Goal: Task Accomplishment & Management: Manage account settings

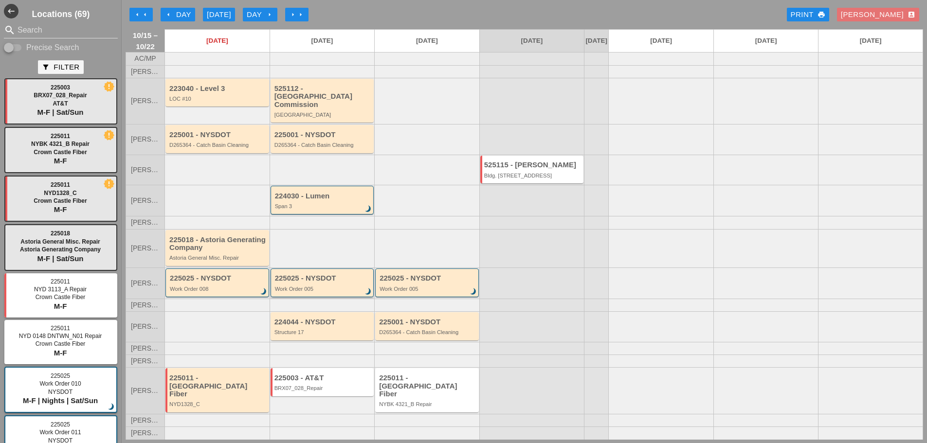
click at [323, 292] on div "Work Order 005" at bounding box center [323, 289] width 96 height 6
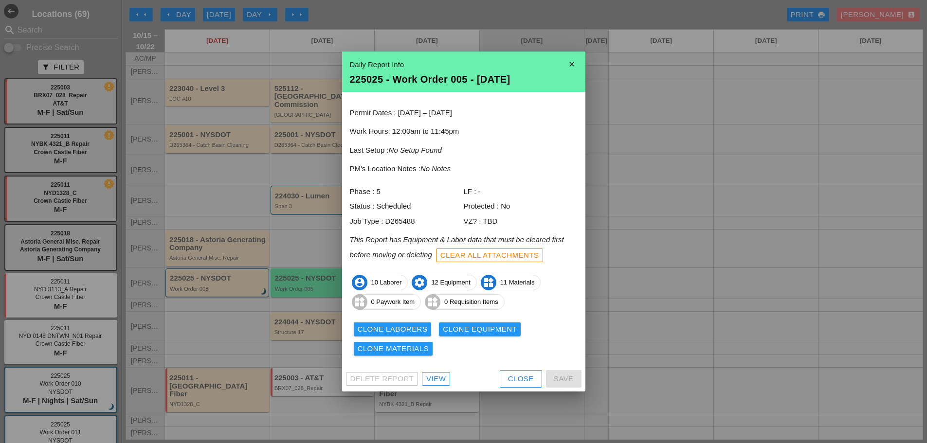
click at [442, 378] on div "View" at bounding box center [435, 379] width 19 height 11
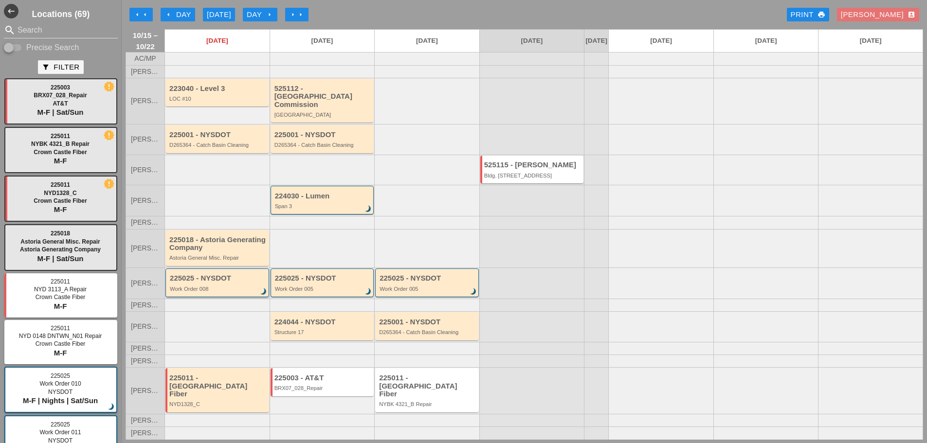
click at [243, 292] on div "Work Order 008" at bounding box center [218, 289] width 96 height 6
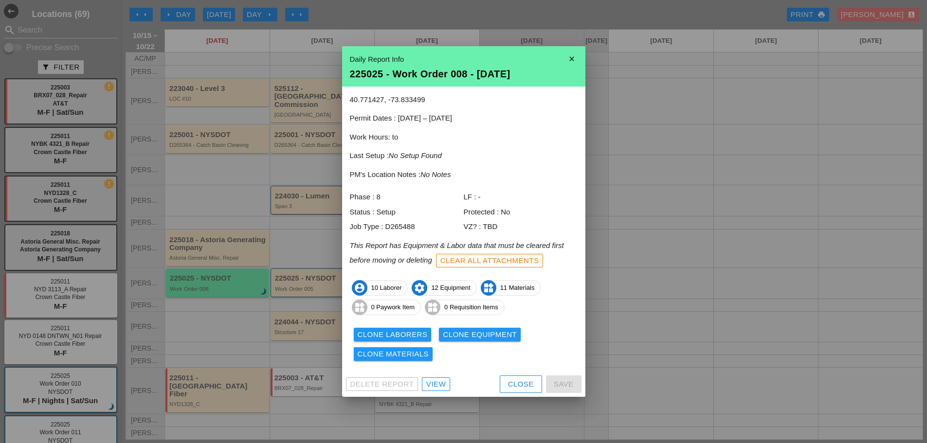
click at [572, 56] on icon "close" at bounding box center [571, 58] width 19 height 19
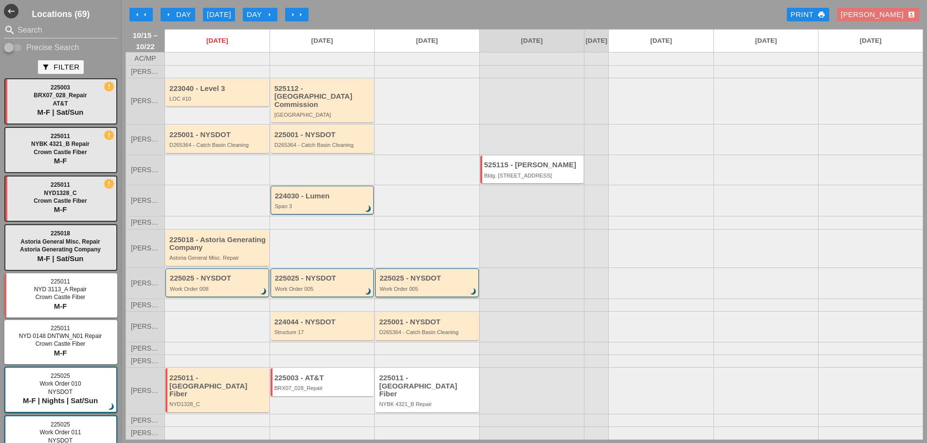
click at [454, 292] on div "Work Order 005" at bounding box center [427, 289] width 96 height 6
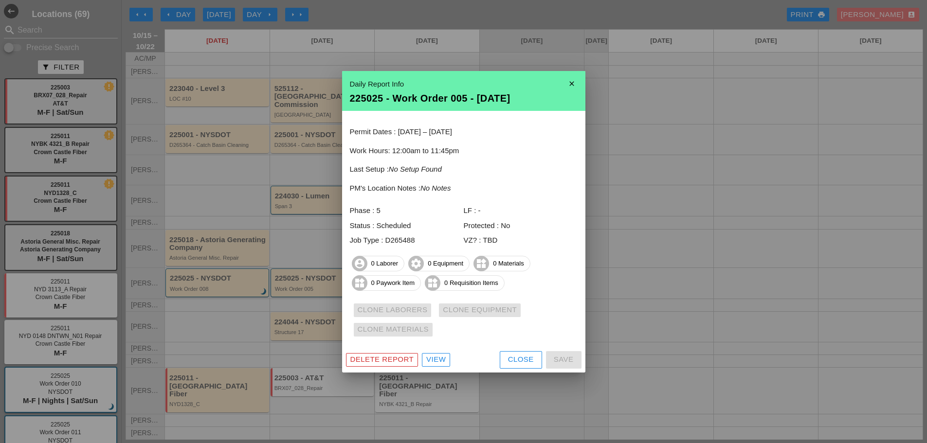
click at [564, 84] on icon "close" at bounding box center [571, 83] width 19 height 19
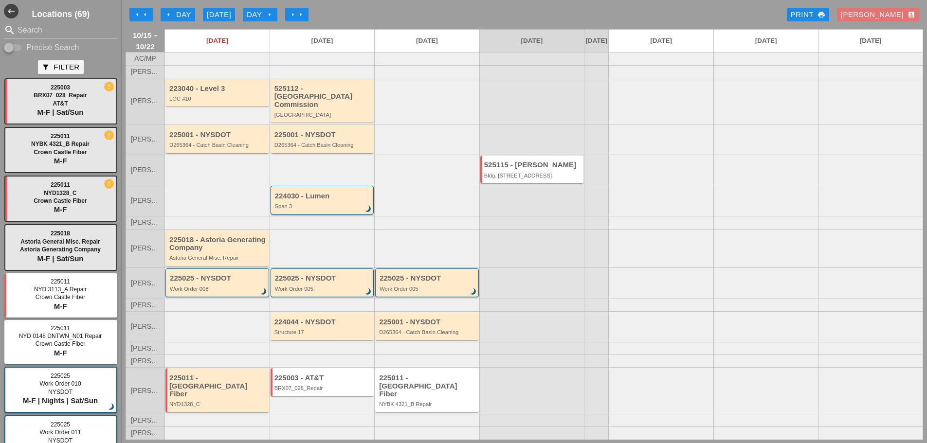
click at [351, 197] on div "224030 - Lumen" at bounding box center [323, 196] width 96 height 8
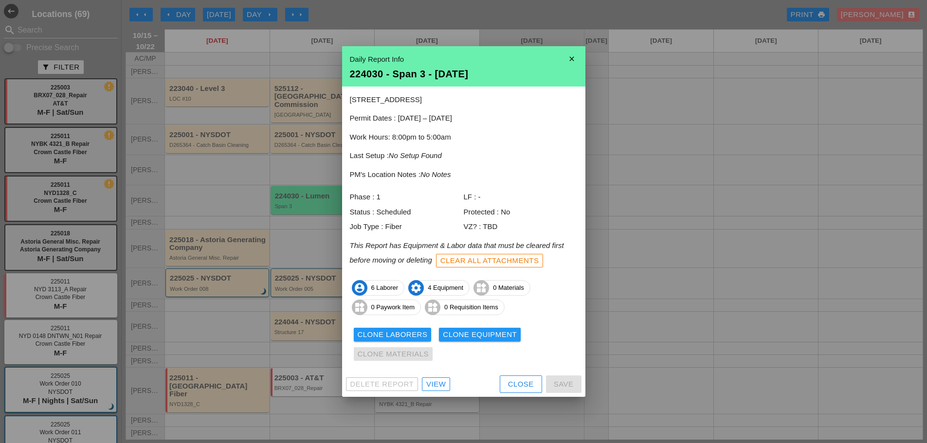
click at [570, 57] on icon "close" at bounding box center [571, 58] width 19 height 19
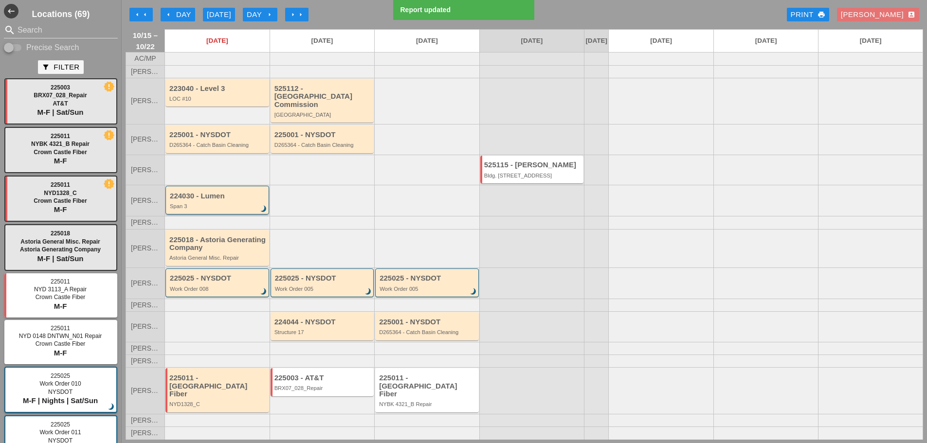
click at [227, 200] on div "224030 - Lumen" at bounding box center [218, 196] width 96 height 8
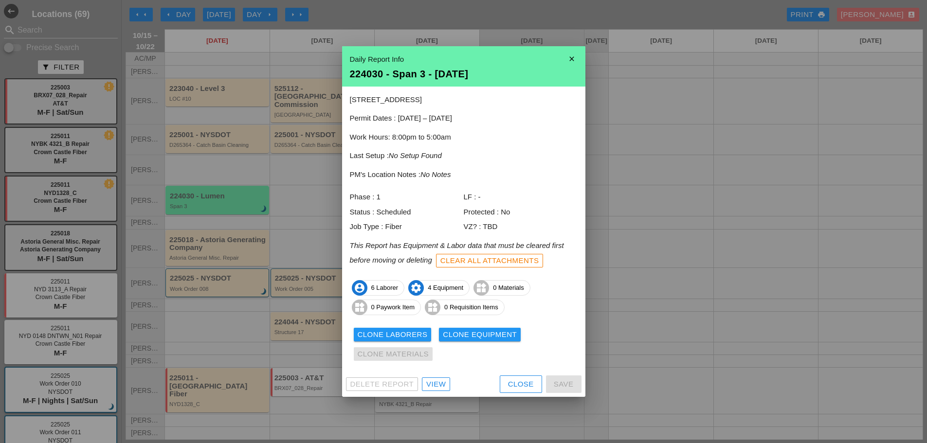
click at [439, 384] on div "View" at bounding box center [435, 384] width 19 height 11
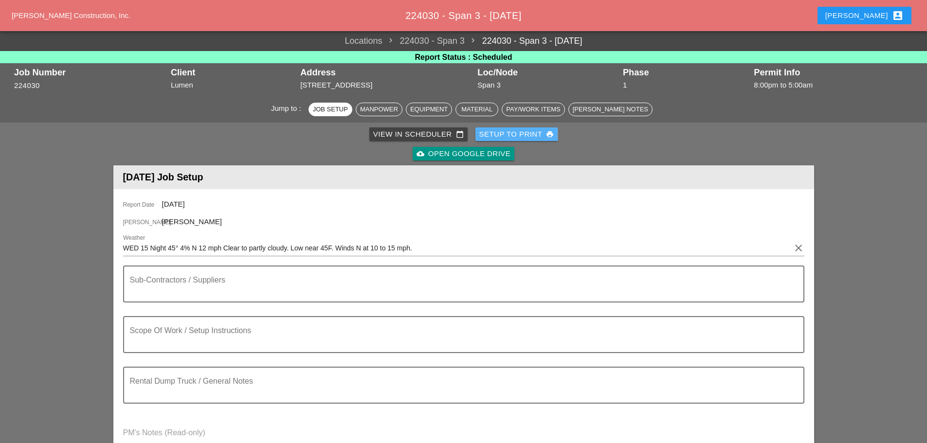
click at [519, 134] on div "Setup to Print print" at bounding box center [516, 134] width 75 height 11
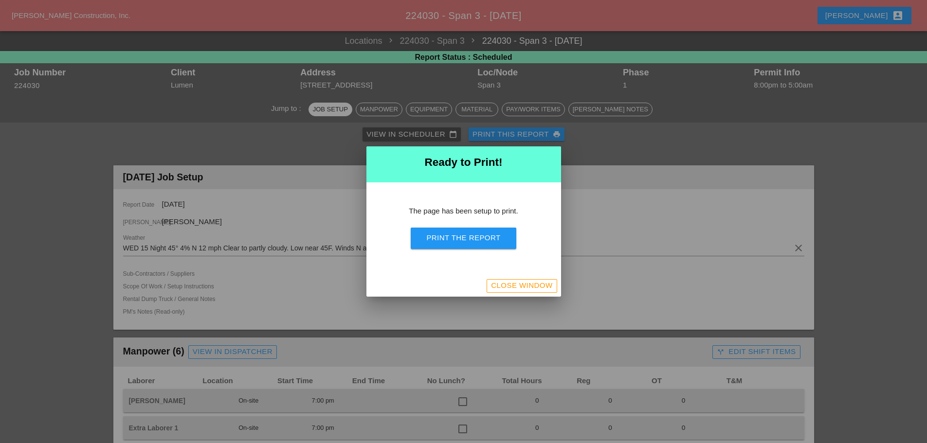
click at [484, 234] on div "Print the Report" at bounding box center [463, 238] width 74 height 11
click at [540, 285] on div "Close Window" at bounding box center [521, 285] width 61 height 11
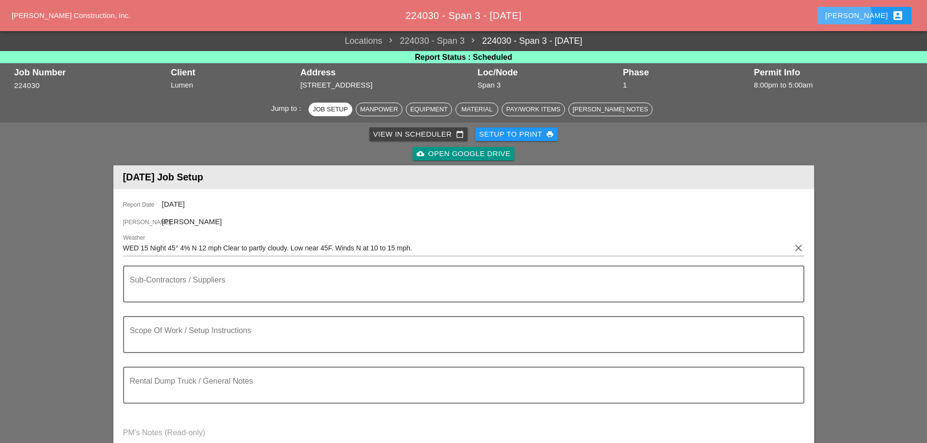
click at [861, 18] on button "[PERSON_NAME] account_box" at bounding box center [864, 16] width 94 height 18
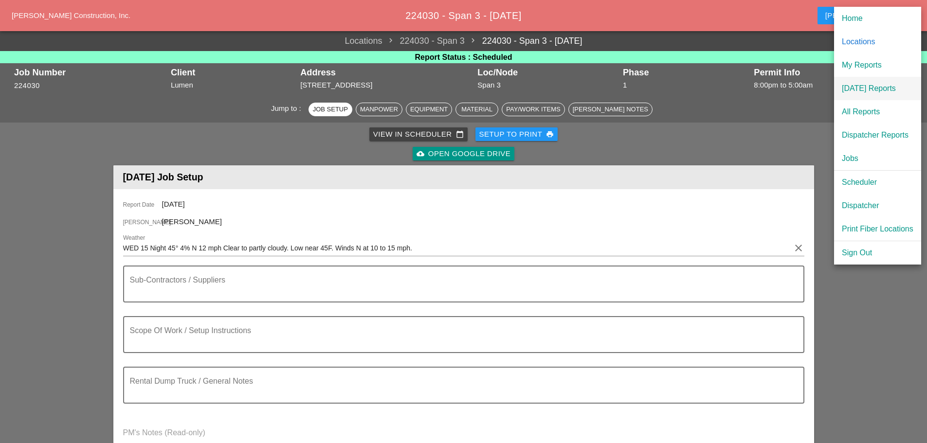
click at [862, 86] on div "[DATE] Reports" at bounding box center [878, 89] width 72 height 12
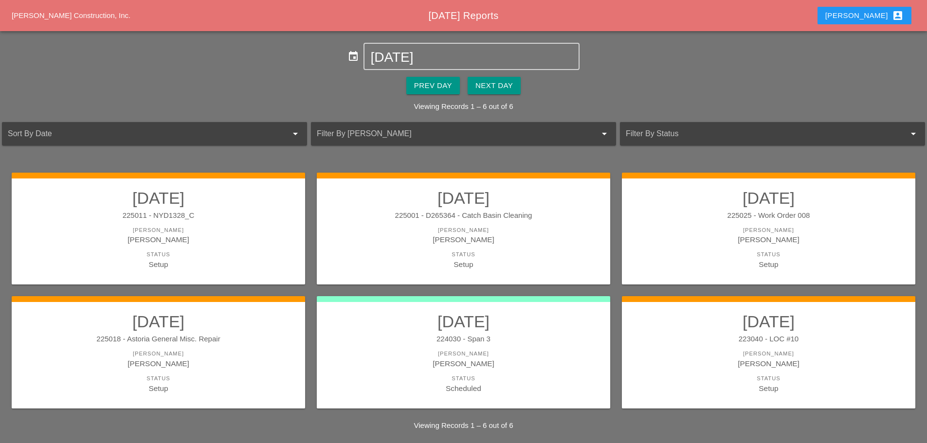
click at [513, 87] on div "Next Day" at bounding box center [493, 85] width 37 height 11
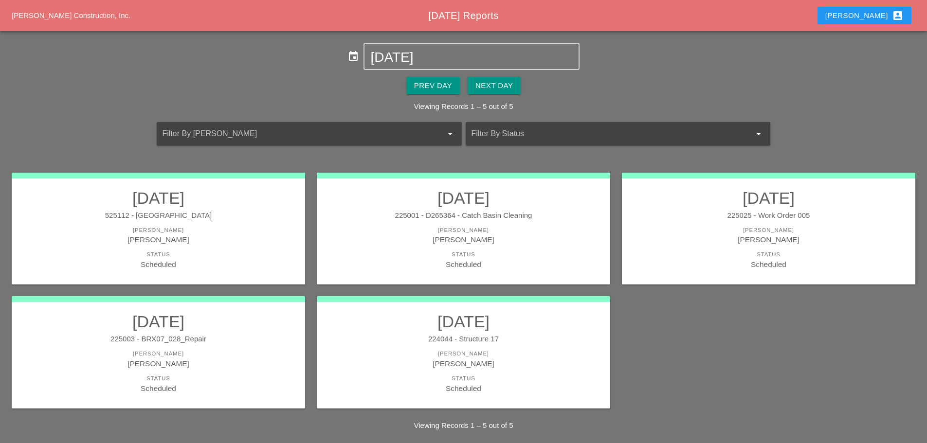
click at [231, 346] on link "10/16/2025 225003 - BRX07_028_Repair Foreman Yancy Matos Status Scheduled" at bounding box center [158, 353] width 274 height 82
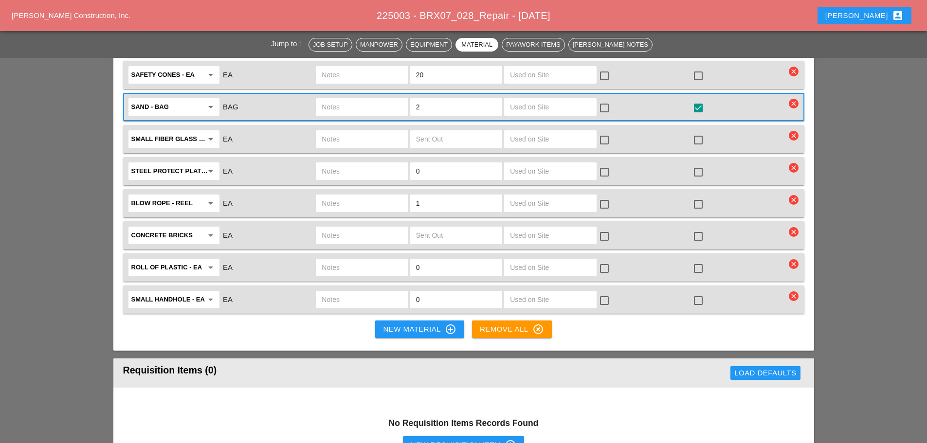
scroll to position [2335, 0]
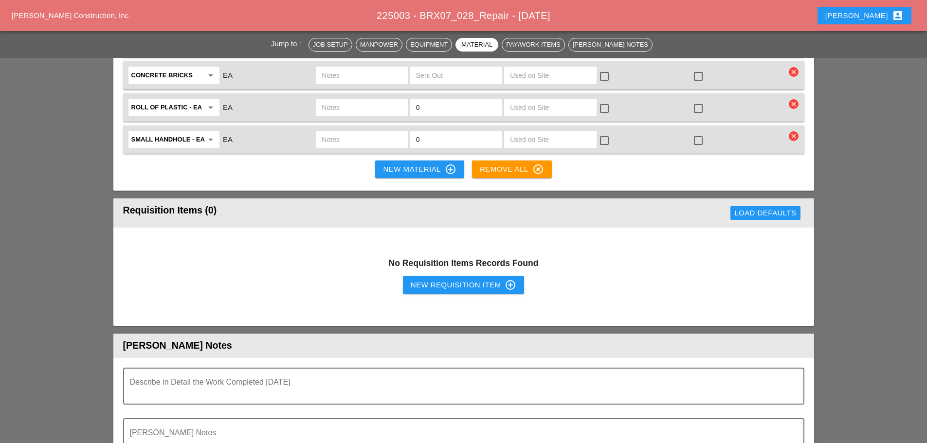
click at [341, 132] on input "text" at bounding box center [362, 140] width 80 height 16
click at [347, 132] on input "text" at bounding box center [362, 140] width 80 height 16
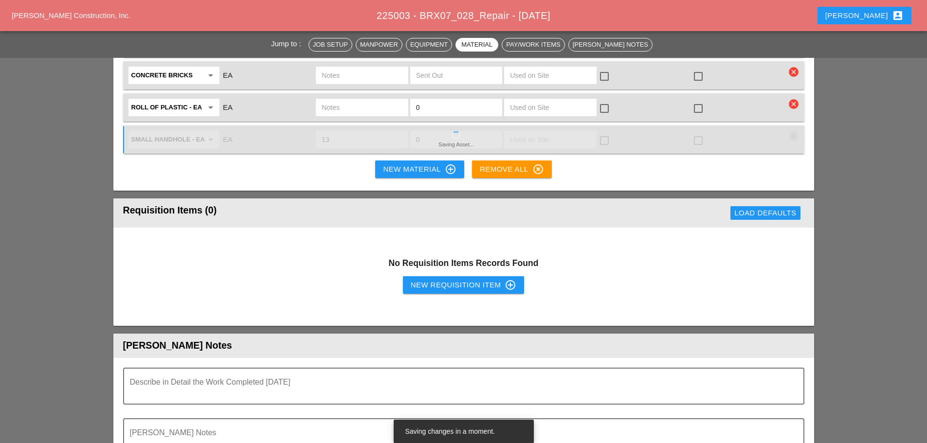
type input "1"
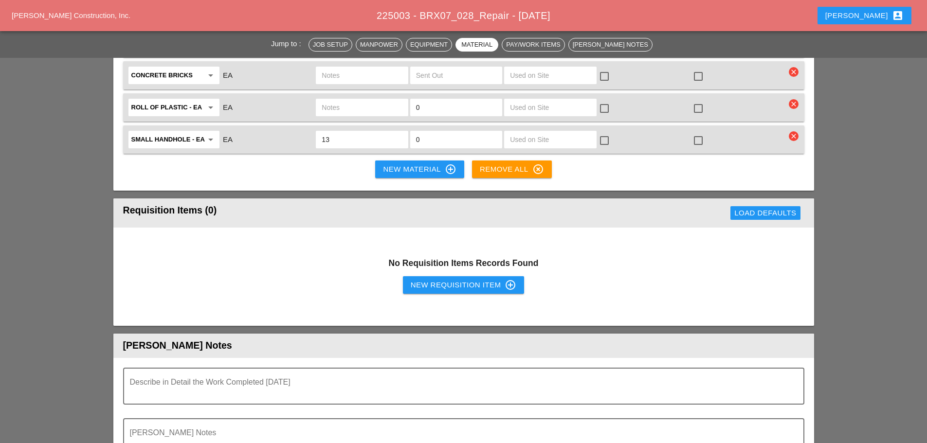
type input "1"
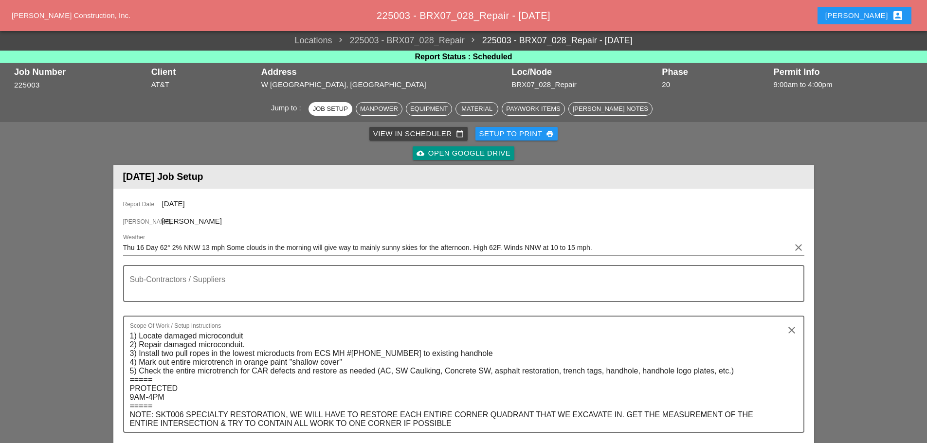
scroll to position [0, 0]
click at [523, 135] on div "Setup to Print print" at bounding box center [516, 134] width 75 height 11
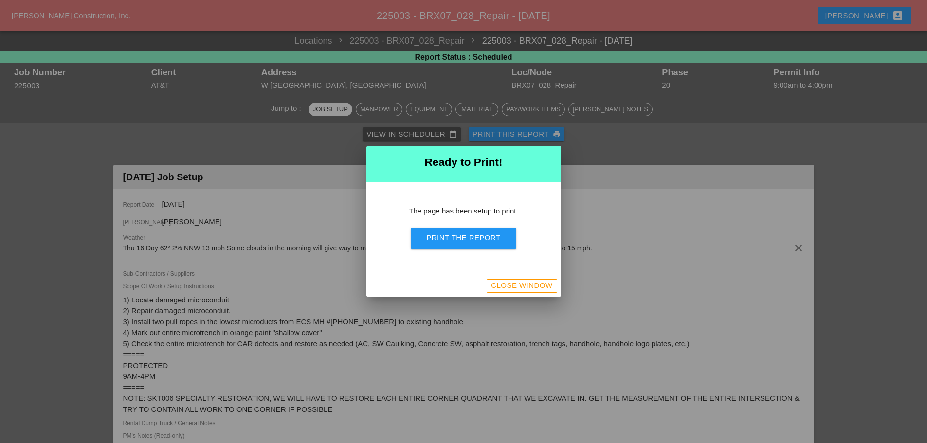
click at [503, 247] on button "Print the Report" at bounding box center [463, 238] width 105 height 21
click at [525, 285] on div "Close Window" at bounding box center [521, 285] width 61 height 11
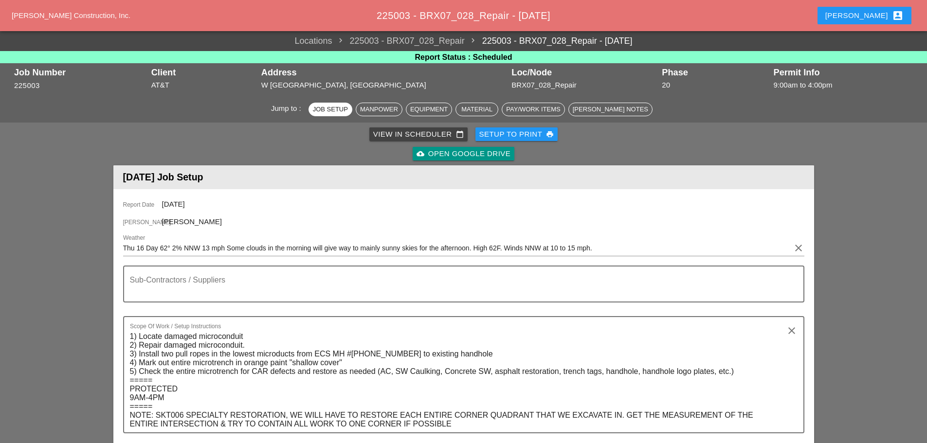
click at [861, 10] on button "[PERSON_NAME] account_box" at bounding box center [864, 16] width 94 height 18
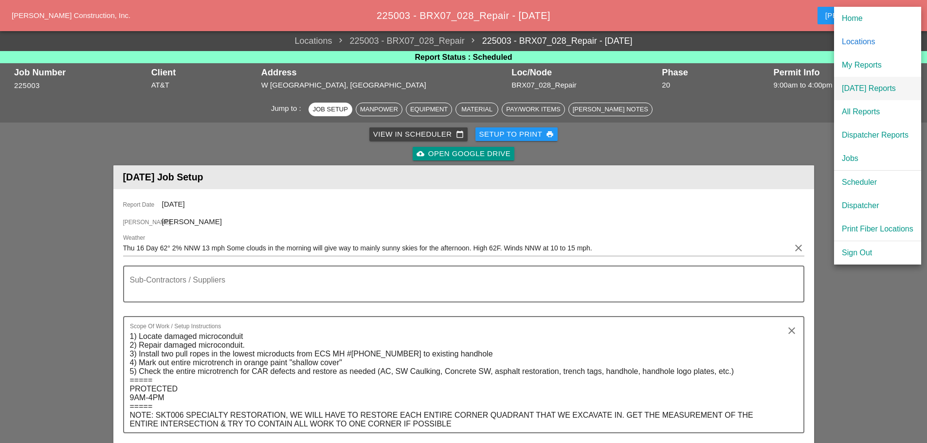
click at [865, 85] on div "[DATE] Reports" at bounding box center [878, 89] width 72 height 12
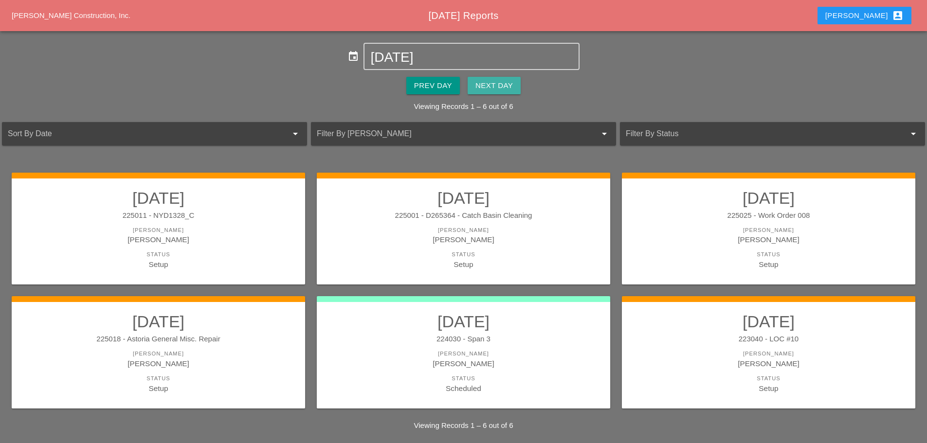
click at [515, 90] on button "Next Day" at bounding box center [494, 86] width 53 height 18
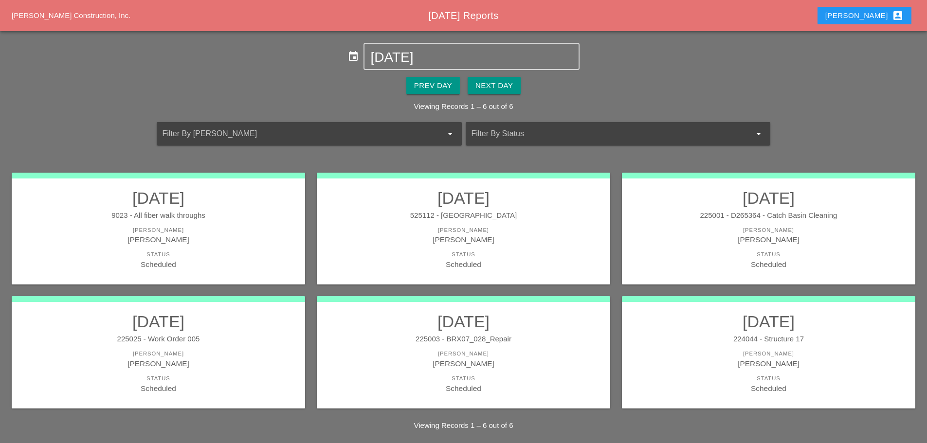
click at [478, 252] on div "Status" at bounding box center [463, 255] width 274 height 8
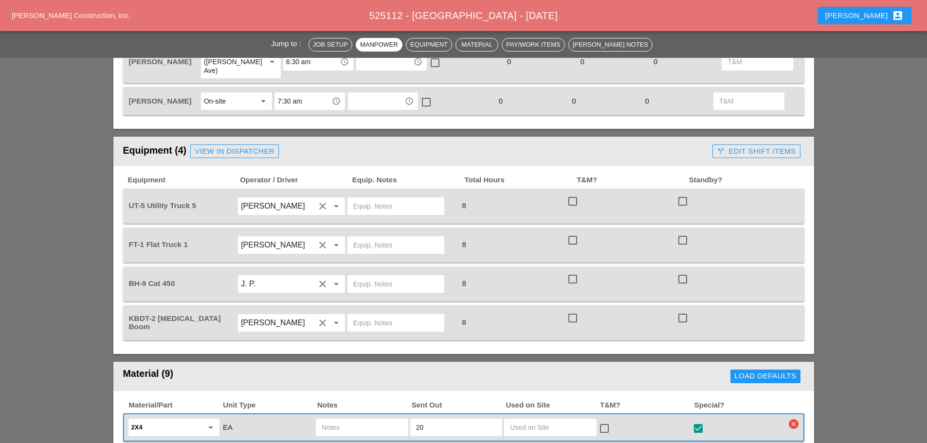
scroll to position [681, 0]
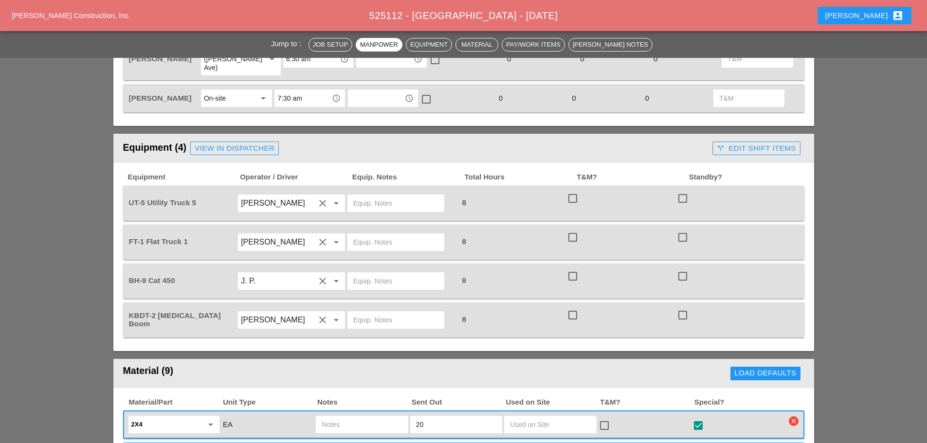
click at [363, 196] on input "text" at bounding box center [395, 204] width 85 height 16
type input "w"
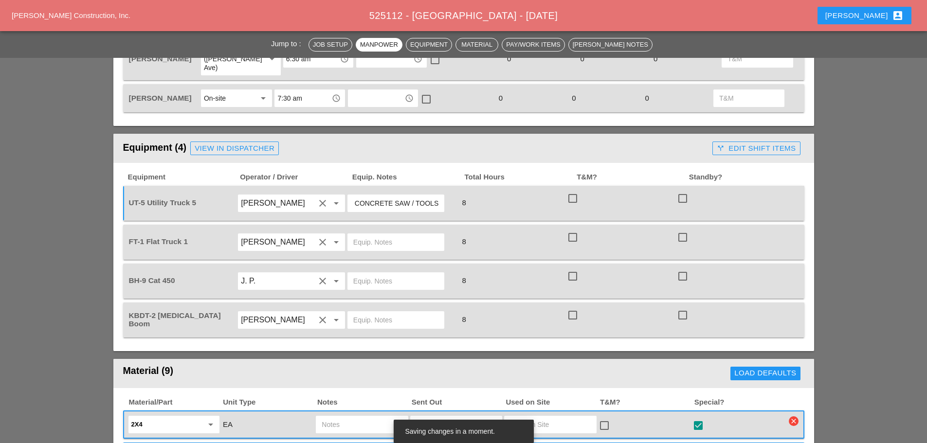
scroll to position [0, 13]
type input "W/ CONCRETE SAW / TOOLS"
click at [372, 234] on input "text" at bounding box center [395, 242] width 85 height 16
click at [272, 143] on div "View in Dispatcher" at bounding box center [235, 148] width 80 height 11
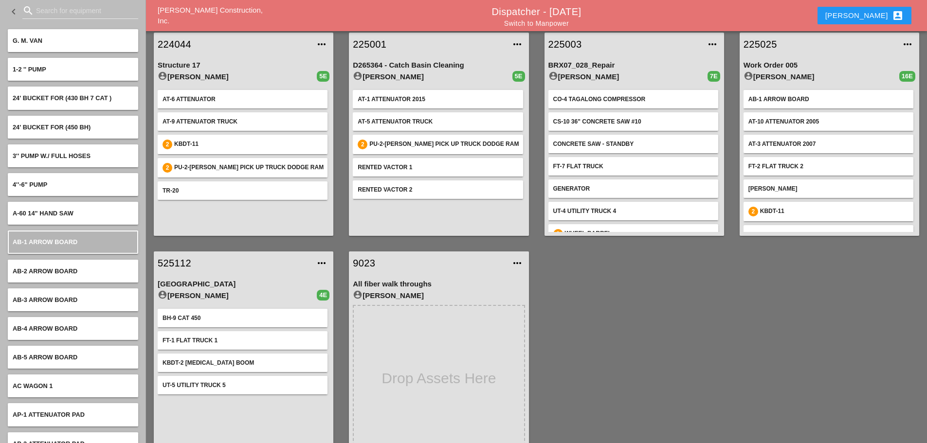
scroll to position [49, 0]
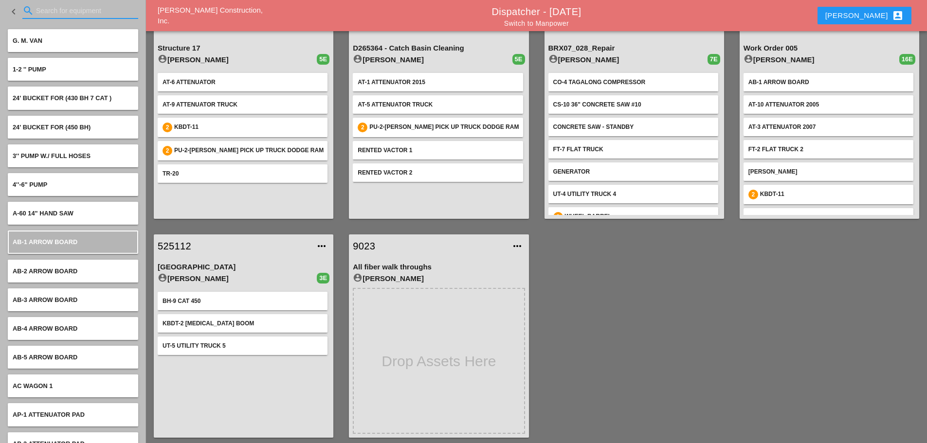
click at [79, 16] on input "Search for equipment" at bounding box center [80, 11] width 89 height 16
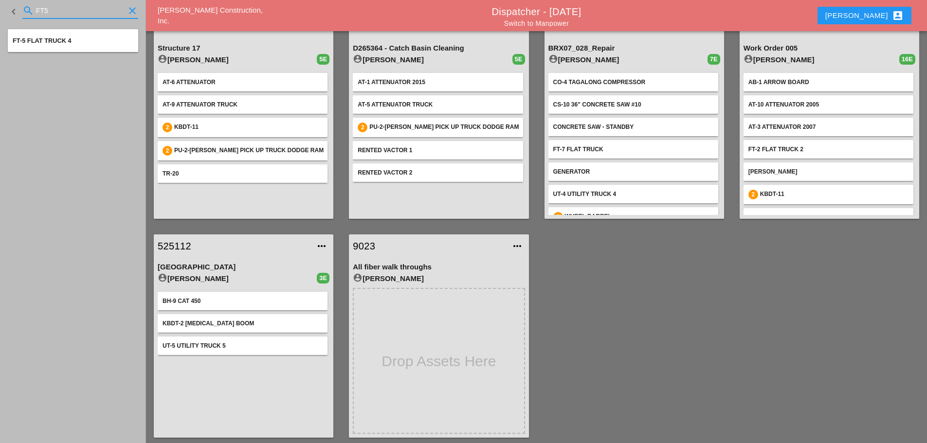
type input "FT5"
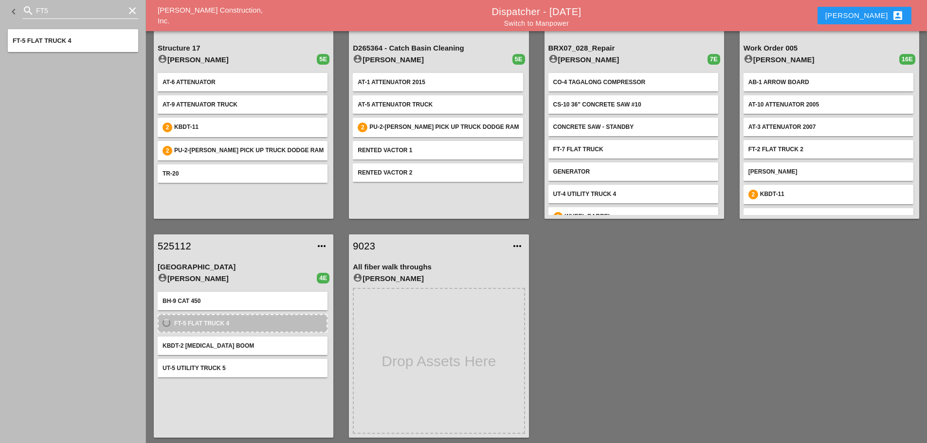
click at [129, 11] on icon "clear" at bounding box center [132, 11] width 12 height 12
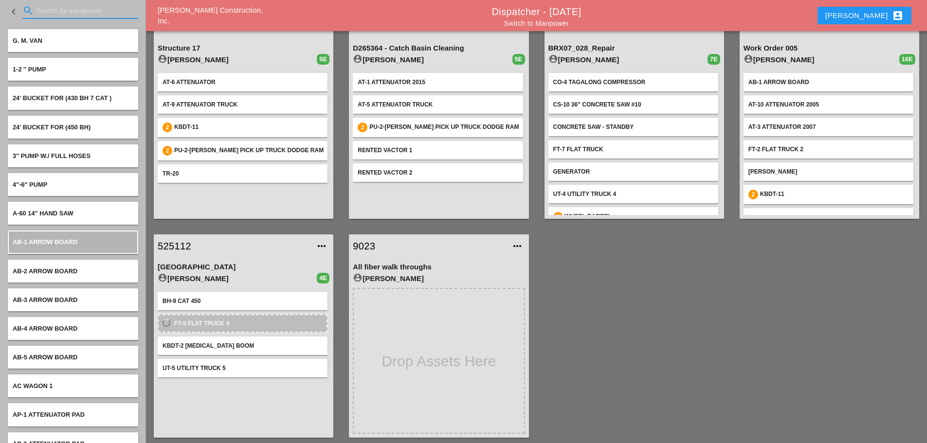
click at [93, 15] on input "Search for equipment" at bounding box center [80, 11] width 89 height 16
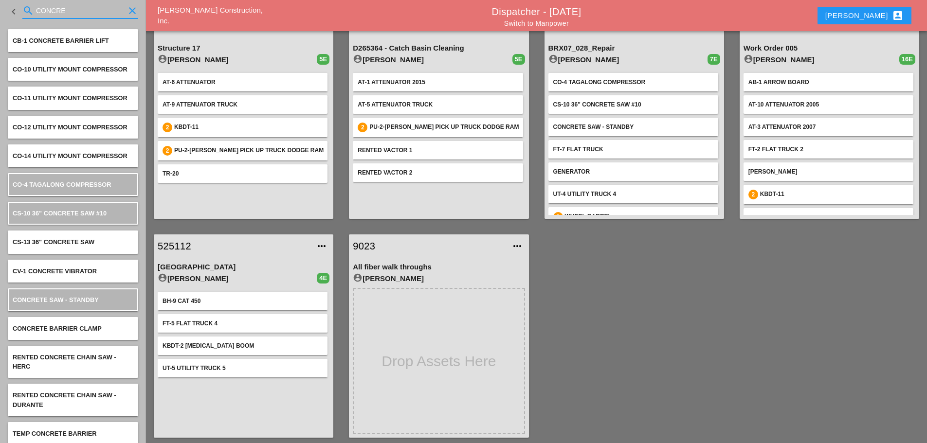
type input "CONCRE"
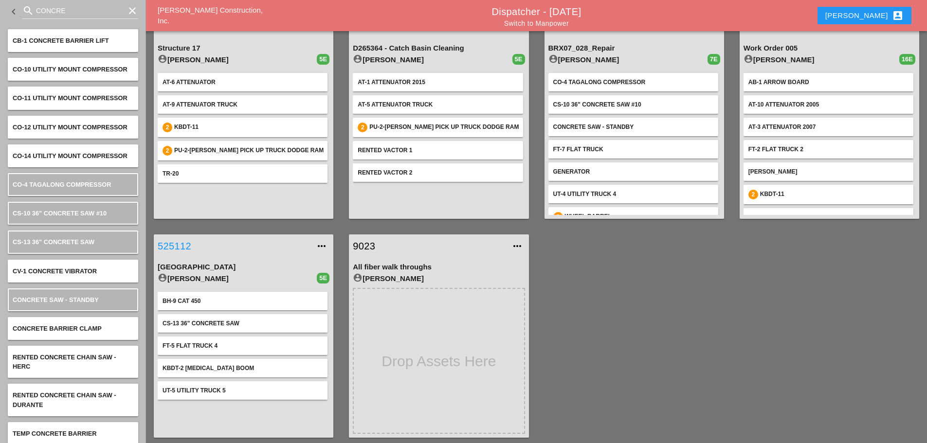
click at [183, 244] on link "525112" at bounding box center [234, 246] width 152 height 15
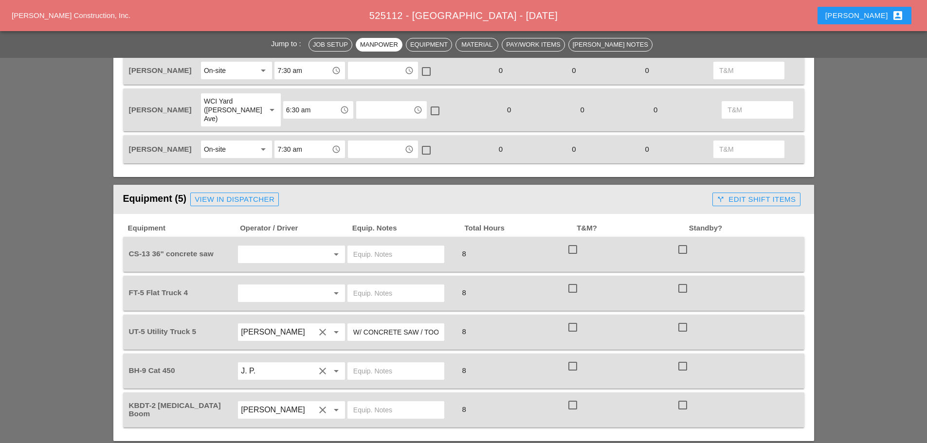
scroll to position [632, 0]
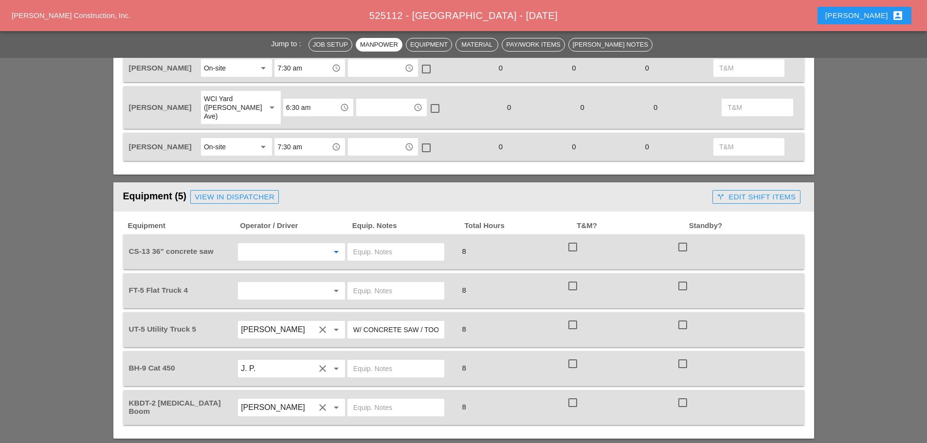
click at [290, 244] on input "text" at bounding box center [278, 252] width 74 height 16
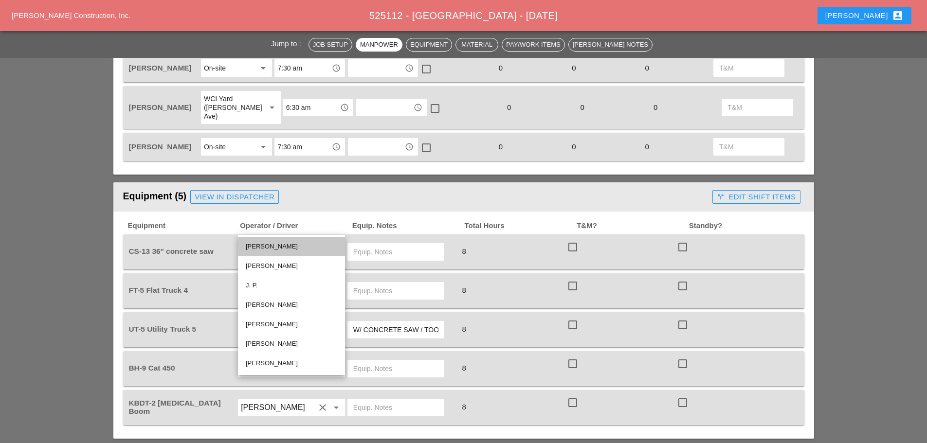
click at [276, 245] on div "[PERSON_NAME]" at bounding box center [291, 247] width 91 height 12
type input "[PERSON_NAME]"
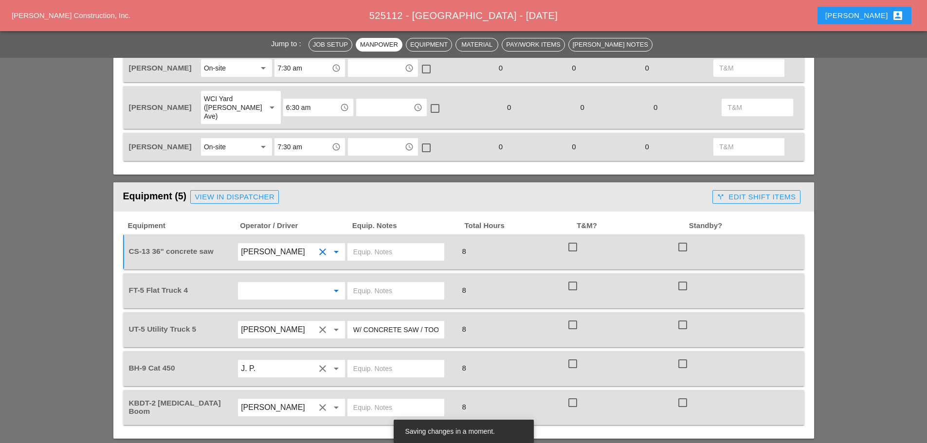
click at [278, 283] on input "text" at bounding box center [278, 291] width 74 height 16
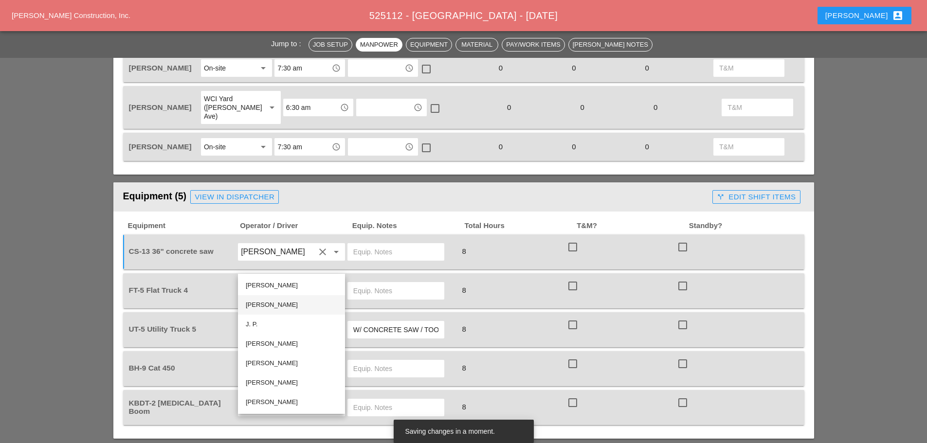
click at [276, 306] on div "[PERSON_NAME]" at bounding box center [291, 305] width 91 height 12
type input "[PERSON_NAME]"
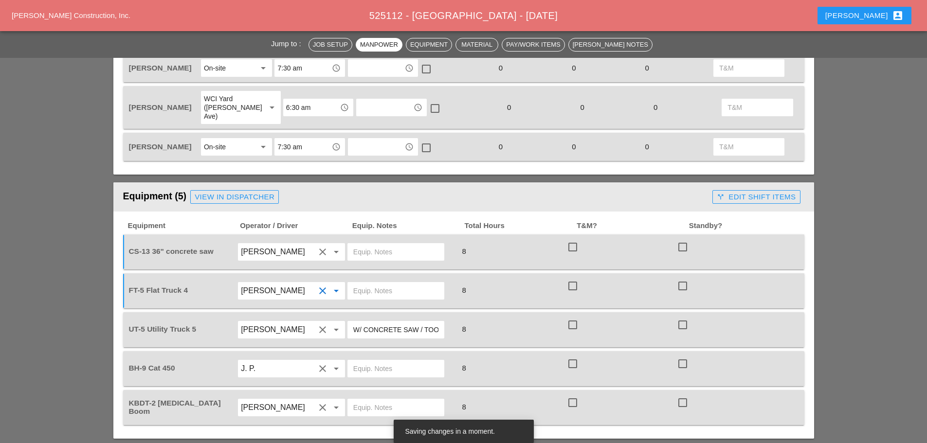
click at [377, 283] on input "text" at bounding box center [395, 291] width 85 height 16
type input "W/ MATERIALS"
click at [374, 244] on input "text" at bounding box center [395, 252] width 85 height 16
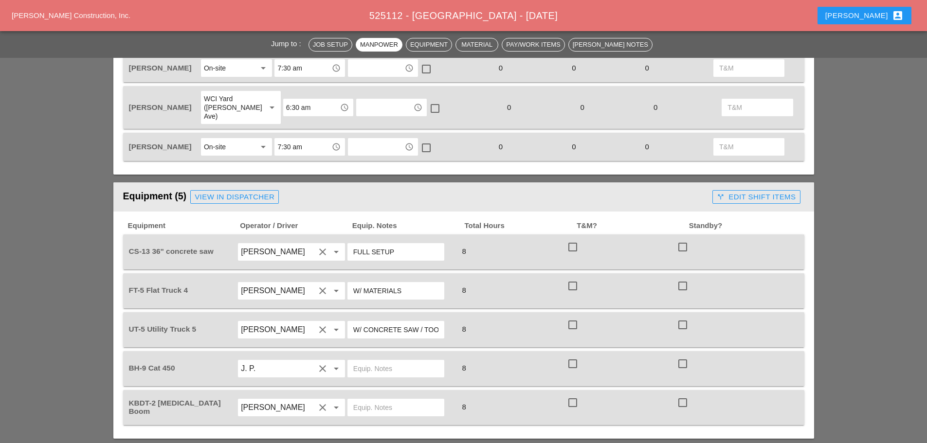
type input "FULL SETUP"
click at [378, 361] on input "text" at bounding box center [395, 369] width 85 height 16
type input "ON TR"
click at [258, 192] on div "View in Dispatcher" at bounding box center [235, 197] width 80 height 11
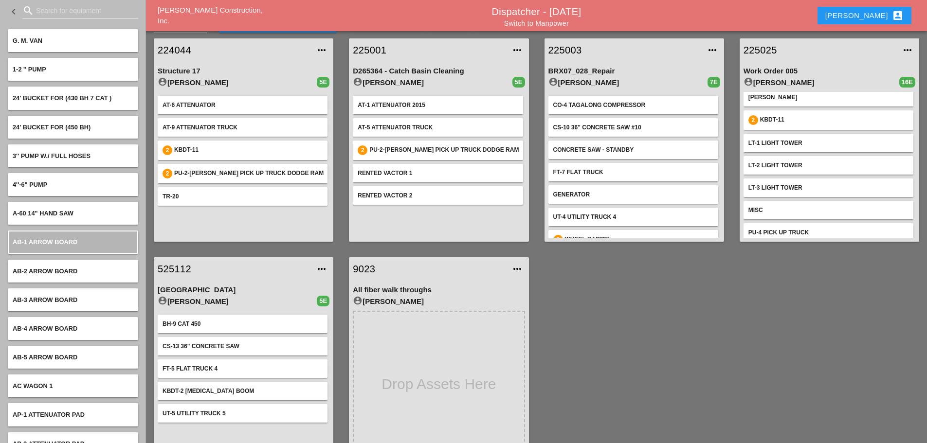
scroll to position [49, 0]
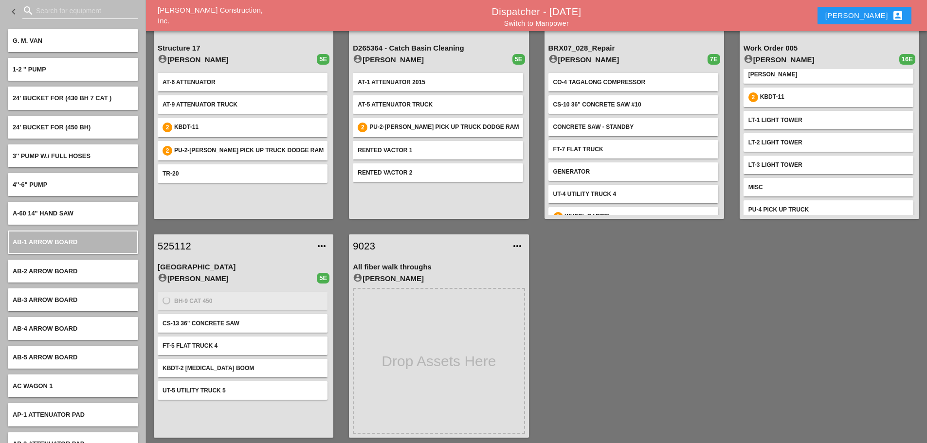
click at [83, 13] on input "Search for equipment" at bounding box center [80, 11] width 89 height 16
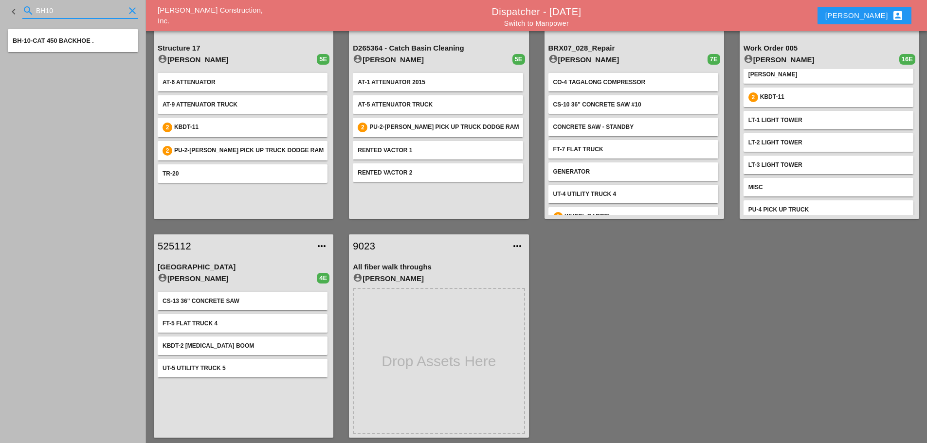
type input "BH10"
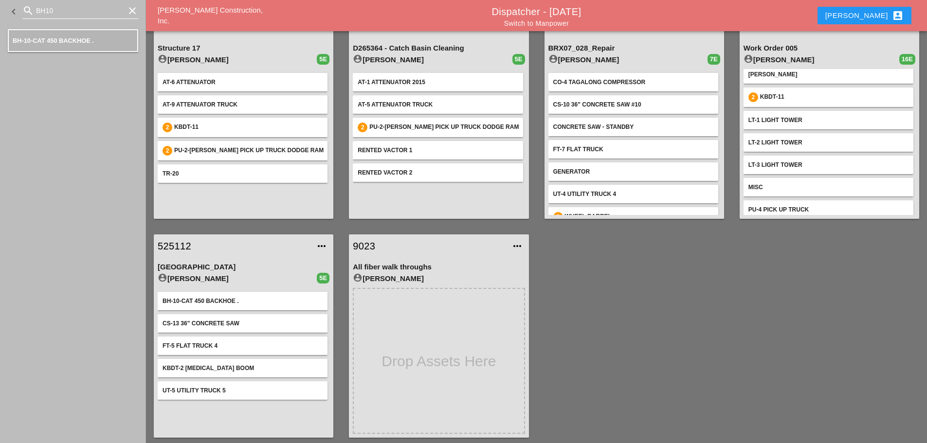
click at [135, 11] on icon "clear" at bounding box center [132, 11] width 12 height 12
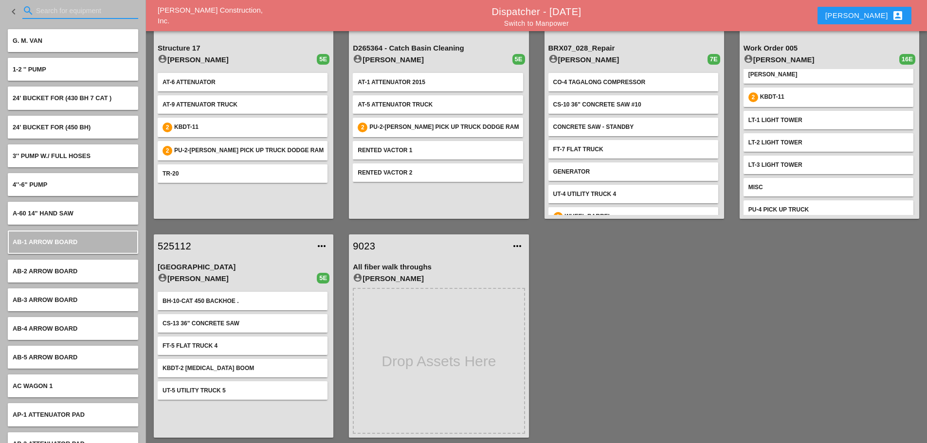
click at [44, 12] on input "Search for equipment" at bounding box center [80, 11] width 89 height 16
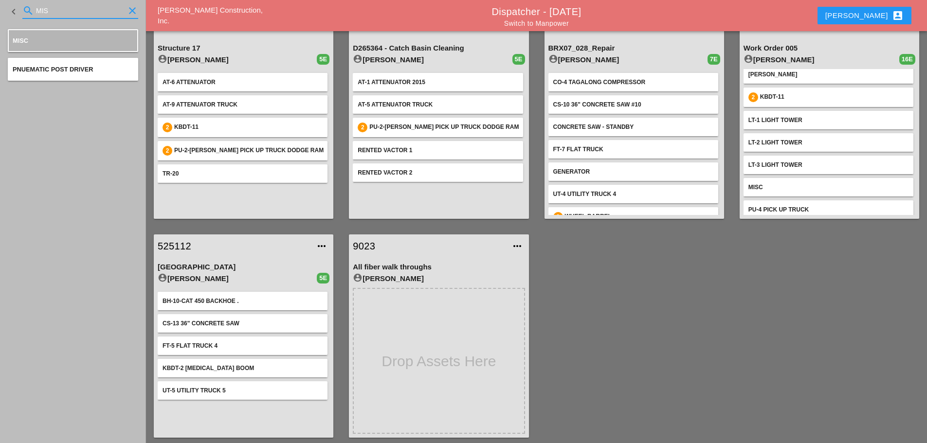
type input "MIS"
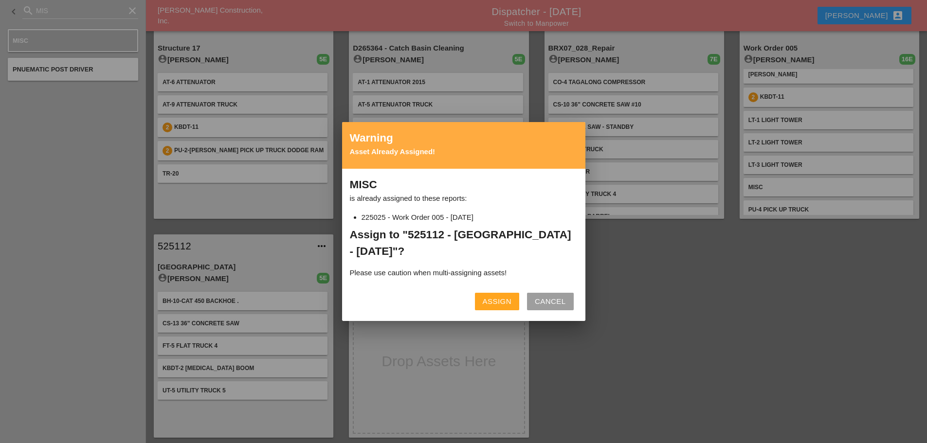
click at [500, 295] on button "Assign" at bounding box center [497, 302] width 44 height 18
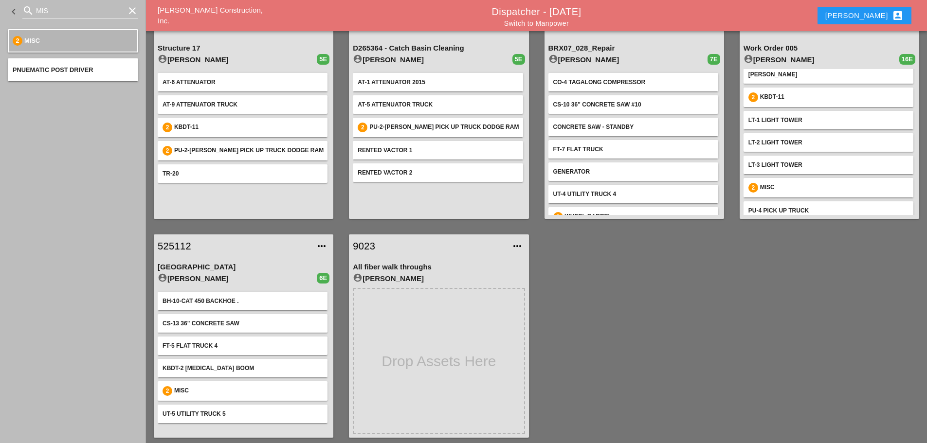
click at [134, 14] on icon "clear" at bounding box center [132, 11] width 12 height 12
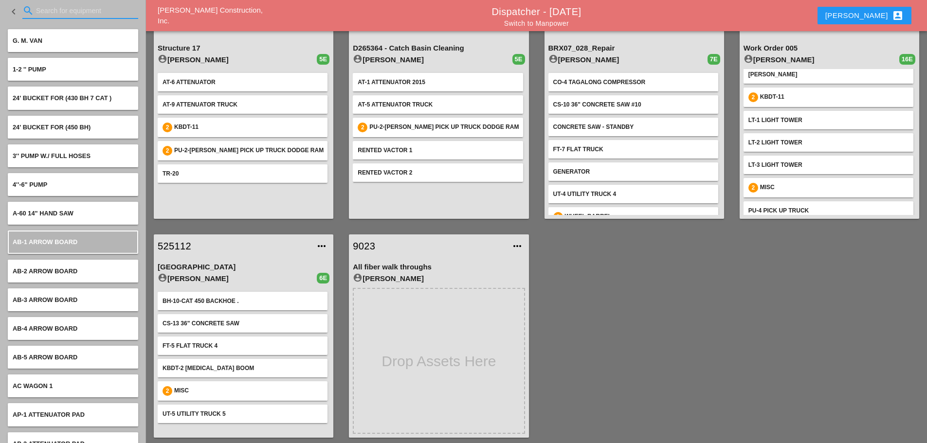
click at [85, 9] on input "Search for equipment" at bounding box center [80, 11] width 89 height 16
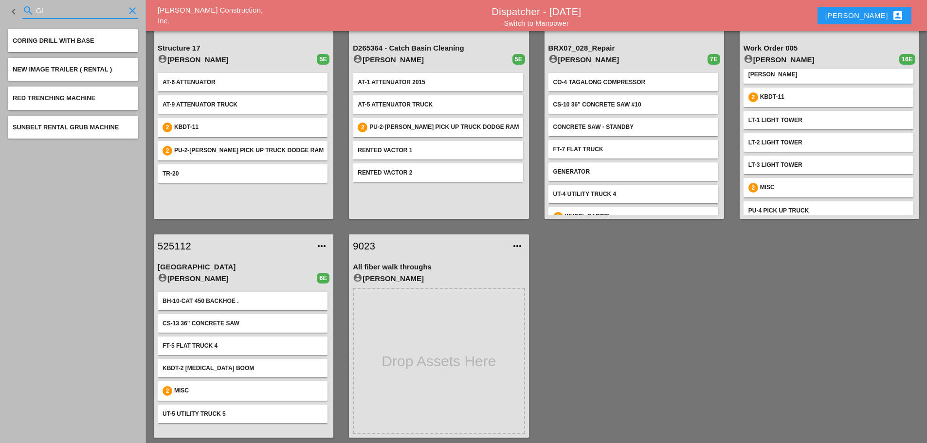
type input "G"
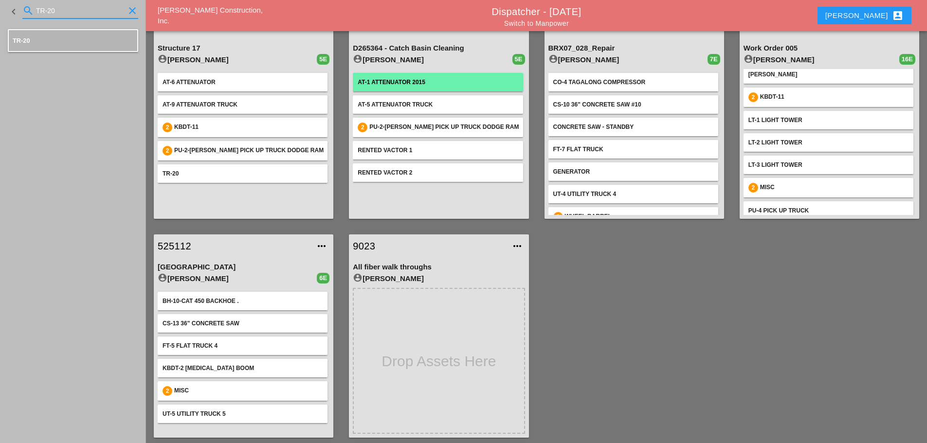
type input "TR-20"
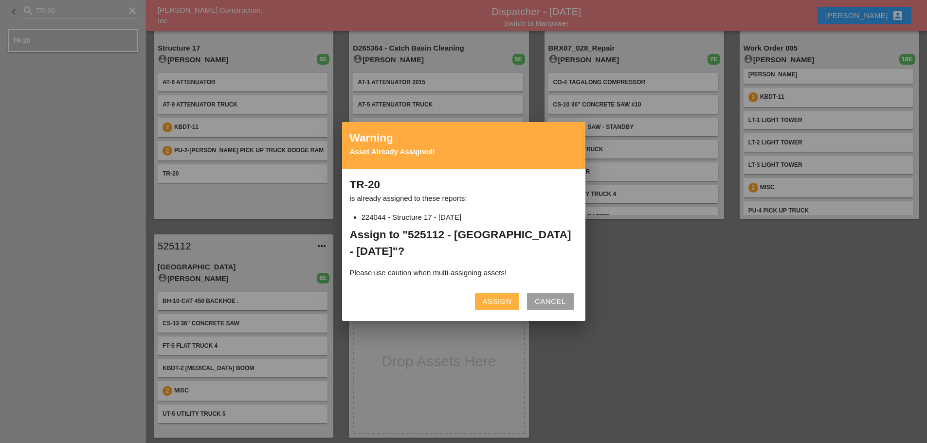
click at [496, 300] on div "Assign" at bounding box center [497, 301] width 29 height 11
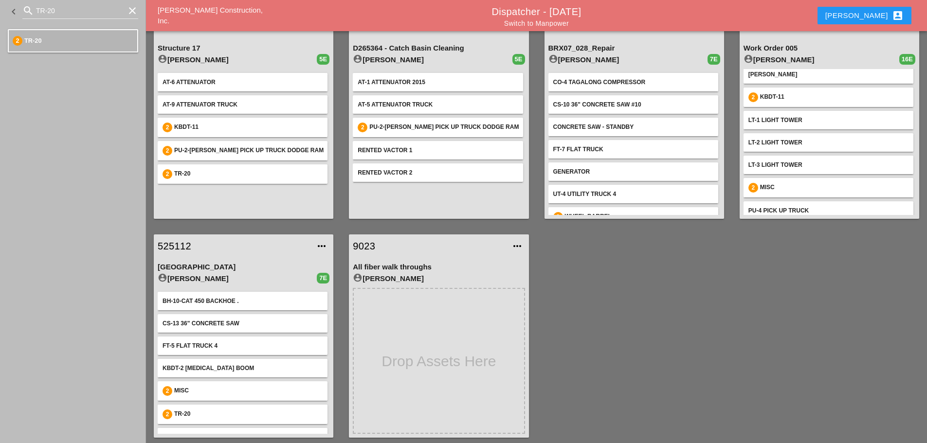
click at [138, 7] on icon "clear" at bounding box center [132, 11] width 12 height 12
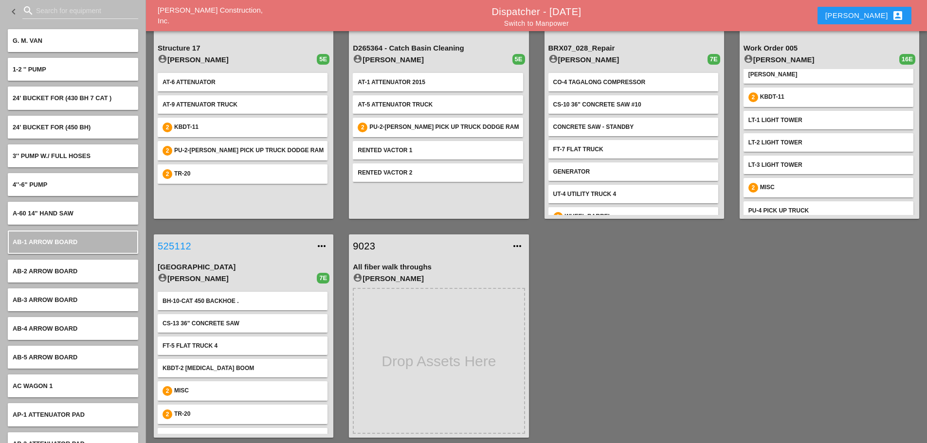
click at [165, 239] on link "525112" at bounding box center [234, 246] width 152 height 15
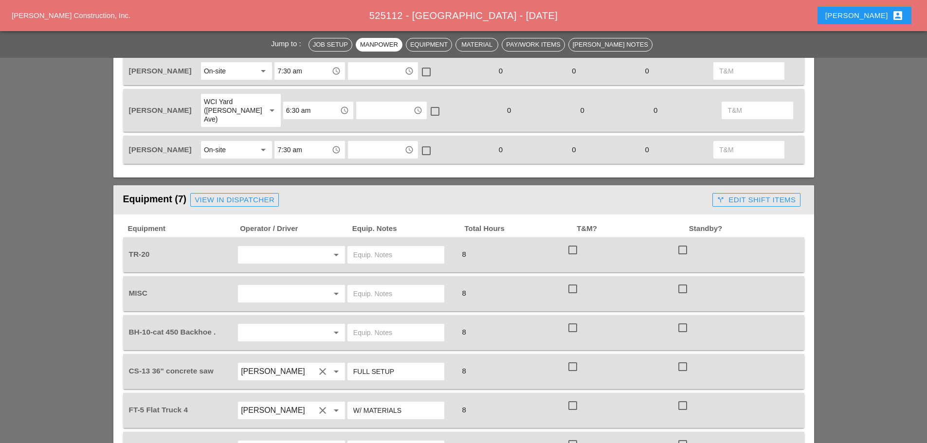
scroll to position [632, 0]
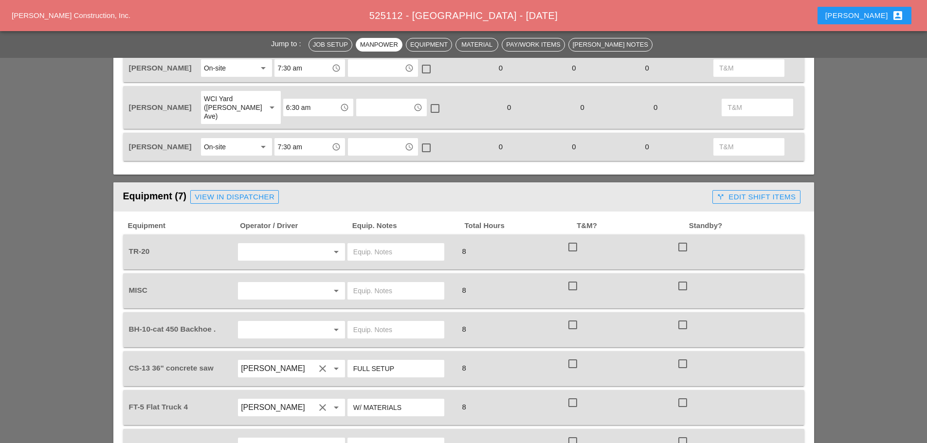
click at [282, 244] on input "text" at bounding box center [278, 252] width 74 height 16
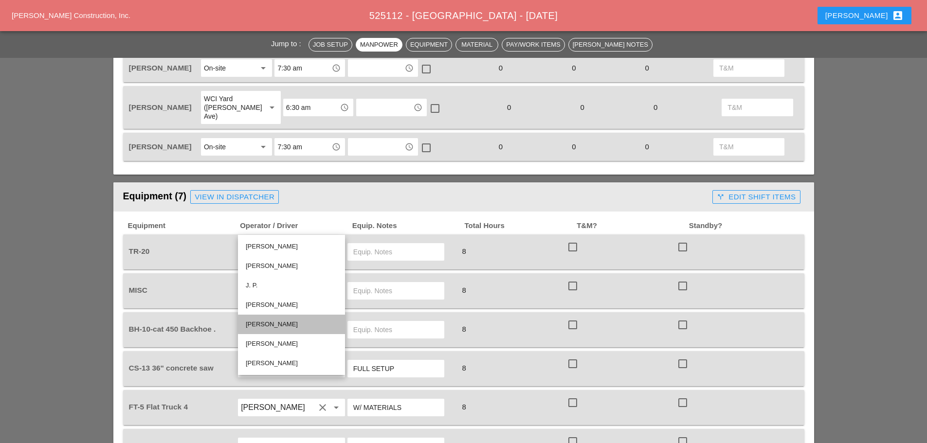
click at [270, 321] on div "[PERSON_NAME]" at bounding box center [291, 325] width 91 height 12
type input "[PERSON_NAME]"
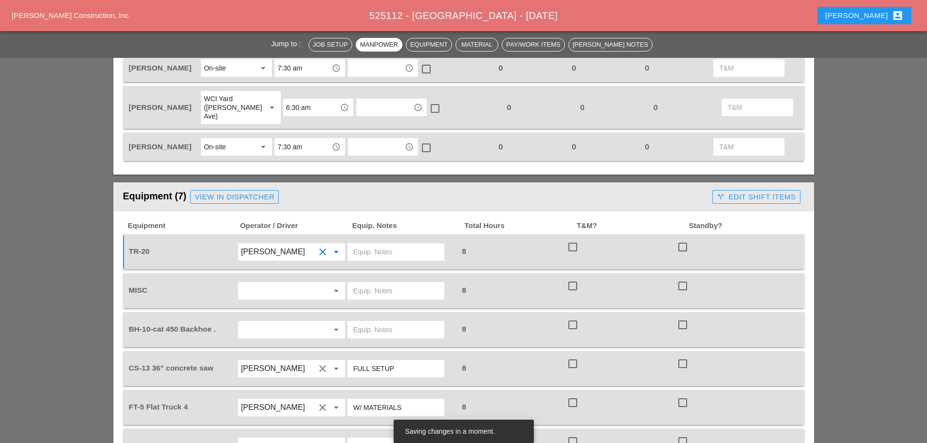
click at [278, 283] on input "text" at bounding box center [278, 291] width 74 height 16
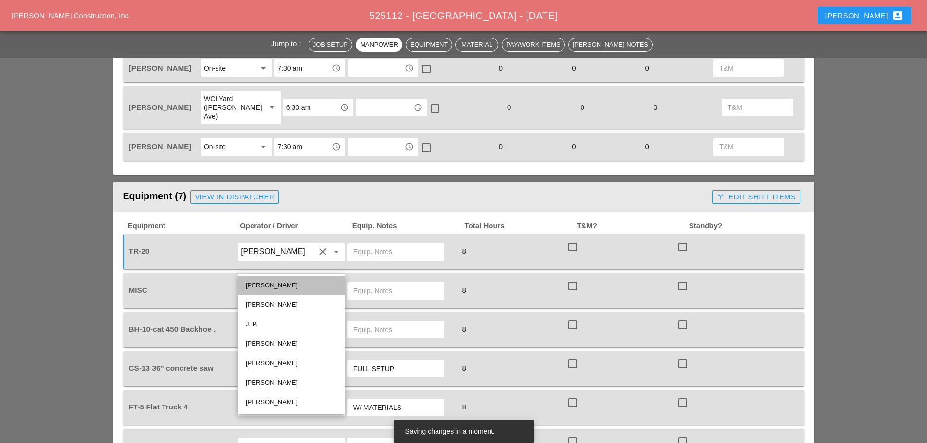
click at [283, 287] on div "[PERSON_NAME]" at bounding box center [291, 286] width 91 height 12
type input "[PERSON_NAME]"
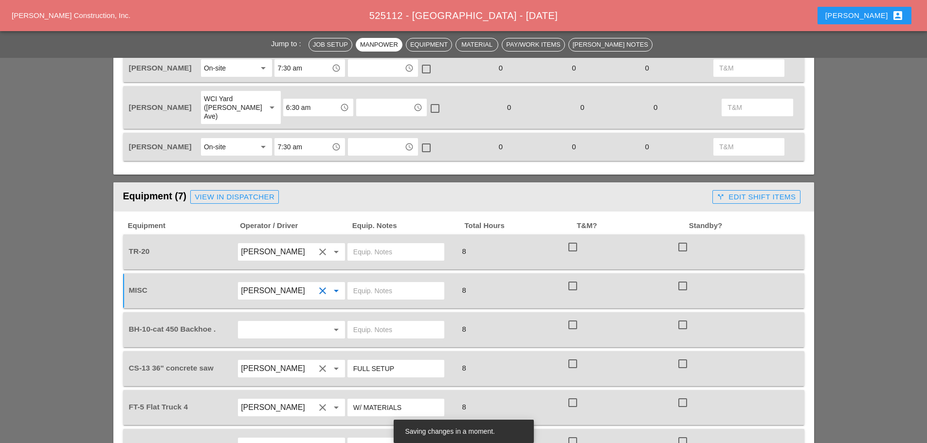
click at [317, 324] on div at bounding box center [323, 330] width 12 height 12
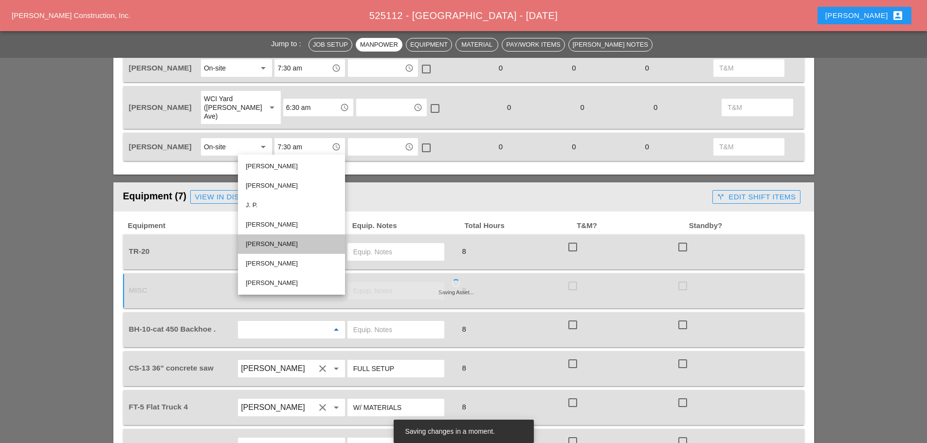
click at [278, 243] on div "[PERSON_NAME]" at bounding box center [291, 244] width 91 height 12
type input "[PERSON_NAME]"
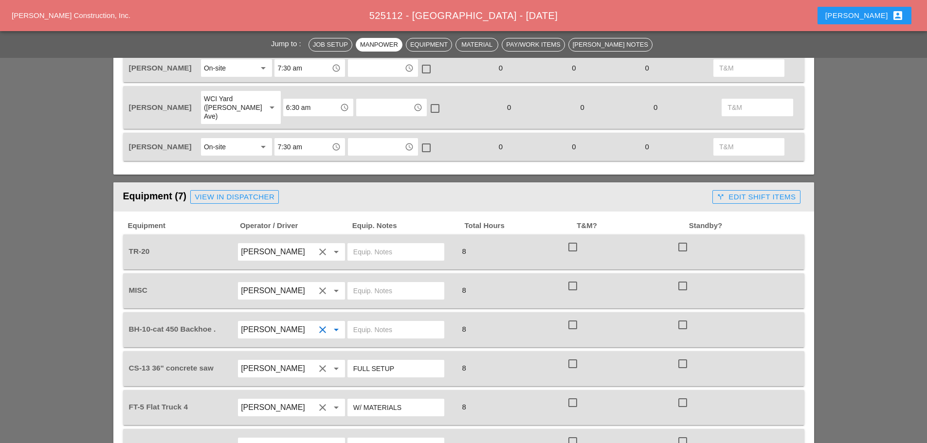
click at [360, 244] on input "text" at bounding box center [395, 252] width 85 height 16
type input "W/ KBDT2"
click at [379, 283] on input "text" at bounding box center [395, 291] width 85 height 16
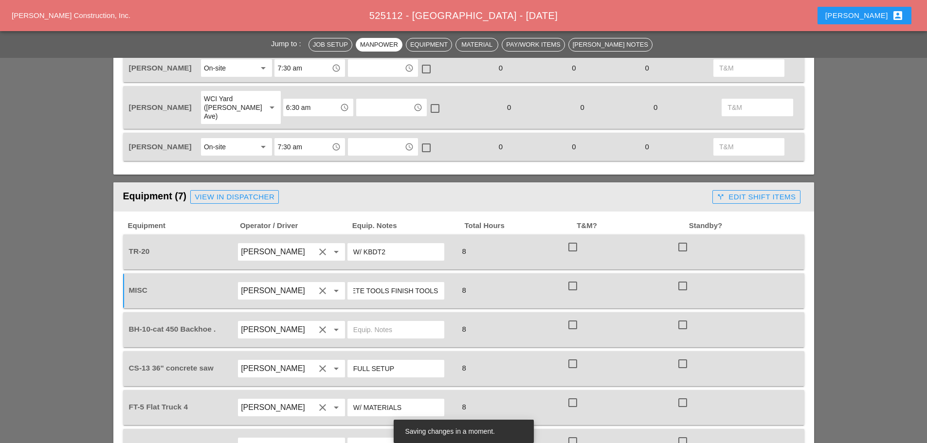
scroll to position [0, 49]
click at [388, 283] on input "FULL CONCRETE TOOLS FINISH TOOLS" at bounding box center [395, 291] width 85 height 16
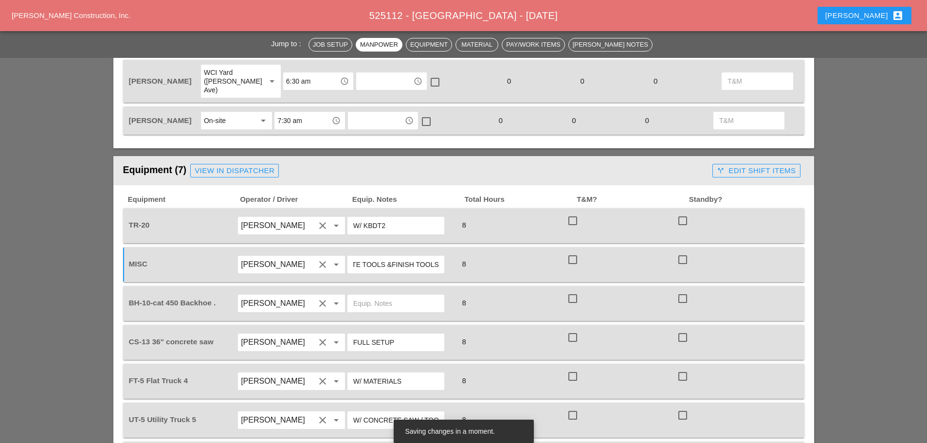
scroll to position [681, 0]
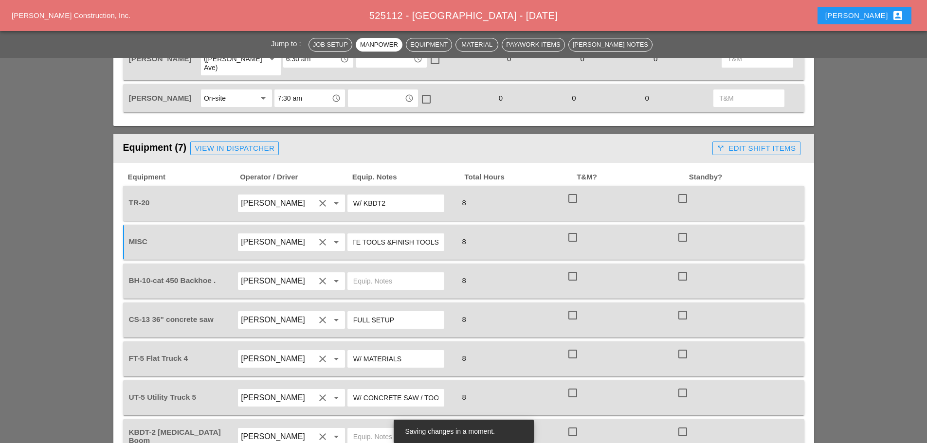
type input "FULL CONCRETE TOOLS &FINISH TOOLS"
click at [387, 273] on input "text" at bounding box center [395, 281] width 85 height 16
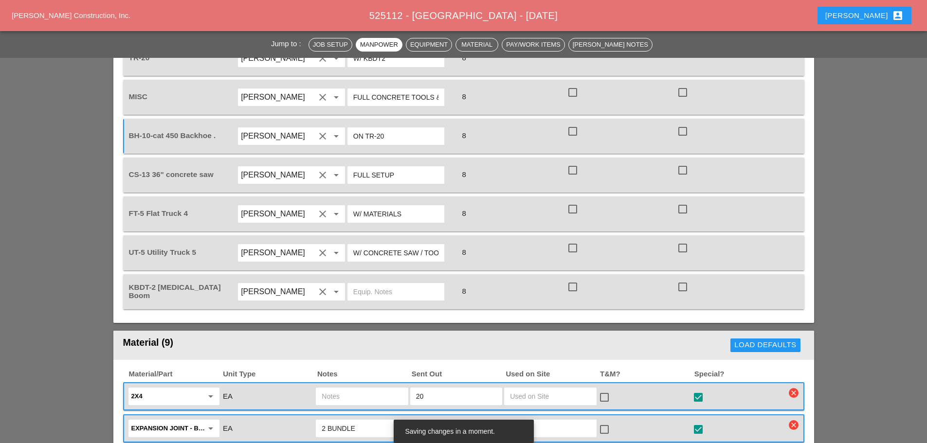
scroll to position [827, 0]
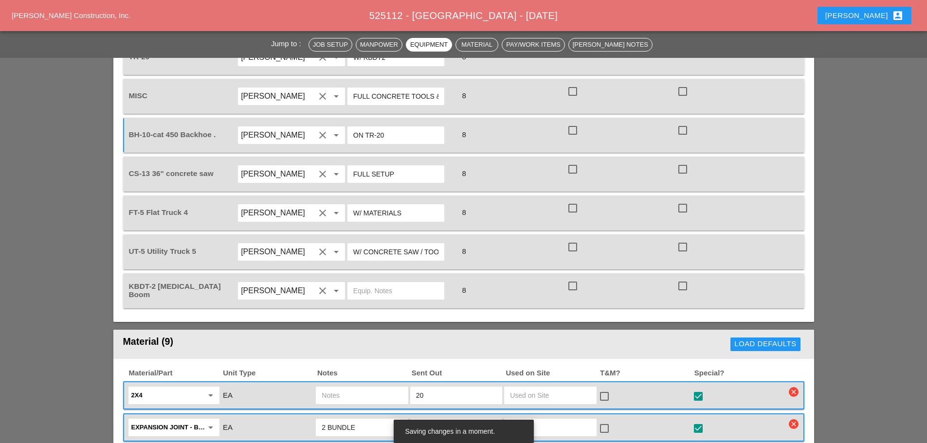
type input "ON TR-20"
click at [381, 283] on input "text" at bounding box center [395, 291] width 85 height 16
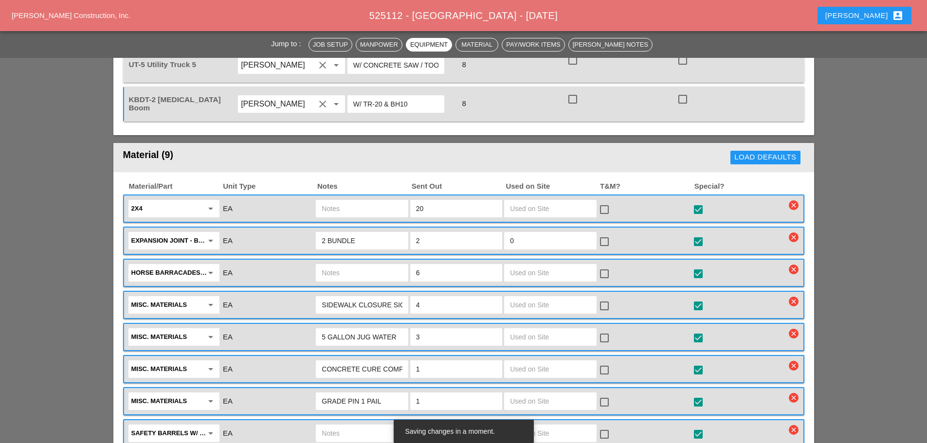
scroll to position [1022, 0]
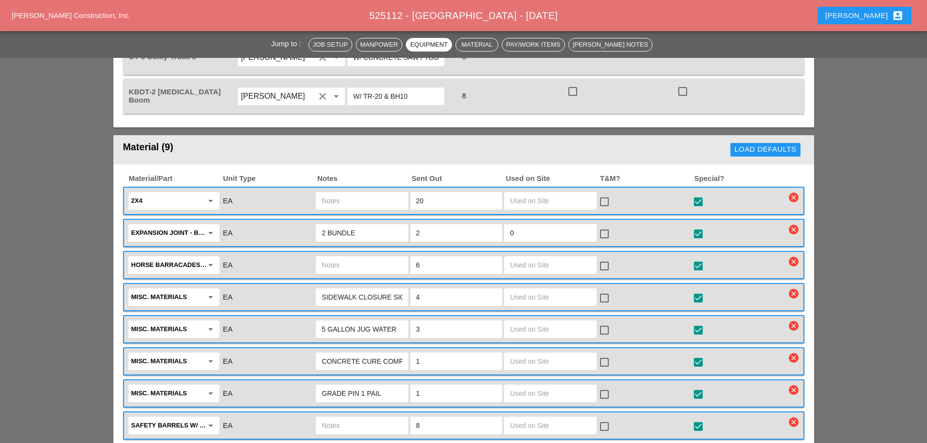
type input "W/ TR-20 & BH10"
click at [387, 386] on input "GRADE PIN 1 PAIL" at bounding box center [362, 394] width 80 height 16
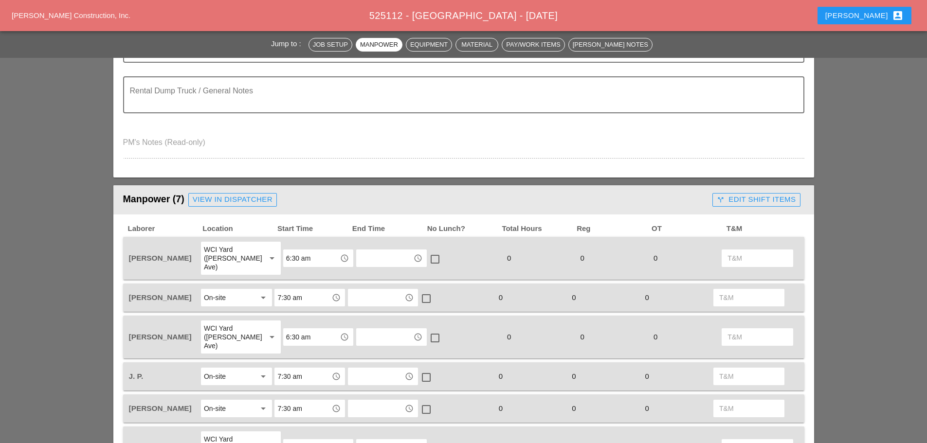
scroll to position [0, 0]
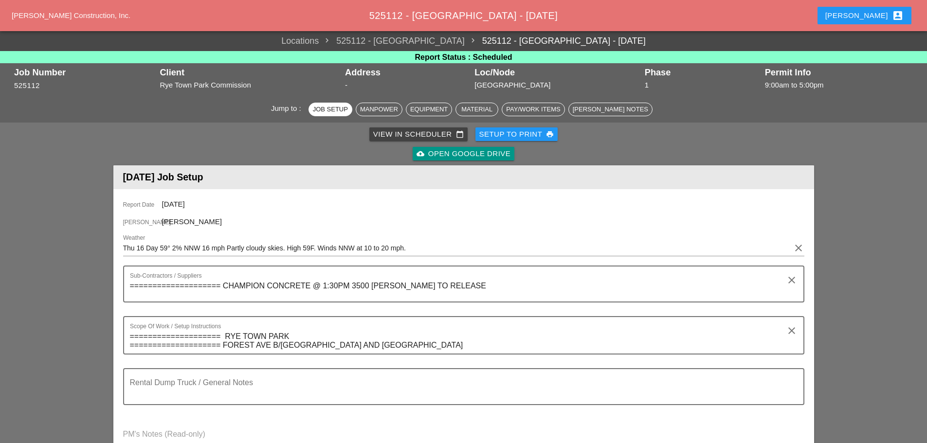
type input "GRADE PIN 1 PAIL ( take from ut1"
click at [513, 137] on div "Setup to Print print" at bounding box center [516, 134] width 75 height 11
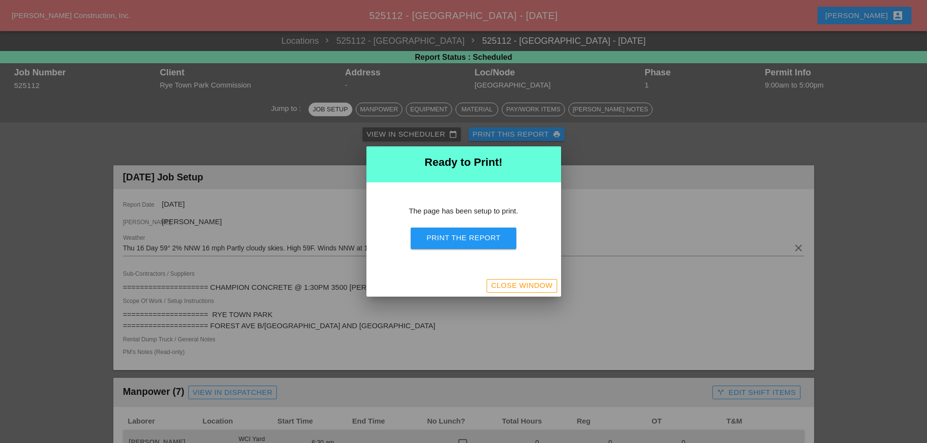
click at [480, 234] on div "Print the Report" at bounding box center [463, 238] width 74 height 11
click at [866, 18] on div at bounding box center [463, 221] width 927 height 443
click at [518, 280] on div "Close Window" at bounding box center [521, 285] width 61 height 11
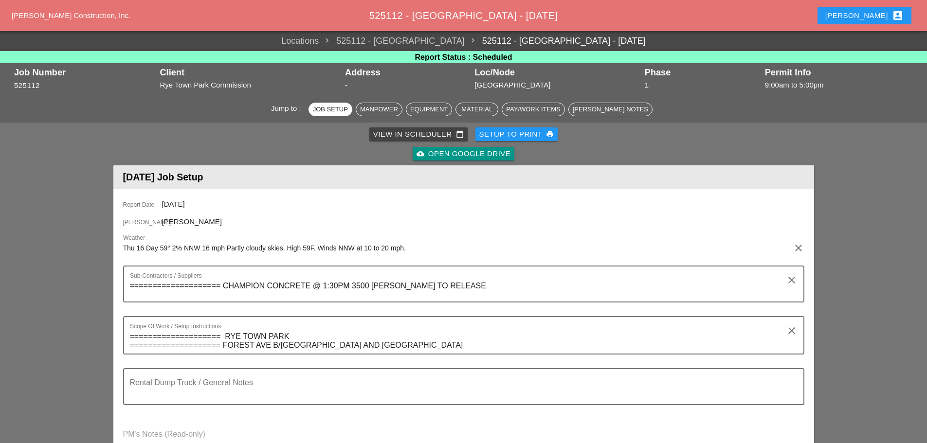
click at [869, 12] on div "[PERSON_NAME] account_box" at bounding box center [864, 16] width 78 height 12
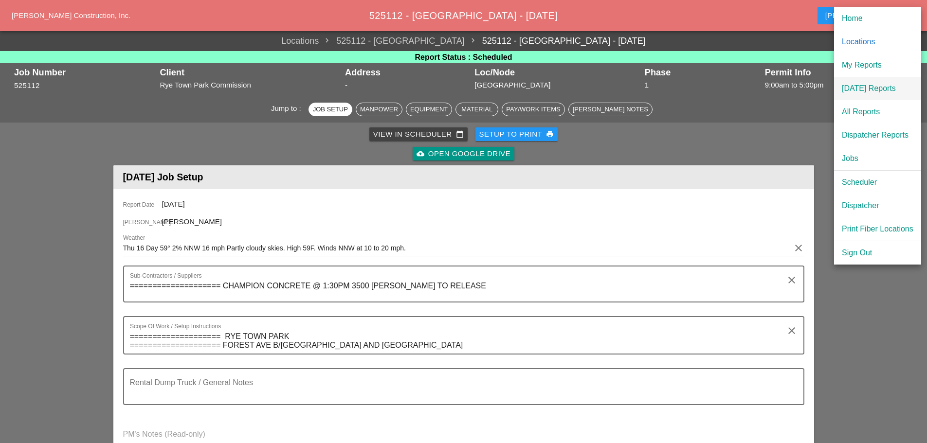
click at [860, 85] on div "[DATE] Reports" at bounding box center [878, 89] width 72 height 12
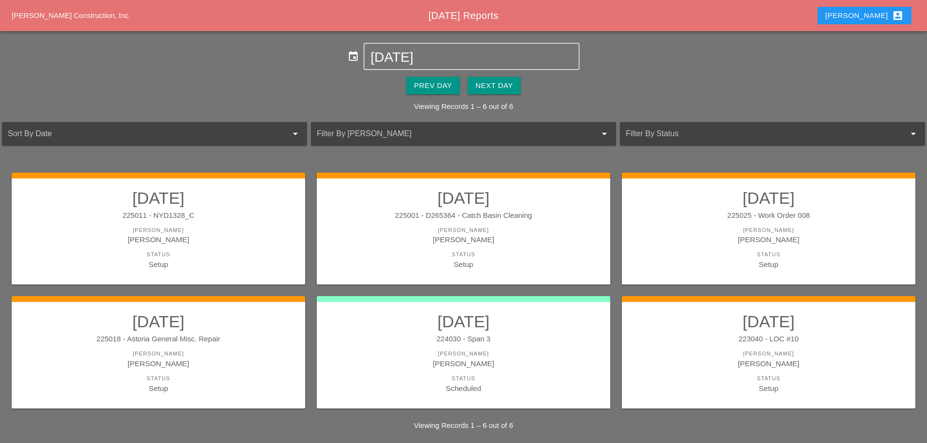
click at [503, 84] on div "Next Day" at bounding box center [493, 85] width 37 height 11
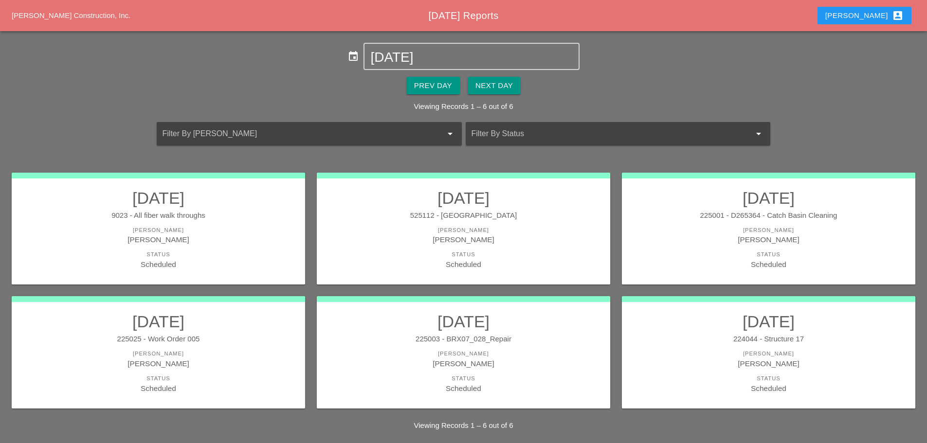
click at [691, 344] on link "10/16/2025 224044 - Structure 17 Foreman Daniel Kavanaugh Status Scheduled" at bounding box center [768, 353] width 274 height 82
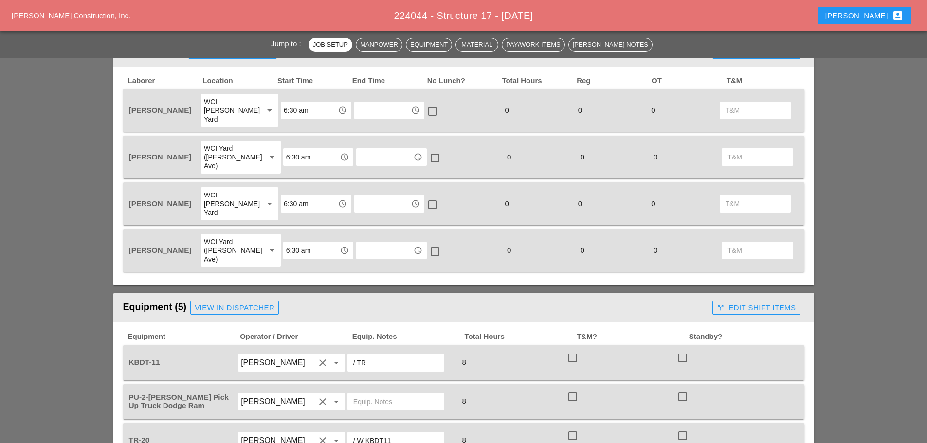
scroll to position [681, 0]
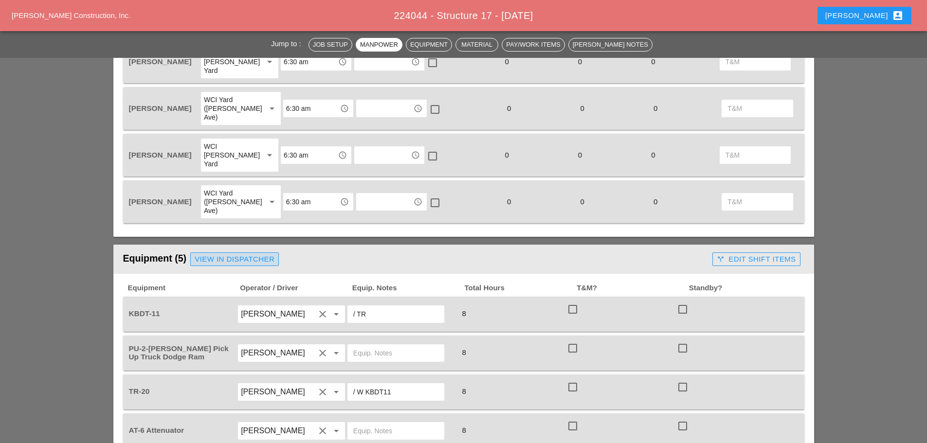
click at [262, 254] on div "View in Dispatcher" at bounding box center [235, 259] width 80 height 11
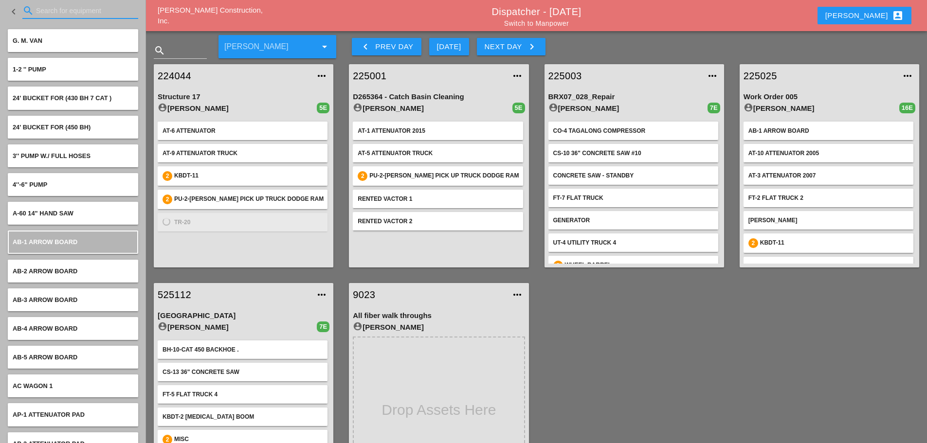
click at [74, 10] on input "Search for equipment" at bounding box center [80, 11] width 89 height 16
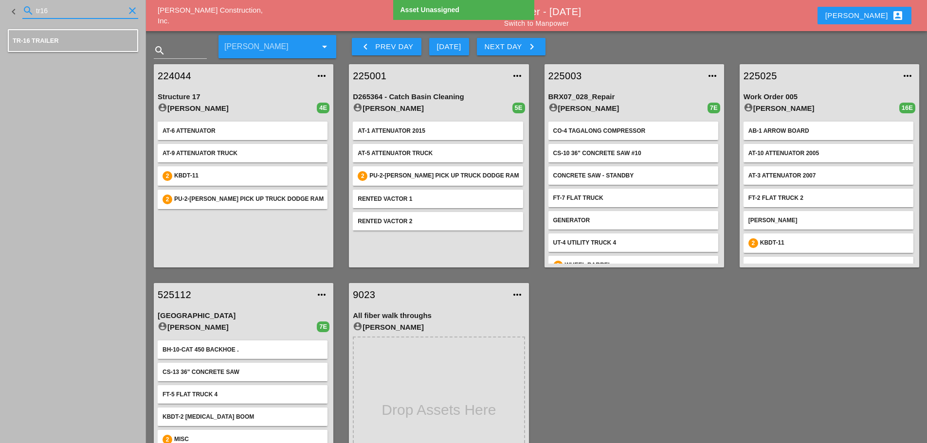
type input "tr16"
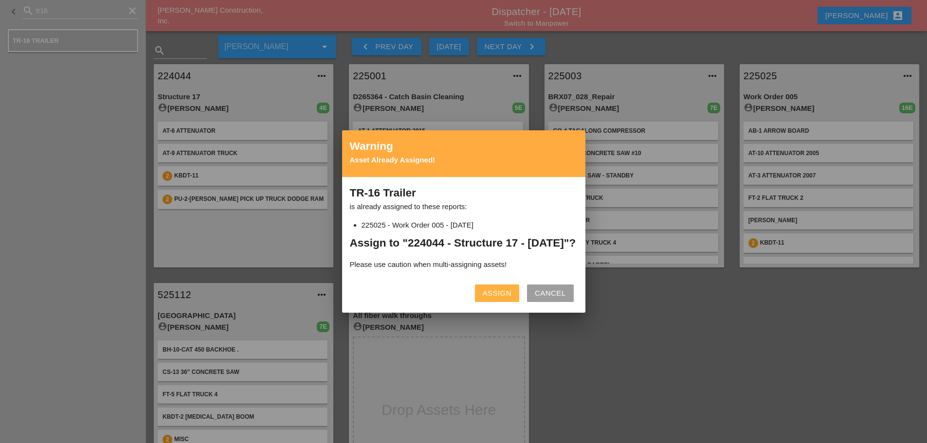
click at [488, 299] on div "Assign" at bounding box center [497, 293] width 29 height 11
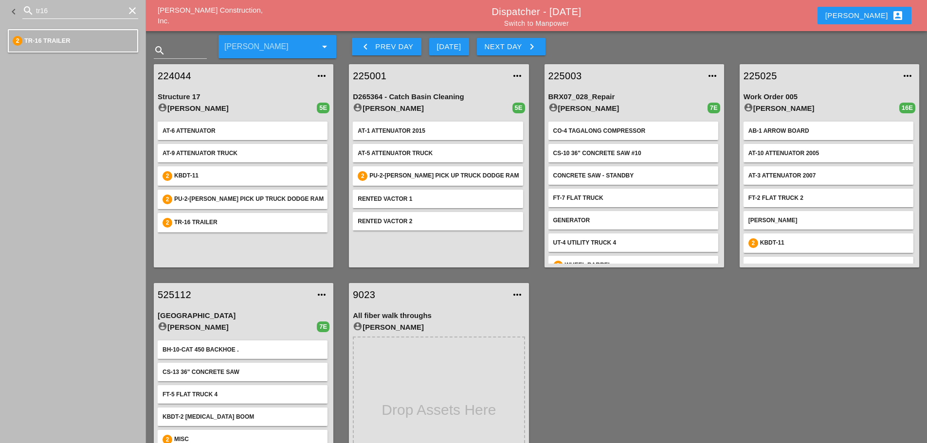
click at [132, 8] on icon "clear" at bounding box center [132, 11] width 12 height 12
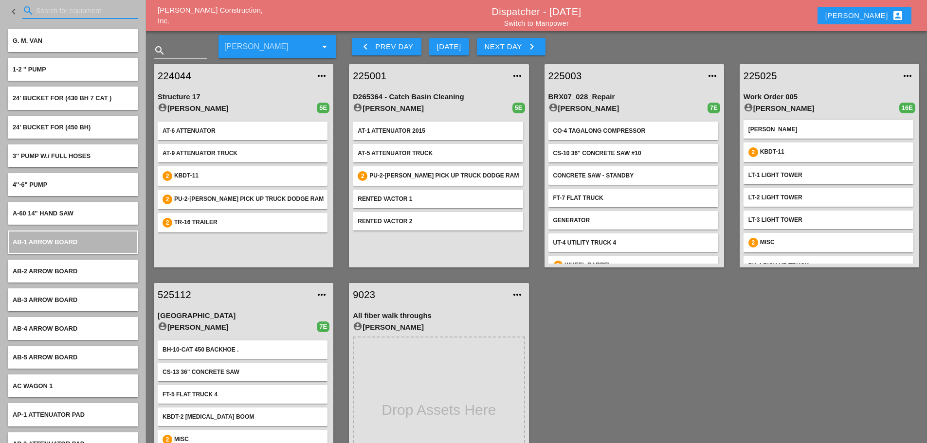
scroll to position [97, 0]
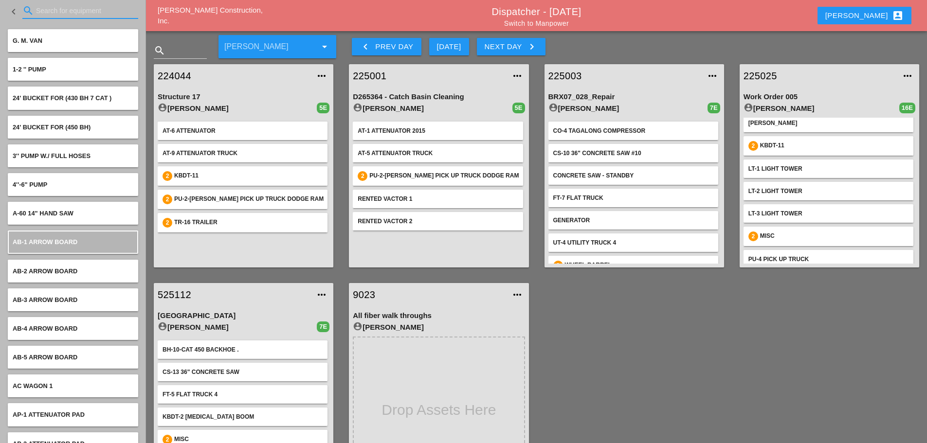
click at [172, 67] on div "224044 more_horiz" at bounding box center [244, 75] width 180 height 23
click at [167, 74] on link "224044" at bounding box center [234, 76] width 152 height 15
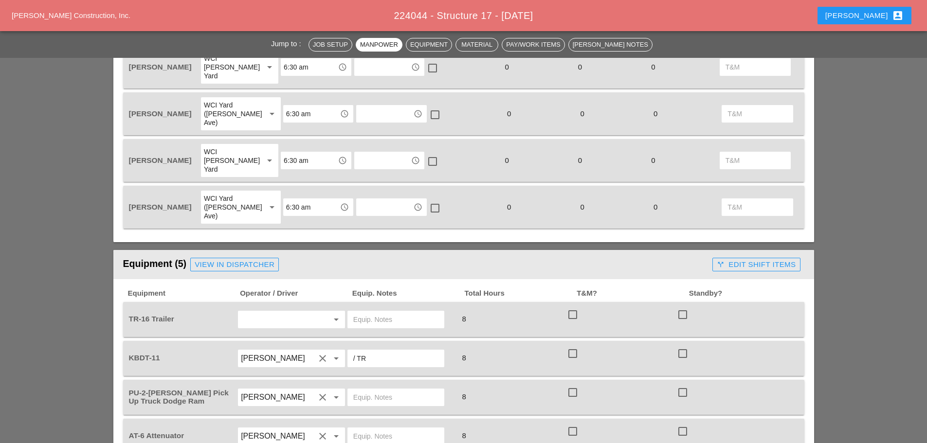
scroll to position [681, 0]
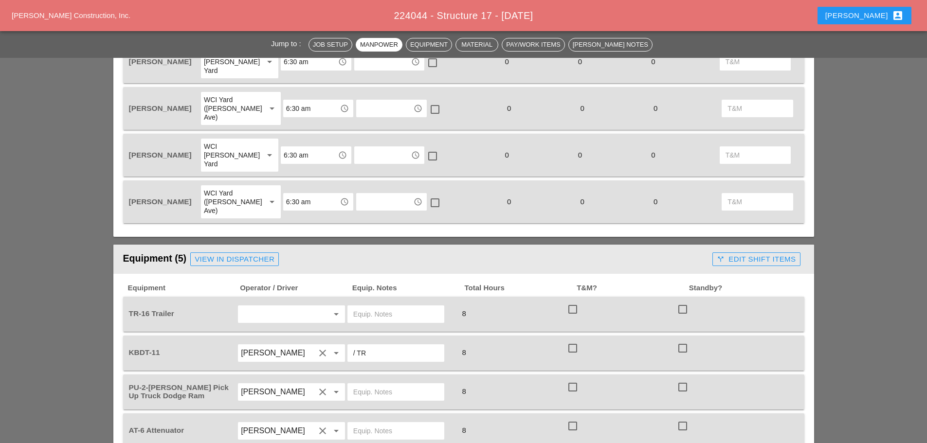
click at [288, 306] on input "text" at bounding box center [278, 314] width 74 height 16
click at [282, 357] on div "[PERSON_NAME]" at bounding box center [291, 359] width 91 height 12
type input "[PERSON_NAME]"
click at [370, 306] on input "text" at bounding box center [395, 314] width 85 height 16
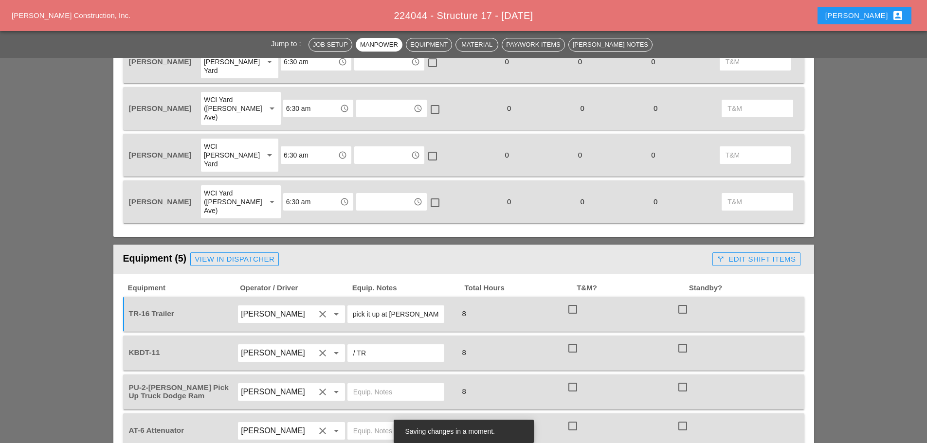
scroll to position [0, 0]
type input "p"
type input "PICK UP BRUCKNER YARD"
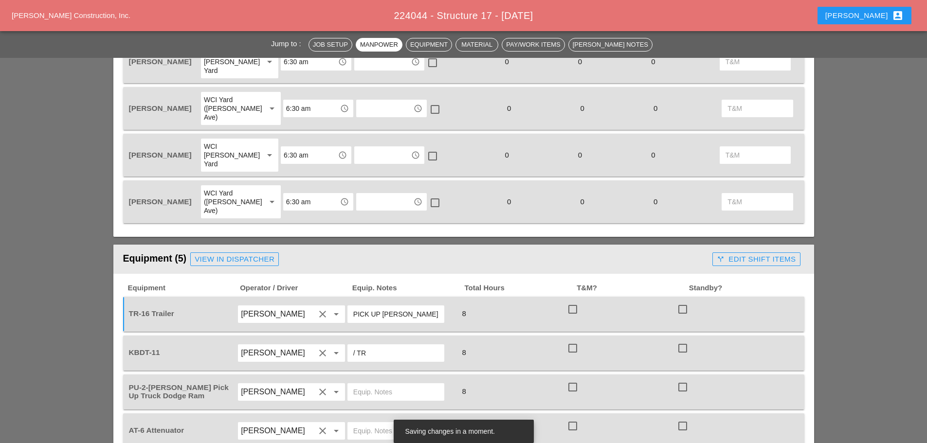
click at [391, 345] on input "/ TR" at bounding box center [395, 353] width 85 height 16
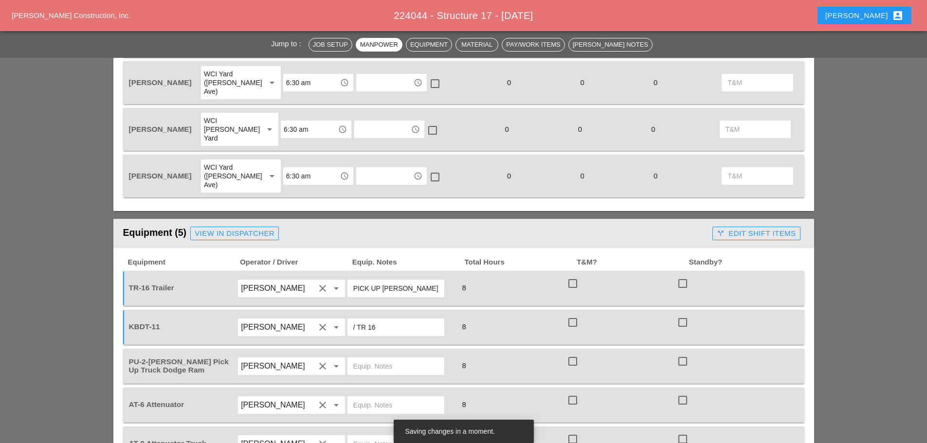
scroll to position [730, 0]
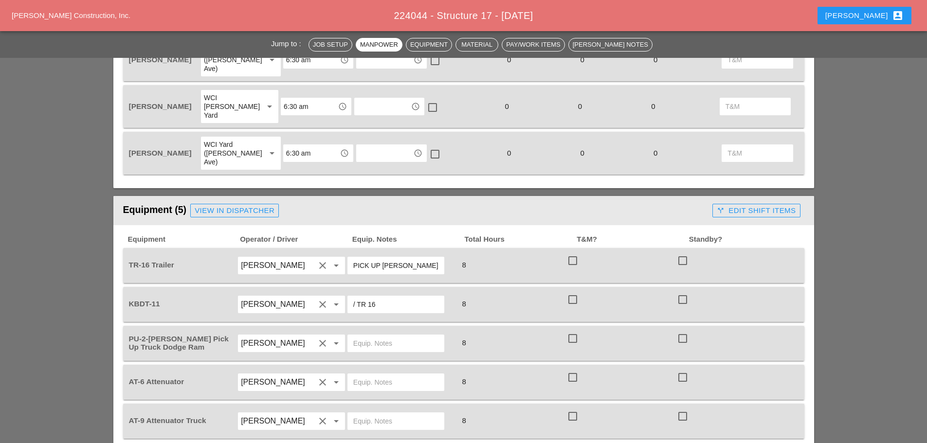
type input "/ TR 16"
click at [226, 205] on div "View in Dispatcher" at bounding box center [235, 210] width 80 height 11
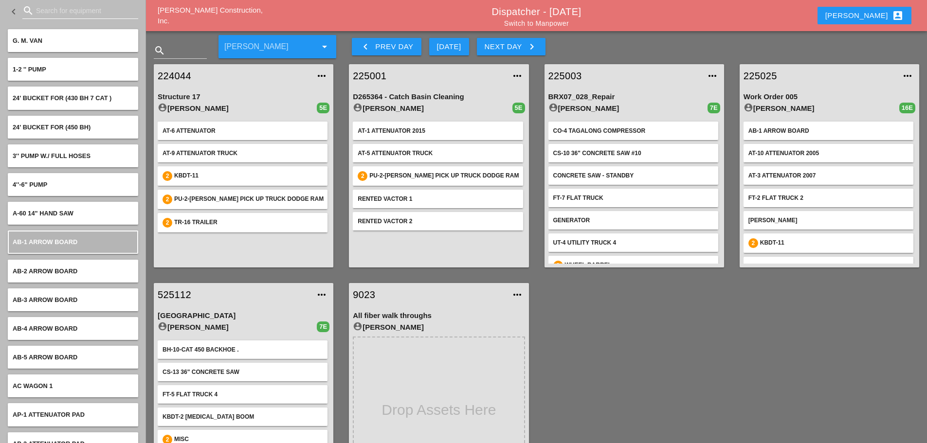
click at [56, 16] on input "Search for equipment" at bounding box center [80, 11] width 89 height 16
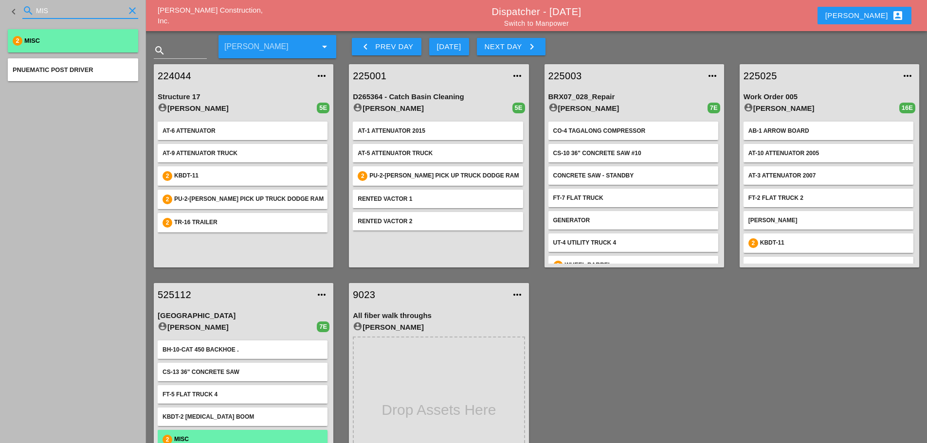
type input "MIS"
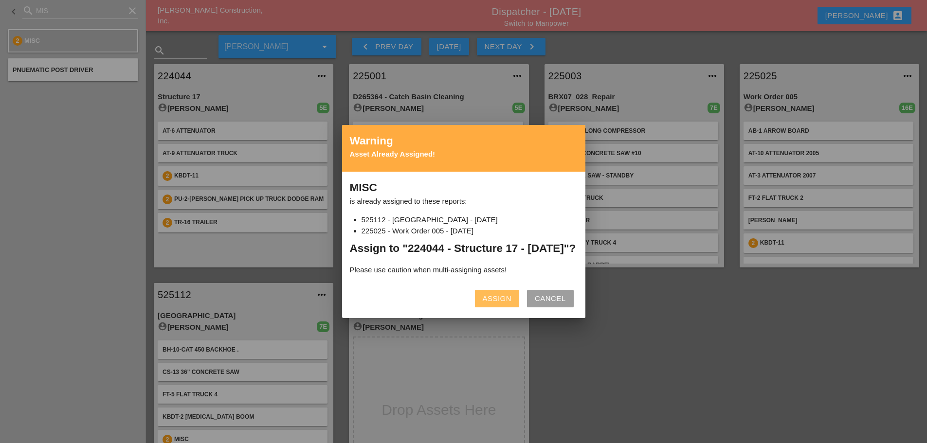
click at [478, 307] on button "Assign" at bounding box center [497, 299] width 44 height 18
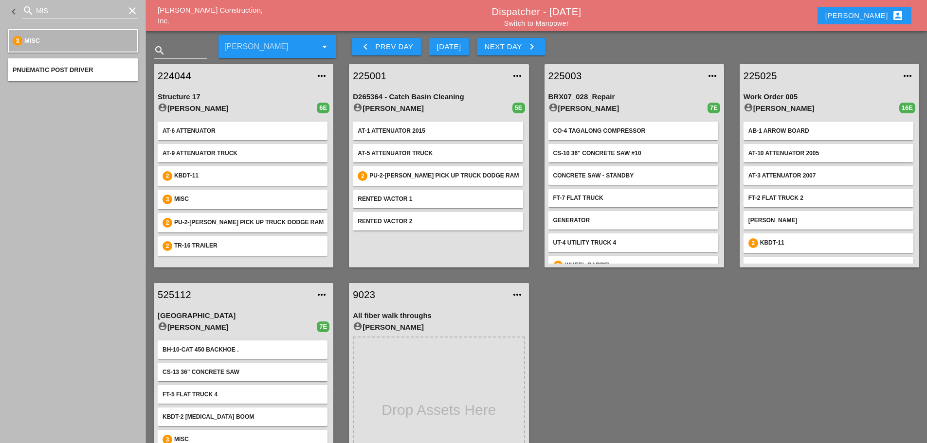
click at [178, 76] on link "224044" at bounding box center [234, 76] width 152 height 15
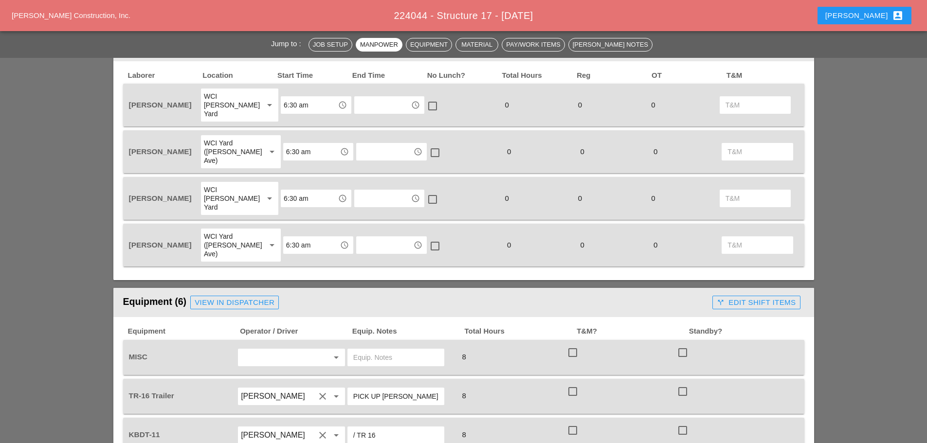
scroll to position [730, 0]
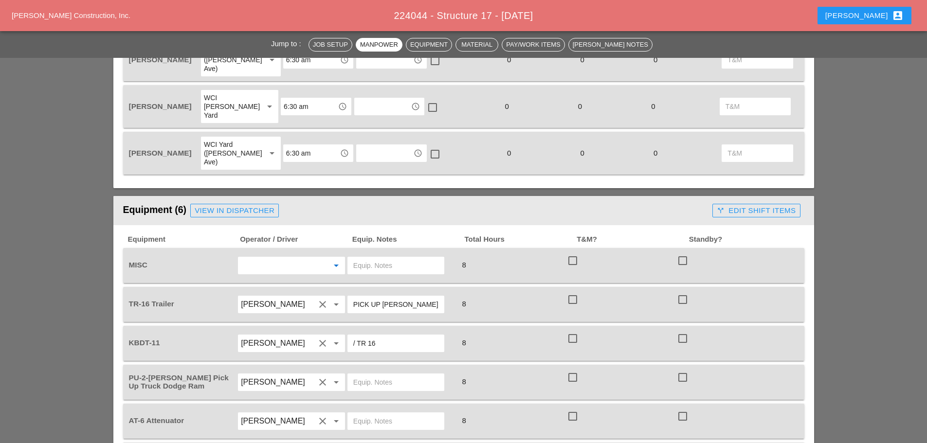
click at [272, 258] on input "text" at bounding box center [278, 266] width 74 height 16
click at [275, 305] on div "[PERSON_NAME]" at bounding box center [291, 310] width 91 height 12
type input "[PERSON_NAME]"
click at [378, 258] on input "text" at bounding box center [395, 266] width 85 height 16
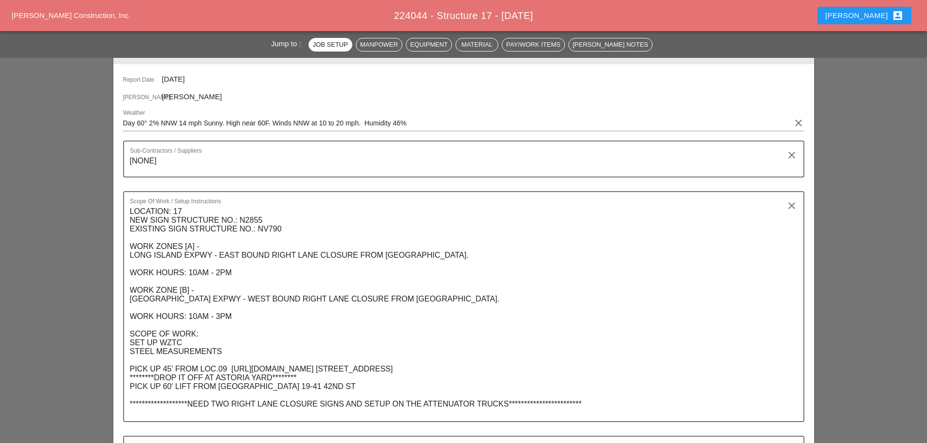
scroll to position [0, 0]
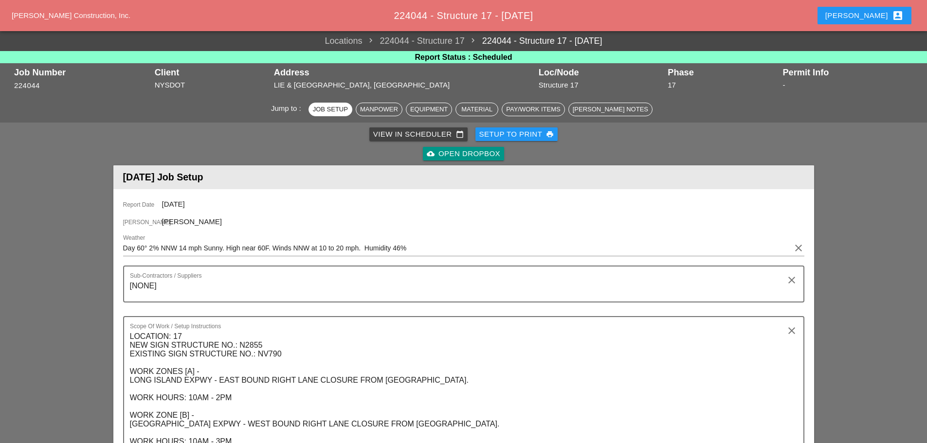
type input "SPECIALTY LIFT ASTORIA PICK UP"
click at [526, 129] on div "Setup to Print print" at bounding box center [516, 134] width 75 height 11
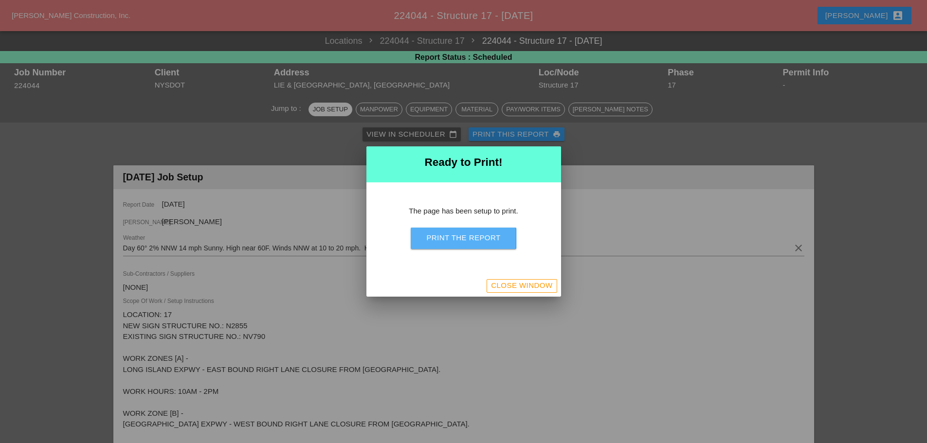
click at [474, 242] on div "Print the Report" at bounding box center [463, 238] width 74 height 11
click at [488, 290] on button "Close Window" at bounding box center [521, 286] width 70 height 14
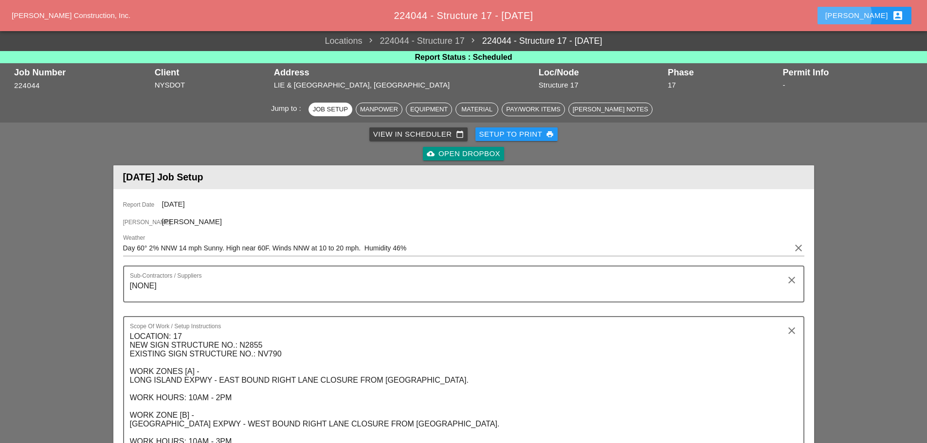
click at [875, 14] on div "Enrico account_box" at bounding box center [864, 16] width 78 height 12
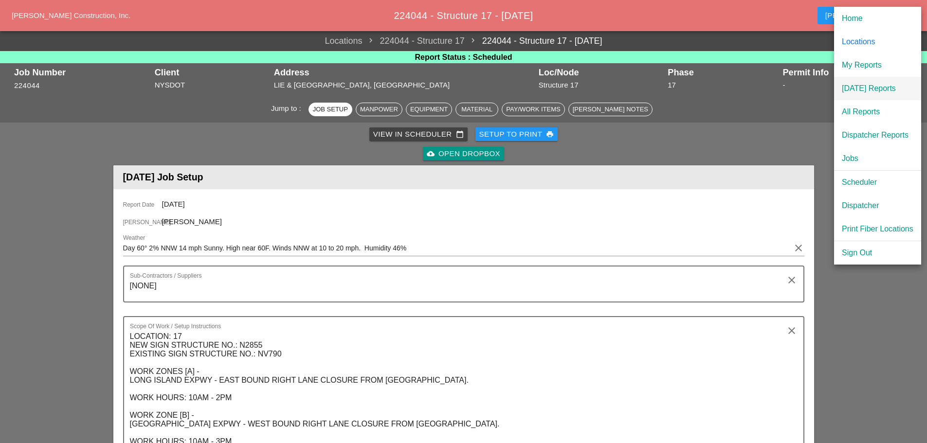
click at [876, 84] on div "[DATE] Reports" at bounding box center [878, 89] width 72 height 12
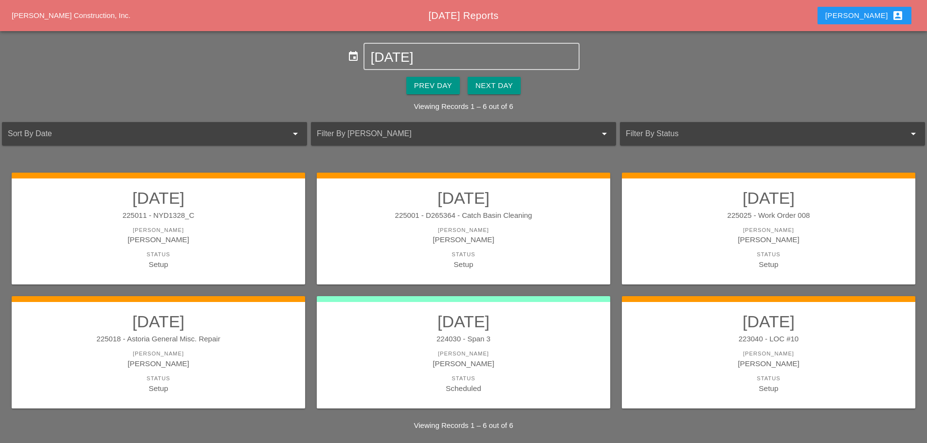
click at [507, 82] on div "Next Day" at bounding box center [493, 85] width 37 height 11
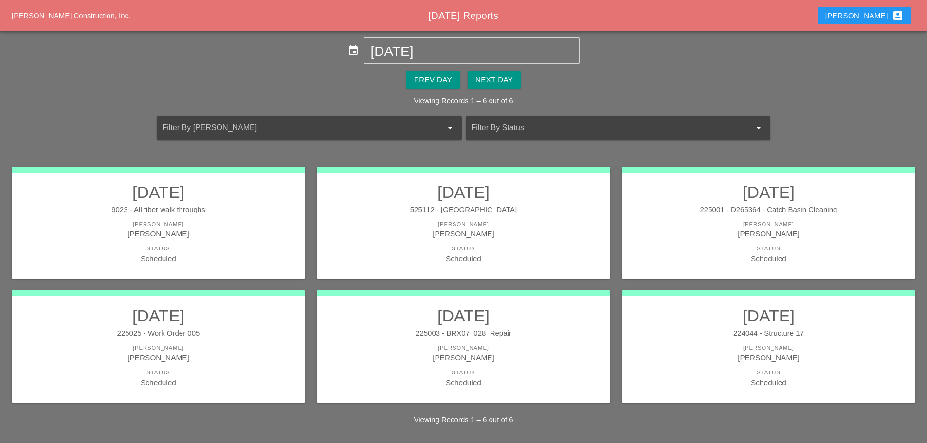
scroll to position [8, 0]
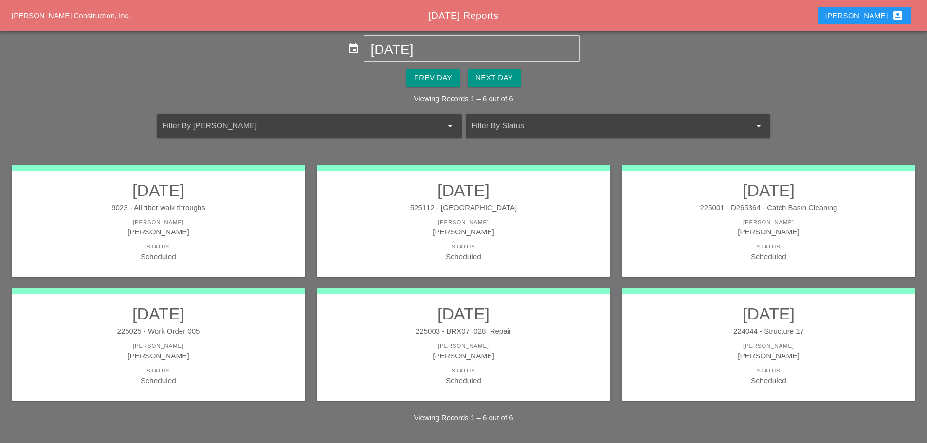
click at [862, 20] on button "Enrico account_box" at bounding box center [864, 16] width 94 height 18
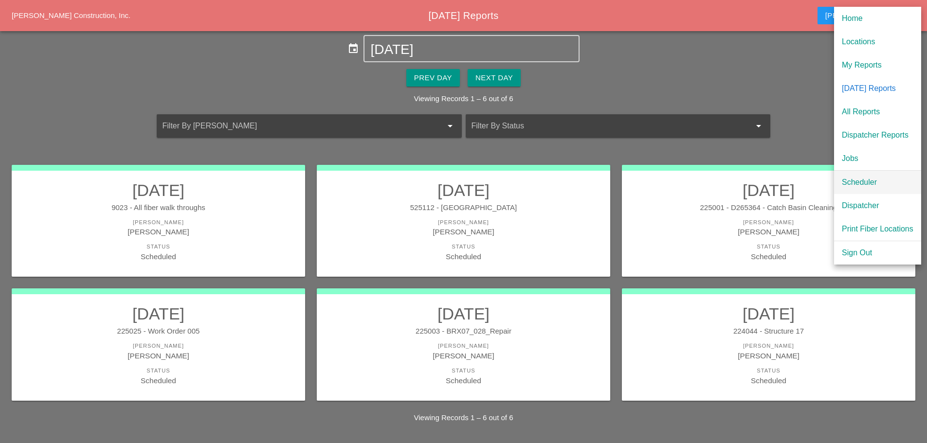
click at [864, 177] on div "Scheduler" at bounding box center [878, 183] width 72 height 12
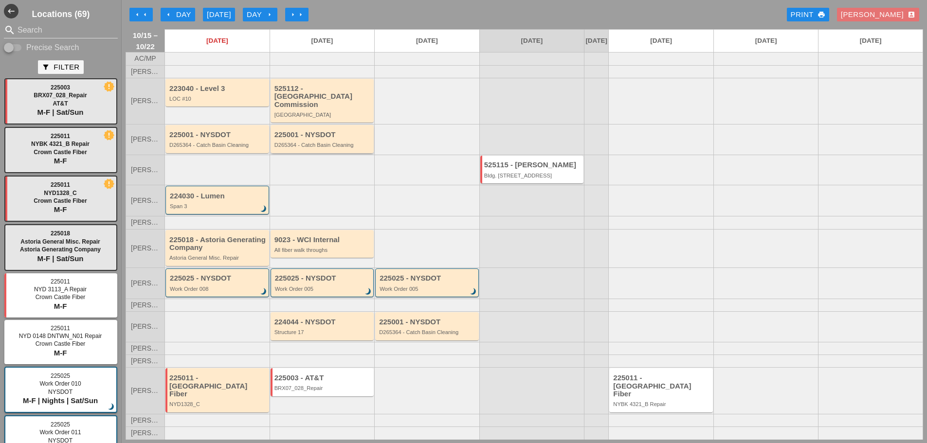
click at [317, 145] on div "D265364 - Catch Basin Cleaning" at bounding box center [322, 145] width 97 height 6
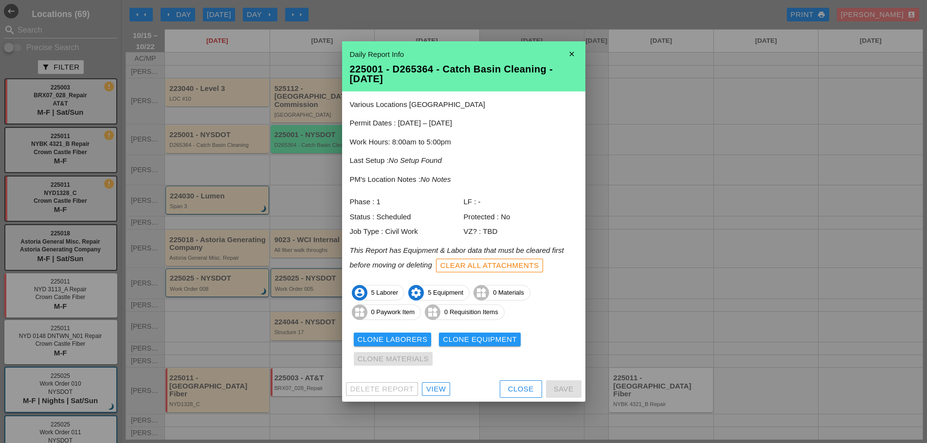
click at [437, 387] on div "View" at bounding box center [435, 389] width 19 height 11
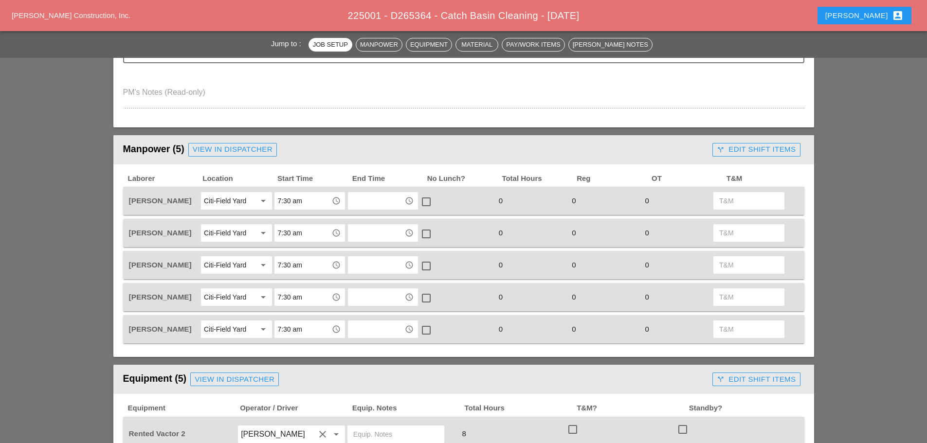
scroll to position [49, 0]
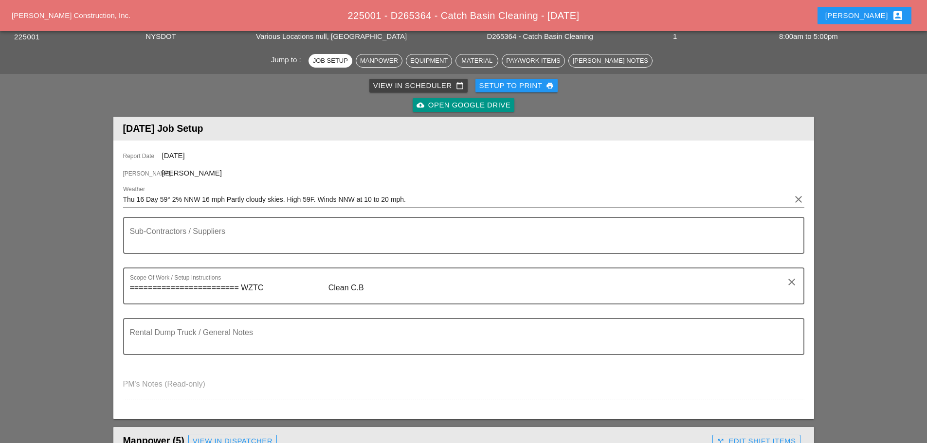
click at [504, 87] on div "Setup to Print print" at bounding box center [516, 85] width 75 height 11
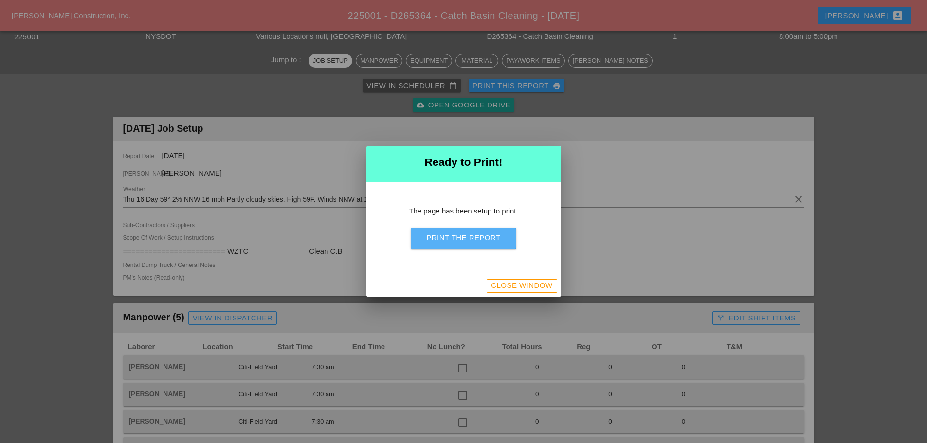
click at [493, 236] on div "Print the Report" at bounding box center [463, 238] width 74 height 11
click at [563, 286] on div at bounding box center [463, 221] width 927 height 443
click at [538, 281] on div "Close Window" at bounding box center [521, 285] width 61 height 11
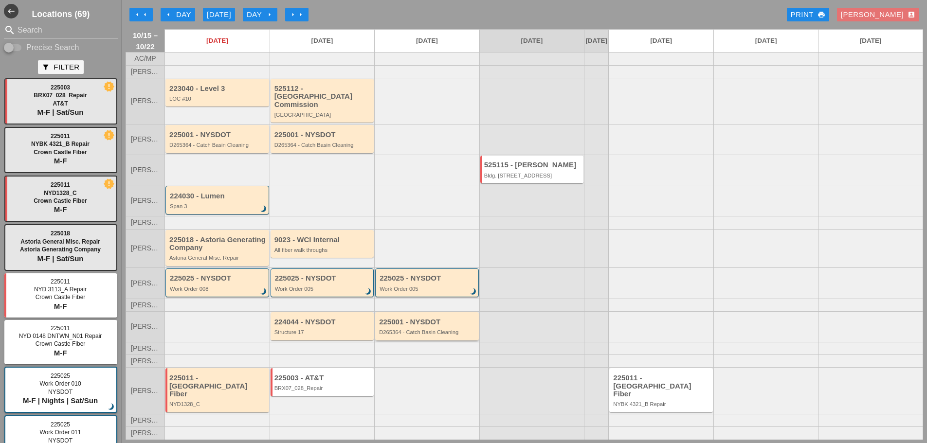
click at [454, 335] on div "D265364 - Catch Basin Cleaning" at bounding box center [427, 332] width 97 height 6
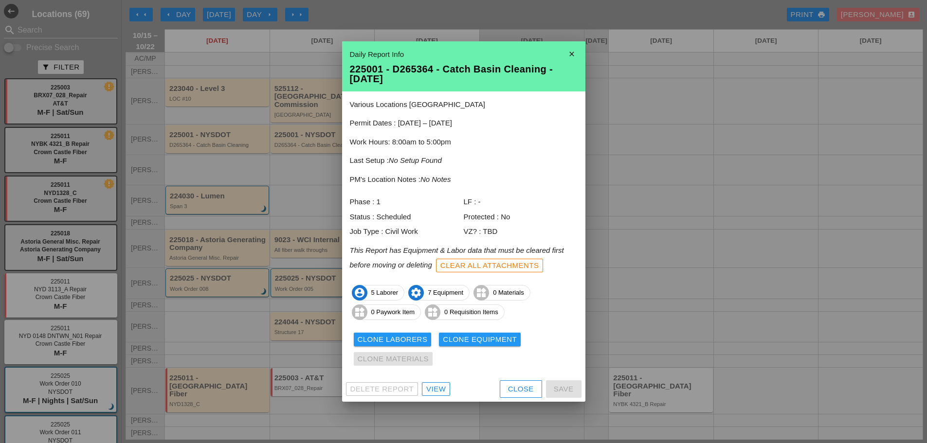
click at [569, 57] on icon "close" at bounding box center [571, 53] width 19 height 19
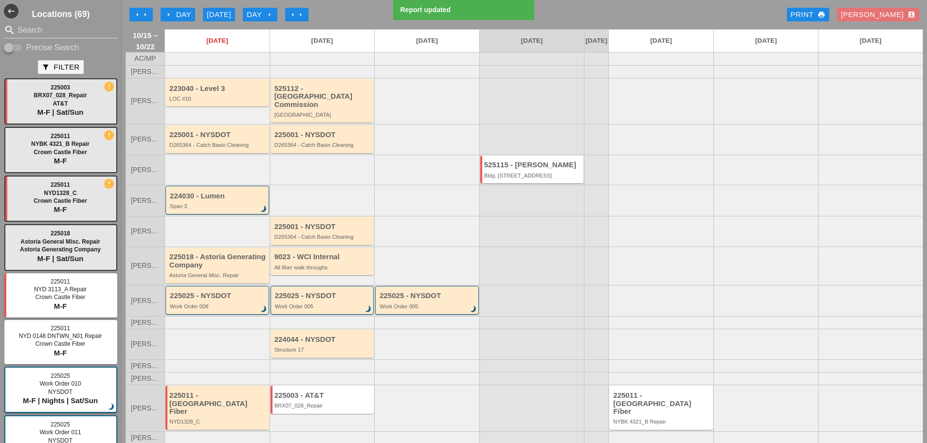
click at [299, 230] on div "225001 - NYSDOT D265364 - Catch Basin Cleaning" at bounding box center [322, 232] width 97 height 18
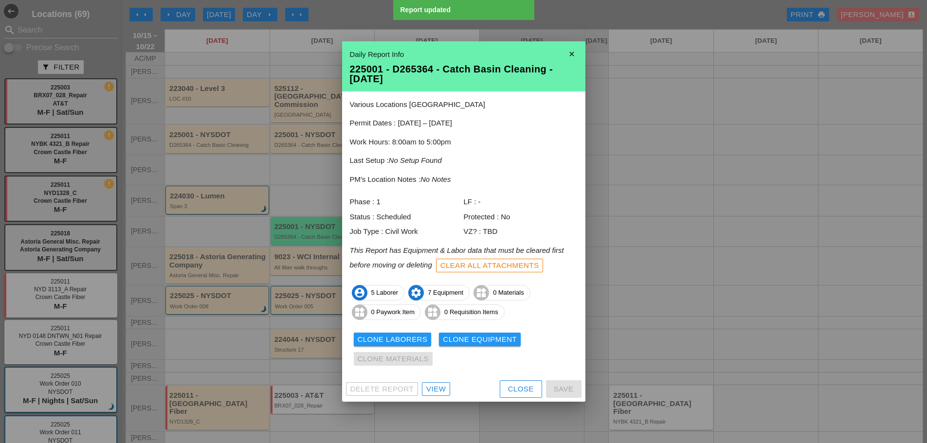
click at [432, 384] on div "View" at bounding box center [435, 389] width 19 height 11
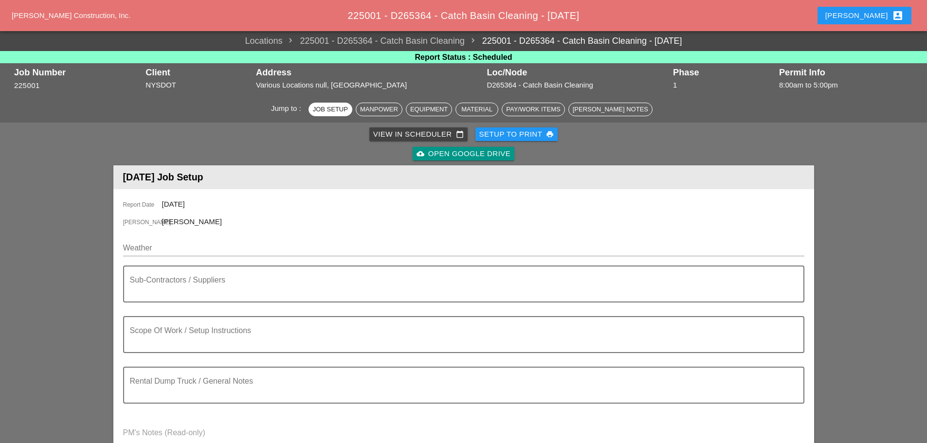
click at [880, 18] on div "Enrico account_box" at bounding box center [864, 16] width 78 height 12
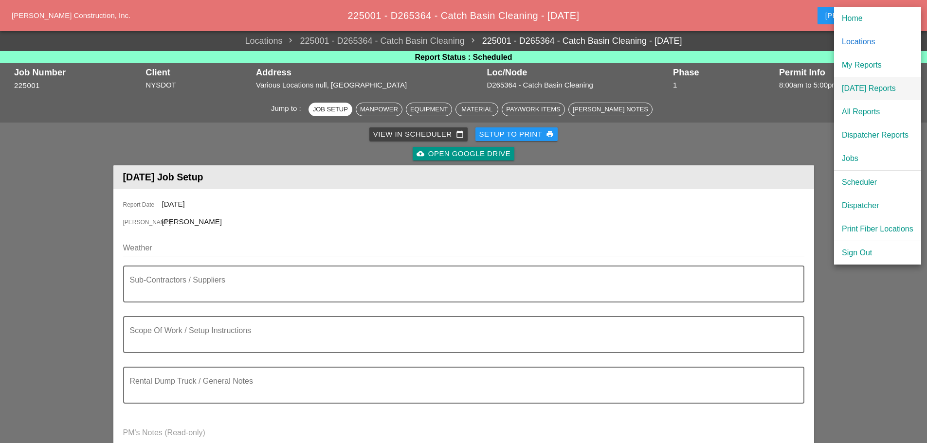
click at [872, 87] on div "[DATE] Reports" at bounding box center [878, 89] width 72 height 12
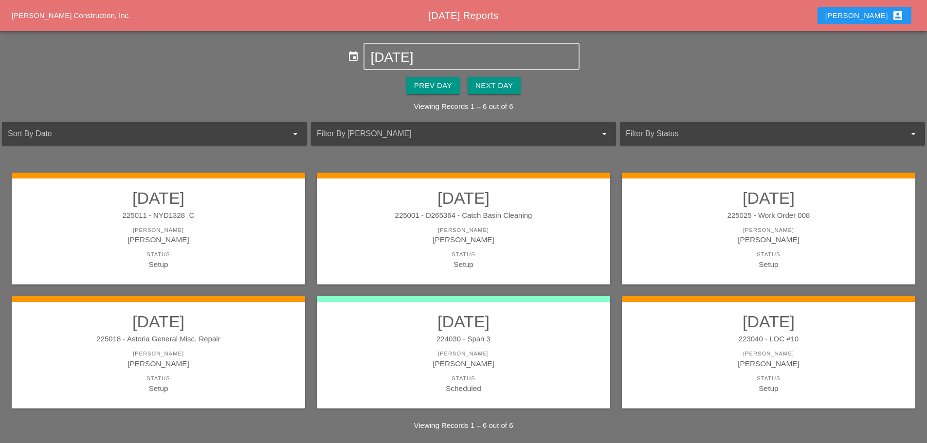
click at [486, 83] on div "Next Day" at bounding box center [493, 85] width 37 height 11
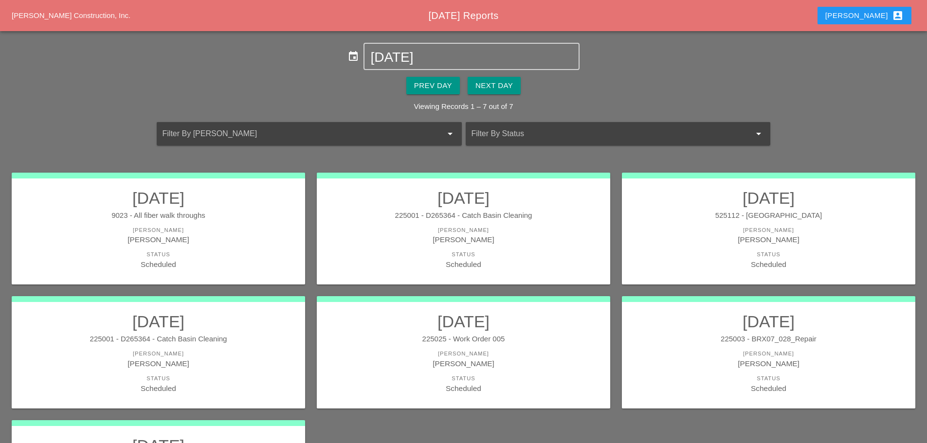
click at [522, 359] on div "[PERSON_NAME]" at bounding box center [463, 363] width 274 height 11
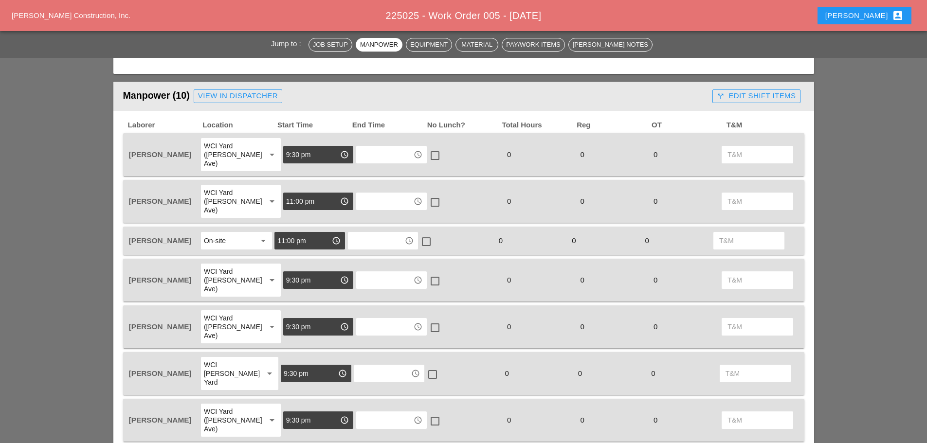
scroll to position [389, 0]
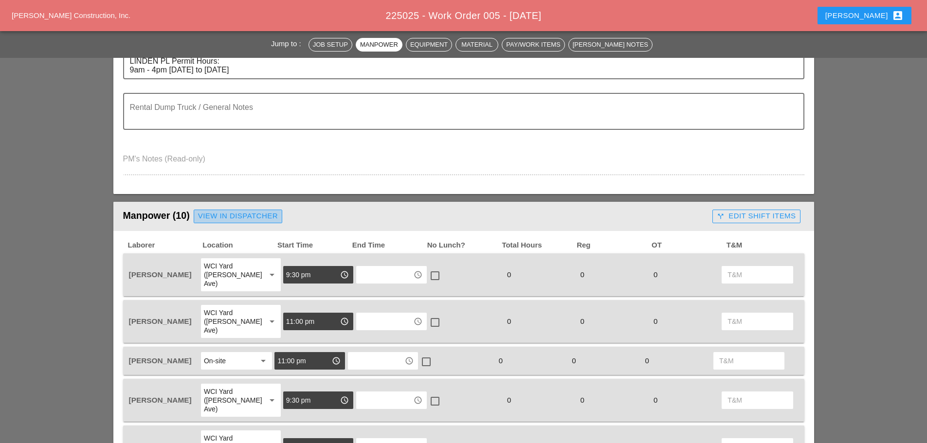
click at [255, 217] on div "View in Dispatcher" at bounding box center [238, 216] width 80 height 11
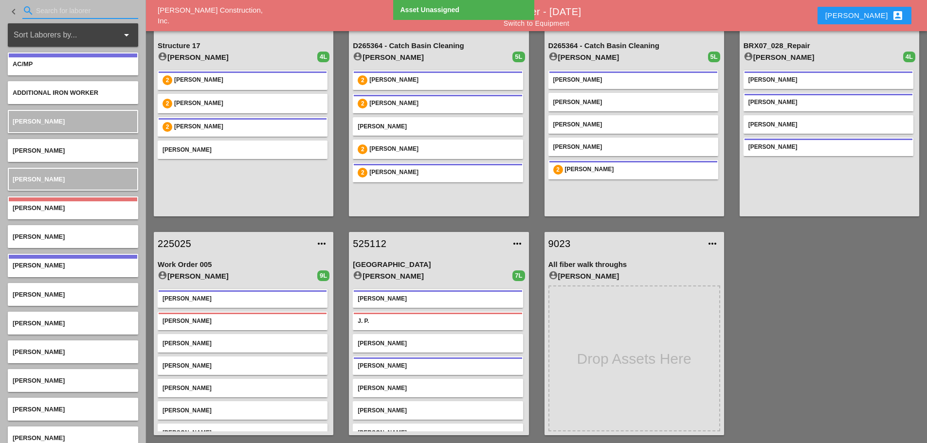
click at [56, 14] on input "Search for laborer" at bounding box center [80, 11] width 89 height 16
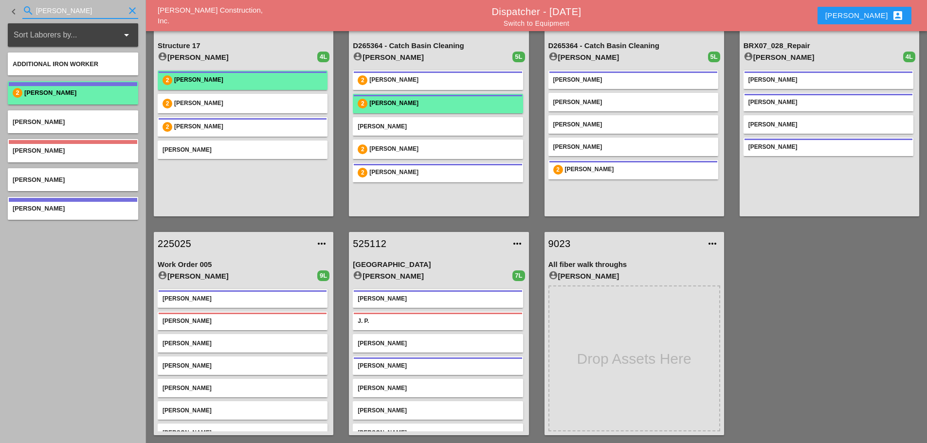
type input "DAN"
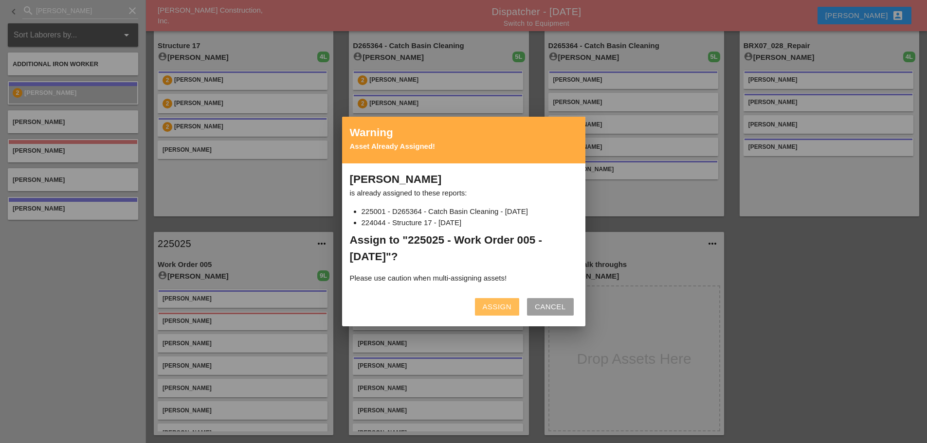
click at [506, 302] on div "Assign" at bounding box center [497, 307] width 29 height 11
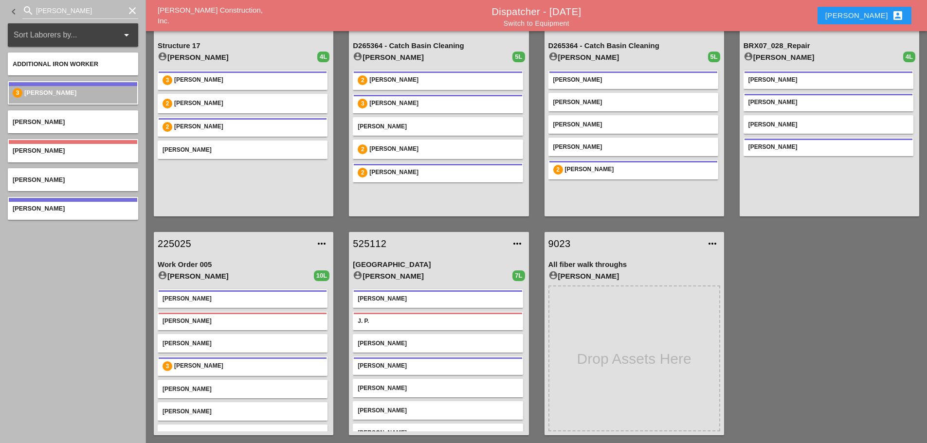
click at [177, 252] on div "225025 more_horiz" at bounding box center [244, 243] width 180 height 23
click at [177, 243] on link "225025" at bounding box center [234, 243] width 152 height 15
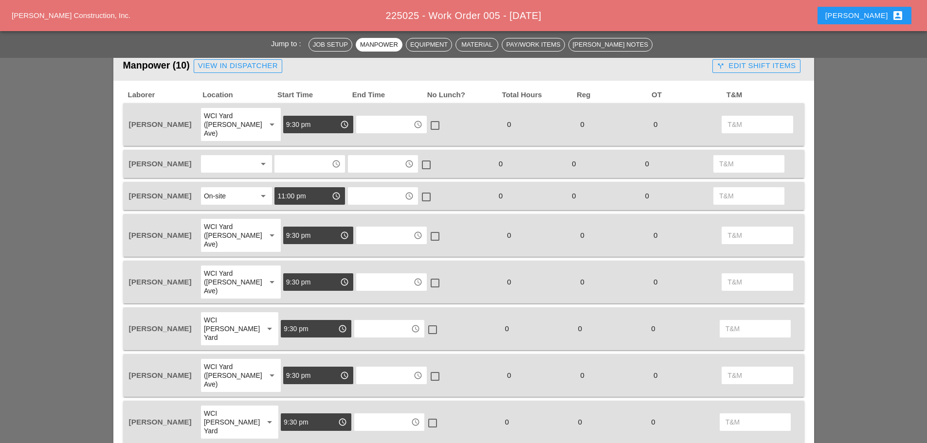
scroll to position [535, 0]
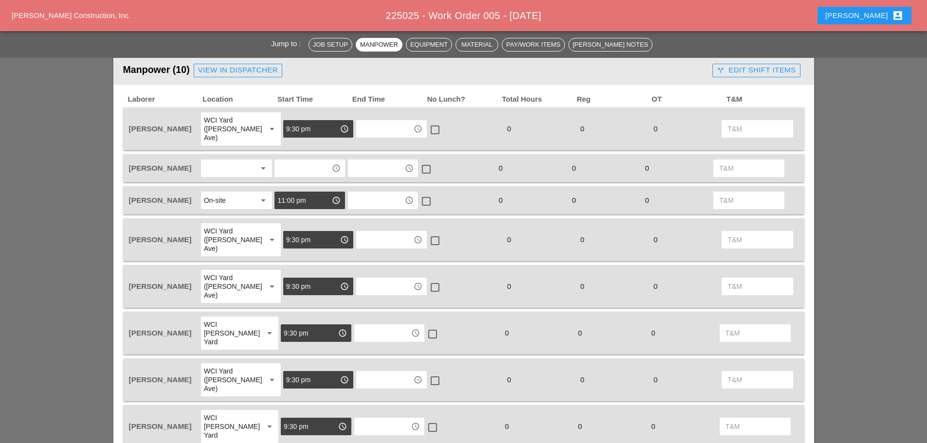
click at [242, 162] on div at bounding box center [230, 169] width 52 height 16
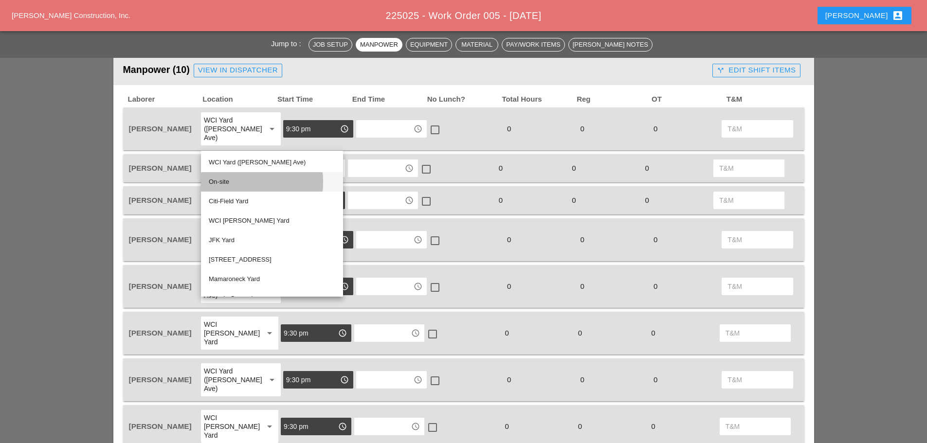
click at [225, 182] on div "On-site" at bounding box center [272, 182] width 126 height 12
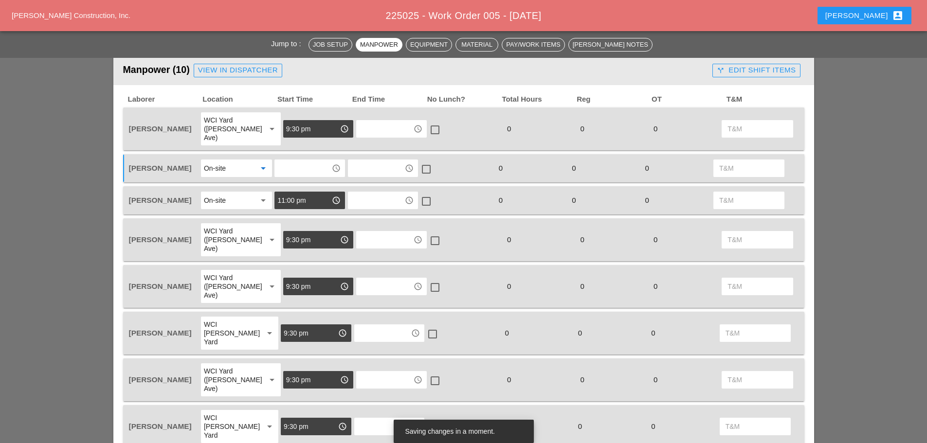
click at [254, 161] on div "On-site" at bounding box center [230, 169] width 52 height 16
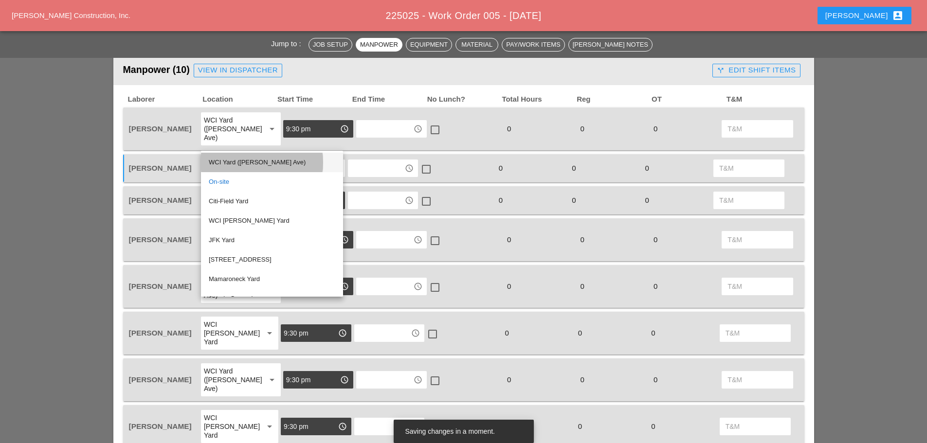
click at [254, 158] on div "WCI Yard (Provost Ave)" at bounding box center [272, 163] width 126 height 12
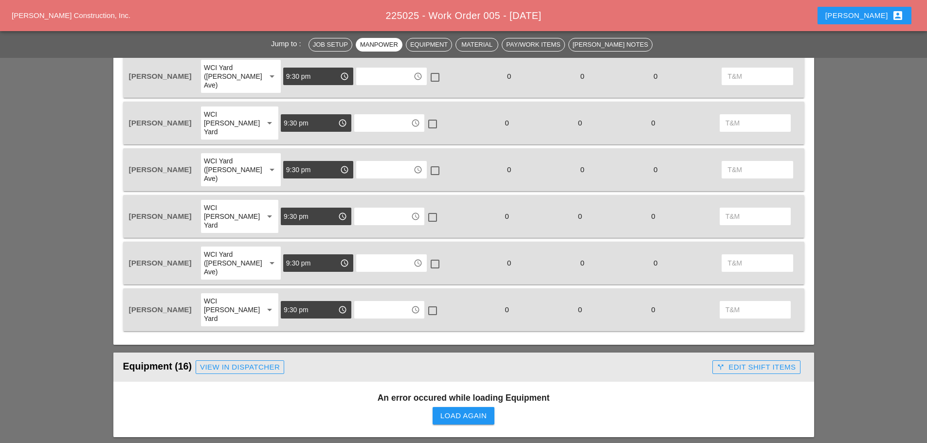
scroll to position [876, 0]
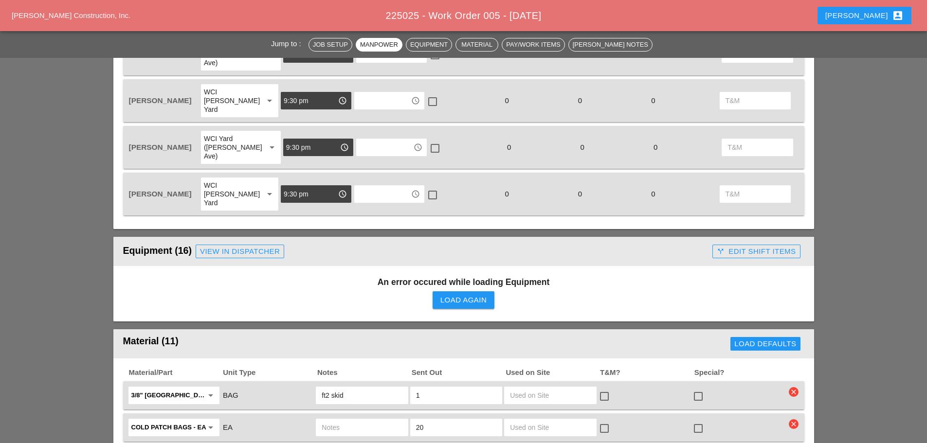
click at [444, 291] on button "Load Again" at bounding box center [463, 300] width 62 height 18
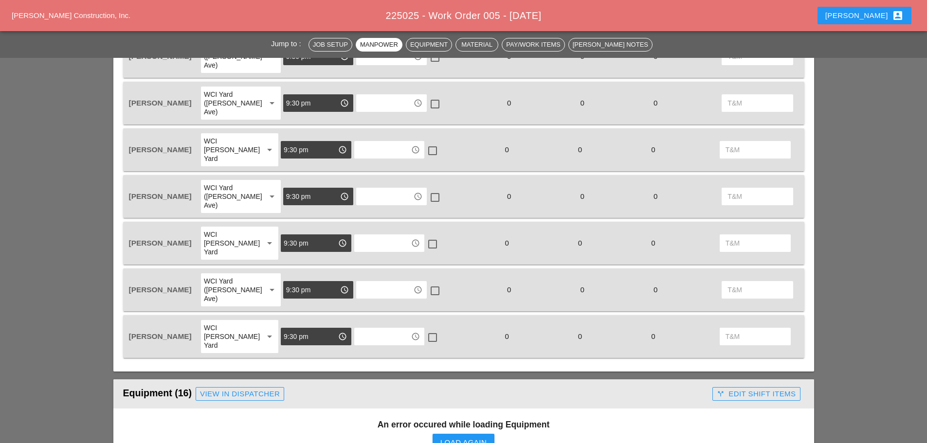
scroll to position [778, 0]
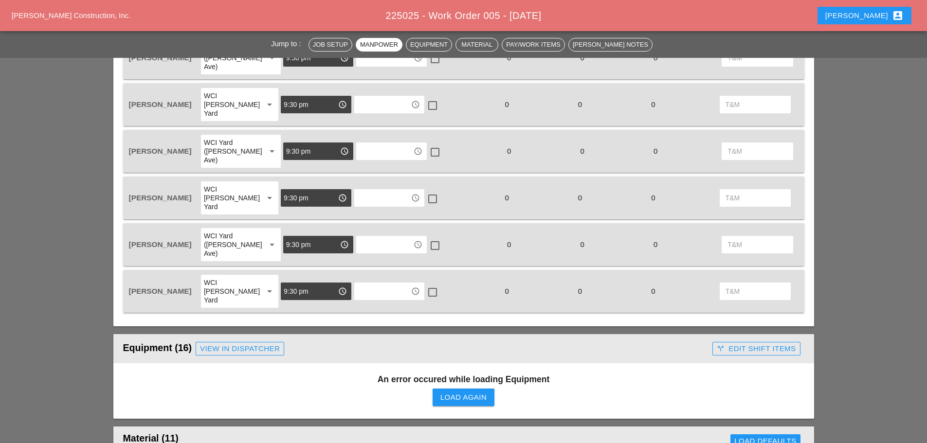
click at [442, 392] on div "Load Again" at bounding box center [463, 397] width 46 height 11
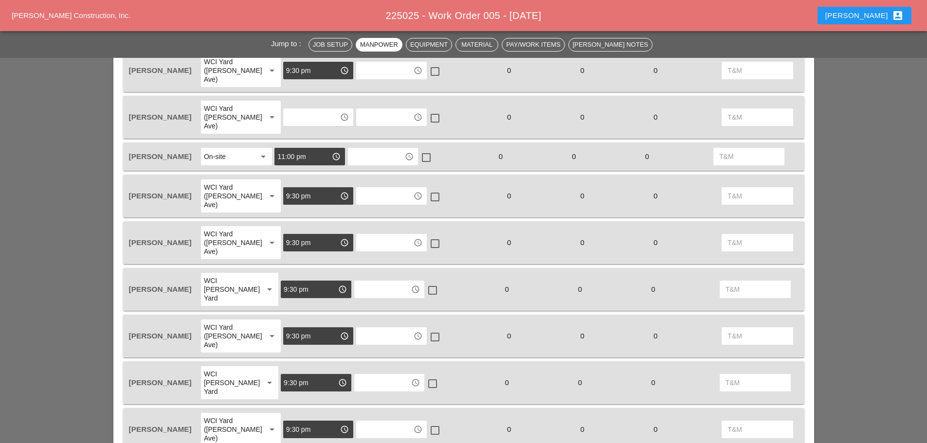
scroll to position [584, 0]
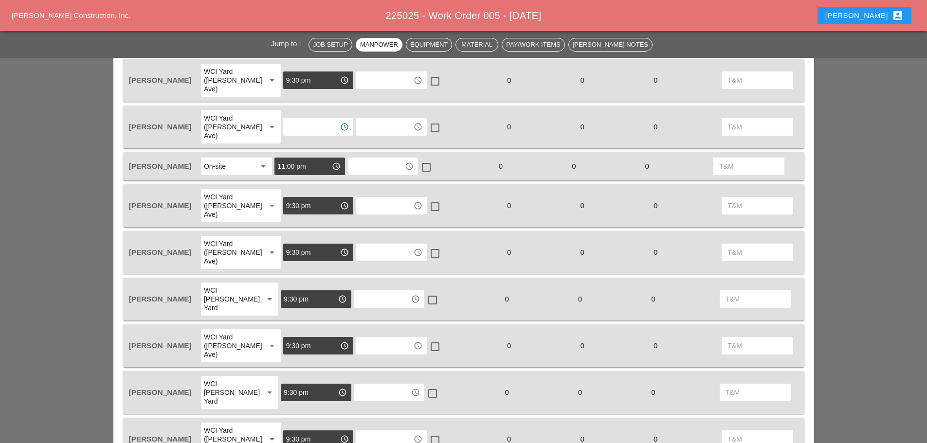
click at [307, 119] on input "text" at bounding box center [311, 127] width 51 height 16
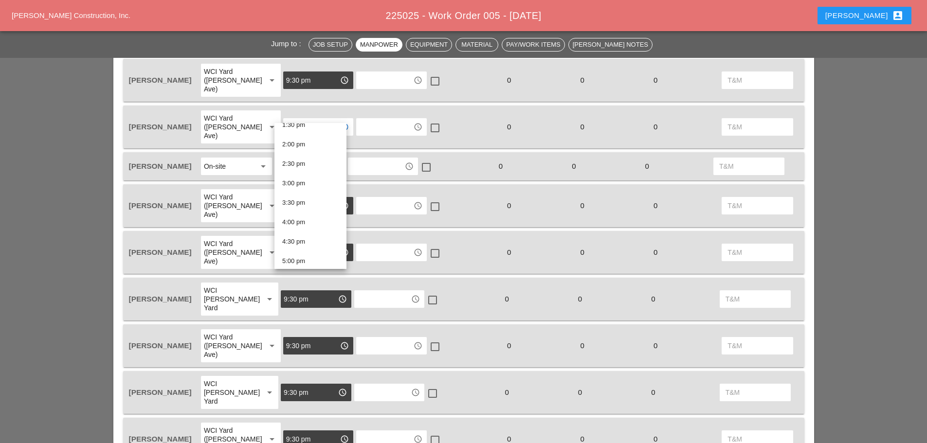
scroll to position [730, 0]
click at [309, 241] on div "9:30 pm" at bounding box center [310, 242] width 56 height 12
type input "9:30 pm"
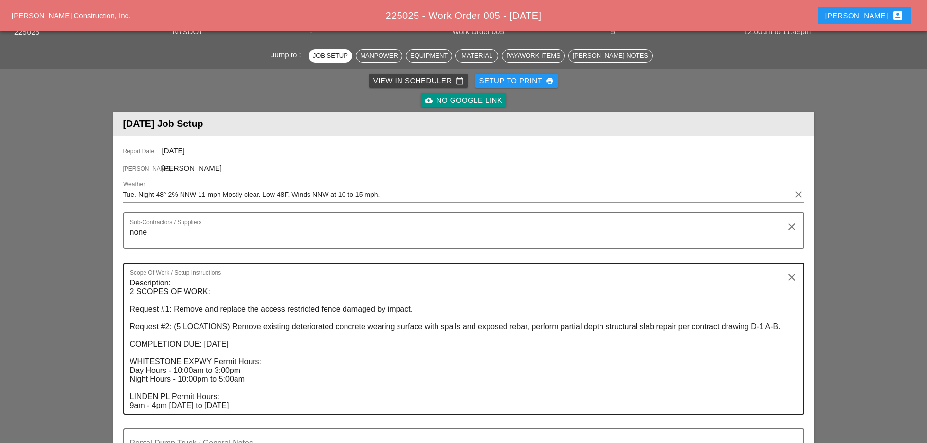
scroll to position [0, 0]
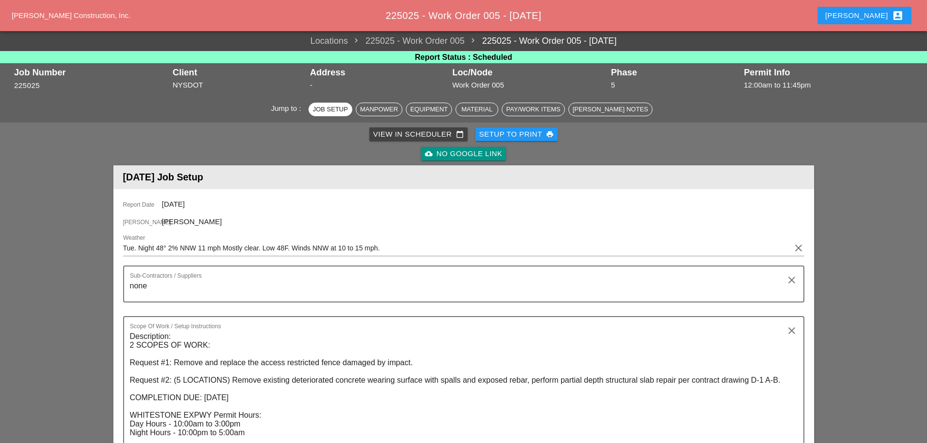
click at [518, 142] on div "View in Scheduler calendar_today Setup to Print print cloud_upload No Google Li…" at bounding box center [463, 144] width 697 height 39
click at [516, 137] on div "Setup to Print print" at bounding box center [516, 134] width 75 height 11
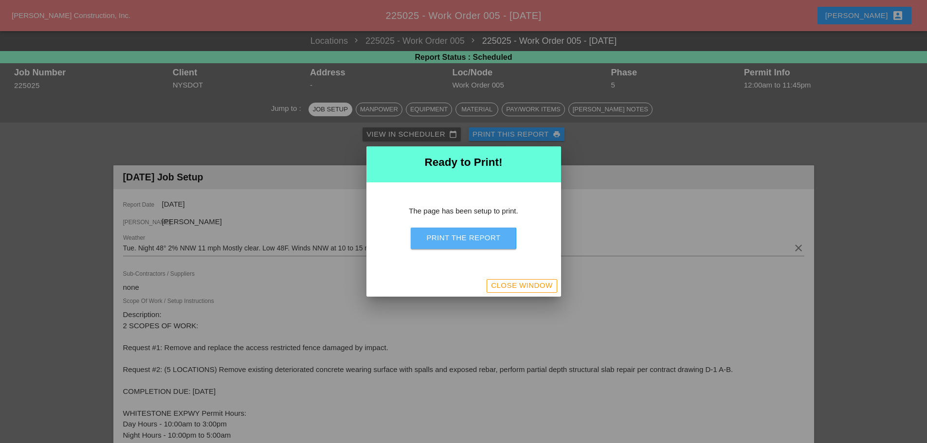
click at [479, 244] on button "Print the Report" at bounding box center [463, 238] width 105 height 21
click at [544, 282] on div "Close Window" at bounding box center [521, 285] width 61 height 11
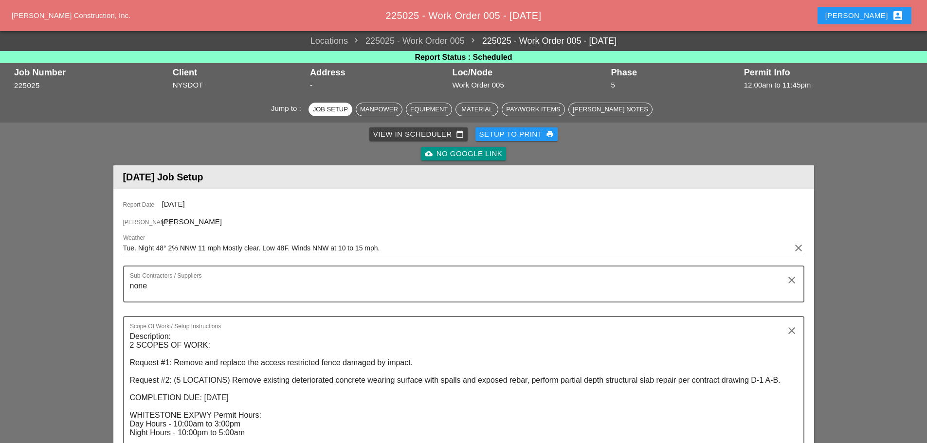
click at [879, 13] on div "[PERSON_NAME] account_box" at bounding box center [864, 16] width 78 height 12
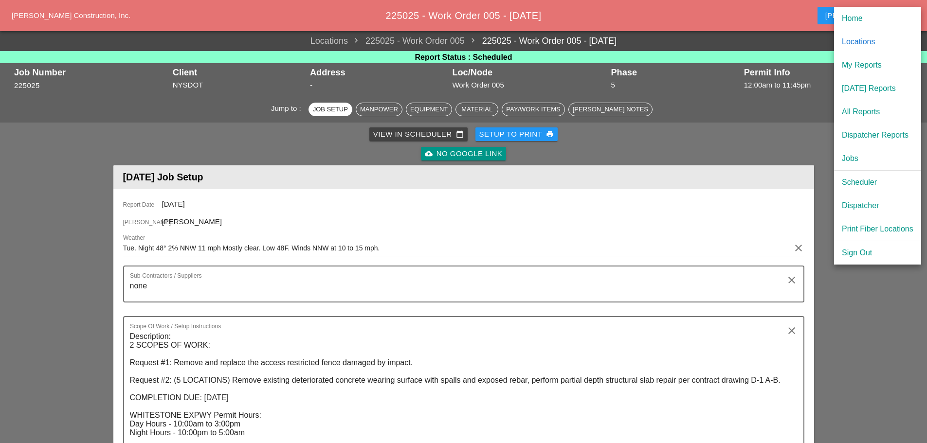
click at [884, 90] on div "[DATE] Reports" at bounding box center [878, 89] width 72 height 12
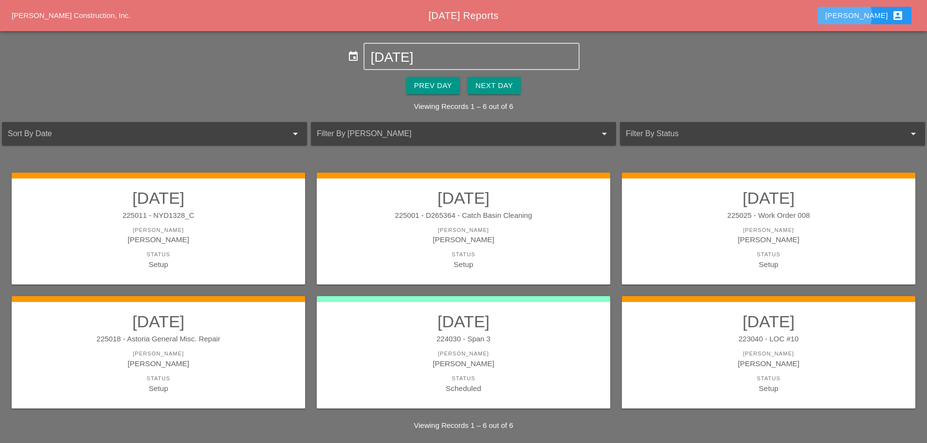
click at [878, 15] on div "[PERSON_NAME] account_box" at bounding box center [864, 16] width 78 height 12
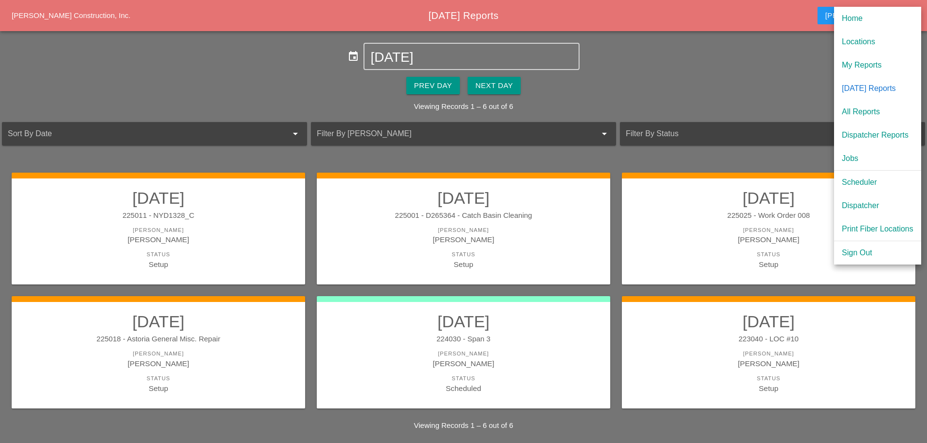
click at [871, 181] on div "Scheduler" at bounding box center [878, 183] width 72 height 12
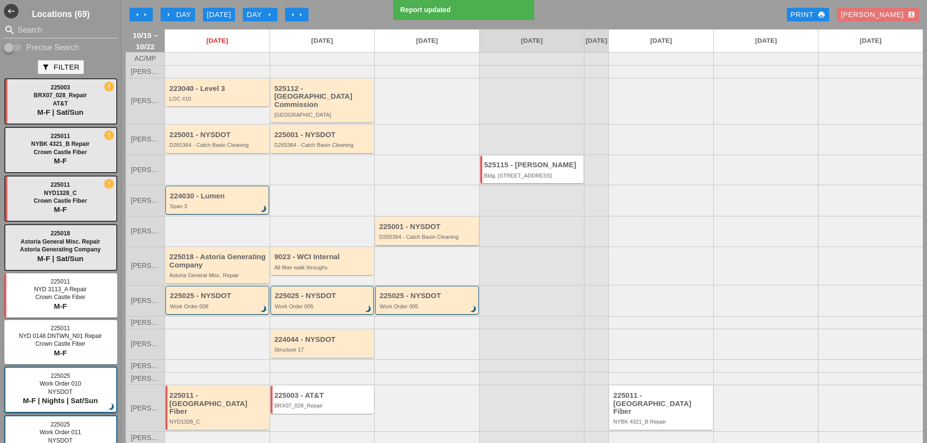
click at [438, 225] on div "225001 - NYSDOT" at bounding box center [427, 227] width 97 height 8
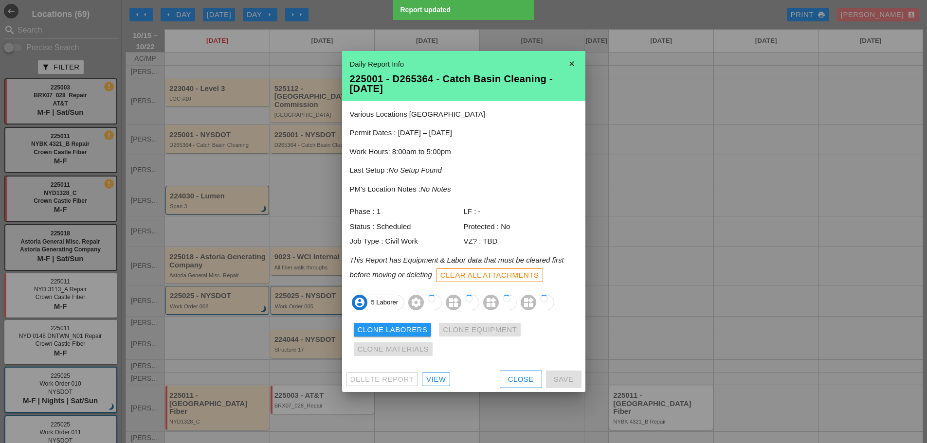
click at [435, 376] on div "View" at bounding box center [435, 379] width 19 height 11
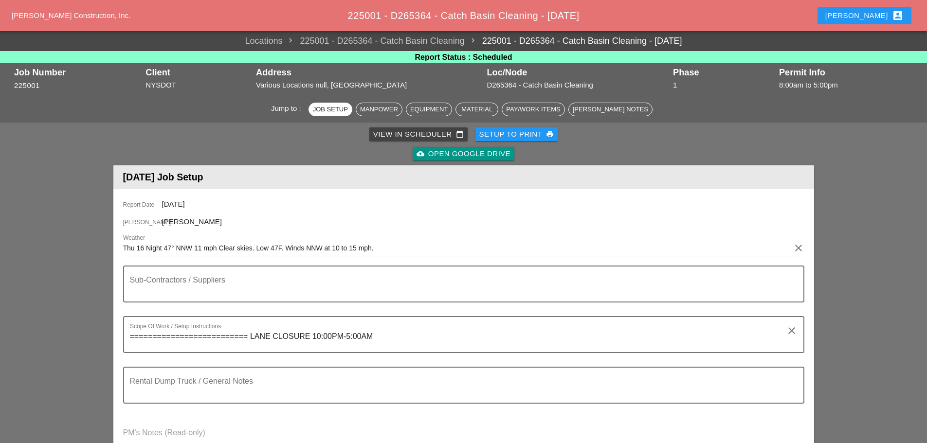
click at [487, 136] on div "Setup to Print print" at bounding box center [516, 134] width 75 height 11
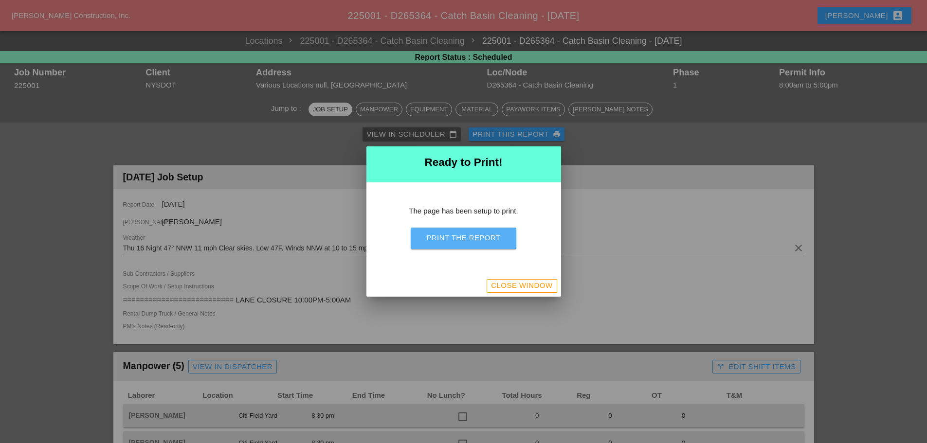
click at [468, 238] on div "Print the Report" at bounding box center [463, 238] width 74 height 11
click at [541, 286] on div "Close Window" at bounding box center [521, 285] width 61 height 11
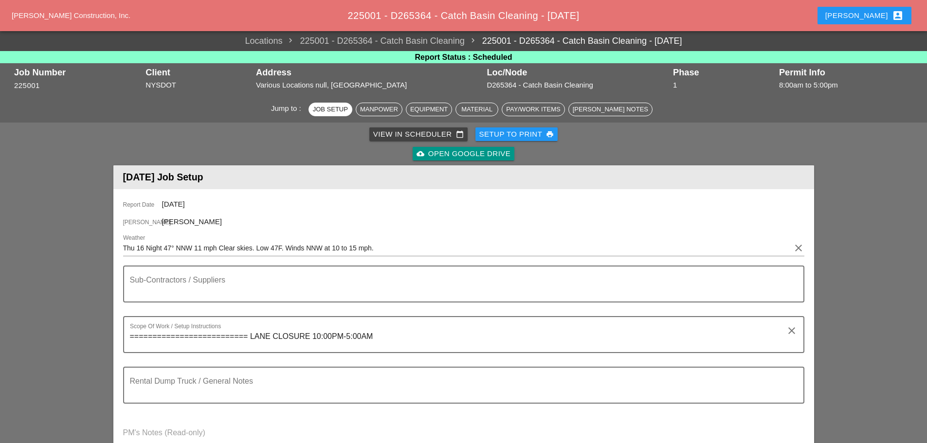
click at [890, 14] on div "[PERSON_NAME] account_box" at bounding box center [864, 16] width 78 height 12
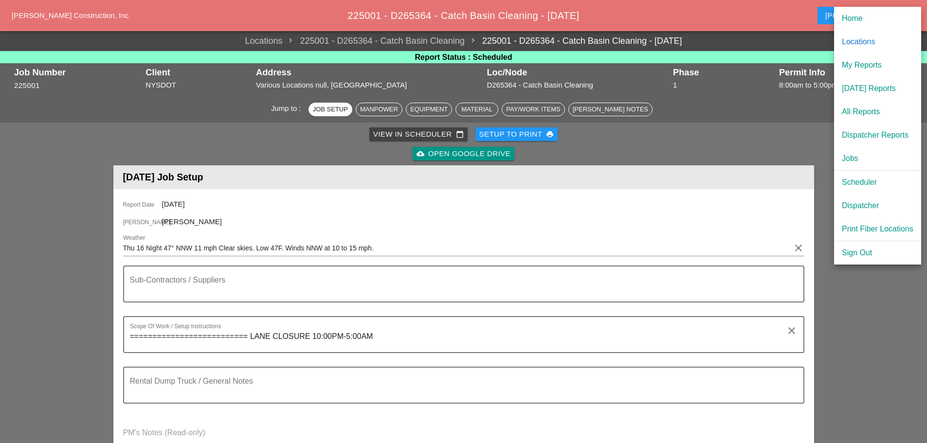
click at [873, 202] on div "Dispatcher" at bounding box center [878, 206] width 72 height 12
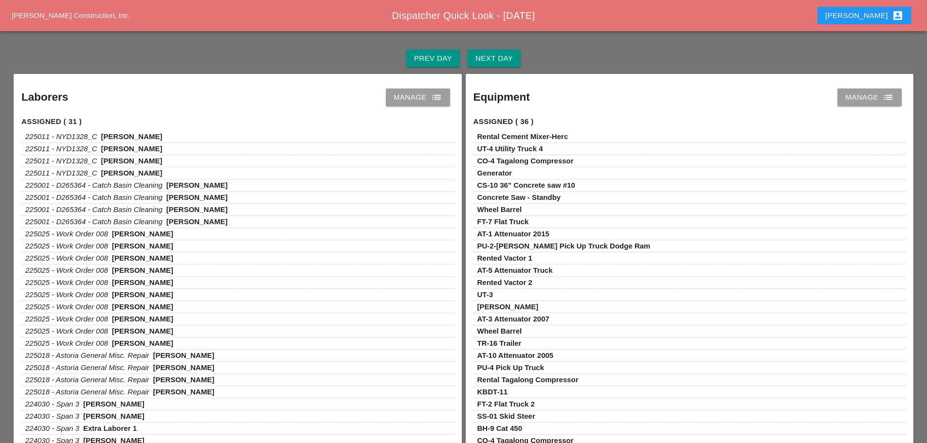
click at [493, 54] on div "Next Day" at bounding box center [493, 58] width 37 height 11
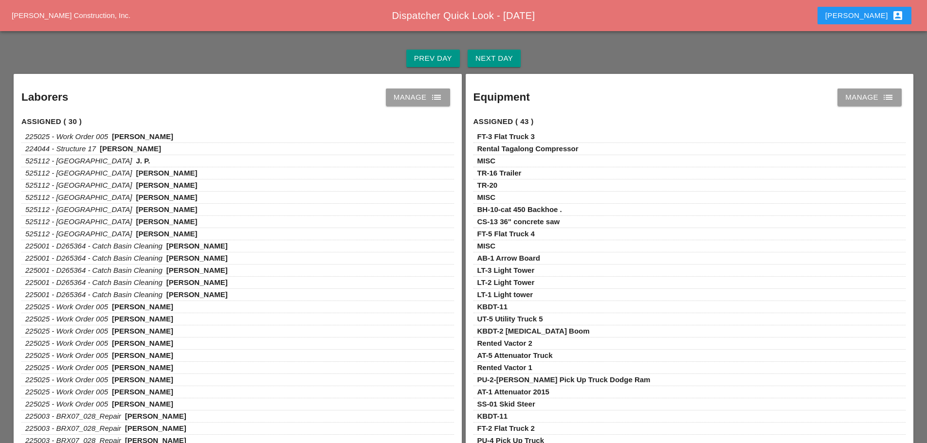
click at [439, 95] on icon "list" at bounding box center [437, 97] width 12 height 12
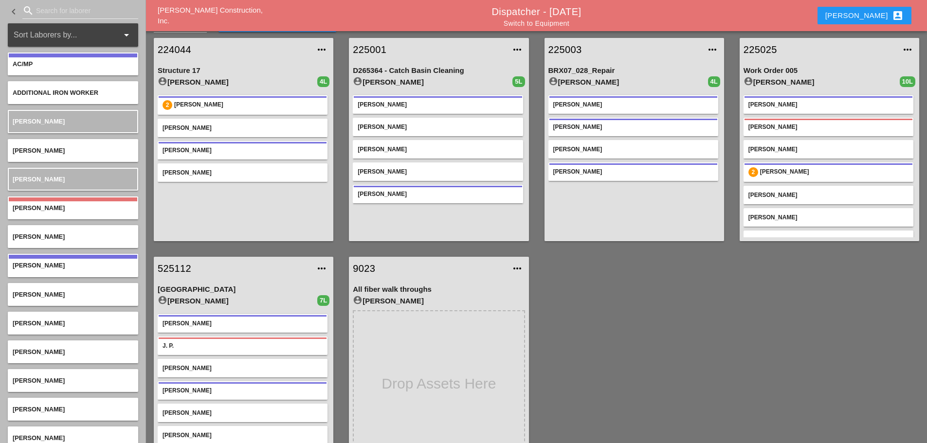
scroll to position [51, 0]
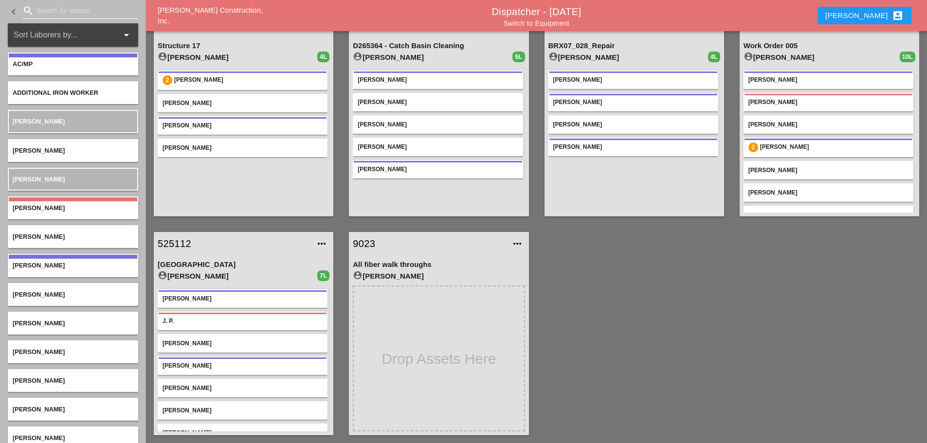
click at [47, 9] on input "Search for laborer" at bounding box center [80, 11] width 89 height 16
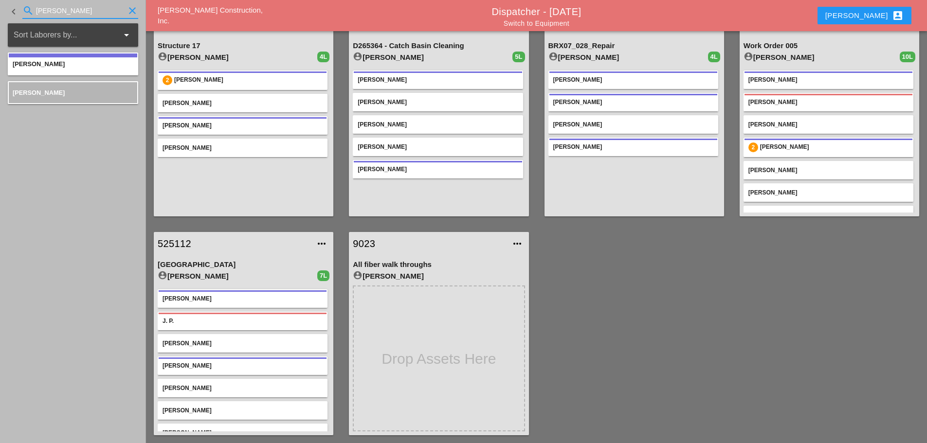
type input "[PERSON_NAME]"
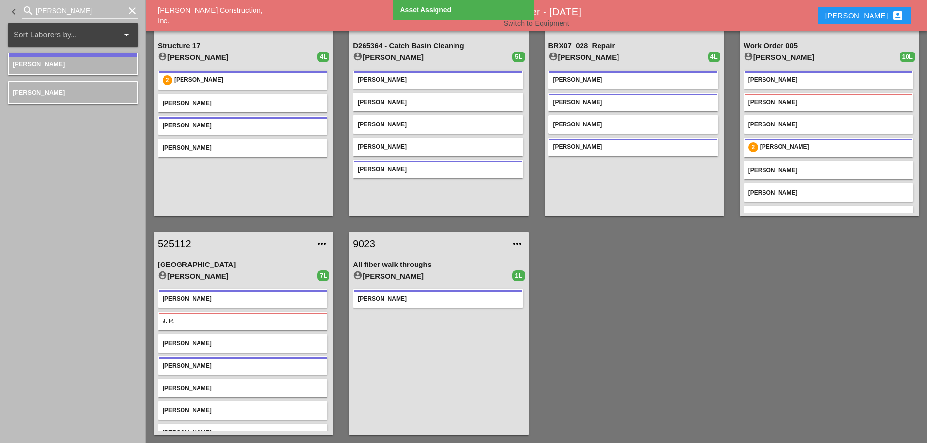
click at [563, 22] on link "Switch to Equipment" at bounding box center [537, 23] width 66 height 8
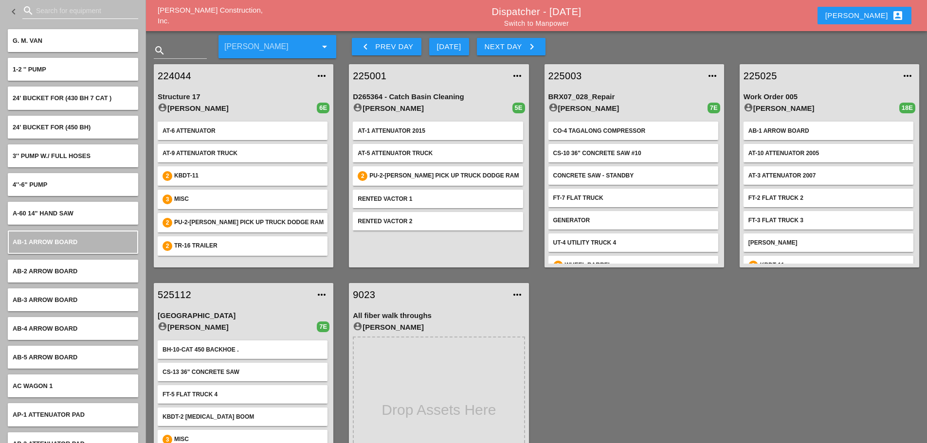
click at [76, 13] on input "Search for equipment" at bounding box center [80, 11] width 89 height 16
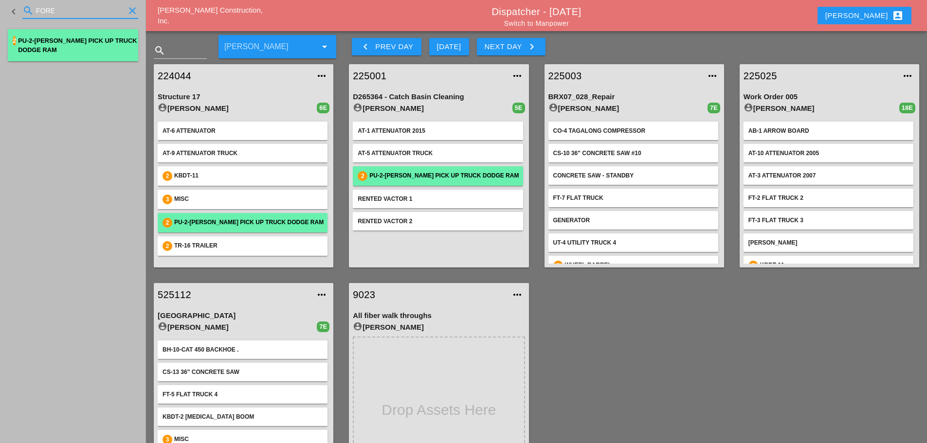
type input "FORE"
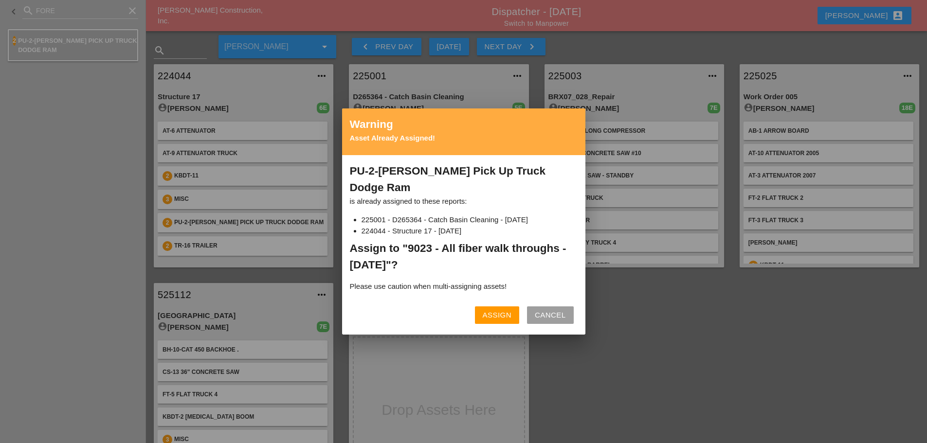
click at [488, 315] on button "Assign" at bounding box center [497, 315] width 44 height 18
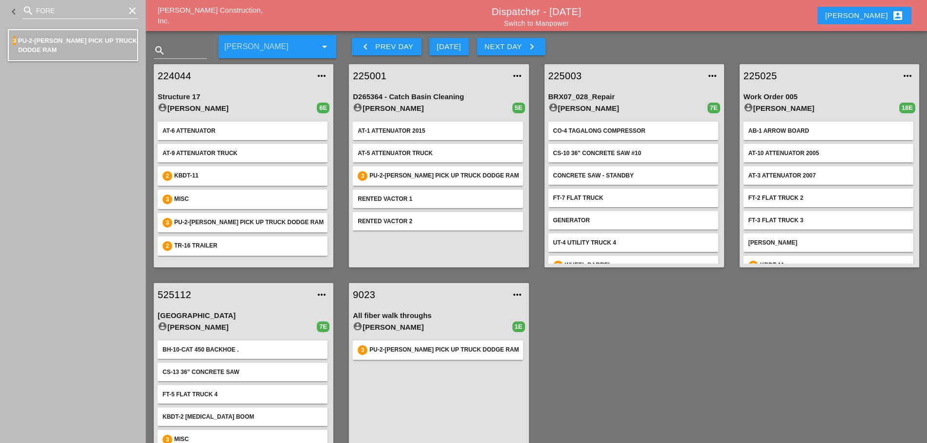
click at [129, 10] on icon "clear" at bounding box center [132, 11] width 12 height 12
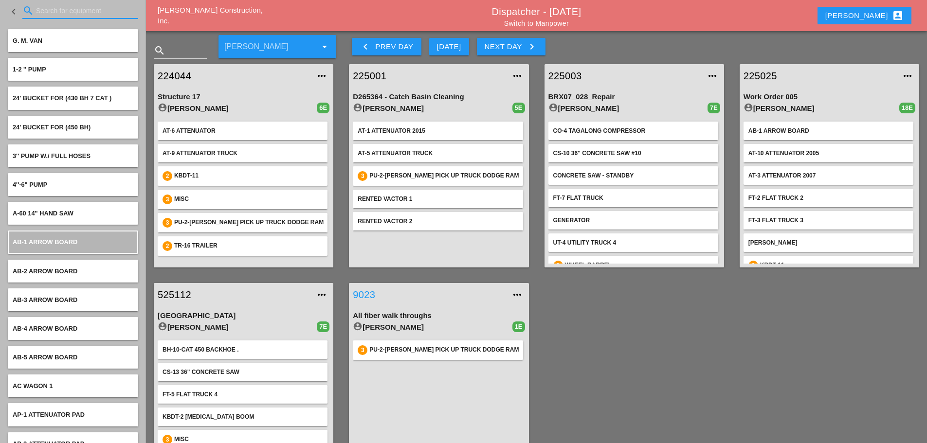
click at [366, 296] on link "9023" at bounding box center [429, 295] width 152 height 15
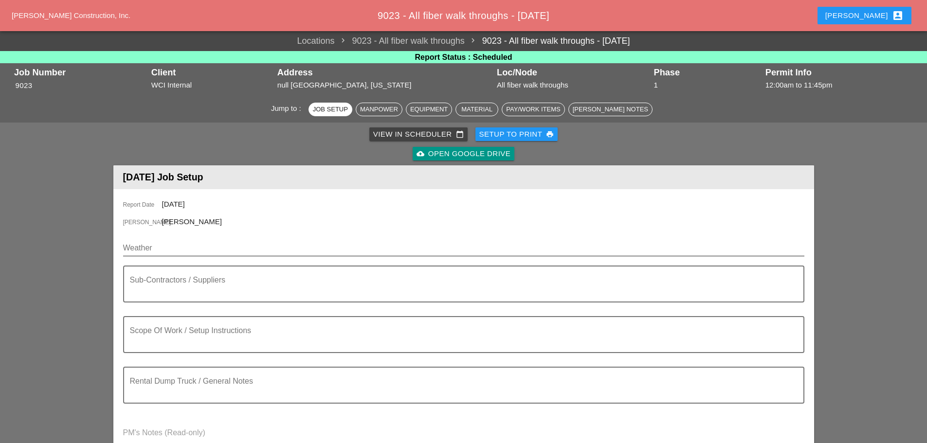
click at [161, 246] on input "Weather" at bounding box center [456, 248] width 667 height 16
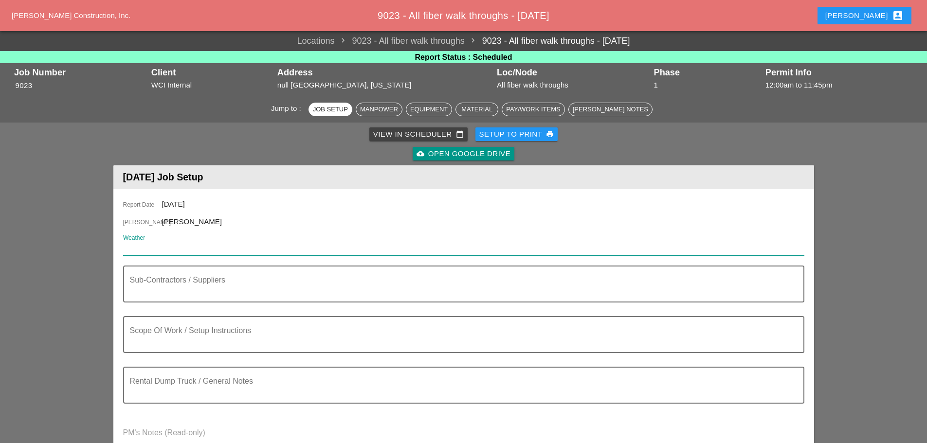
paste input "Thu 16 Day 59"
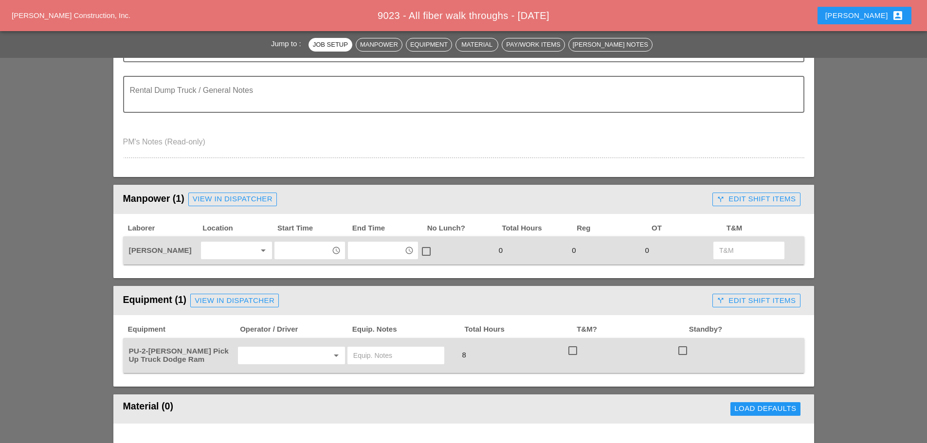
scroll to position [292, 0]
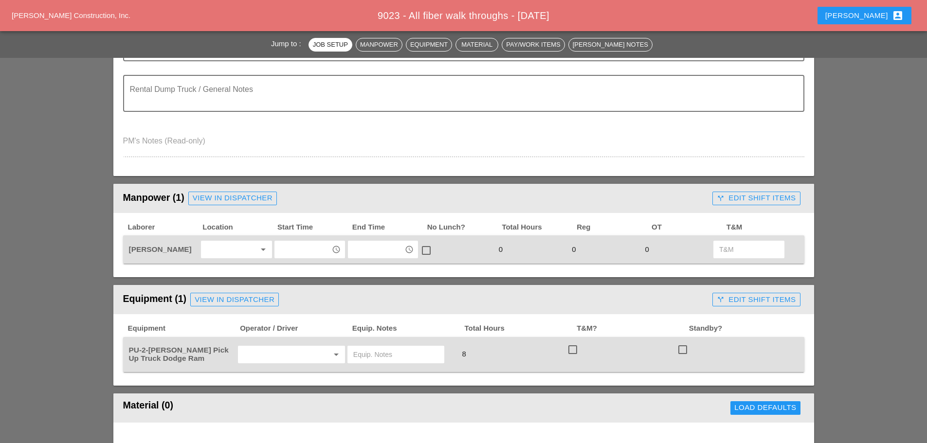
type input "Thu 16 Day 59"
click at [228, 241] on div "arrow_drop_down" at bounding box center [236, 250] width 71 height 18
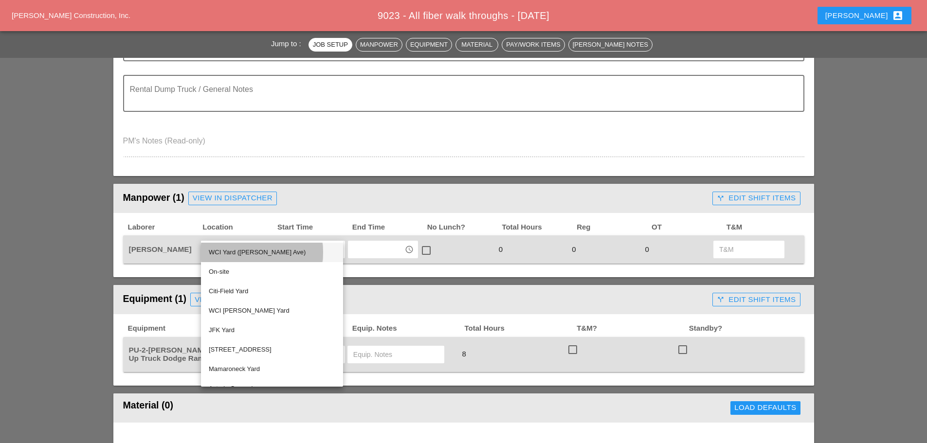
click at [220, 251] on div "WCI Yard (Provost Ave)" at bounding box center [272, 253] width 126 height 12
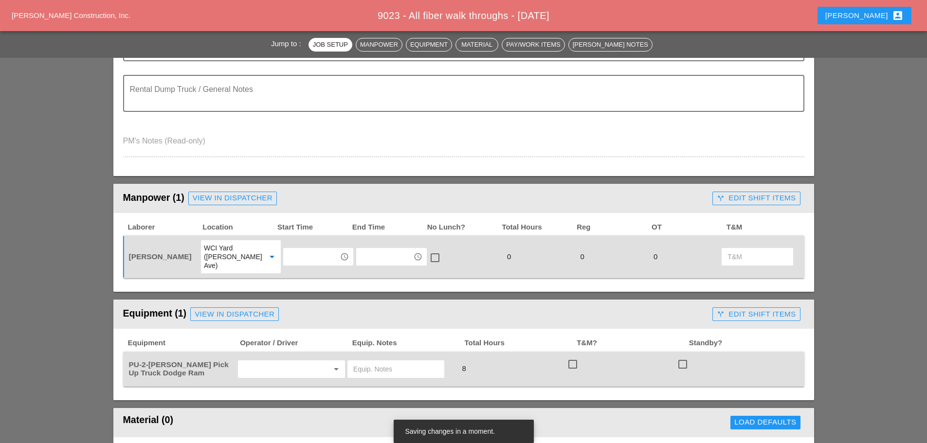
click at [315, 257] on input "text" at bounding box center [311, 257] width 51 height 16
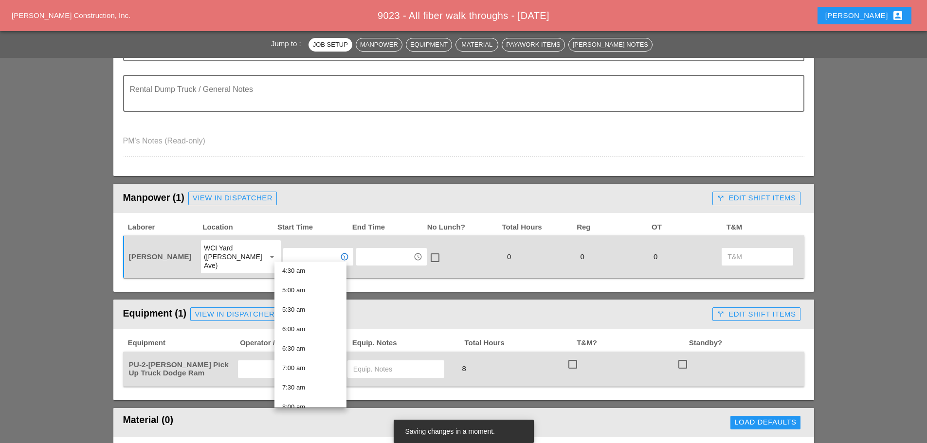
scroll to position [195, 0]
click at [303, 351] on div "7:00 am" at bounding box center [310, 351] width 56 height 12
type input "7:00 am"
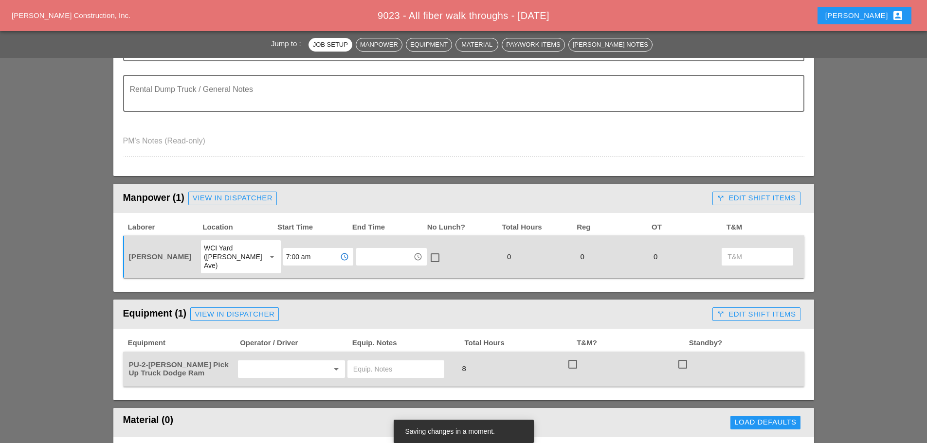
click at [292, 361] on input "text" at bounding box center [278, 369] width 74 height 16
click at [285, 382] on div "[PERSON_NAME]" at bounding box center [291, 382] width 91 height 12
type input "[PERSON_NAME]"
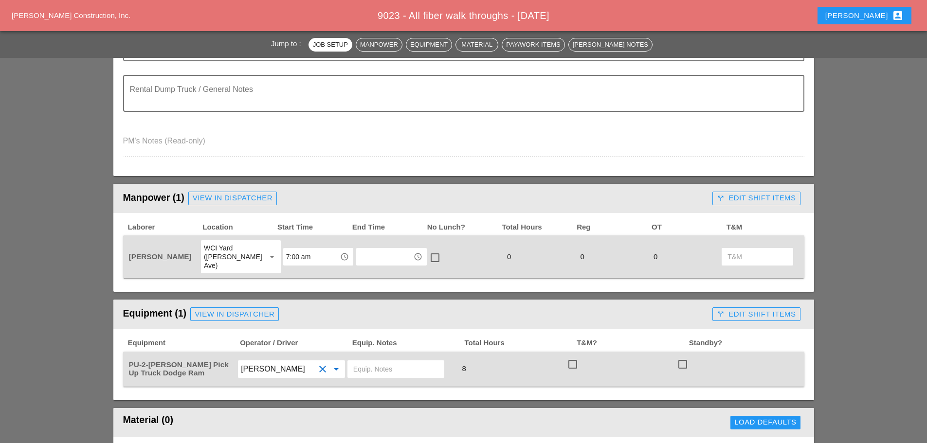
scroll to position [0, 0]
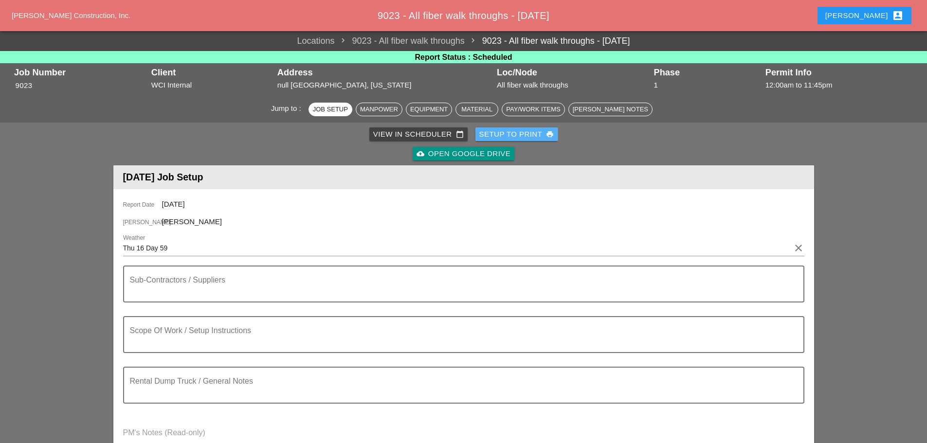
click at [508, 138] on div "Setup to Print print" at bounding box center [516, 134] width 75 height 11
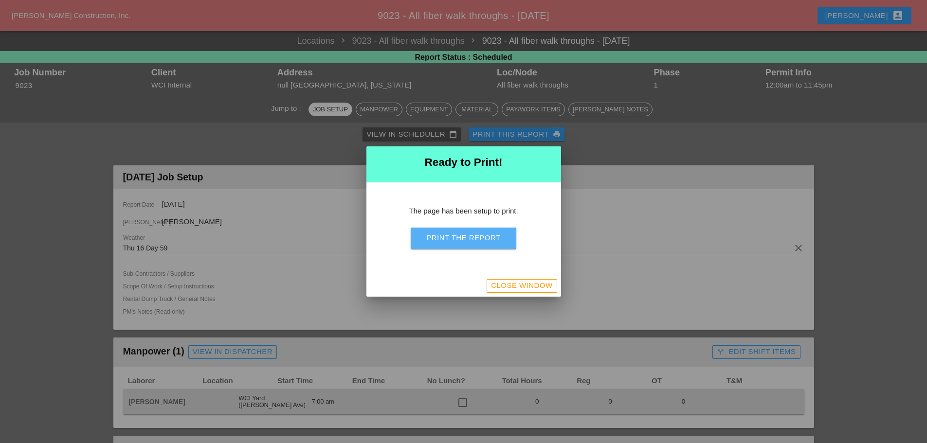
click at [503, 242] on button "Print the Report" at bounding box center [463, 238] width 105 height 21
click at [526, 291] on div "Close Window" at bounding box center [521, 285] width 61 height 11
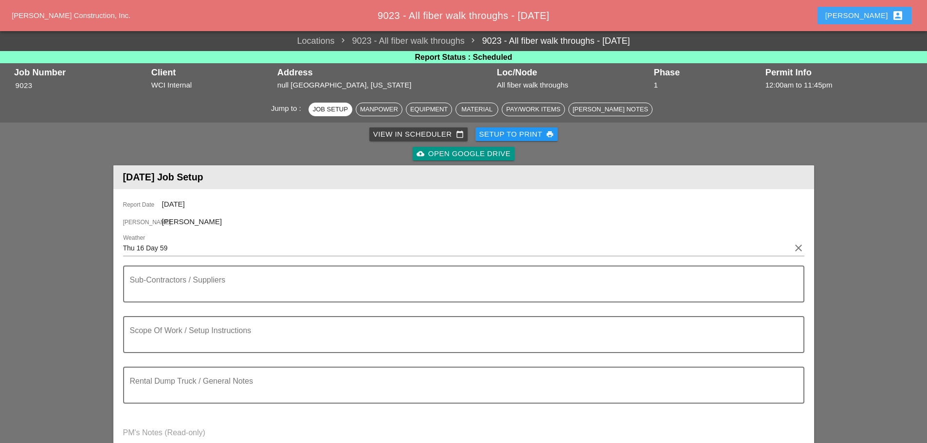
click at [864, 17] on button "Enrico account_box" at bounding box center [864, 16] width 94 height 18
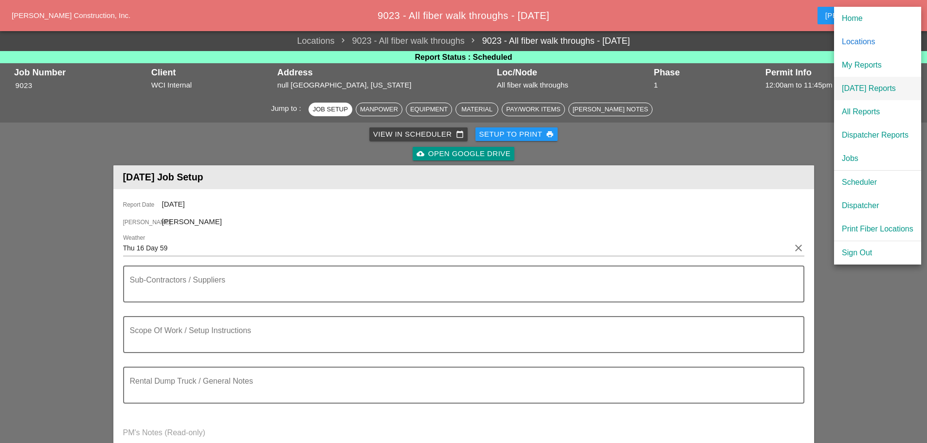
click at [877, 90] on div "[DATE] Reports" at bounding box center [878, 89] width 72 height 12
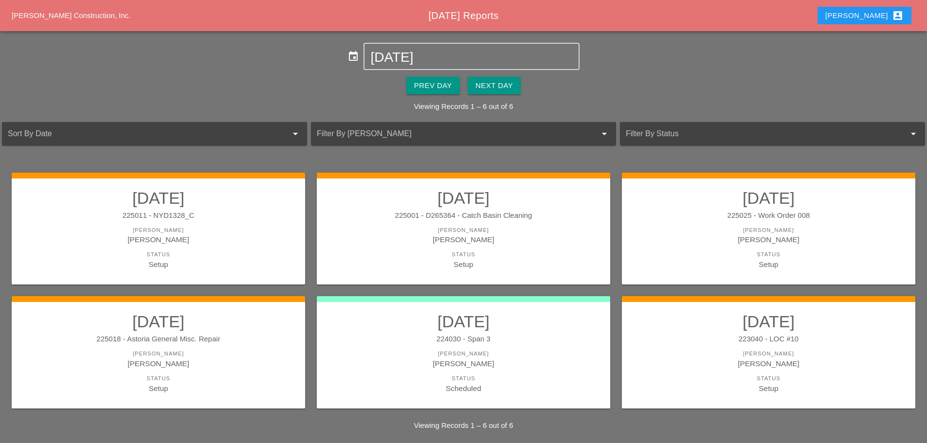
click at [512, 85] on div "Next Day" at bounding box center [493, 85] width 37 height 11
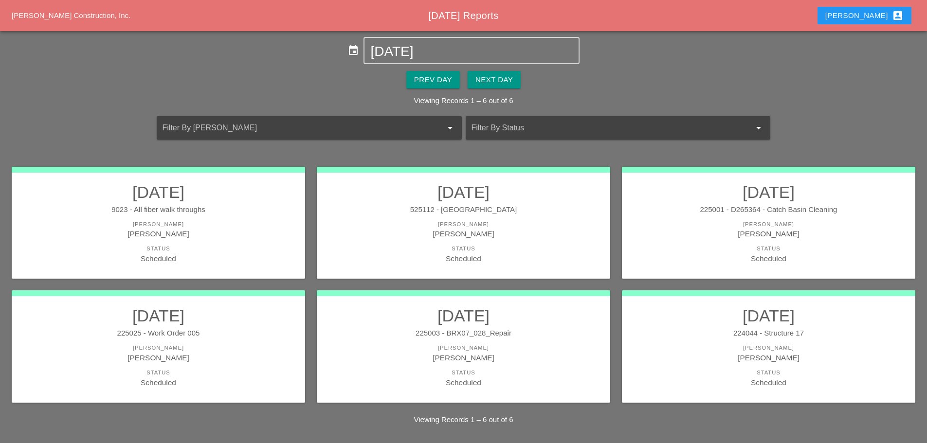
scroll to position [8, 0]
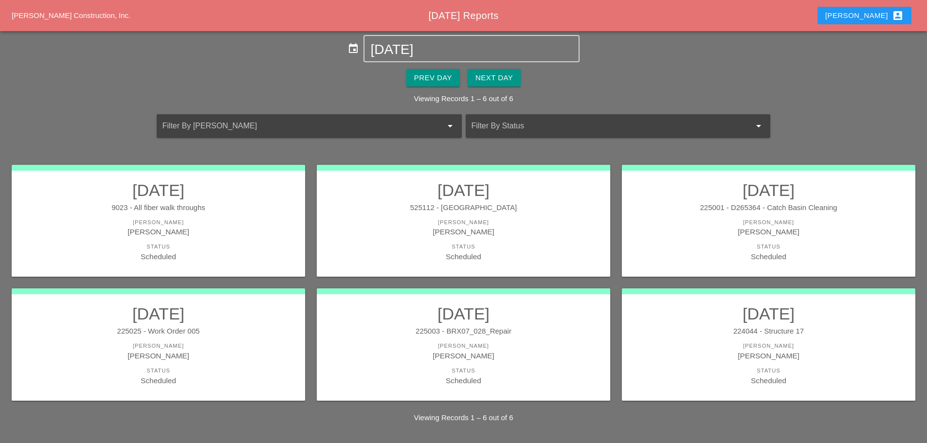
click at [875, 18] on div "Enrico account_box" at bounding box center [864, 16] width 78 height 12
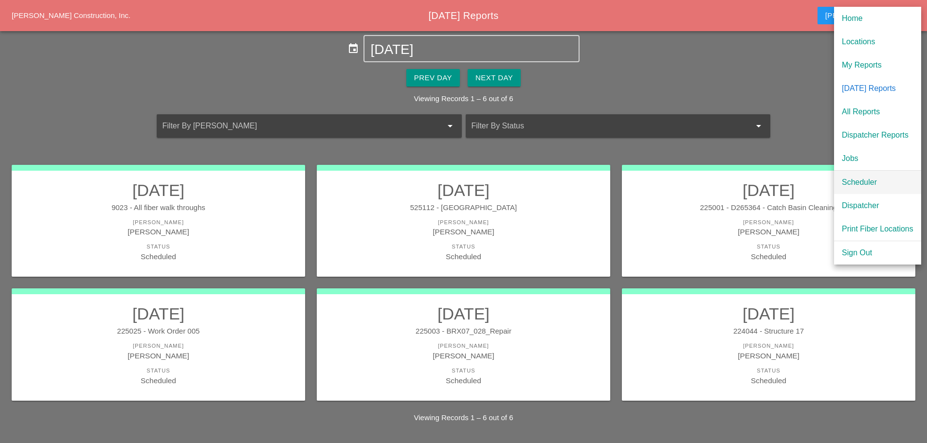
click at [860, 180] on div "Scheduler" at bounding box center [878, 183] width 72 height 12
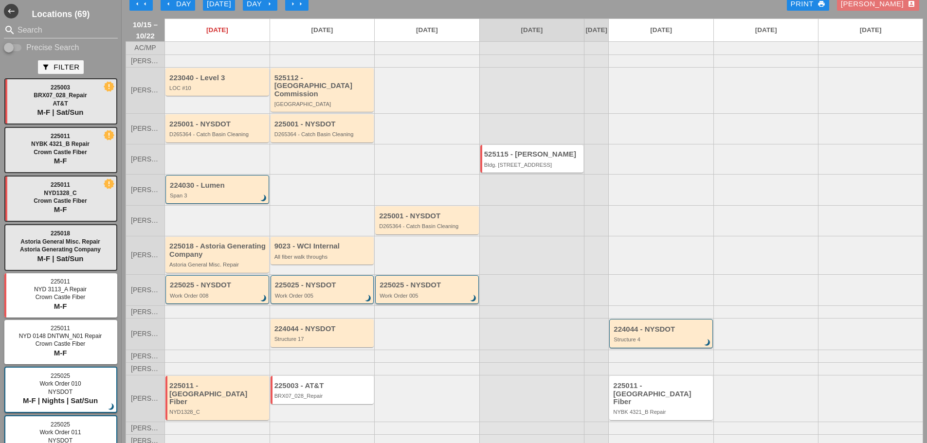
scroll to position [14, 0]
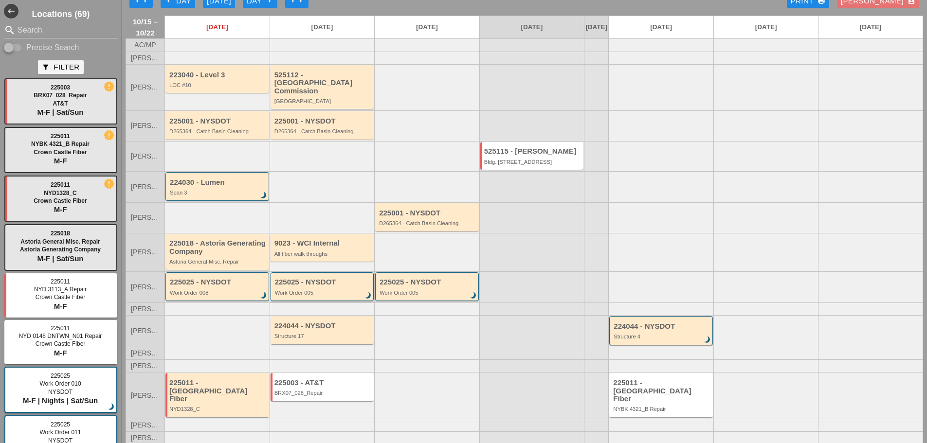
click at [343, 290] on div "Work Order 005" at bounding box center [323, 293] width 96 height 6
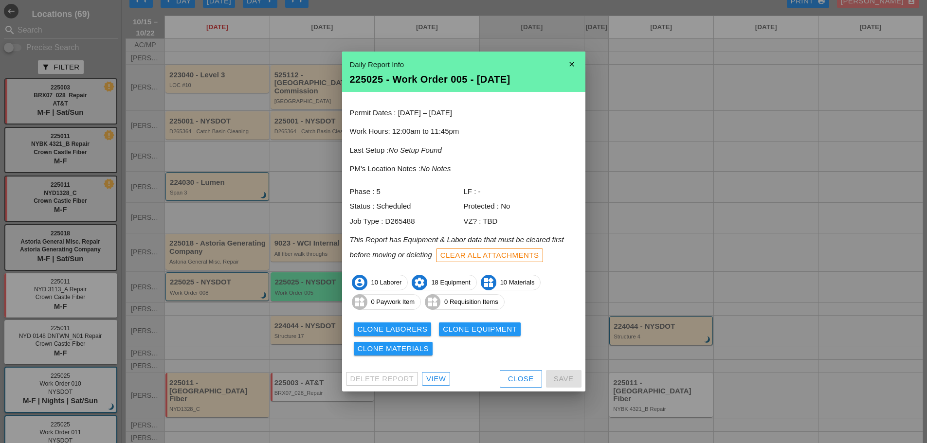
click at [438, 378] on div "View" at bounding box center [435, 379] width 19 height 11
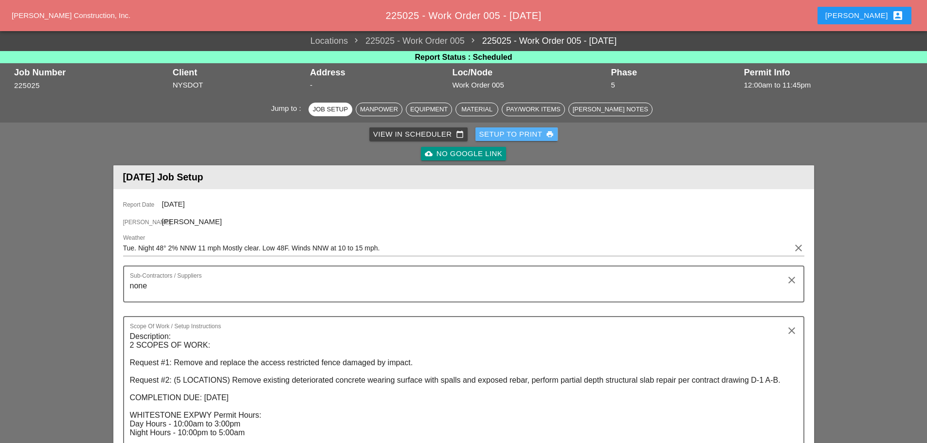
click at [495, 133] on div "Setup to Print print" at bounding box center [516, 134] width 75 height 11
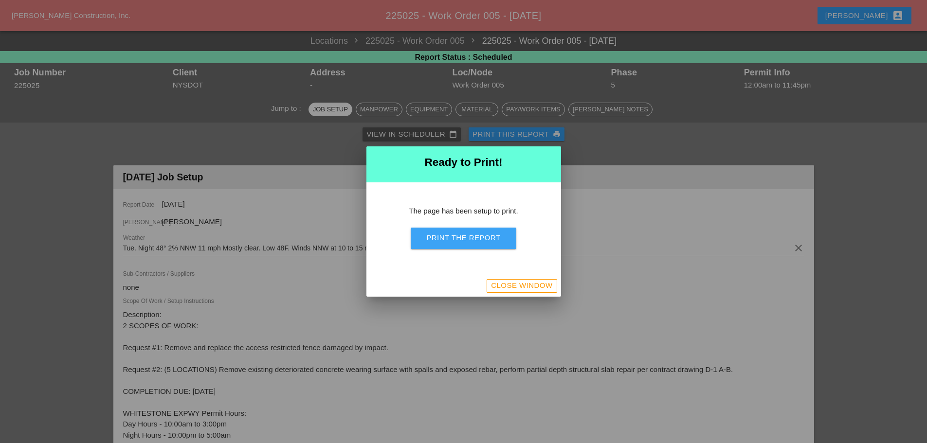
drag, startPoint x: 467, startPoint y: 238, endPoint x: 716, endPoint y: 377, distance: 285.1
click at [467, 238] on div "Print the Report" at bounding box center [463, 238] width 74 height 11
click at [562, 288] on div at bounding box center [463, 221] width 927 height 443
click at [504, 287] on div "Close Window" at bounding box center [521, 285] width 61 height 11
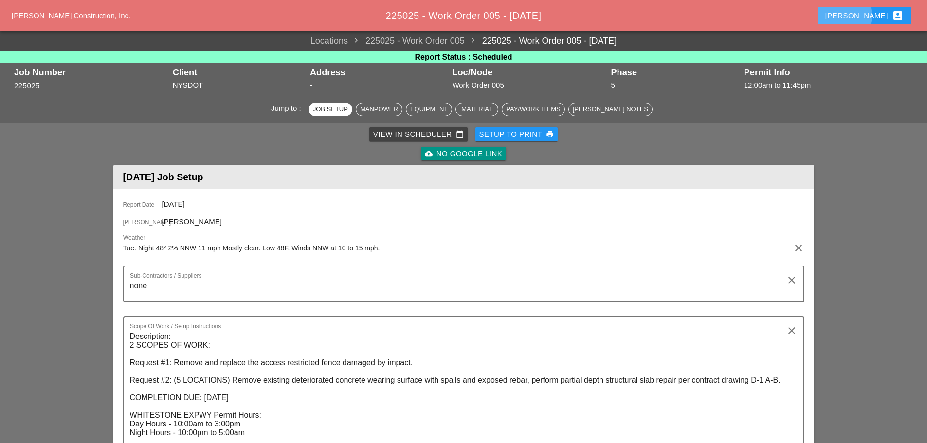
click at [873, 13] on div "Enrico account_box" at bounding box center [864, 16] width 78 height 12
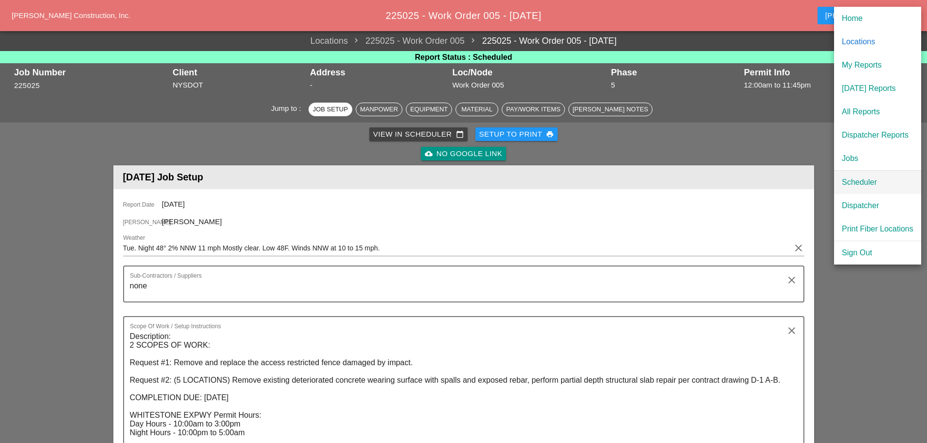
click at [863, 185] on div "Scheduler" at bounding box center [878, 183] width 72 height 12
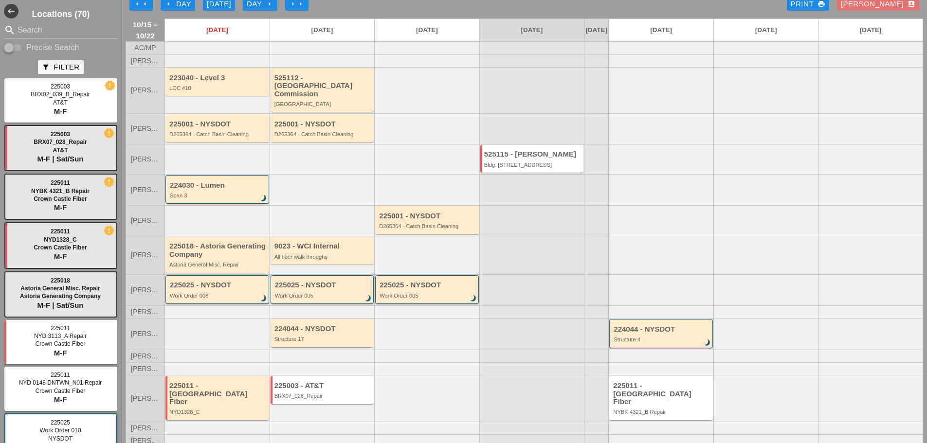
scroll to position [14, 0]
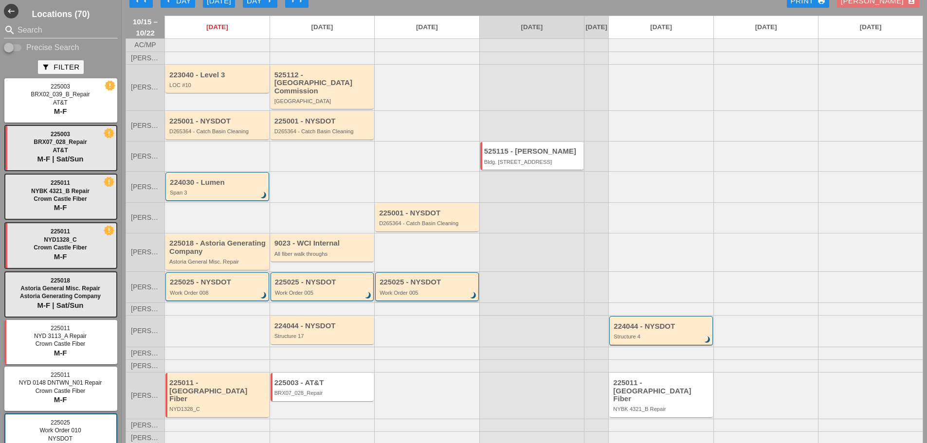
click at [402, 290] on div "Work Order 005" at bounding box center [427, 293] width 96 height 6
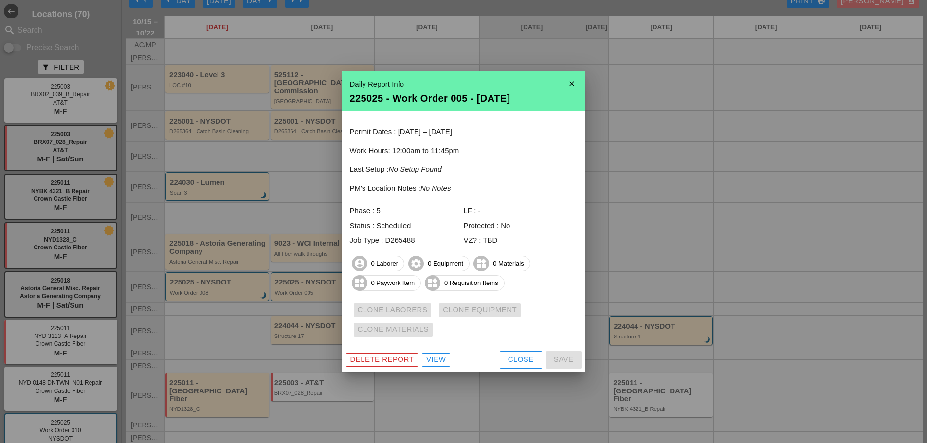
click at [577, 81] on icon "close" at bounding box center [571, 83] width 19 height 19
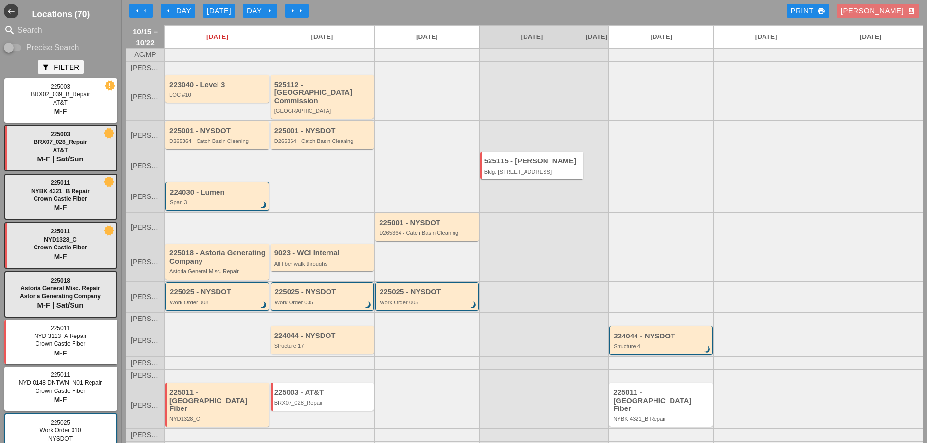
scroll to position [0, 0]
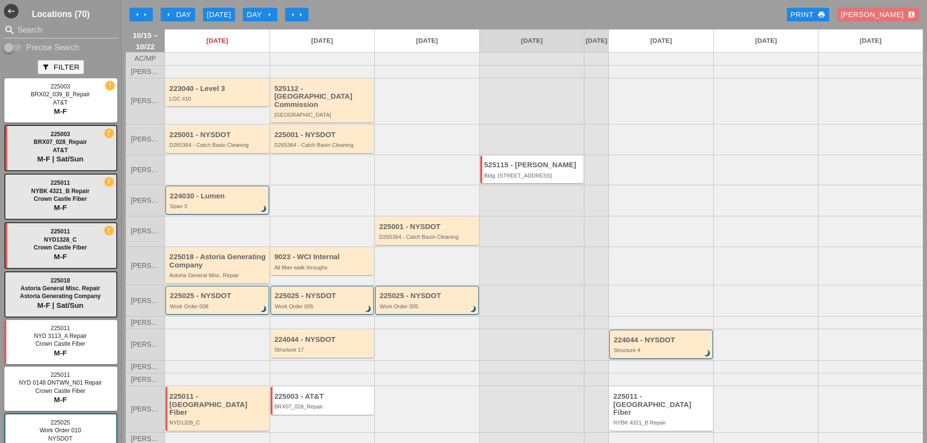
click at [883, 14] on div "[PERSON_NAME] account_box" at bounding box center [878, 14] width 74 height 11
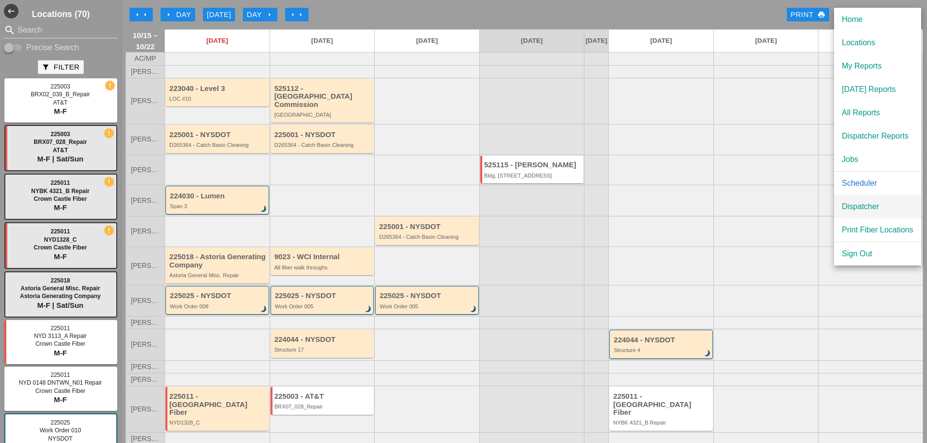
click at [863, 203] on div "Dispatcher" at bounding box center [878, 207] width 72 height 12
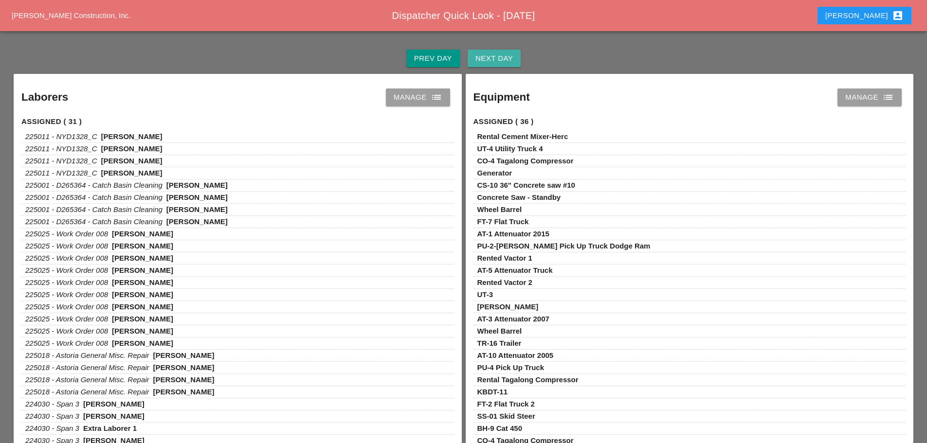
click at [502, 56] on div "Next Day" at bounding box center [493, 58] width 37 height 11
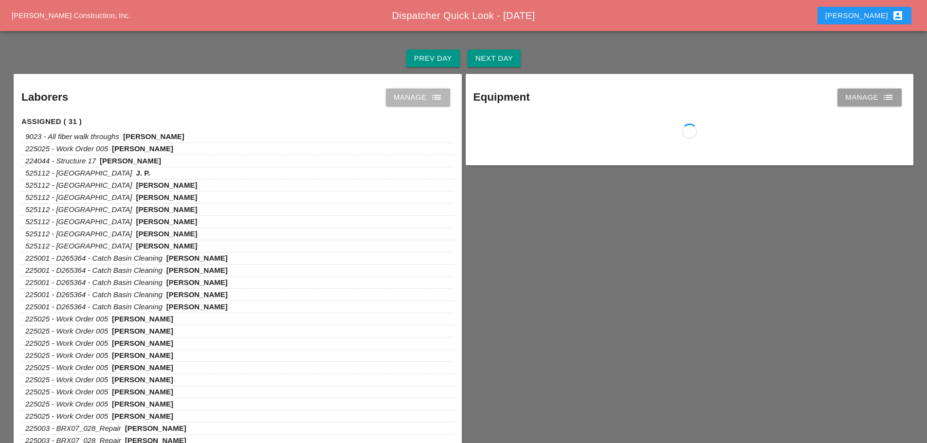
drag, startPoint x: 441, startPoint y: 93, endPoint x: 428, endPoint y: 94, distance: 13.2
click at [441, 93] on icon "list" at bounding box center [437, 97] width 12 height 12
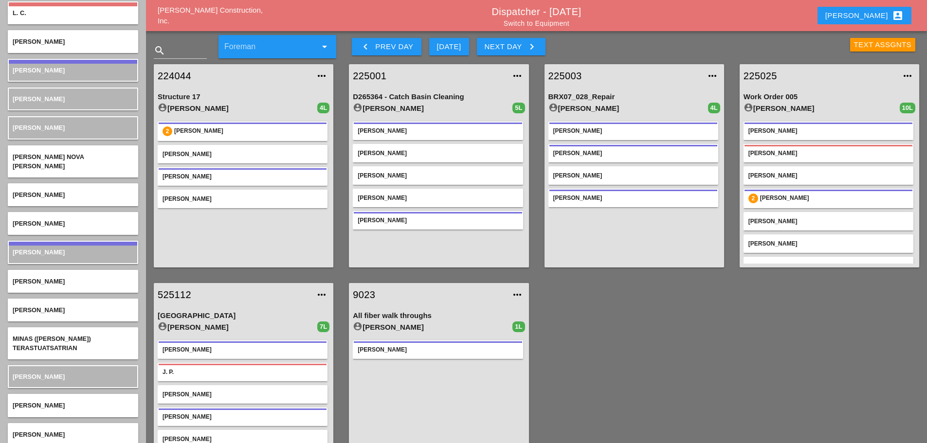
scroll to position [1849, 0]
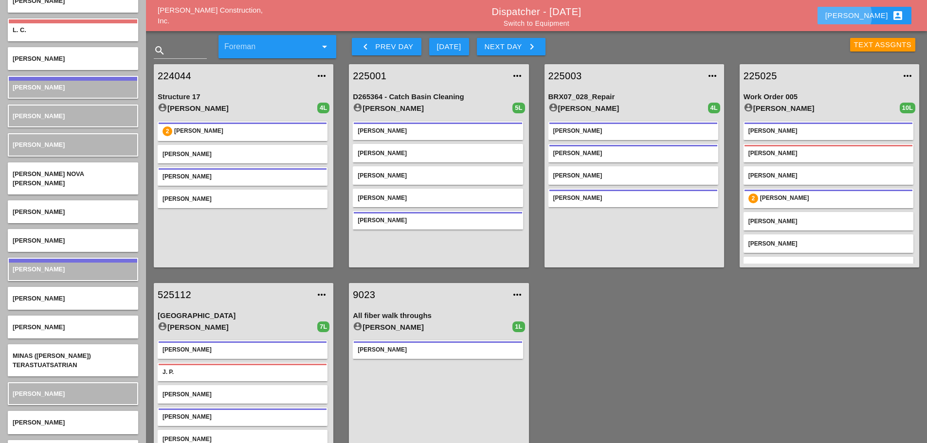
click at [865, 21] on button "[PERSON_NAME] account_box" at bounding box center [864, 16] width 94 height 18
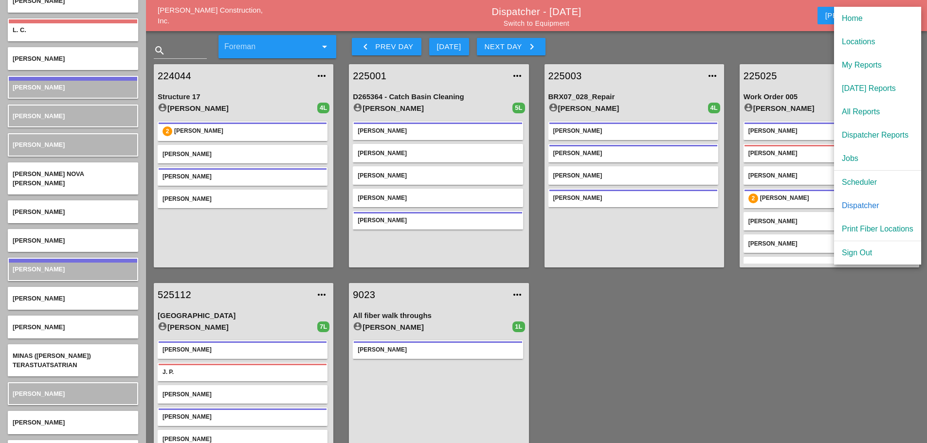
click at [869, 180] on div "Scheduler" at bounding box center [878, 183] width 72 height 12
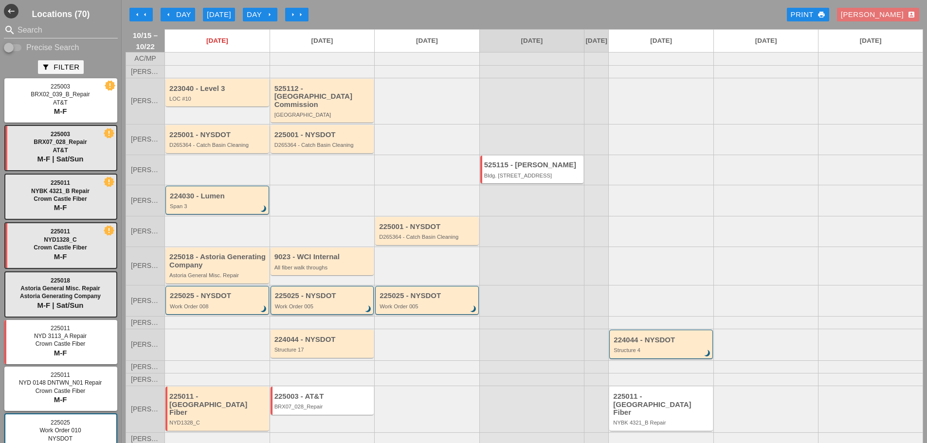
click at [324, 307] on div "Work Order 005" at bounding box center [323, 307] width 96 height 6
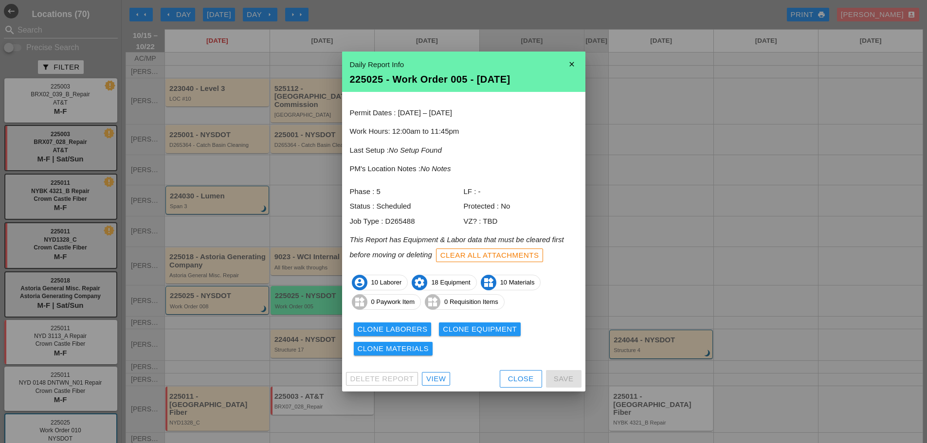
click at [436, 378] on div "View" at bounding box center [435, 379] width 19 height 11
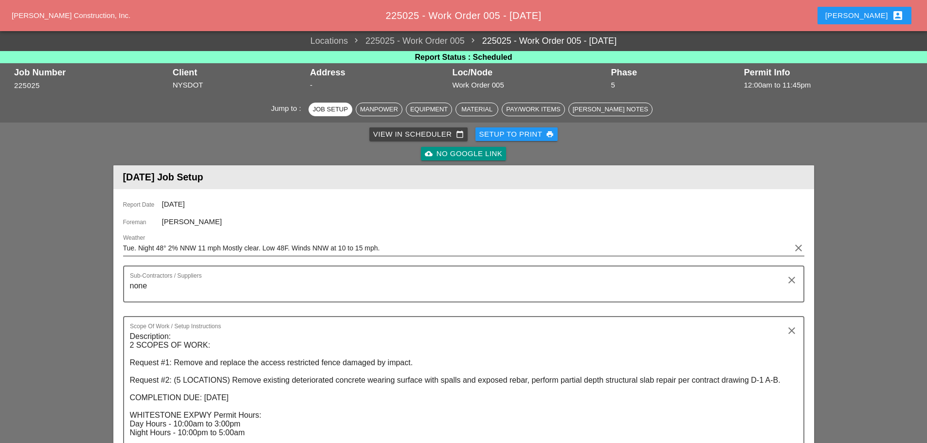
click at [135, 243] on input "Tue. Night 48° 2% NNW 11 mph Mostly clear. Low 48F. Winds NNW at 10 to 15 mph." at bounding box center [456, 248] width 667 height 16
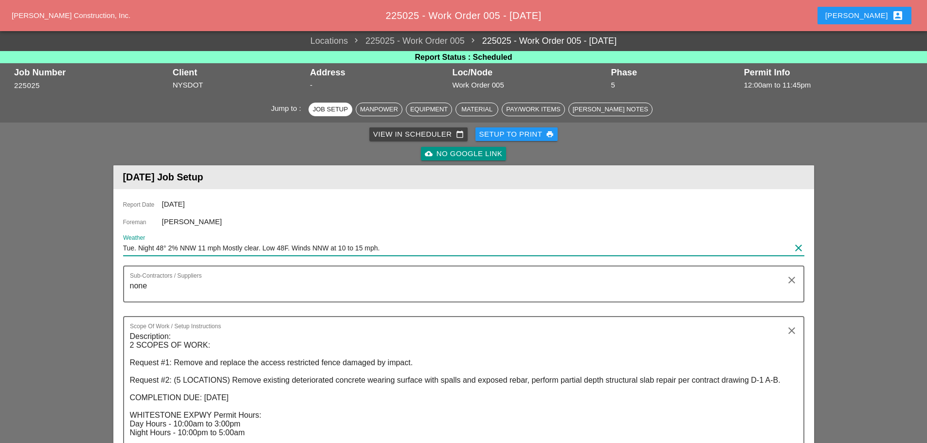
click at [133, 251] on input "Tue. Night 48° 2% NNW 11 mph Mostly clear. Low 48F. Winds NNW at 10 to 15 mph." at bounding box center [456, 248] width 667 height 16
type input "wed. Night 48° 2% NNW 11 mph Mostly clear. Low 48F. Winds NNW at 10 to 15 mph."
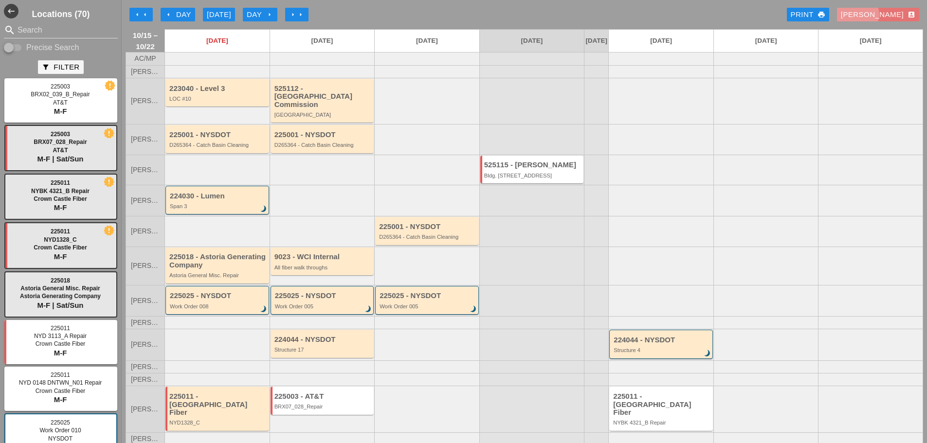
click at [895, 13] on div "[PERSON_NAME] account_box" at bounding box center [878, 14] width 74 height 11
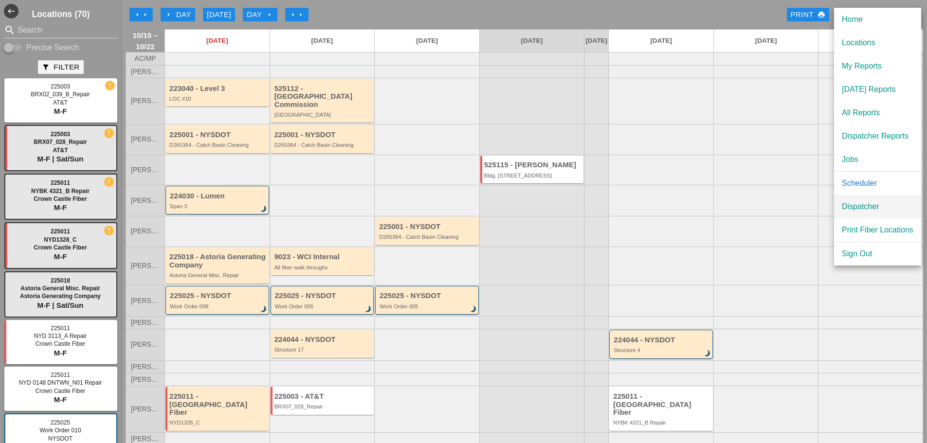
click at [856, 210] on div "Dispatcher" at bounding box center [878, 207] width 72 height 12
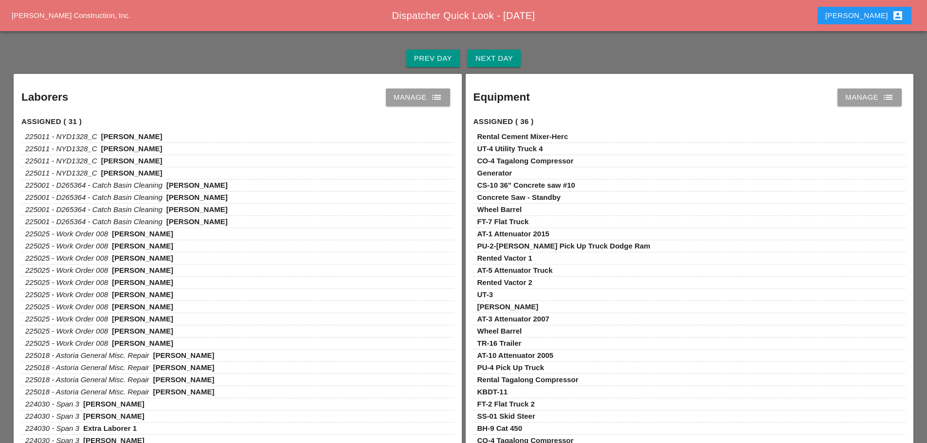
click at [868, 16] on div "[PERSON_NAME] account_box" at bounding box center [864, 16] width 78 height 12
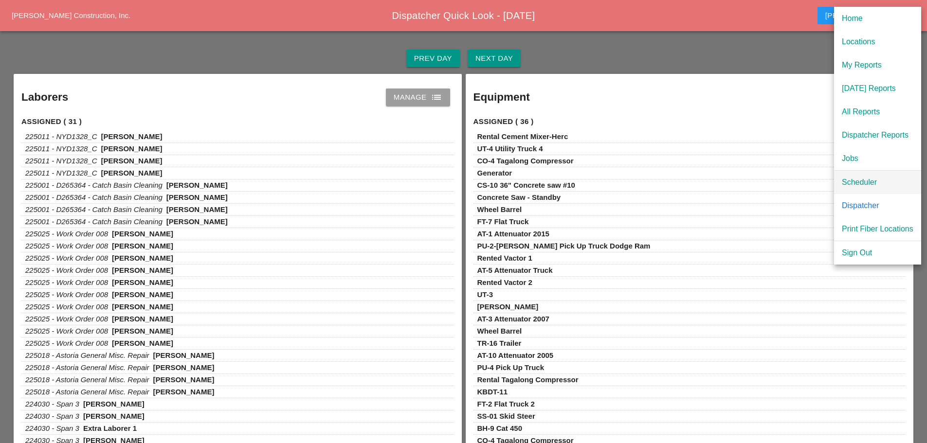
click at [865, 185] on div "Scheduler" at bounding box center [878, 183] width 72 height 12
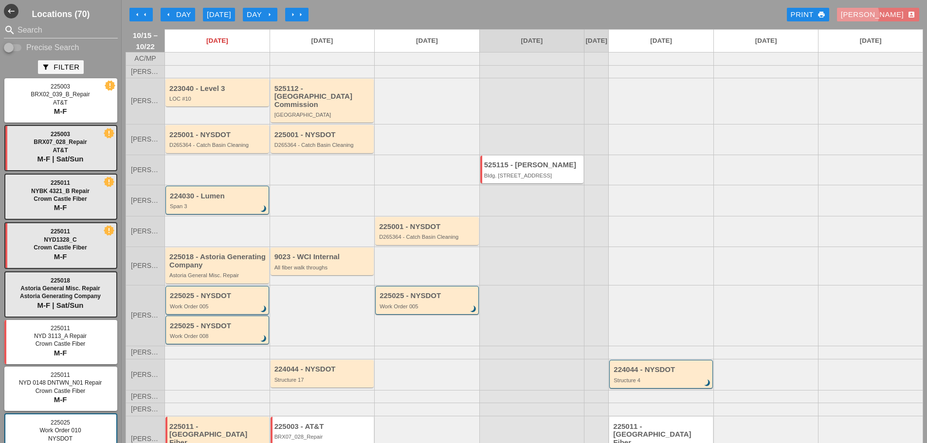
click at [882, 17] on div "[PERSON_NAME] account_box" at bounding box center [878, 14] width 74 height 11
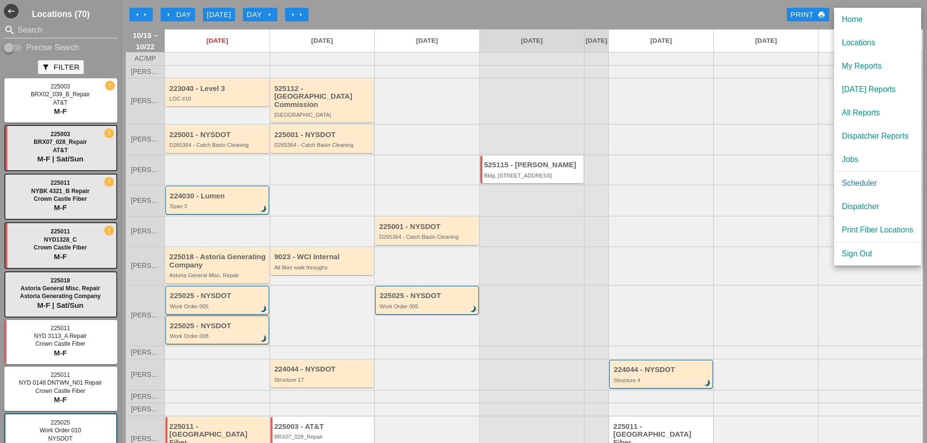
click at [861, 187] on div "Scheduler" at bounding box center [878, 184] width 72 height 12
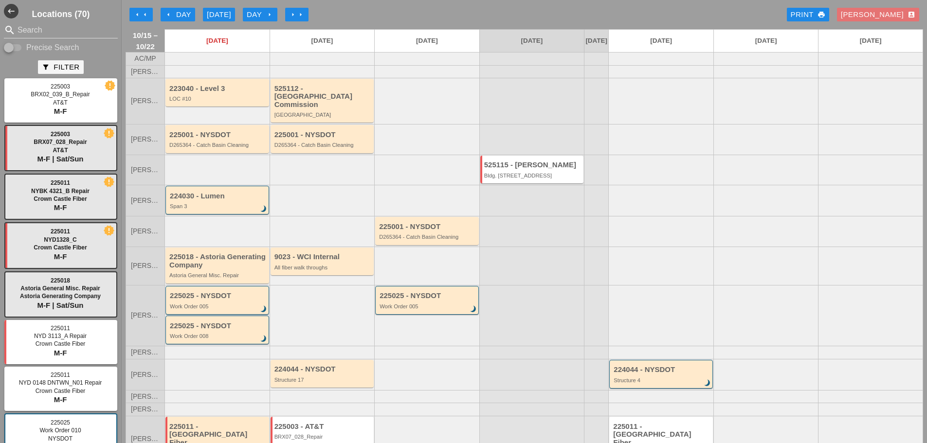
click at [884, 14] on div "[PERSON_NAME] account_box" at bounding box center [878, 14] width 74 height 11
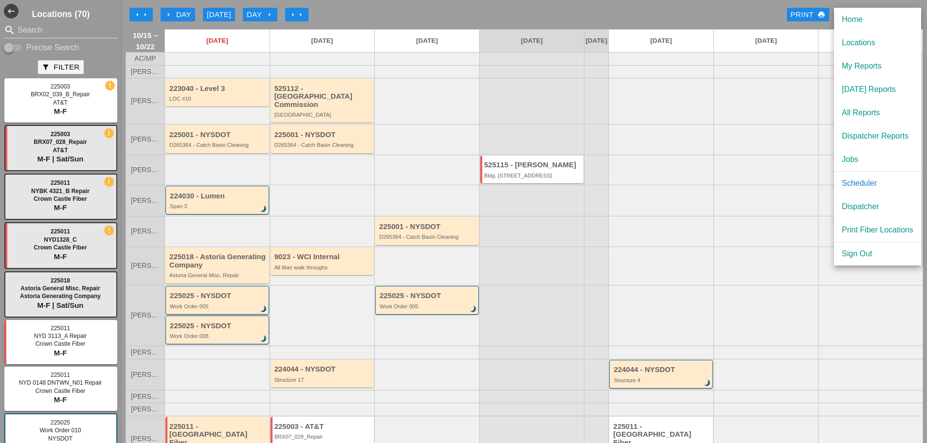
click at [860, 208] on div "Dispatcher" at bounding box center [878, 207] width 72 height 12
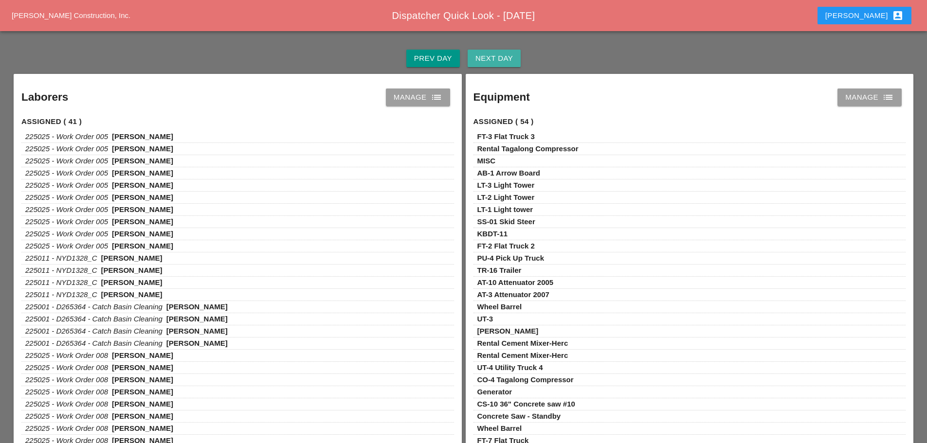
click at [515, 59] on button "Next Day" at bounding box center [494, 59] width 53 height 18
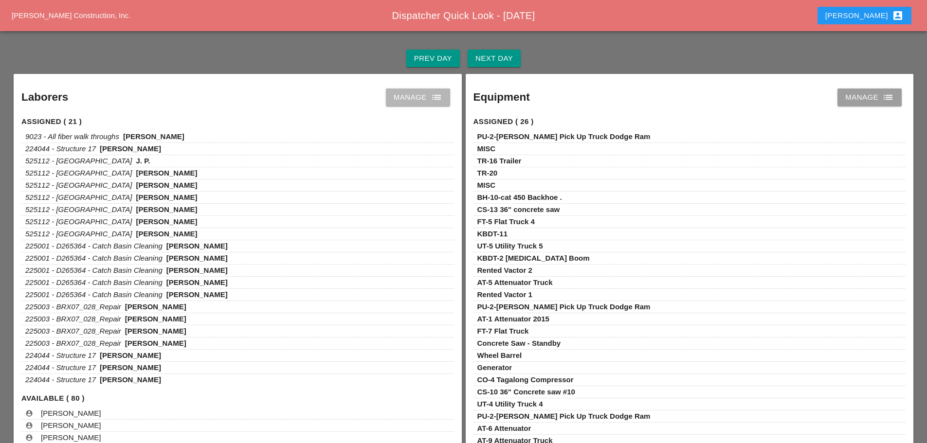
click at [436, 98] on icon "list" at bounding box center [437, 97] width 12 height 12
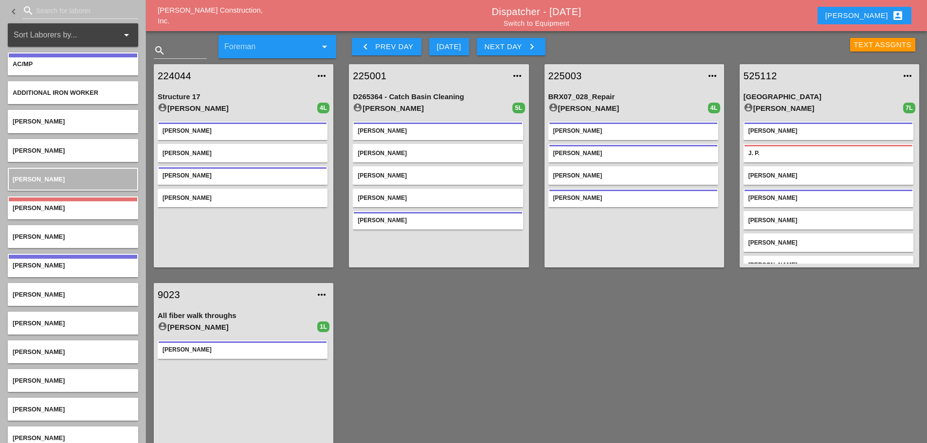
click at [366, 52] on button "keyboard_arrow_left Prev Day" at bounding box center [386, 47] width 69 height 18
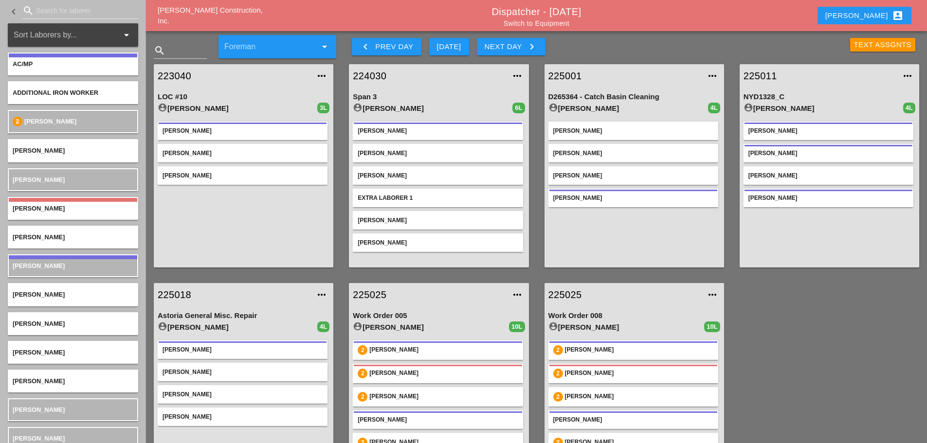
click at [536, 38] on button "Next Day keyboard_arrow_right" at bounding box center [511, 47] width 69 height 18
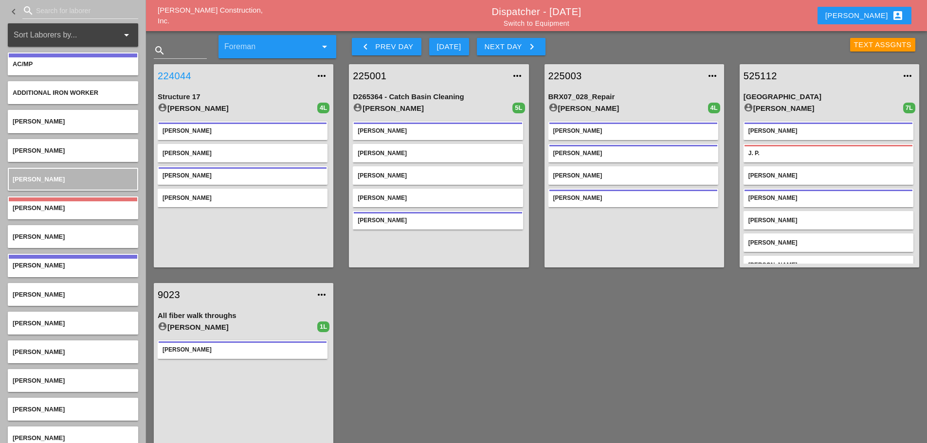
click at [187, 76] on link "224044" at bounding box center [234, 76] width 152 height 15
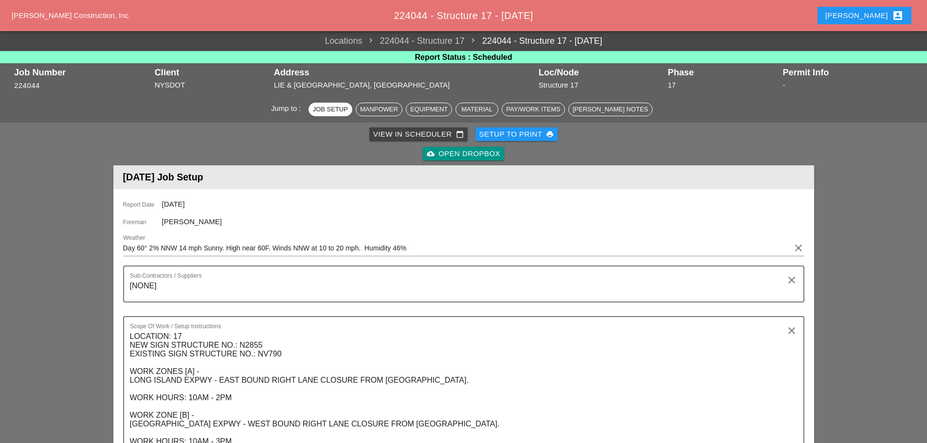
click at [523, 136] on div "Setup to Print print" at bounding box center [516, 134] width 75 height 11
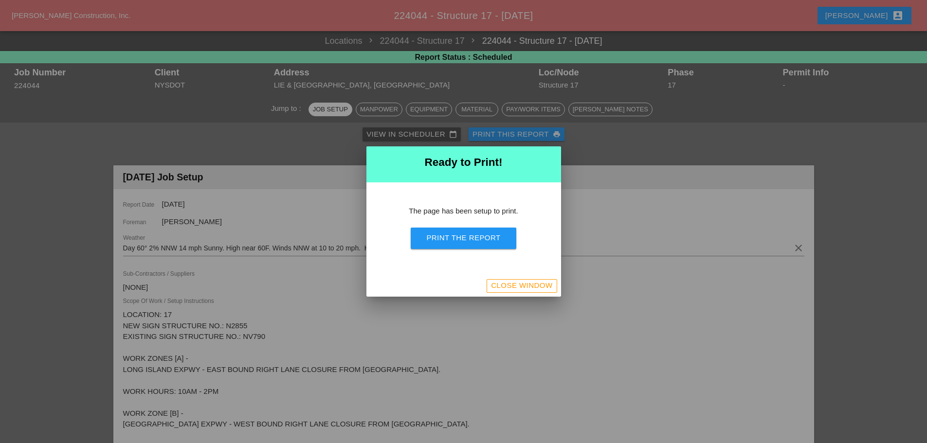
click at [503, 242] on button "Print the Report" at bounding box center [463, 238] width 105 height 21
click at [507, 288] on div "Close Window" at bounding box center [521, 285] width 61 height 11
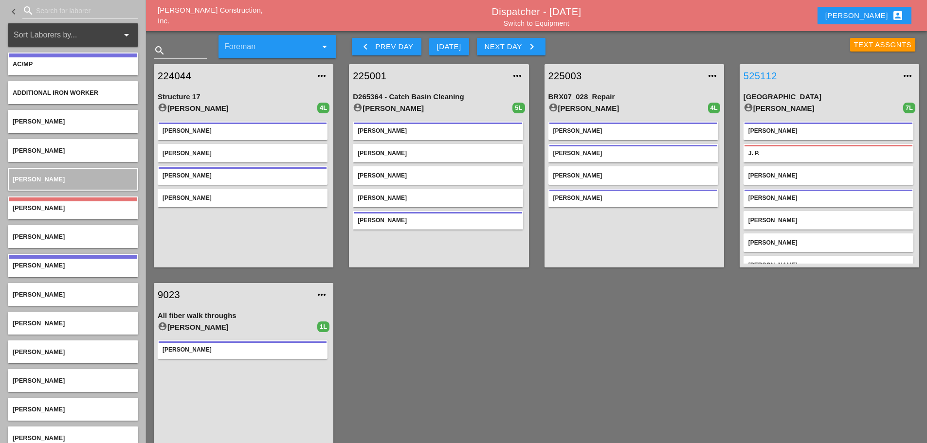
click at [766, 72] on link "525112" at bounding box center [819, 76] width 152 height 15
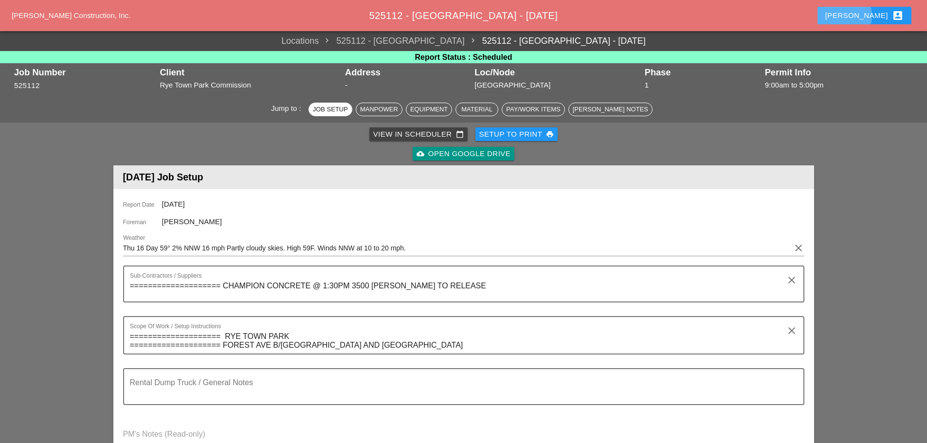
click at [863, 12] on button "Enrico account_box" at bounding box center [864, 16] width 94 height 18
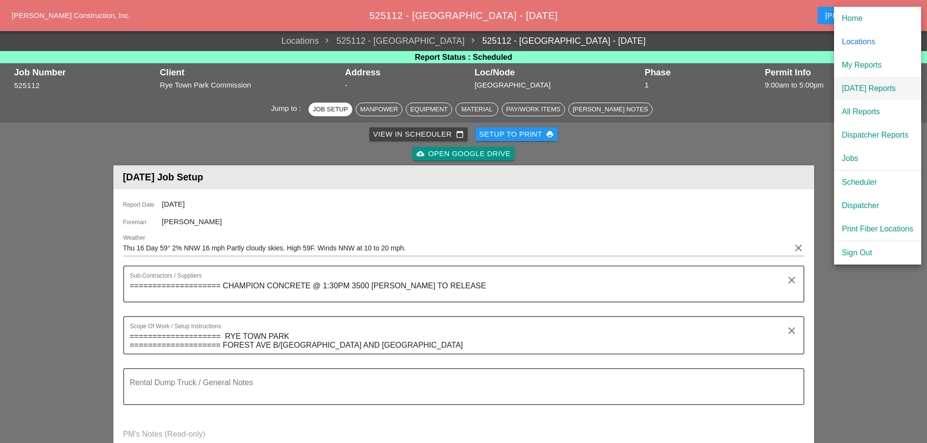
click at [883, 88] on div "[DATE] Reports" at bounding box center [878, 89] width 72 height 12
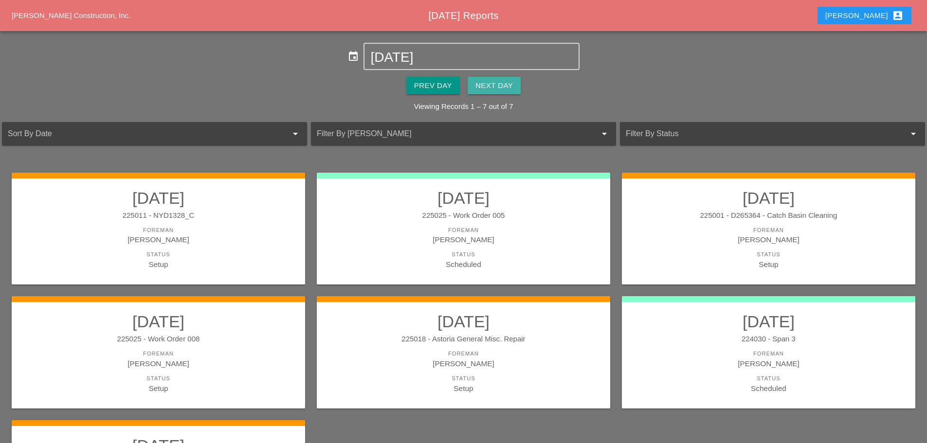
click at [507, 88] on div "Next Day" at bounding box center [493, 85] width 37 height 11
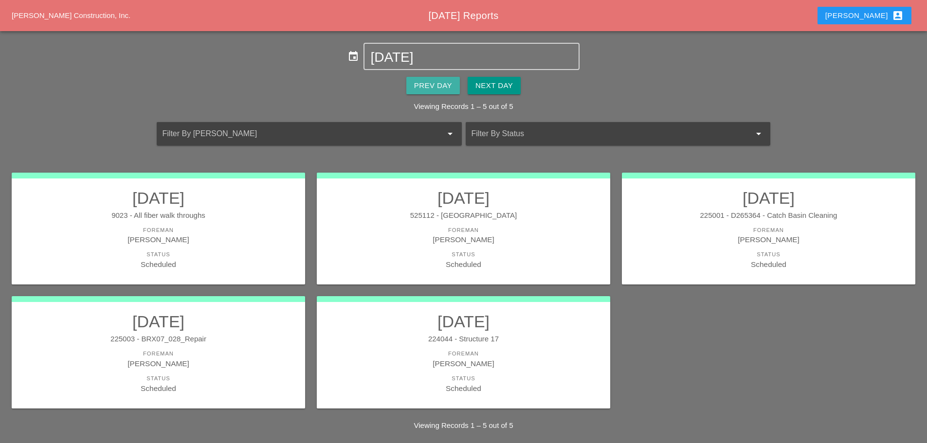
click at [422, 90] on div "Prev Day" at bounding box center [433, 85] width 38 height 11
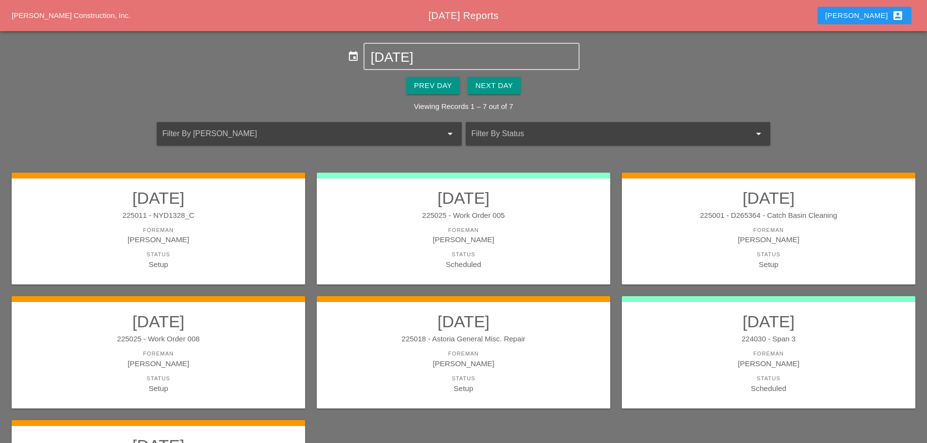
click at [873, 17] on div "[PERSON_NAME] account_box" at bounding box center [864, 16] width 78 height 12
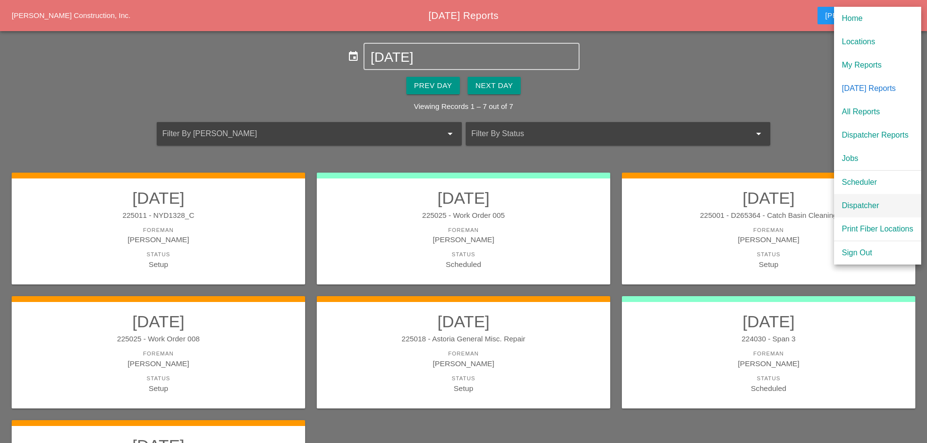
drag, startPoint x: 854, startPoint y: 205, endPoint x: 853, endPoint y: 198, distance: 6.4
click at [854, 204] on div "Dispatcher" at bounding box center [878, 206] width 72 height 12
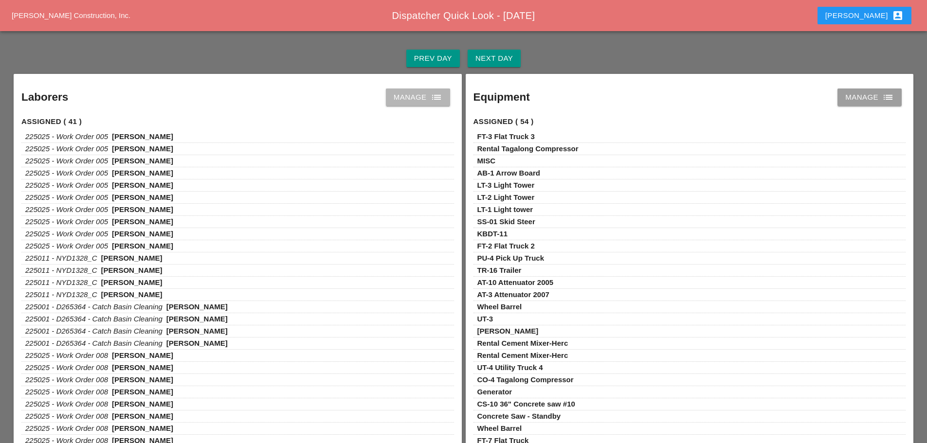
click at [435, 94] on icon "list" at bounding box center [437, 97] width 12 height 12
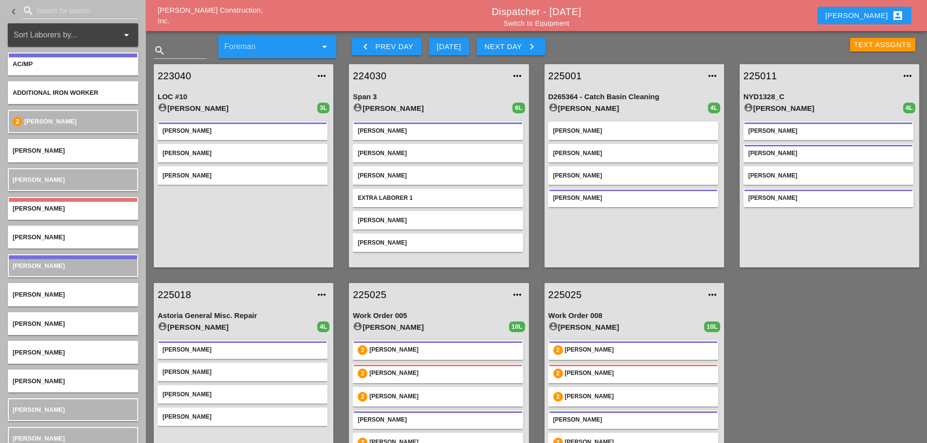
click at [861, 48] on div "Text Assgnts" at bounding box center [883, 44] width 58 height 11
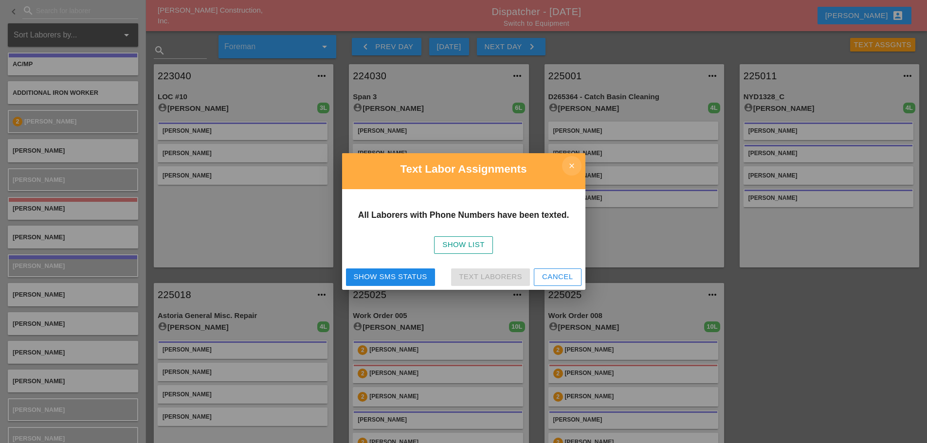
click at [574, 164] on icon "close" at bounding box center [571, 165] width 19 height 19
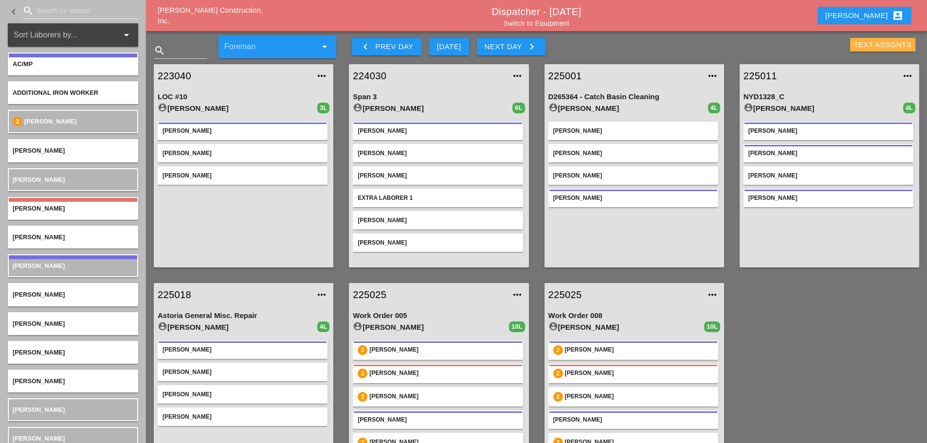
click at [874, 44] on div "Text Assgnts" at bounding box center [883, 44] width 58 height 11
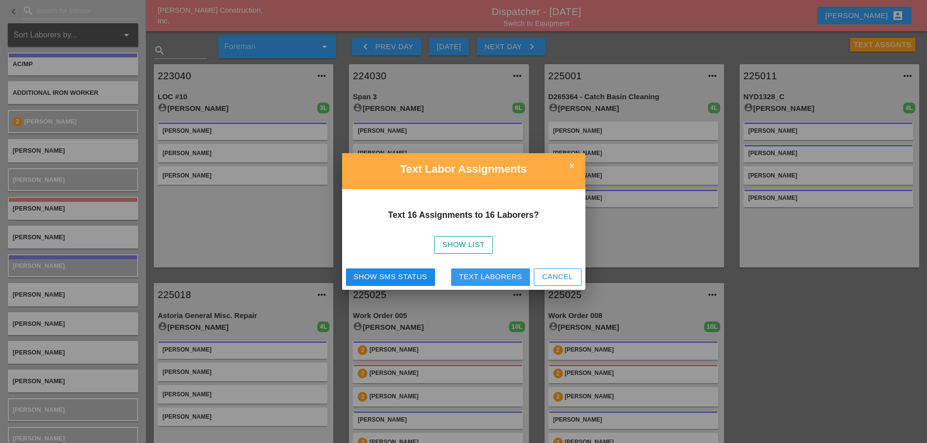
click at [484, 277] on div "Text Laborers" at bounding box center [490, 276] width 63 height 11
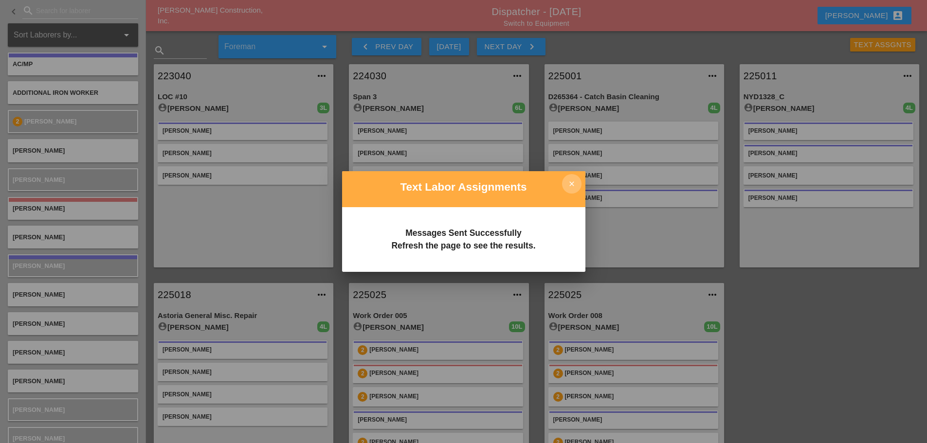
click at [578, 184] on icon "close" at bounding box center [571, 183] width 19 height 19
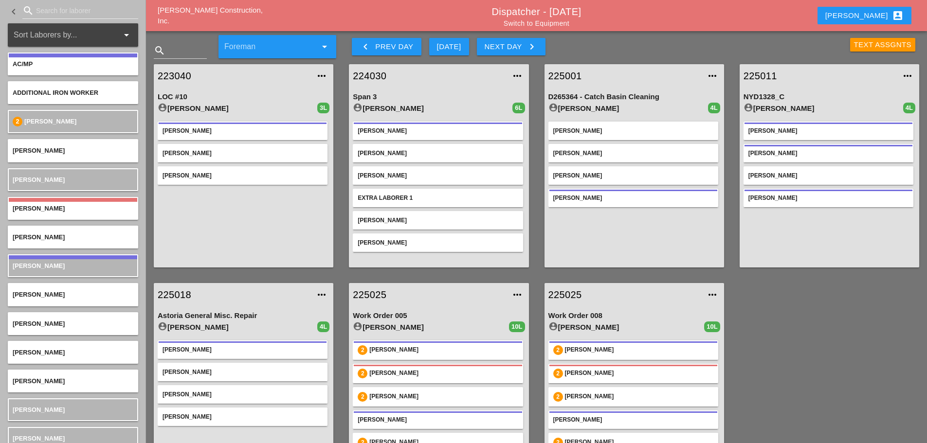
click at [867, 40] on div "Text Assgnts" at bounding box center [883, 44] width 58 height 11
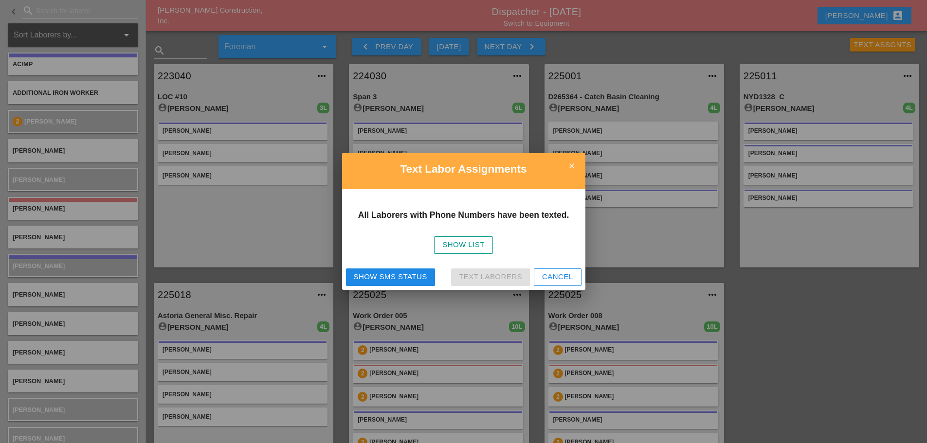
click at [382, 282] on button "Show SMS Status" at bounding box center [390, 278] width 89 height 18
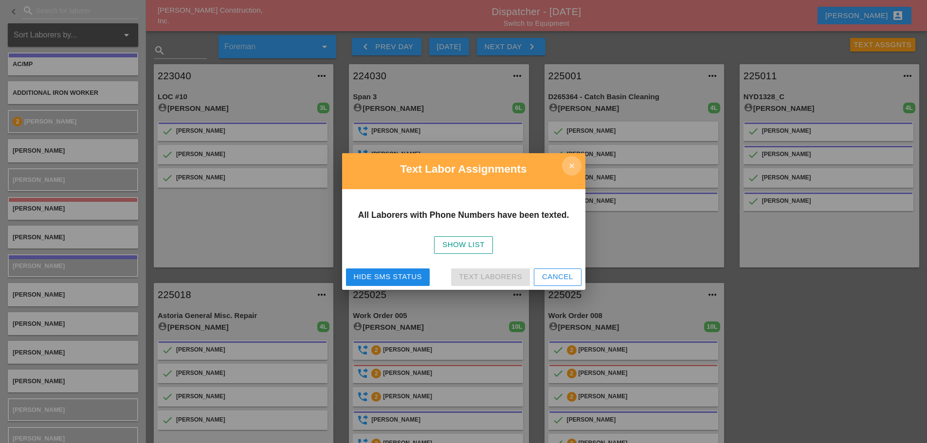
click at [573, 168] on icon "close" at bounding box center [571, 165] width 19 height 19
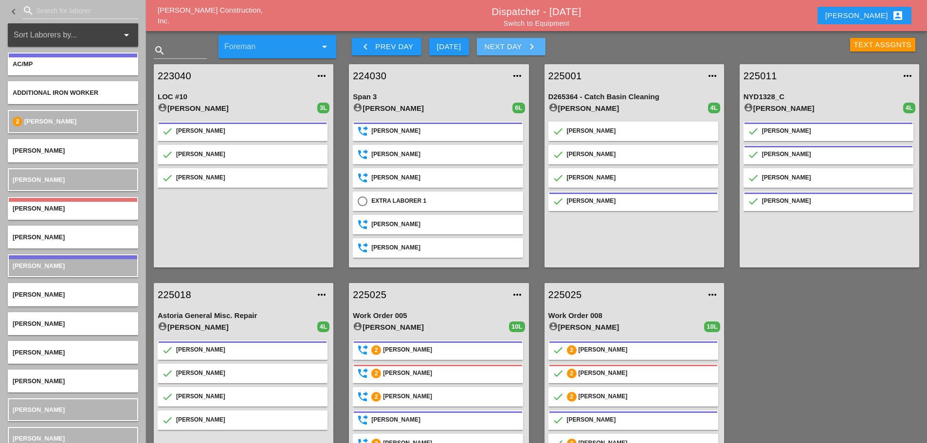
click at [538, 47] on icon "keyboard_arrow_right" at bounding box center [532, 47] width 12 height 12
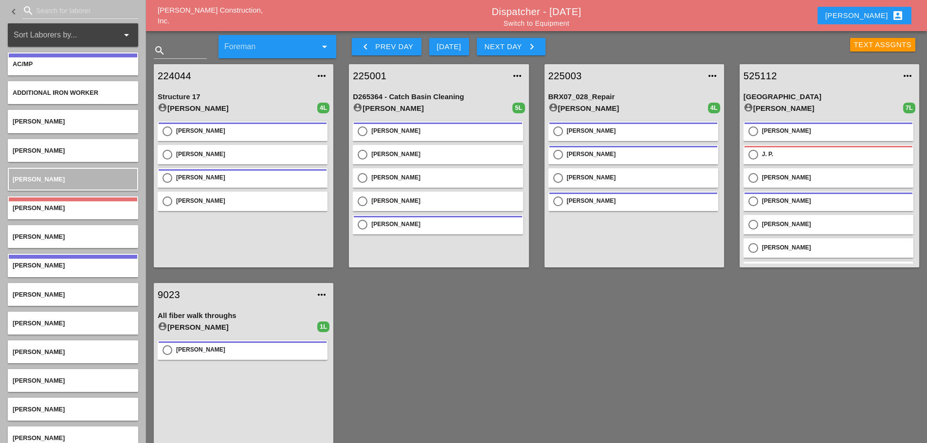
click at [853, 45] on button "Text Assgnts" at bounding box center [883, 45] width 66 height 14
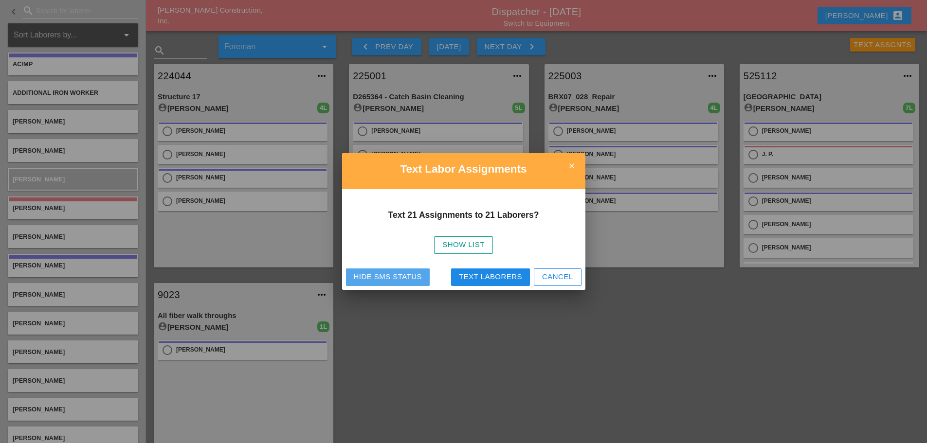
click at [352, 281] on button "Hide SMS Status" at bounding box center [388, 278] width 84 height 18
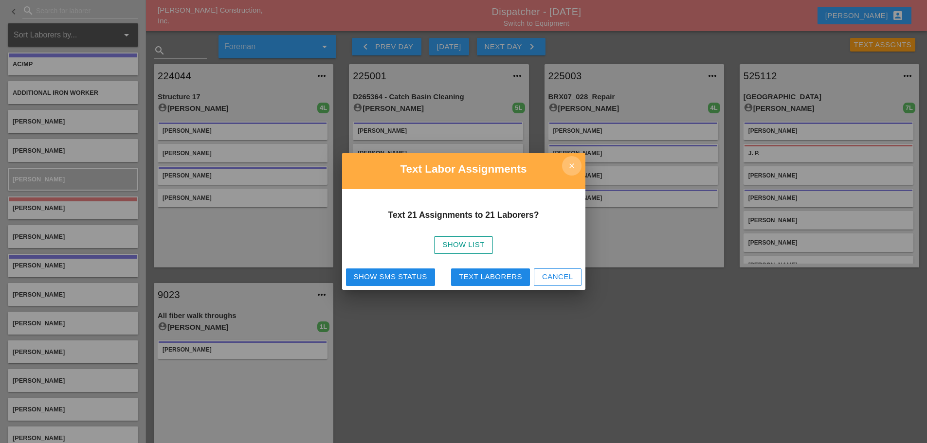
click at [578, 166] on icon "close" at bounding box center [571, 165] width 19 height 19
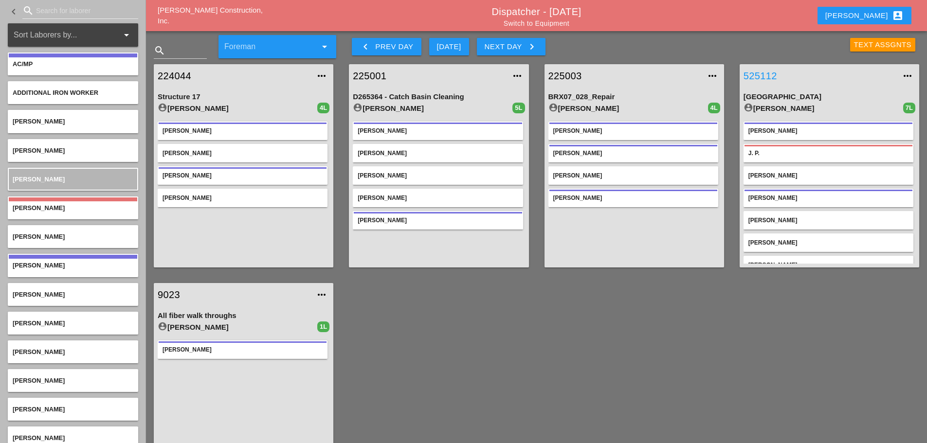
click at [763, 73] on link "525112" at bounding box center [819, 76] width 152 height 15
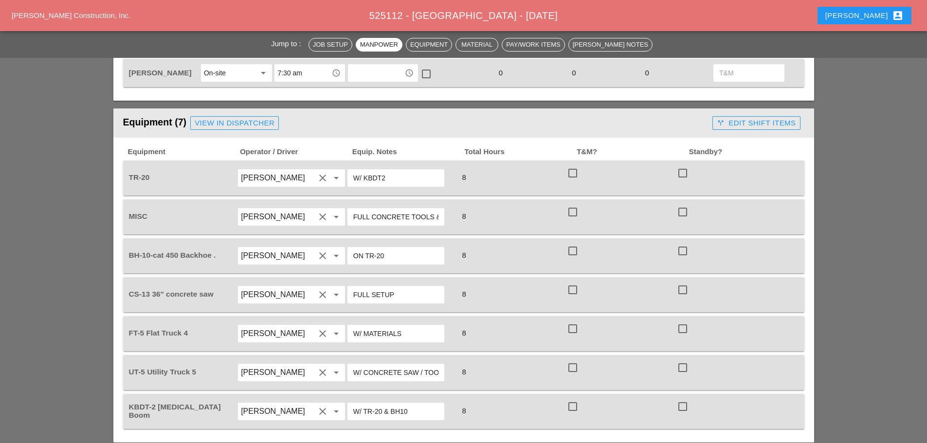
scroll to position [681, 0]
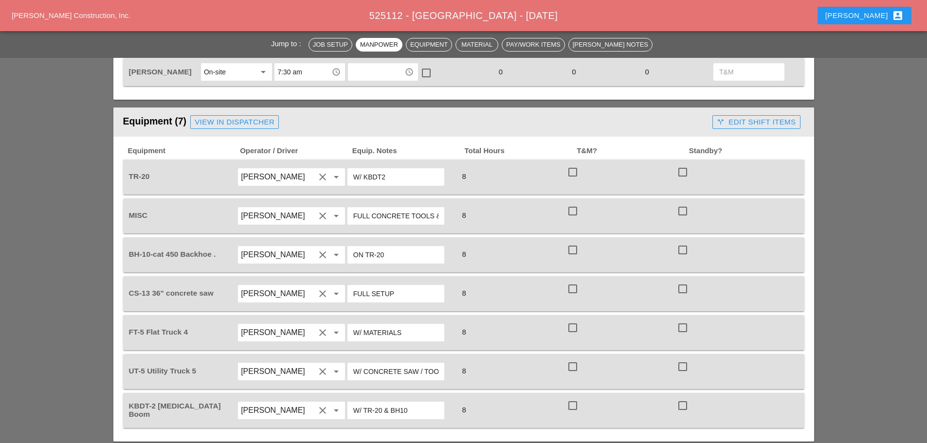
click at [251, 126] on div "View in Dispatcher" at bounding box center [235, 122] width 80 height 11
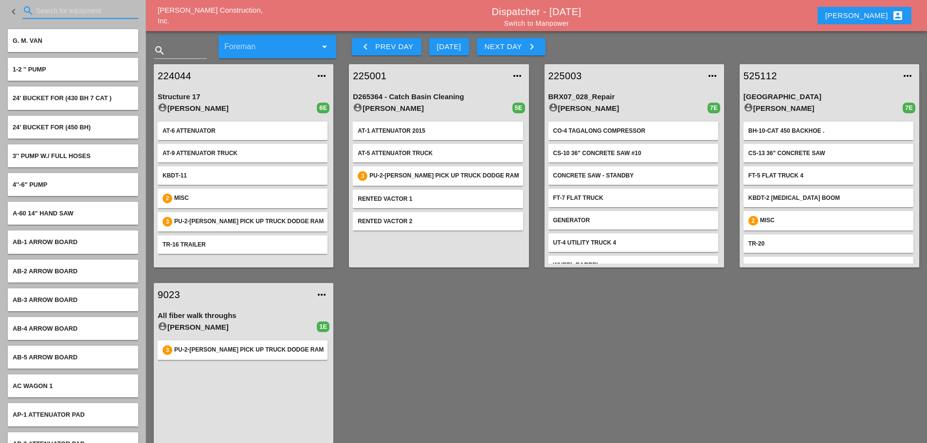
click at [65, 14] on input "Search for equipment" at bounding box center [80, 11] width 89 height 16
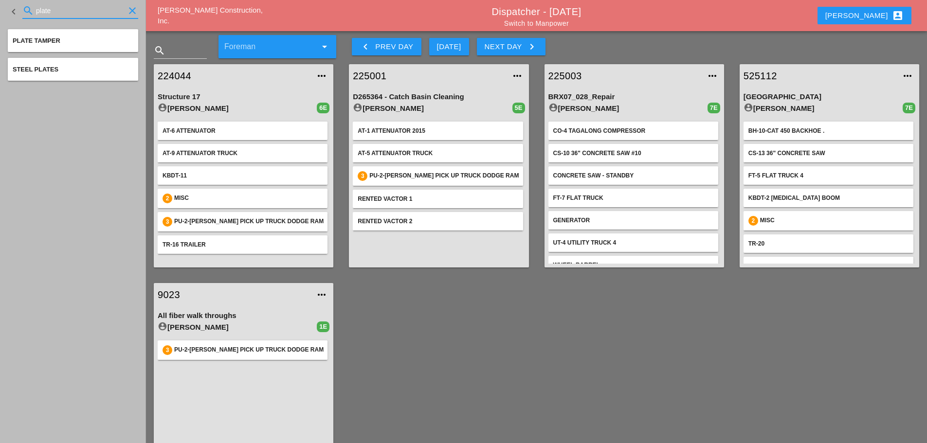
type input "plate"
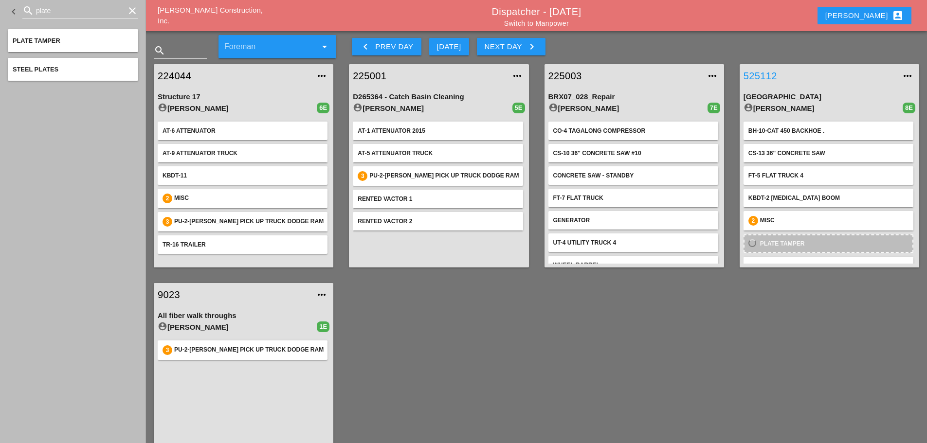
click at [770, 79] on link "525112" at bounding box center [819, 76] width 152 height 15
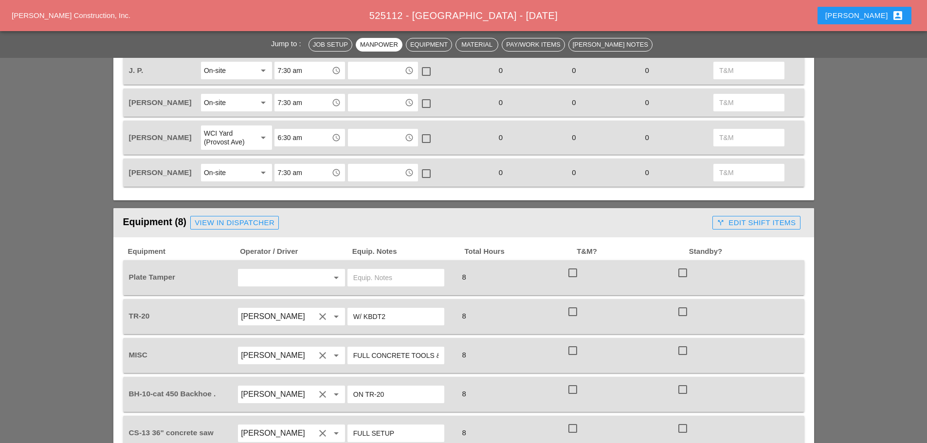
scroll to position [584, 0]
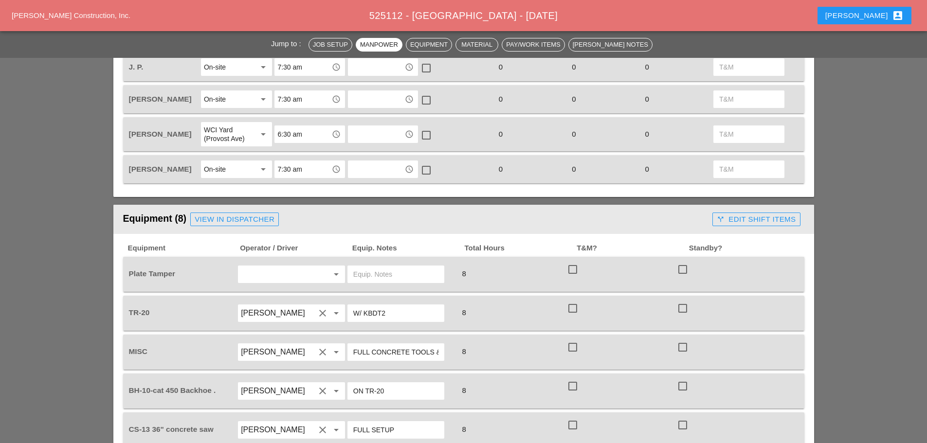
click at [266, 269] on input "text" at bounding box center [278, 275] width 74 height 16
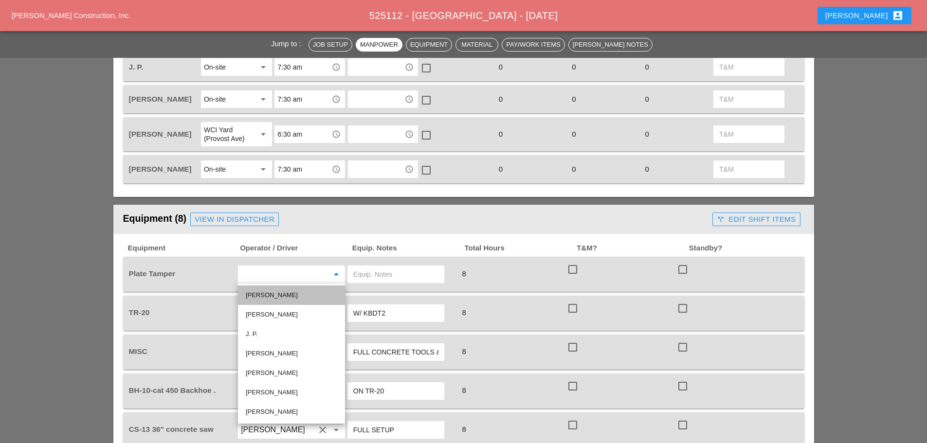
click at [267, 300] on div "[PERSON_NAME]" at bounding box center [291, 295] width 91 height 12
type input "[PERSON_NAME]"
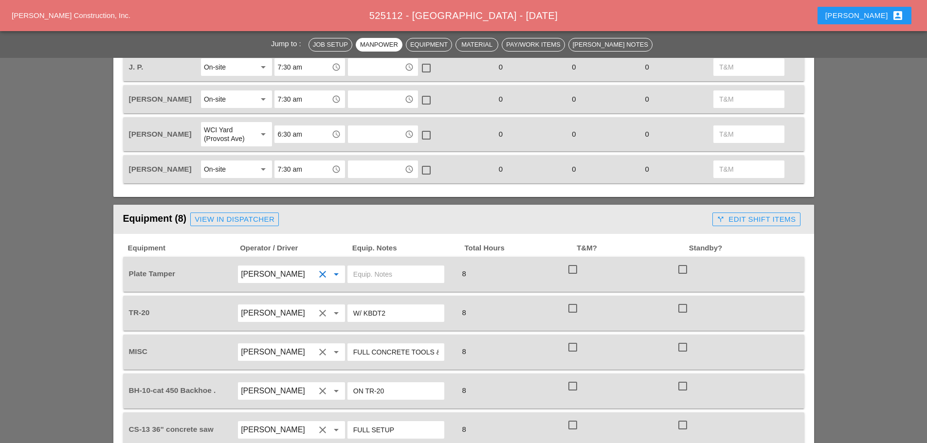
click at [360, 276] on input "text" at bounding box center [395, 275] width 85 height 16
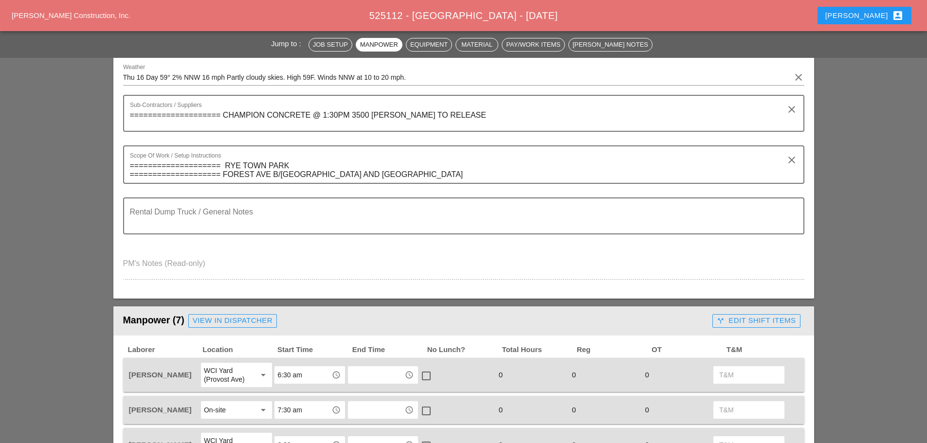
scroll to position [0, 0]
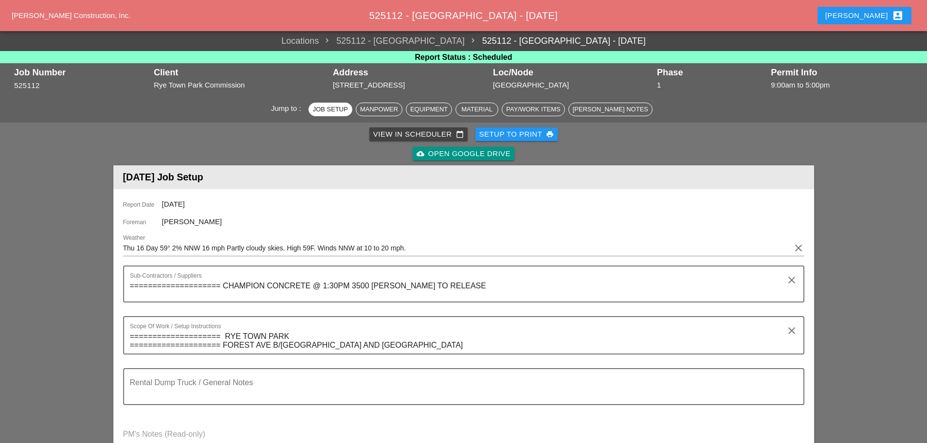
type input "must have"
click at [516, 135] on div "Setup to Print print" at bounding box center [516, 134] width 75 height 11
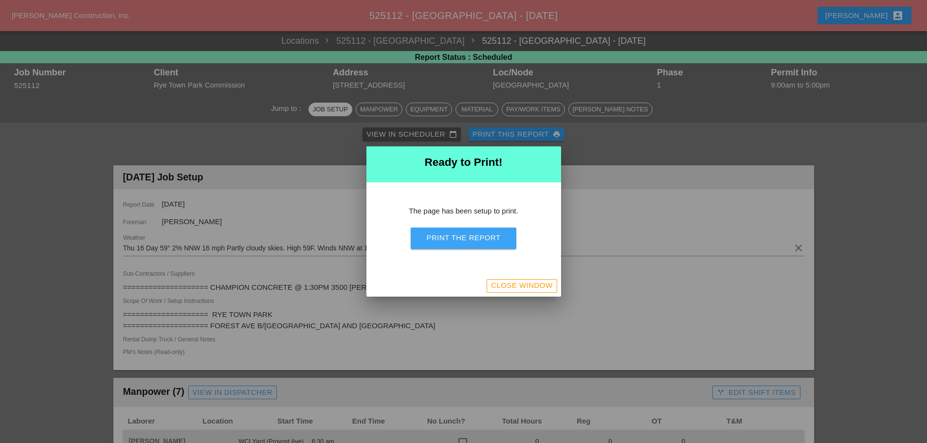
click at [469, 238] on div "Print the Report" at bounding box center [463, 238] width 74 height 11
click at [536, 288] on div "Close Window" at bounding box center [521, 285] width 61 height 11
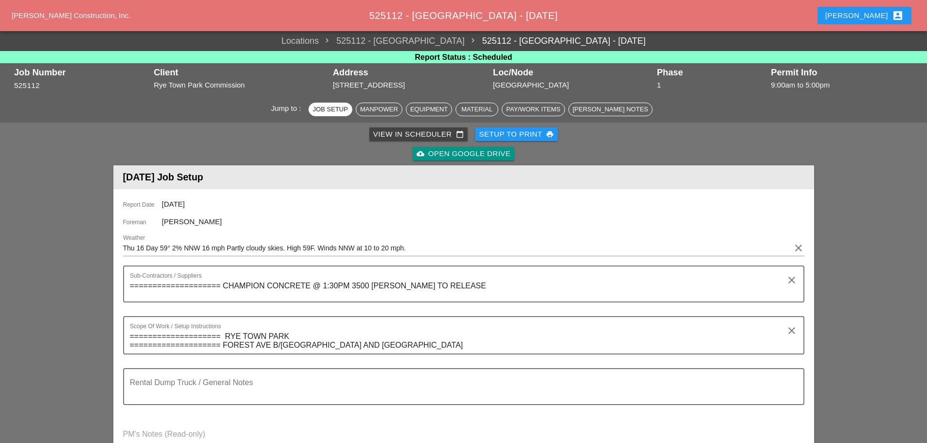
click at [877, 17] on div "[PERSON_NAME] account_box" at bounding box center [864, 16] width 78 height 12
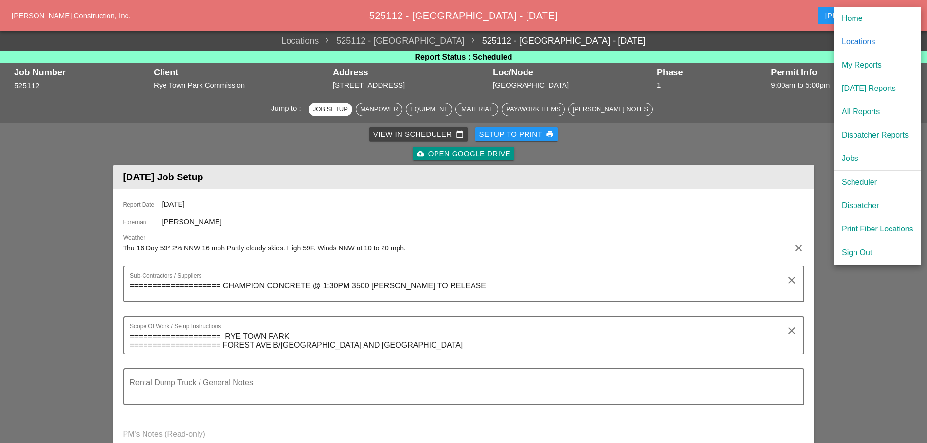
click at [869, 204] on div "Dispatcher" at bounding box center [878, 206] width 72 height 12
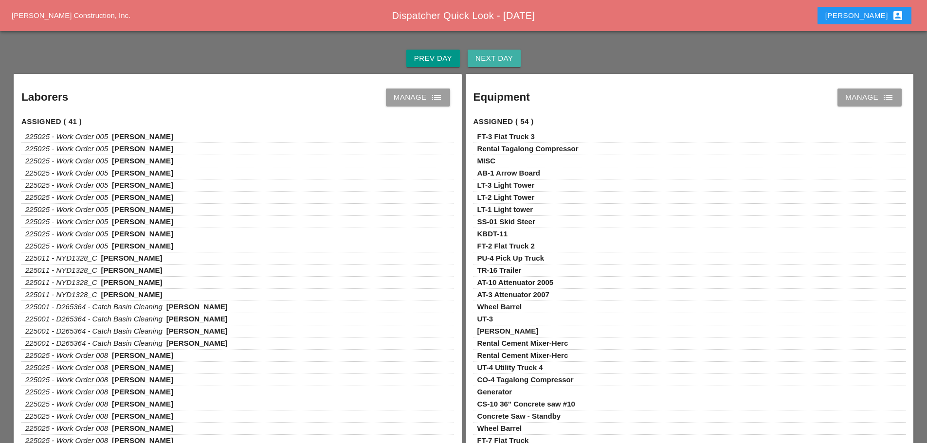
click at [499, 61] on div "Next Day" at bounding box center [493, 58] width 37 height 11
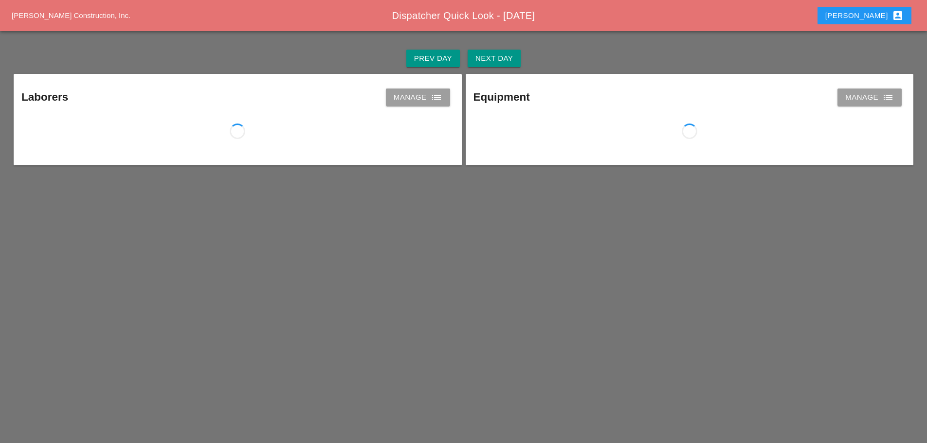
click at [443, 104] on link "Manage list" at bounding box center [418, 98] width 64 height 18
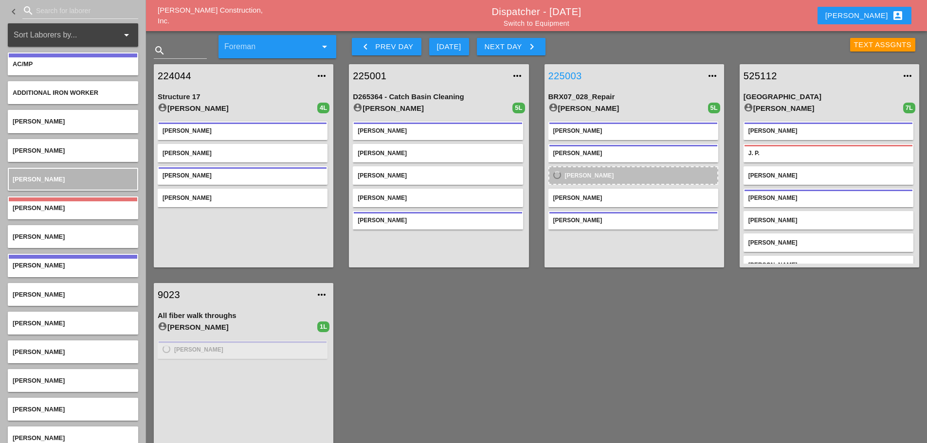
click at [574, 74] on link "225003" at bounding box center [624, 76] width 152 height 15
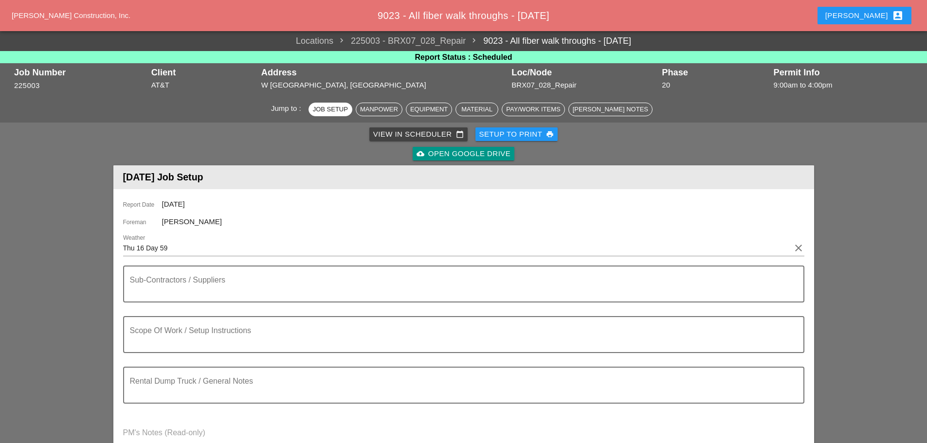
type input "Thu 16 Day 62° 2% NNW 13 mph Some clouds in the morning will give way to mainly…"
type textarea "1) Locate damaged microconduit 2) Repair damaged microconduit. 3) Install two p…"
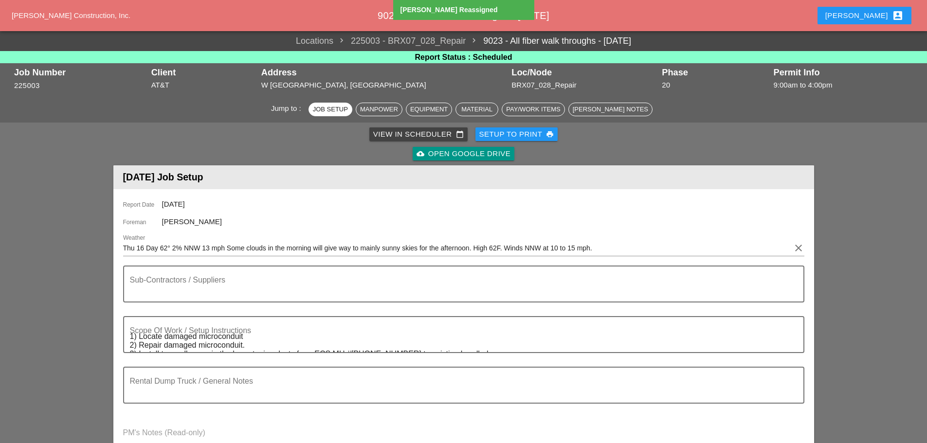
type input "Thu 16 Day 59"
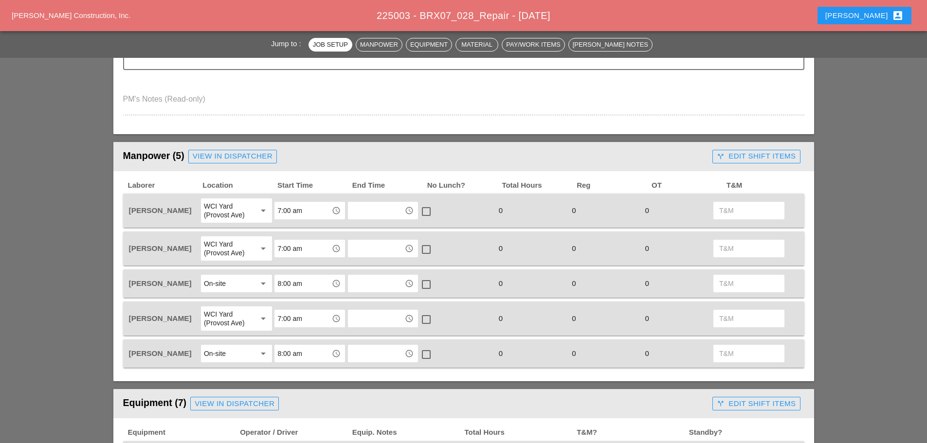
scroll to position [486, 0]
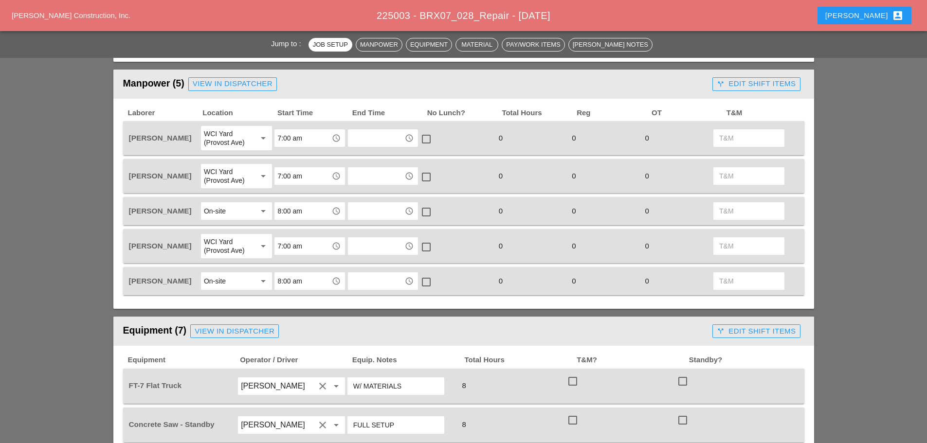
click at [244, 174] on div "WCI Yard (Provost Ave)" at bounding box center [227, 176] width 47 height 18
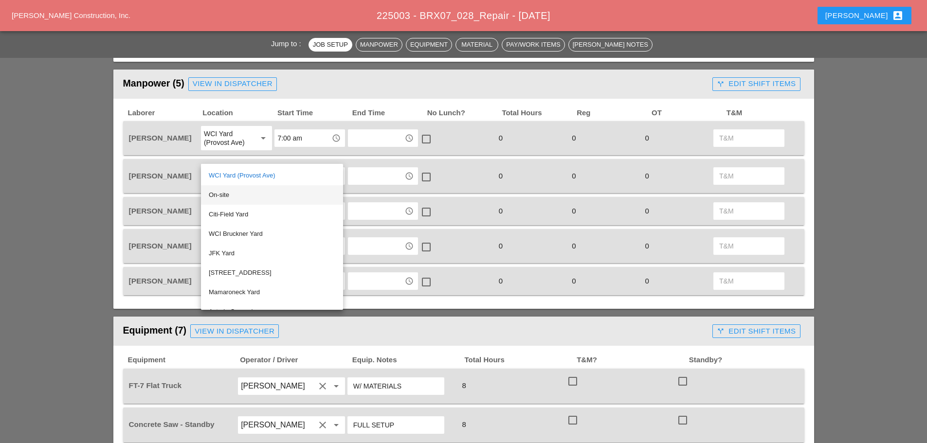
click at [231, 191] on div "On-site" at bounding box center [272, 195] width 126 height 12
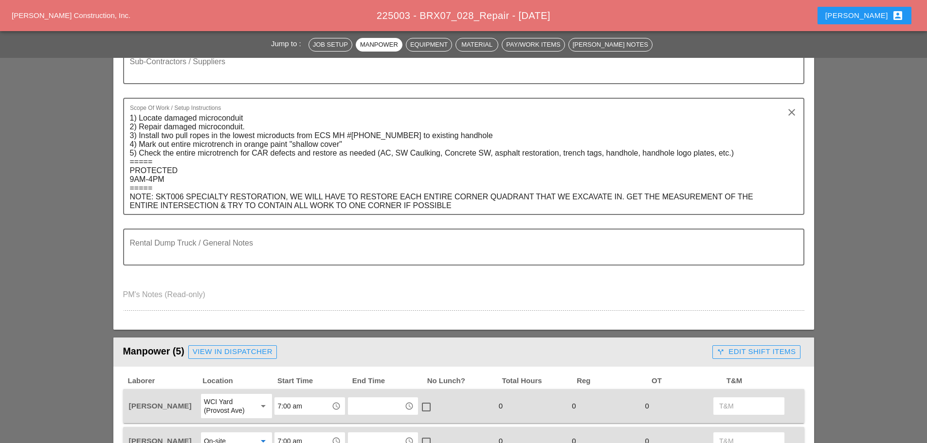
scroll to position [0, 0]
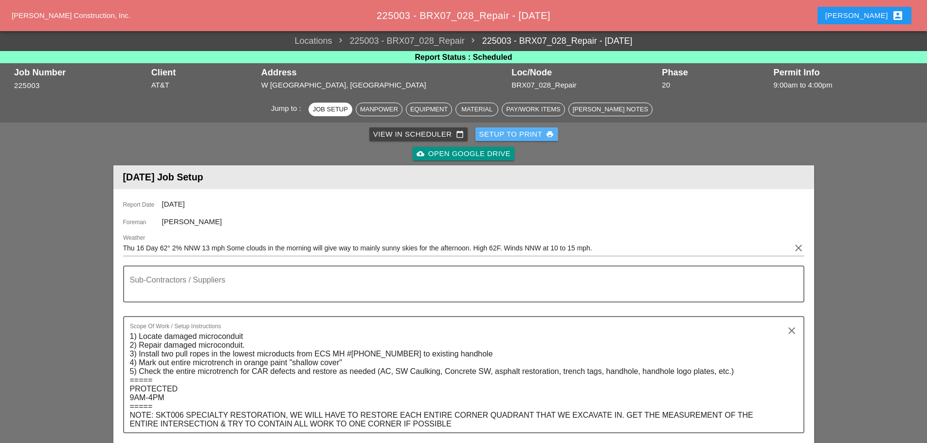
click at [509, 133] on div "Setup to Print print" at bounding box center [516, 134] width 75 height 11
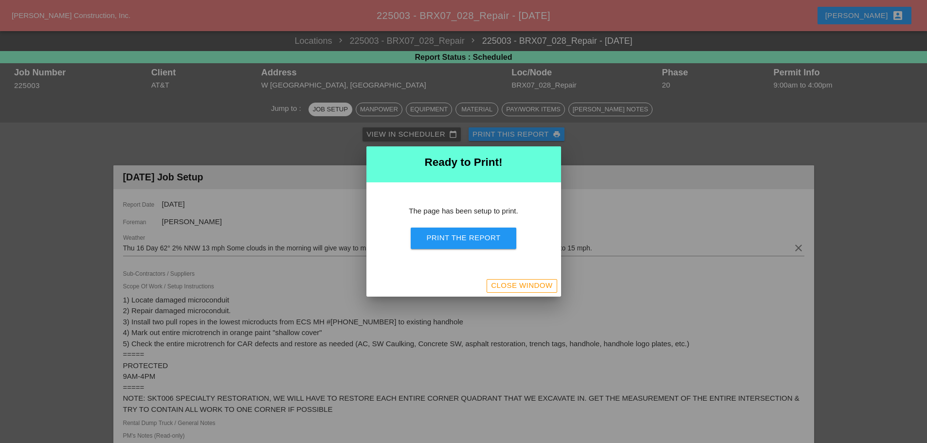
click at [489, 282] on button "Close Window" at bounding box center [521, 286] width 70 height 14
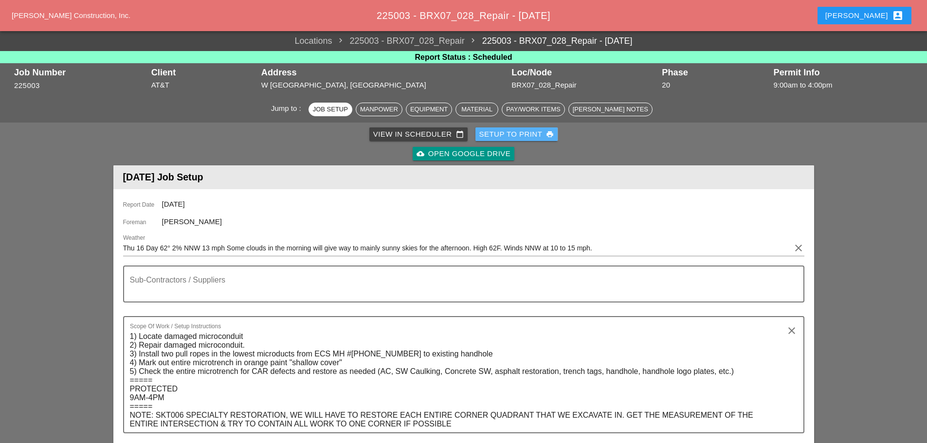
click at [503, 137] on div "Setup to Print print" at bounding box center [516, 134] width 75 height 11
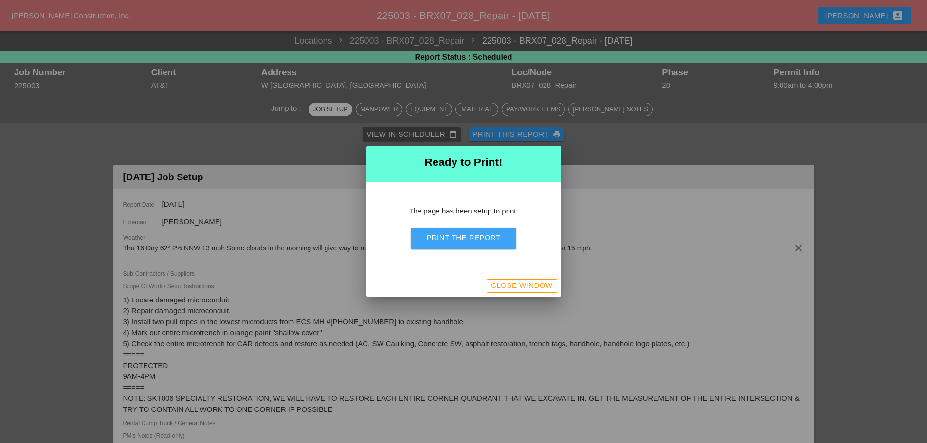
drag, startPoint x: 480, startPoint y: 236, endPoint x: 715, endPoint y: 379, distance: 275.1
click at [480, 236] on div "Print the Report" at bounding box center [463, 238] width 74 height 11
drag, startPoint x: 523, startPoint y: 286, endPoint x: 529, endPoint y: 281, distance: 7.3
click at [523, 286] on div "Close Window" at bounding box center [521, 285] width 61 height 11
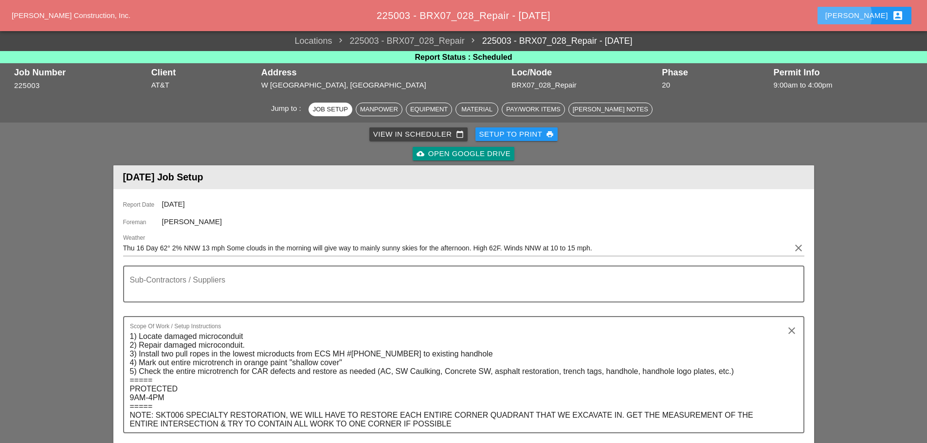
click at [862, 15] on button "[PERSON_NAME] account_box" at bounding box center [864, 16] width 94 height 18
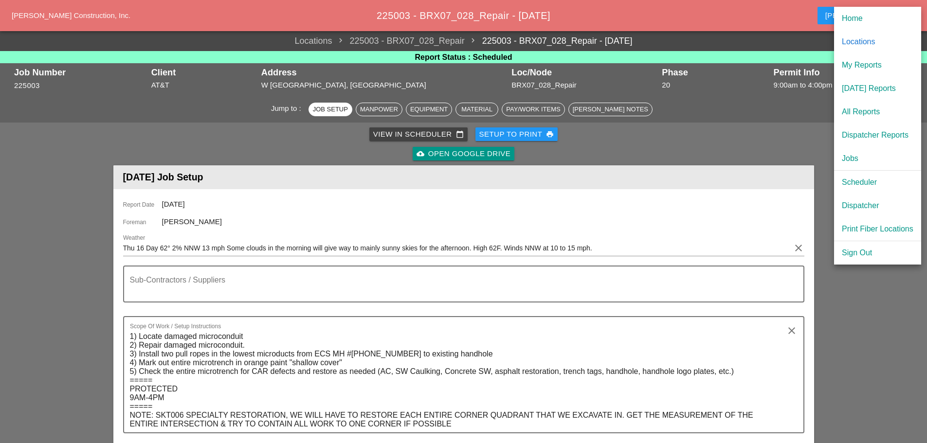
click at [872, 83] on div "[DATE] Reports" at bounding box center [878, 89] width 72 height 12
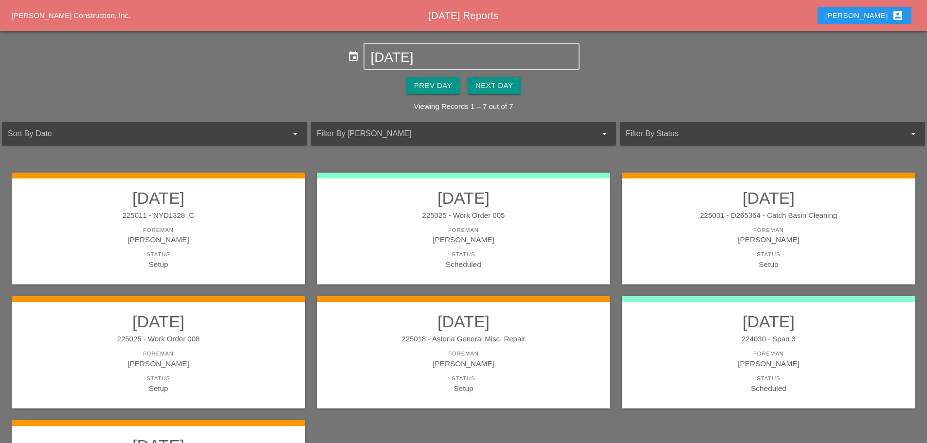
click at [509, 80] on div "Next Day" at bounding box center [493, 85] width 37 height 11
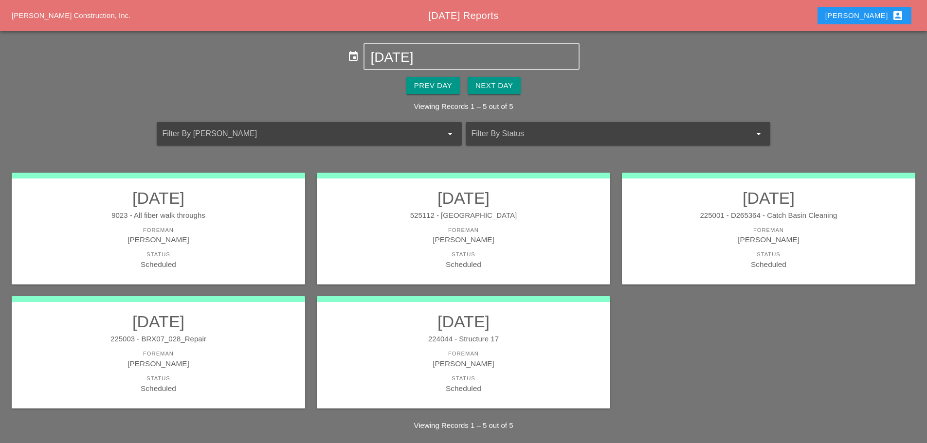
click at [510, 361] on div "[PERSON_NAME]" at bounding box center [463, 363] width 274 height 11
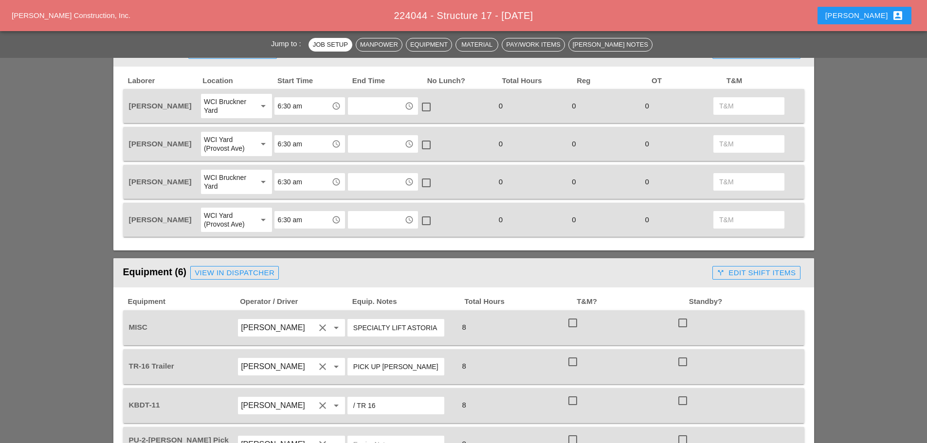
scroll to position [438, 0]
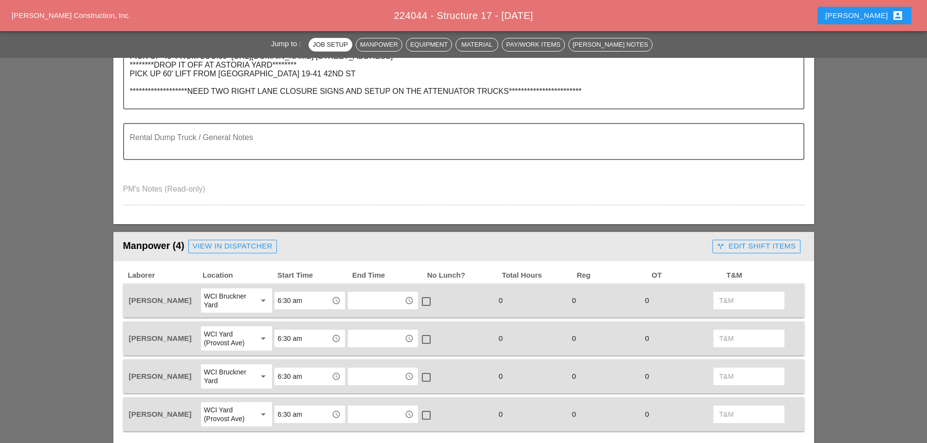
click at [247, 245] on div "View in Dispatcher" at bounding box center [233, 246] width 80 height 11
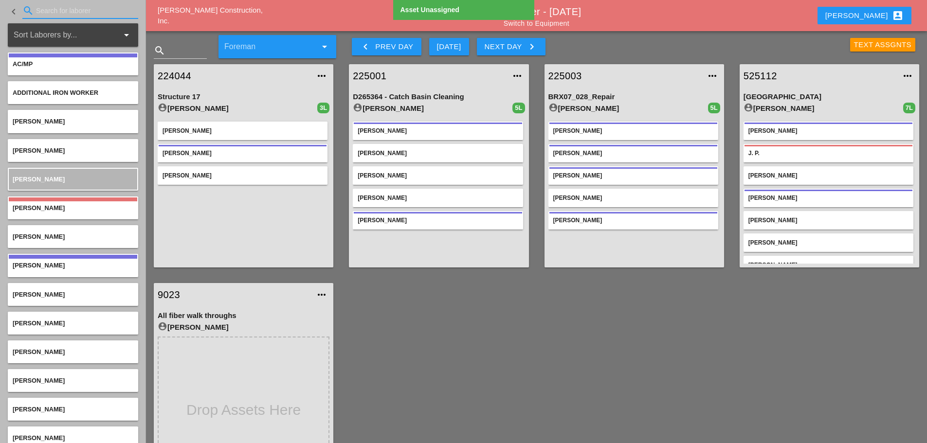
click at [47, 11] on input "Search for laborer" at bounding box center [80, 11] width 89 height 16
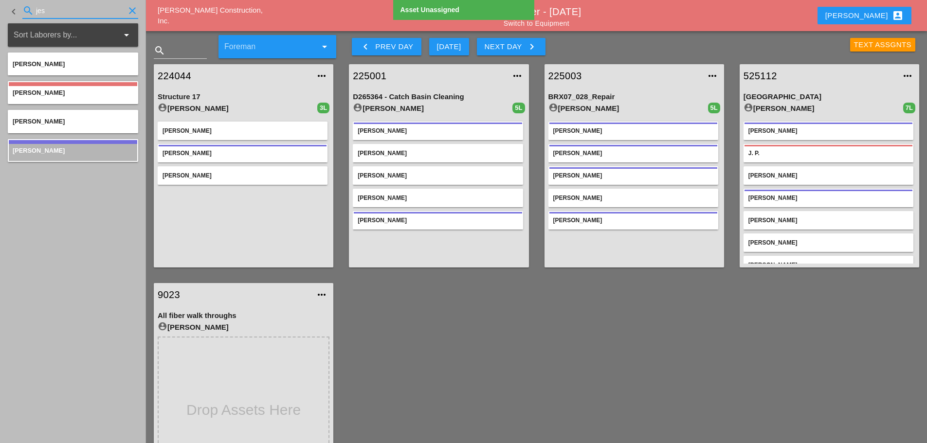
type input "jes"
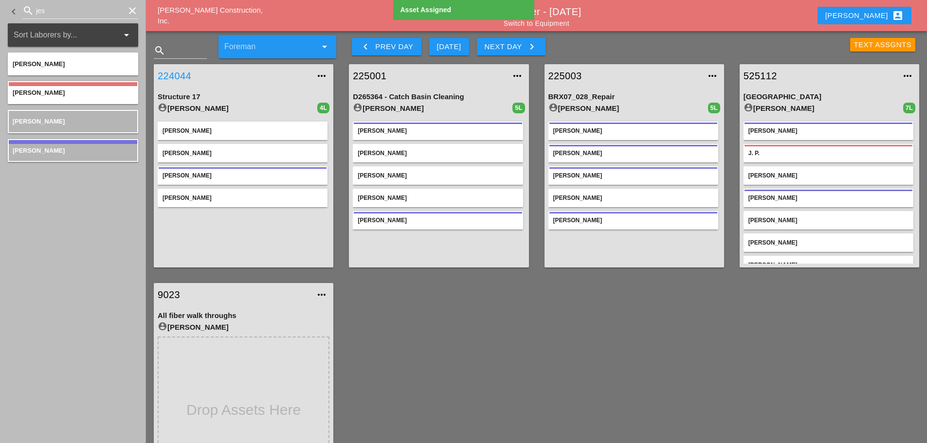
click at [182, 75] on link "224044" at bounding box center [234, 76] width 152 height 15
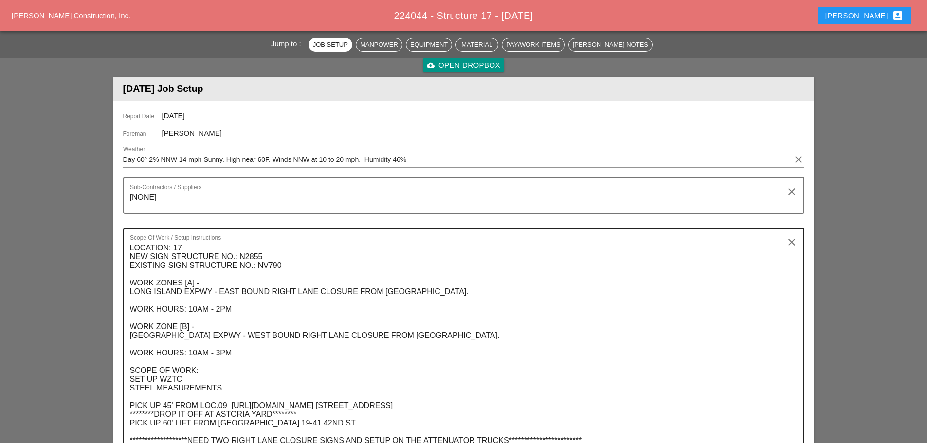
scroll to position [49, 0]
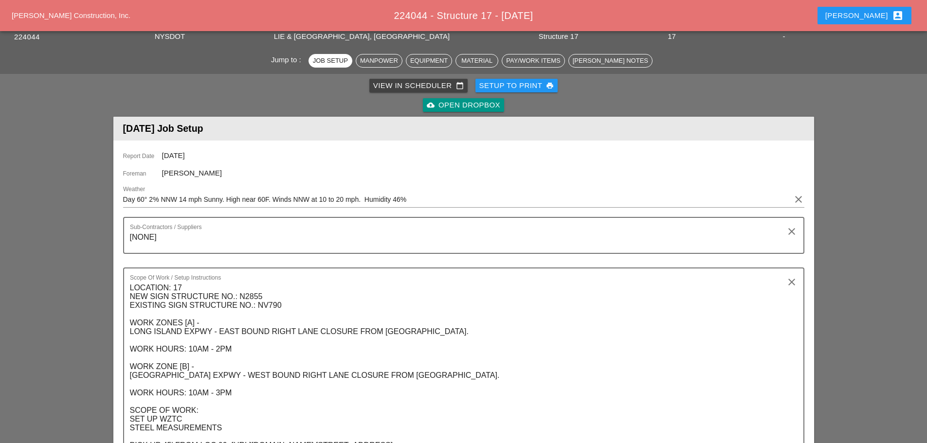
click at [866, 18] on div "[PERSON_NAME] account_box" at bounding box center [864, 16] width 78 height 12
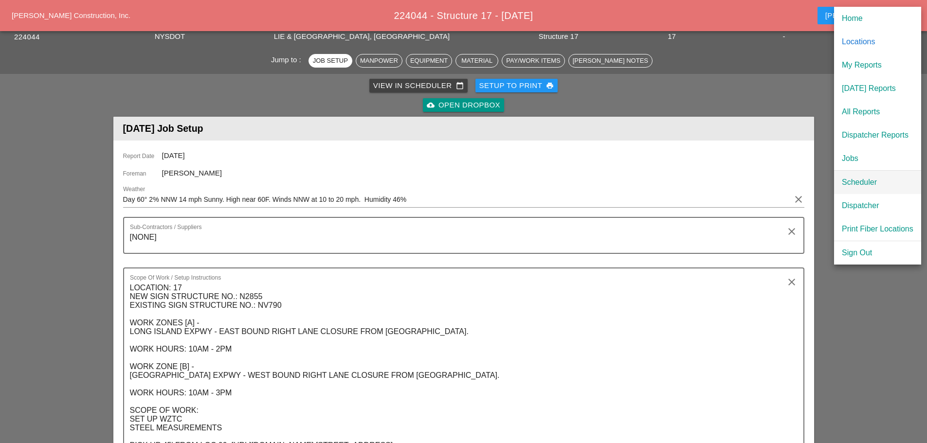
click at [859, 181] on div "Scheduler" at bounding box center [878, 183] width 72 height 12
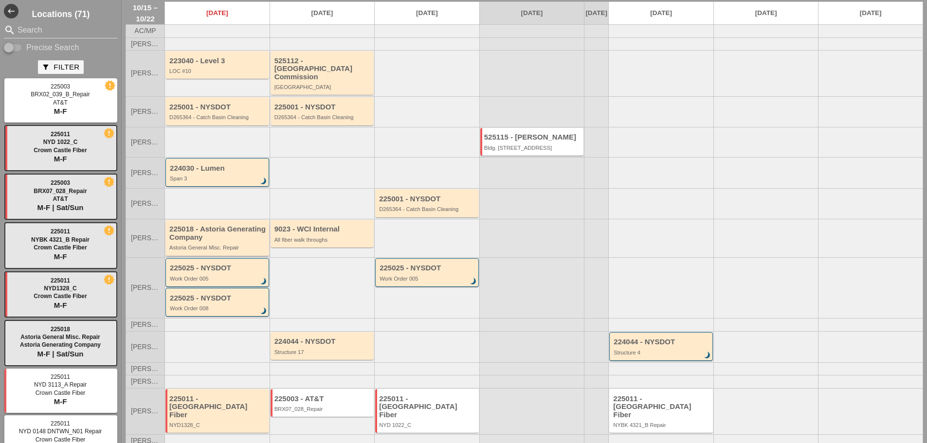
scroll to position [43, 0]
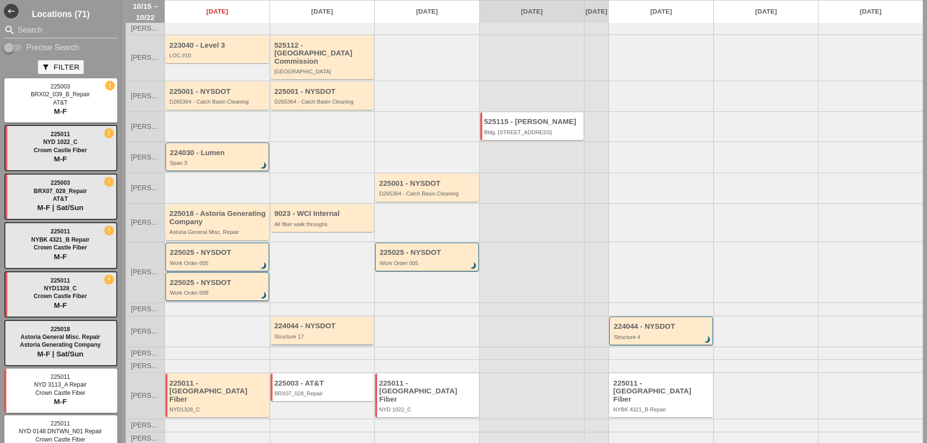
click at [319, 337] on div "Structure 17" at bounding box center [322, 337] width 97 height 6
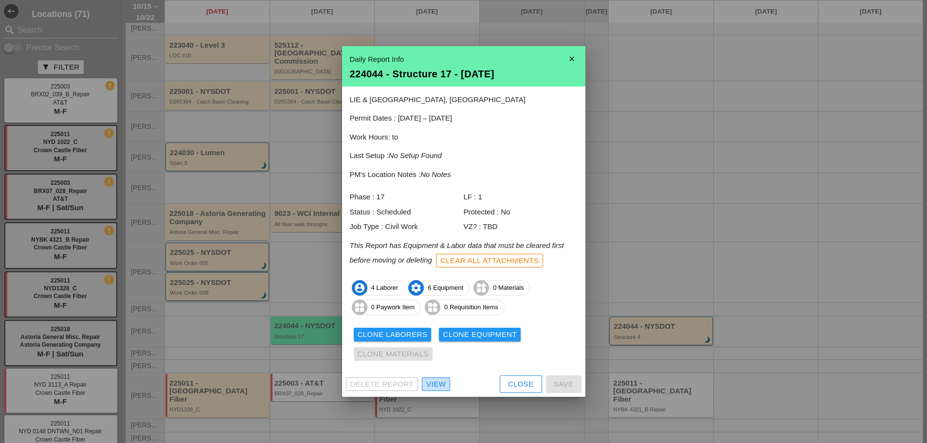
click at [431, 389] on div "View" at bounding box center [435, 384] width 19 height 11
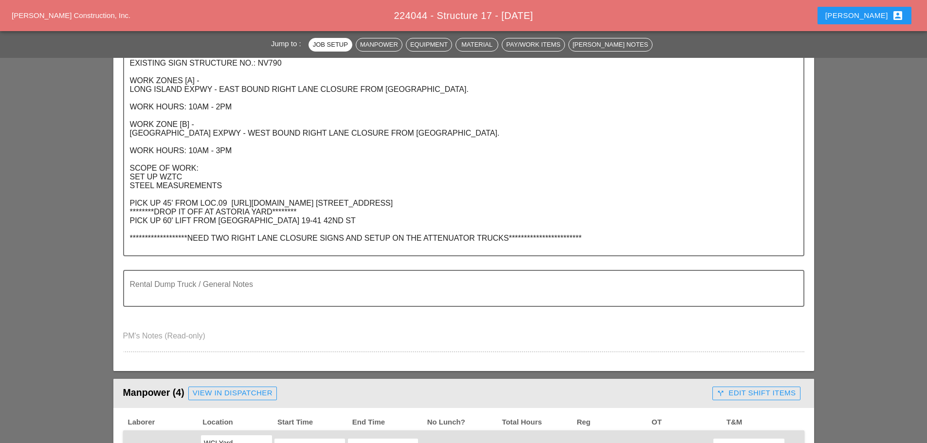
scroll to position [438, 0]
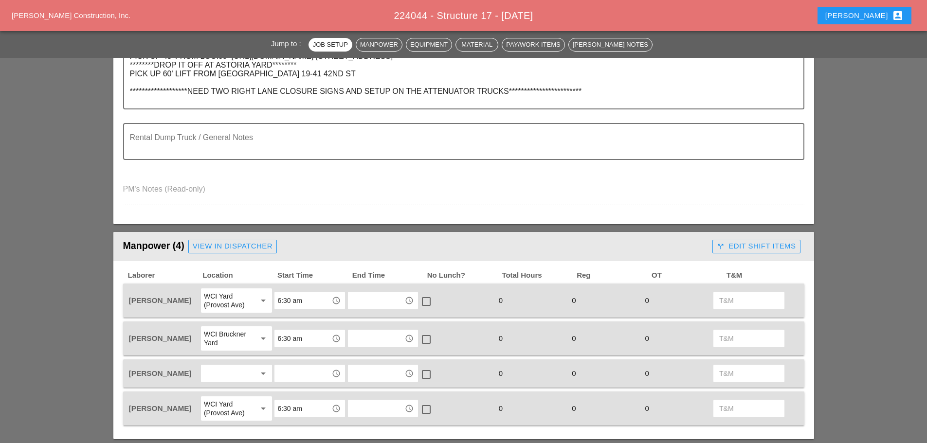
click at [223, 373] on div at bounding box center [230, 374] width 52 height 16
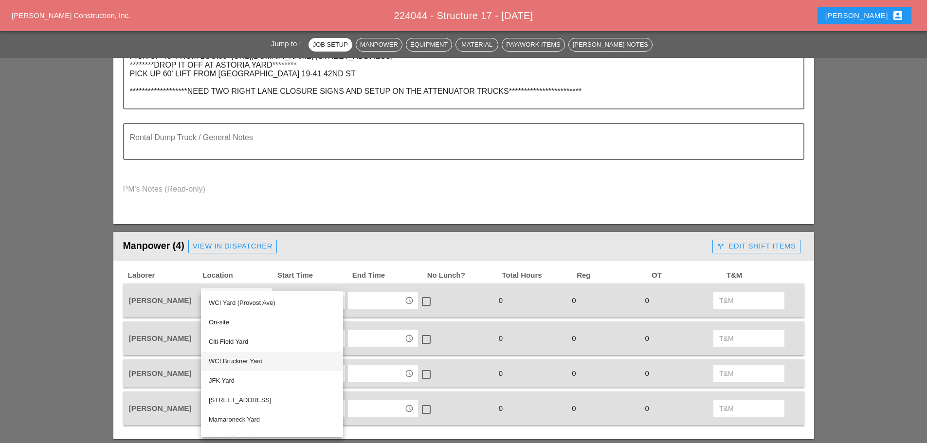
click at [243, 363] on div "WCI Bruckner Yard" at bounding box center [272, 362] width 126 height 12
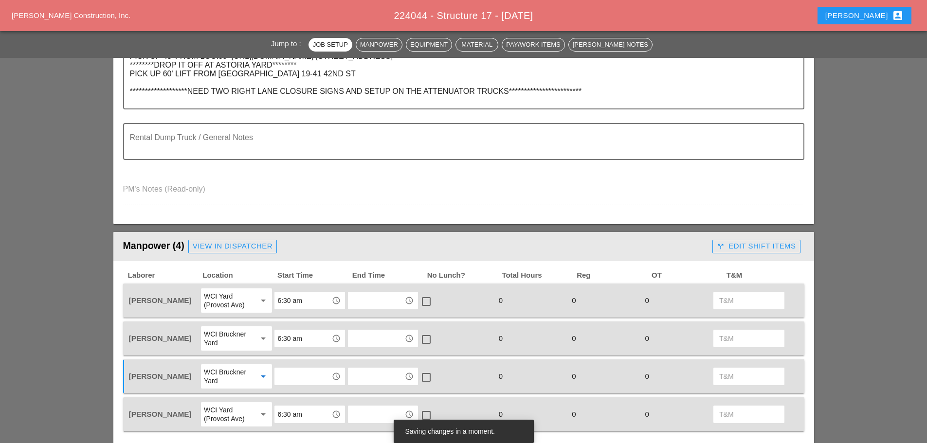
click at [298, 375] on input "text" at bounding box center [302, 377] width 51 height 16
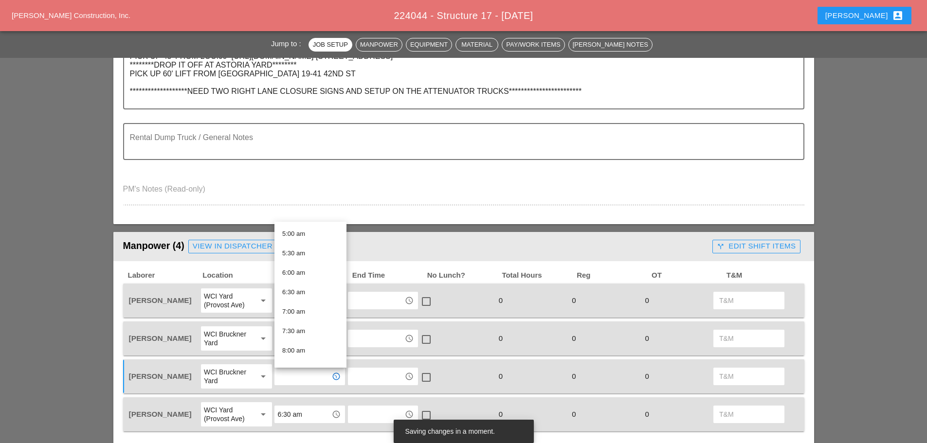
scroll to position [195, 0]
click at [299, 291] on div "6:30 am" at bounding box center [310, 292] width 56 height 12
type input "6:30 am"
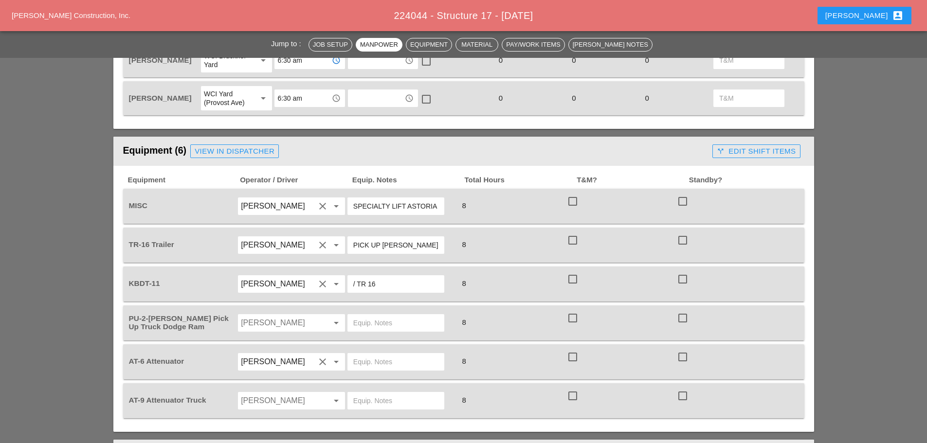
scroll to position [778, 0]
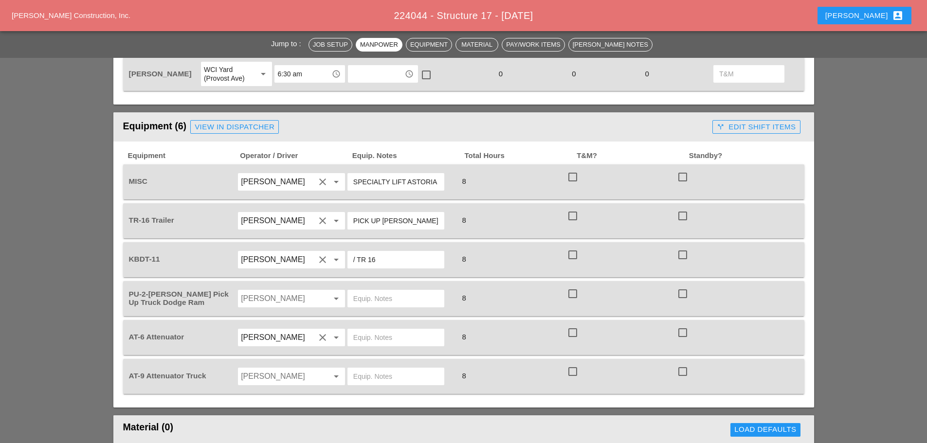
click at [300, 303] on input "Daniel Kavanaugh" at bounding box center [278, 299] width 74 height 16
click at [274, 357] on div "[PERSON_NAME]" at bounding box center [291, 359] width 91 height 12
type input "[PERSON_NAME]"
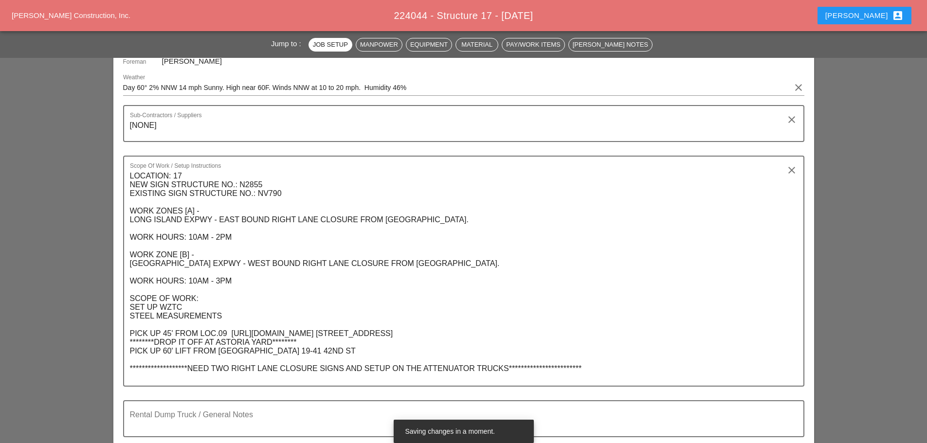
scroll to position [0, 0]
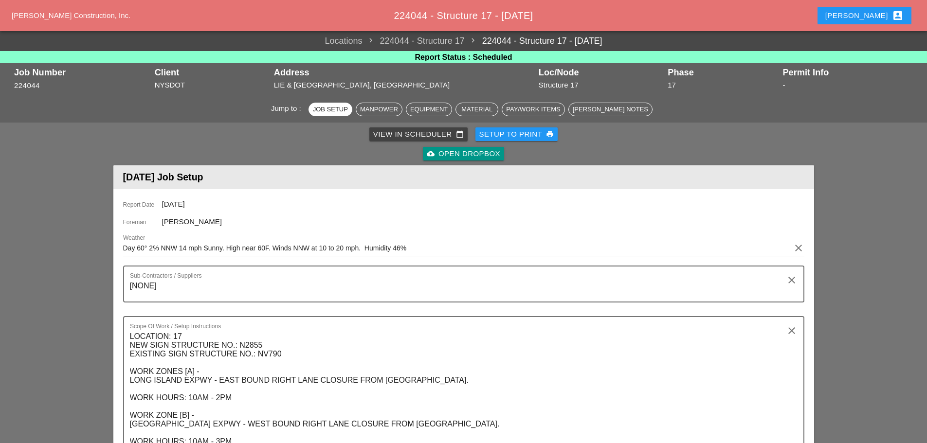
click at [497, 137] on div "Setup to Print print" at bounding box center [516, 134] width 75 height 11
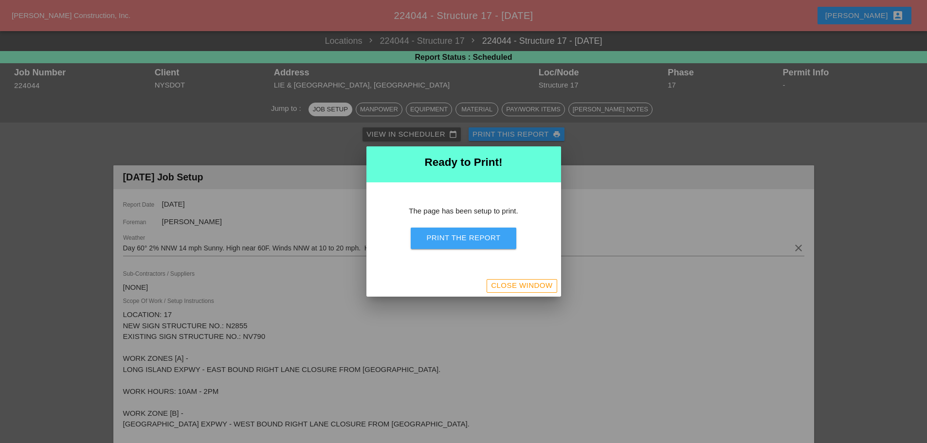
drag, startPoint x: 498, startPoint y: 237, endPoint x: 717, endPoint y: 377, distance: 260.1
click at [498, 237] on div "Print the Report" at bounding box center [463, 238] width 74 height 11
click at [504, 290] on div "Close Window" at bounding box center [521, 285] width 61 height 11
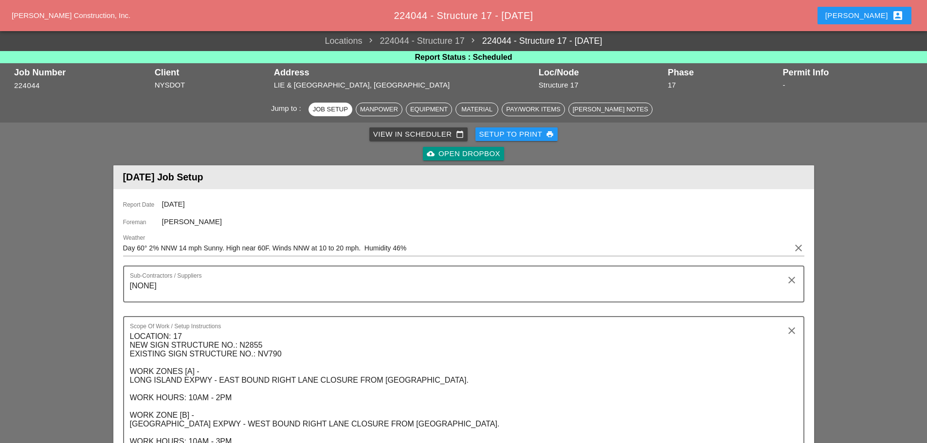
click at [871, 20] on div "[PERSON_NAME] account_box" at bounding box center [864, 16] width 78 height 12
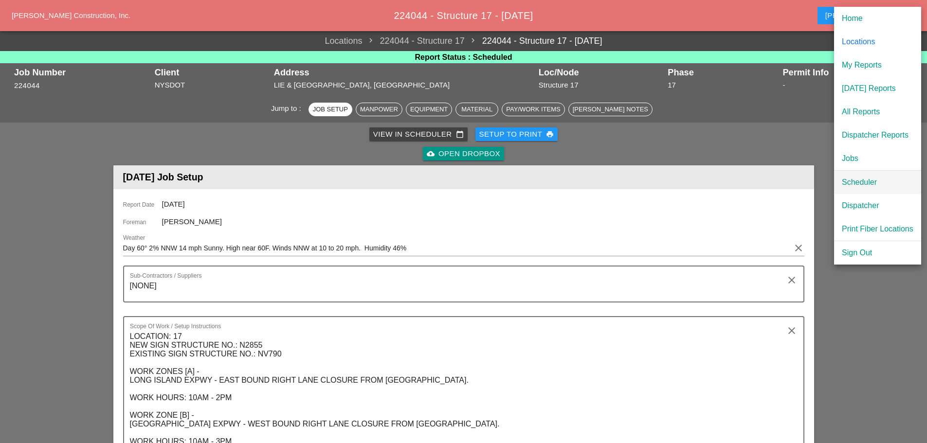
click at [866, 182] on div "Scheduler" at bounding box center [878, 183] width 72 height 12
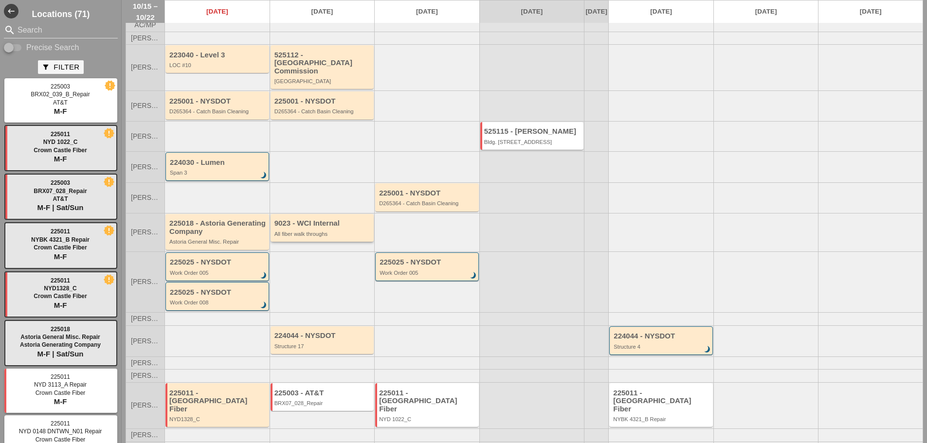
scroll to position [43, 0]
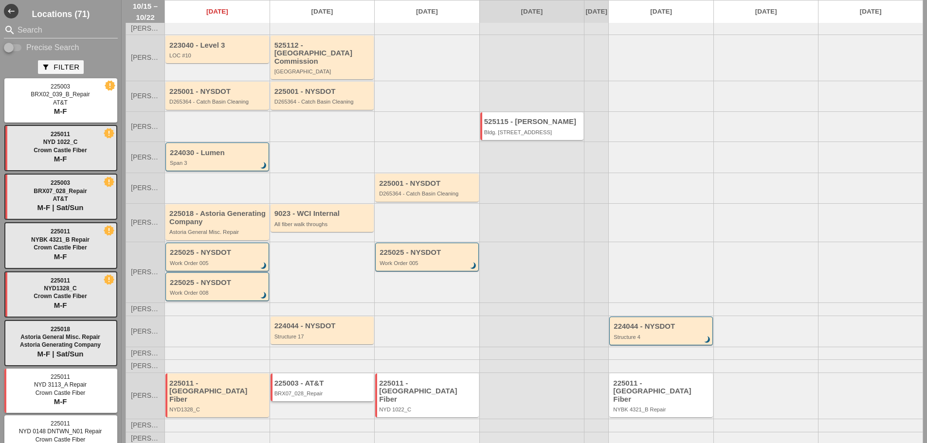
click at [309, 389] on div "225003 - AT&T BRX07_028_Repair" at bounding box center [322, 388] width 97 height 18
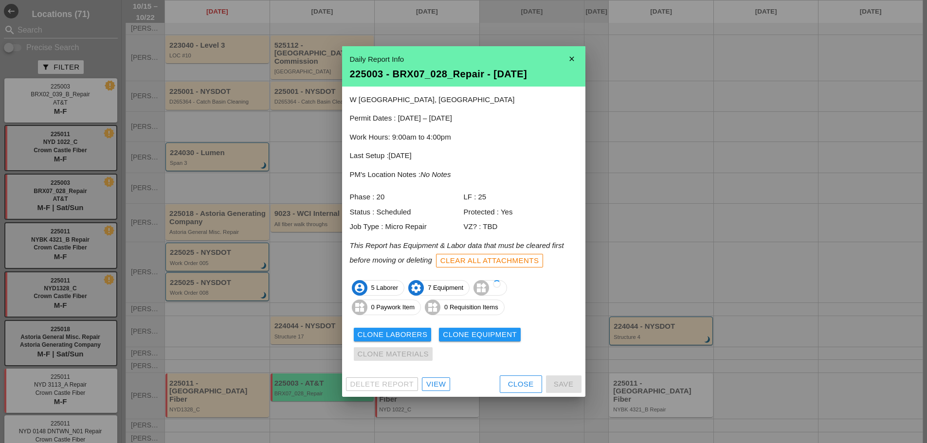
click at [443, 383] on div "View" at bounding box center [435, 384] width 19 height 11
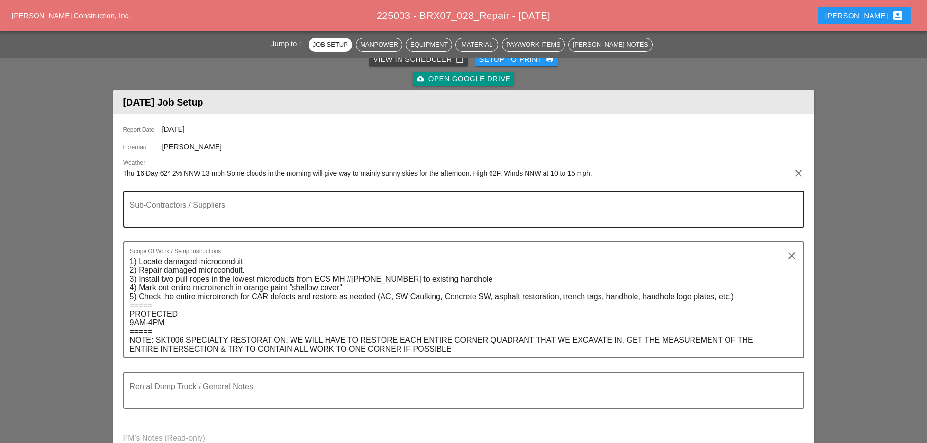
scroll to position [389, 0]
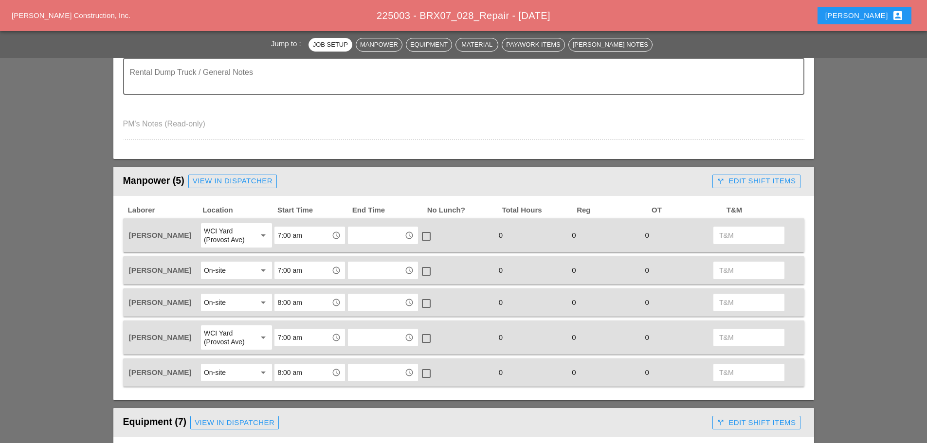
click at [248, 180] on div "View in Dispatcher" at bounding box center [233, 181] width 80 height 11
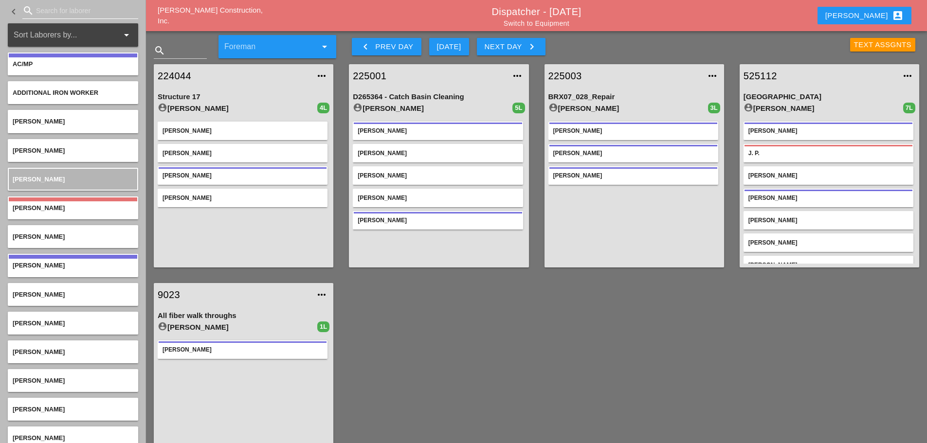
click at [49, 11] on input "Search for laborer" at bounding box center [80, 11] width 89 height 16
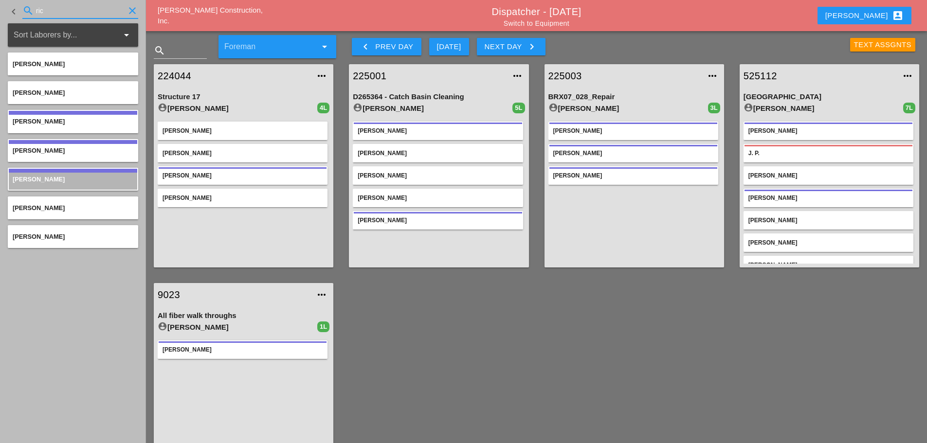
type input "ric"
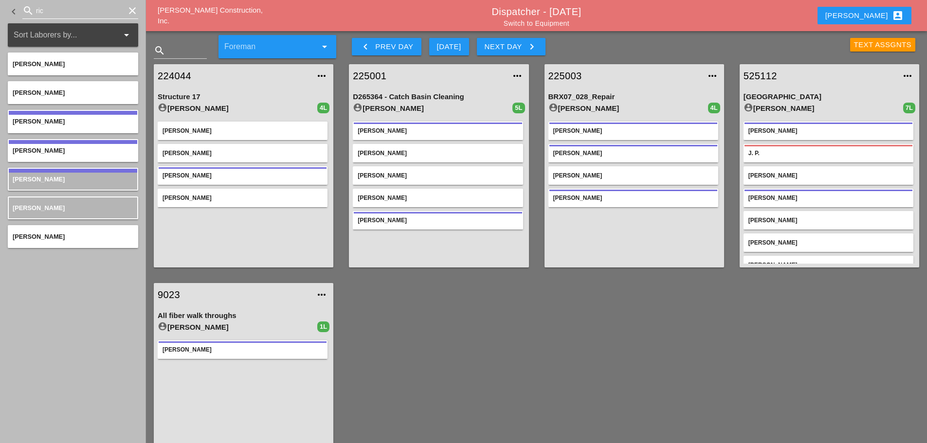
click at [128, 9] on icon "clear" at bounding box center [132, 11] width 12 height 12
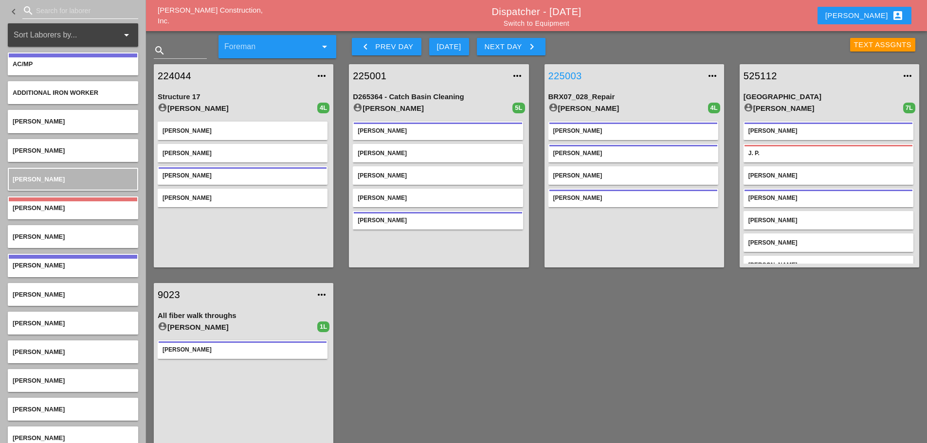
click at [573, 73] on link "225003" at bounding box center [624, 76] width 152 height 15
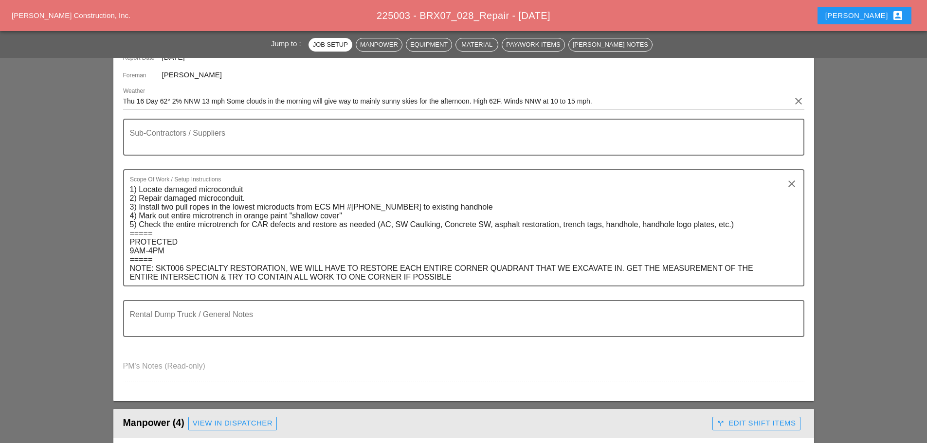
scroll to position [535, 0]
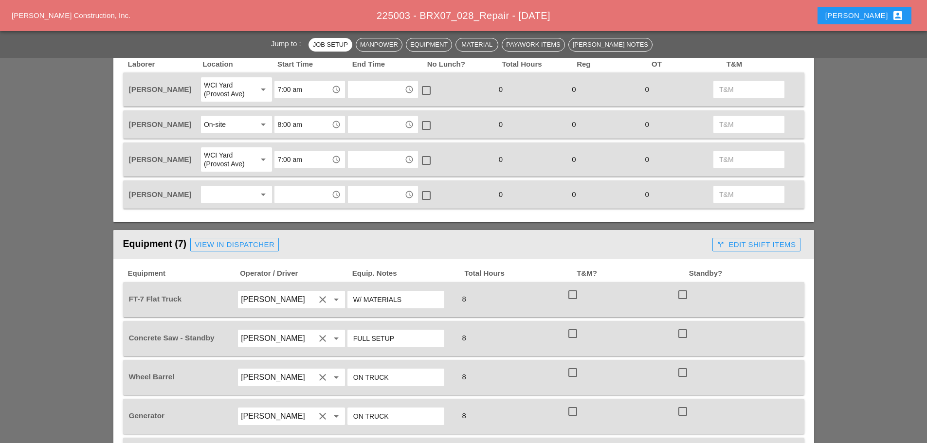
click at [225, 191] on div at bounding box center [230, 195] width 52 height 16
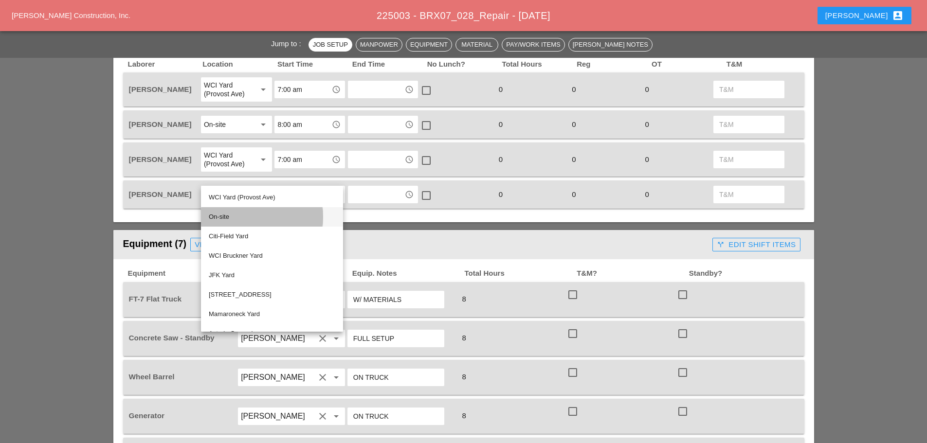
click at [219, 215] on div "On-site" at bounding box center [272, 217] width 126 height 12
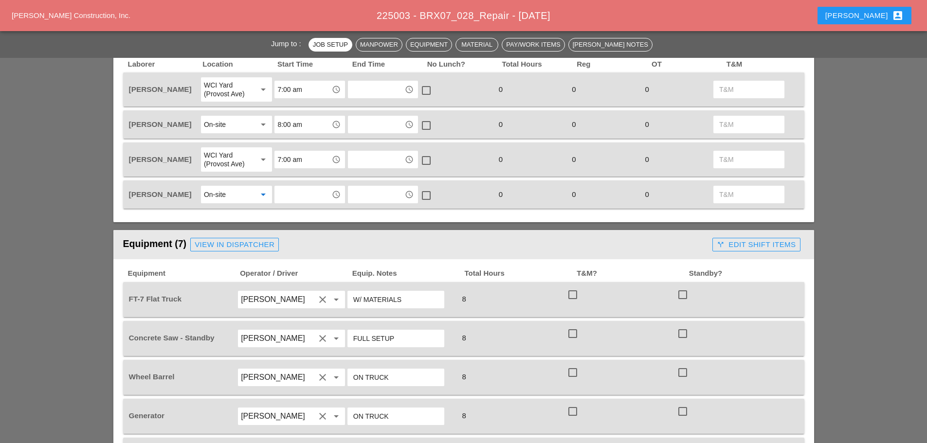
click at [299, 198] on input "text" at bounding box center [302, 195] width 51 height 16
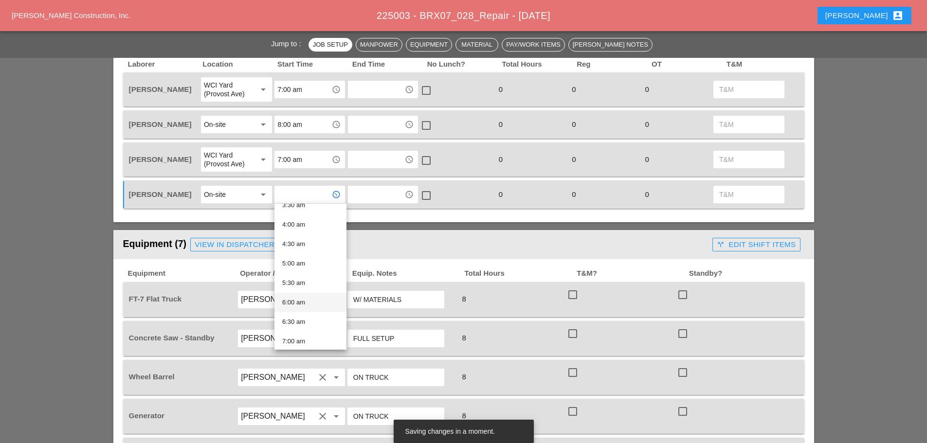
scroll to position [195, 0]
click at [298, 331] on div "8:00 am" at bounding box center [310, 332] width 56 height 12
type input "8:00 am"
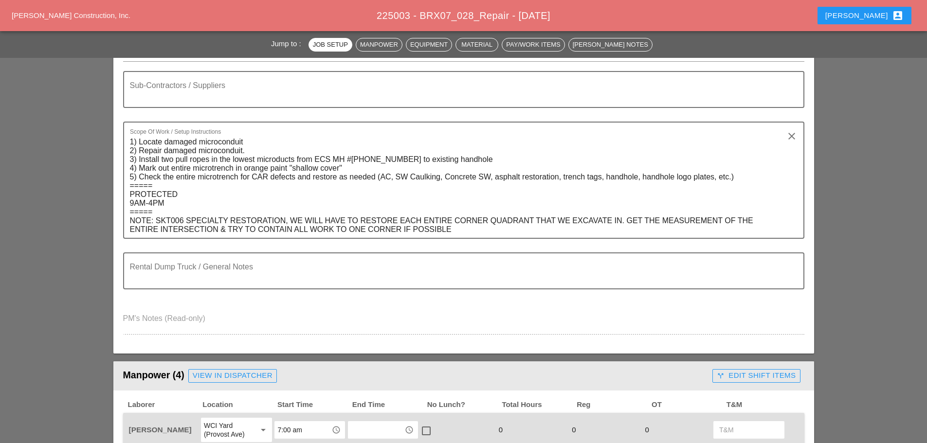
scroll to position [0, 0]
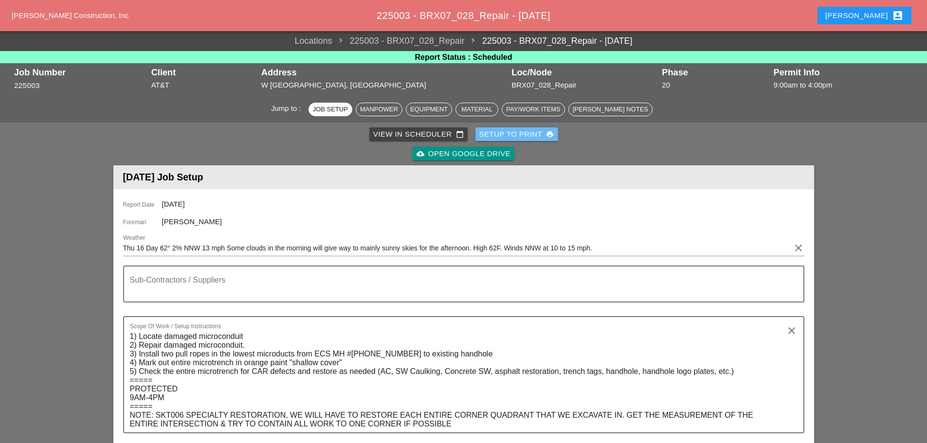
drag, startPoint x: 508, startPoint y: 131, endPoint x: 518, endPoint y: 144, distance: 16.6
click at [508, 131] on div "Setup to Print print" at bounding box center [516, 134] width 75 height 11
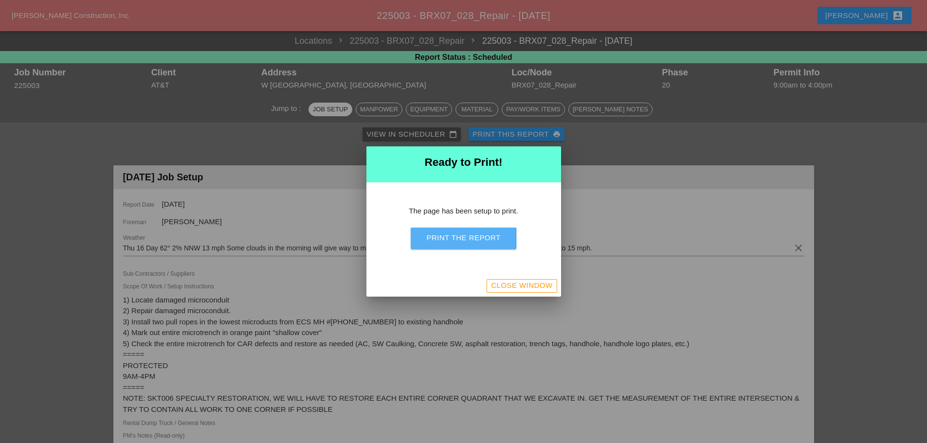
click at [494, 236] on div "Print the Report" at bounding box center [463, 238] width 74 height 11
click at [522, 286] on div "Close Window" at bounding box center [521, 285] width 61 height 11
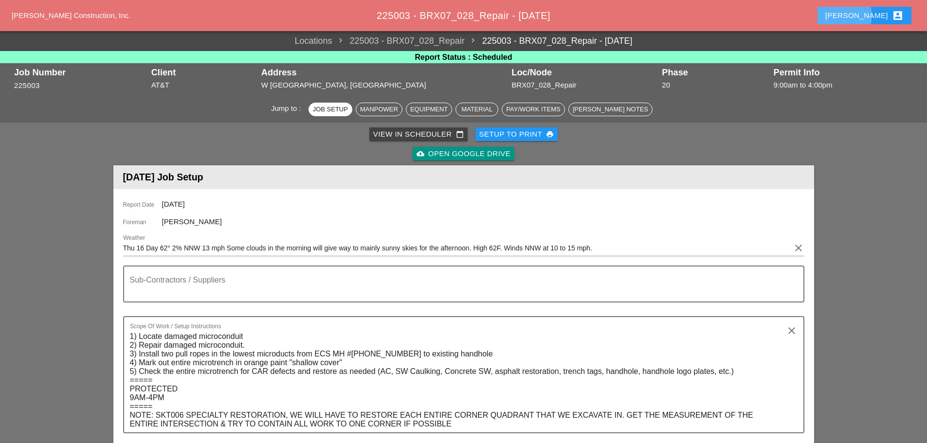
click at [881, 11] on div "[PERSON_NAME] account_box" at bounding box center [864, 16] width 78 height 12
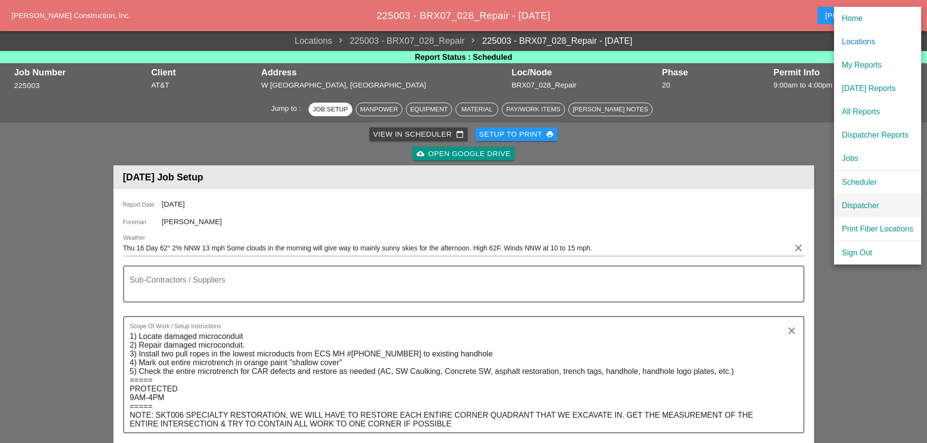
click at [852, 207] on div "Dispatcher" at bounding box center [878, 206] width 72 height 12
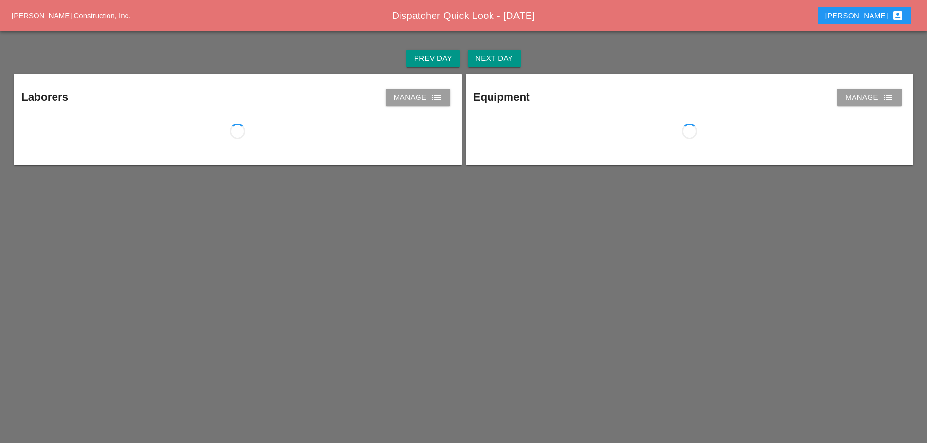
click at [519, 58] on button "Next Day" at bounding box center [494, 59] width 53 height 18
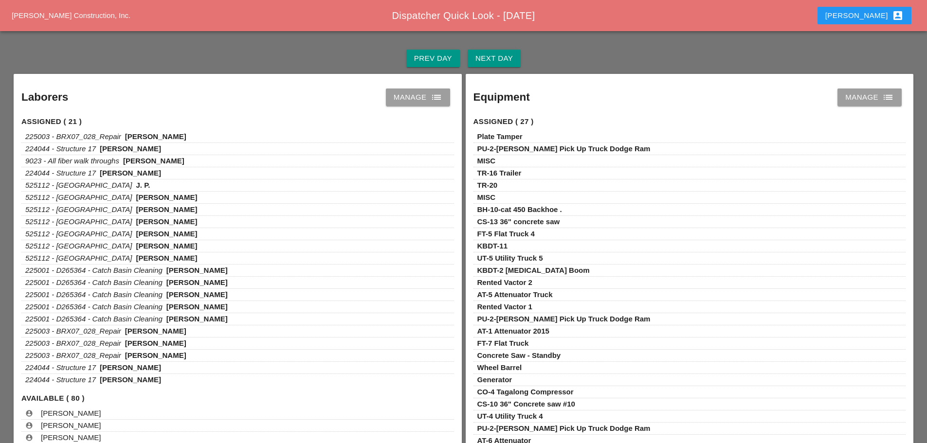
click at [441, 99] on icon "list" at bounding box center [437, 97] width 12 height 12
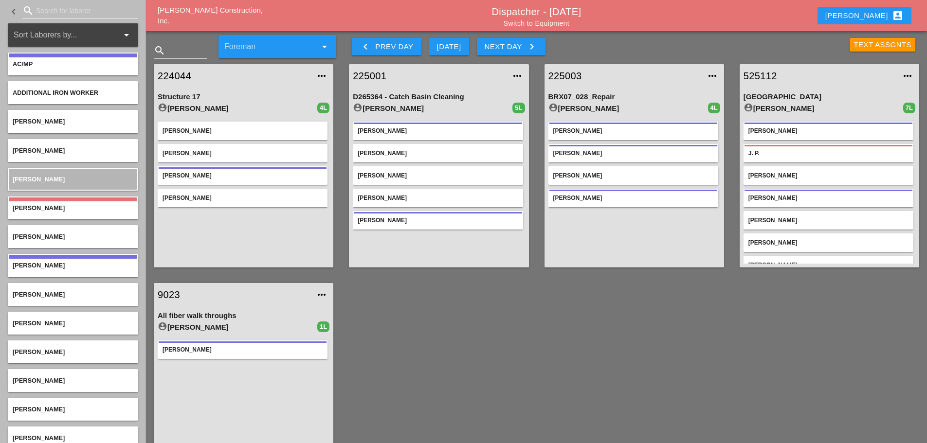
click at [168, 293] on link "9023" at bounding box center [234, 295] width 152 height 15
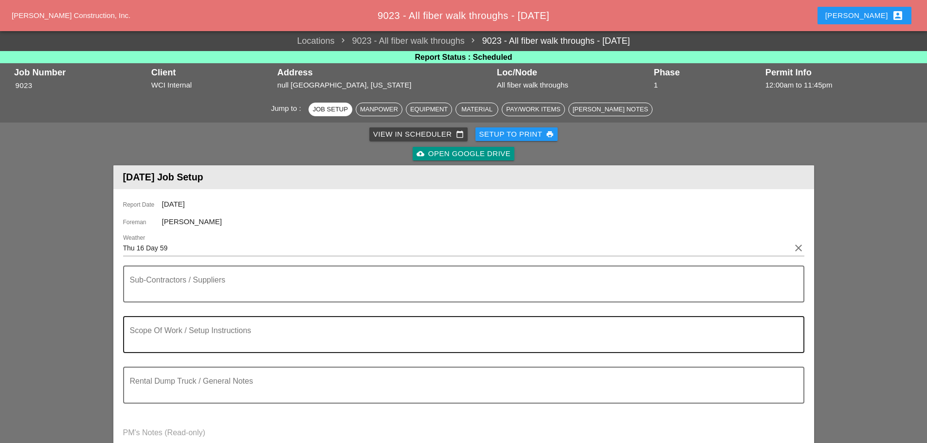
click at [179, 337] on textarea "Scope Of Work / Setup Instructions" at bounding box center [460, 340] width 660 height 23
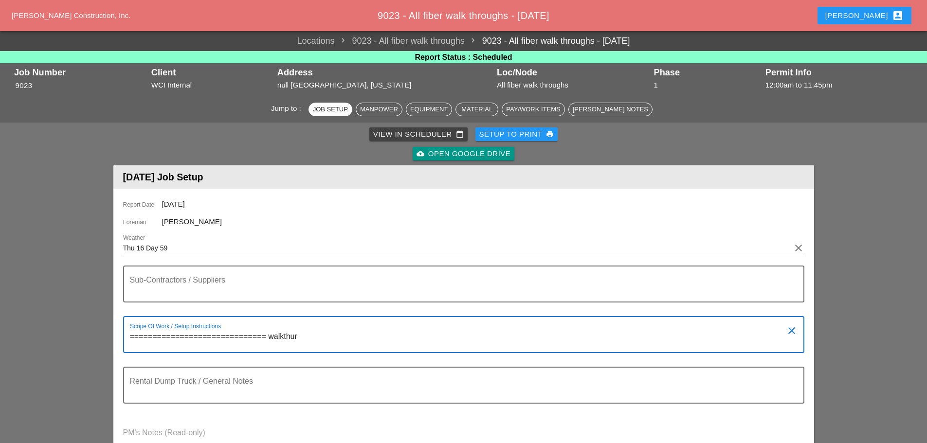
type textarea "============================== walkthur"
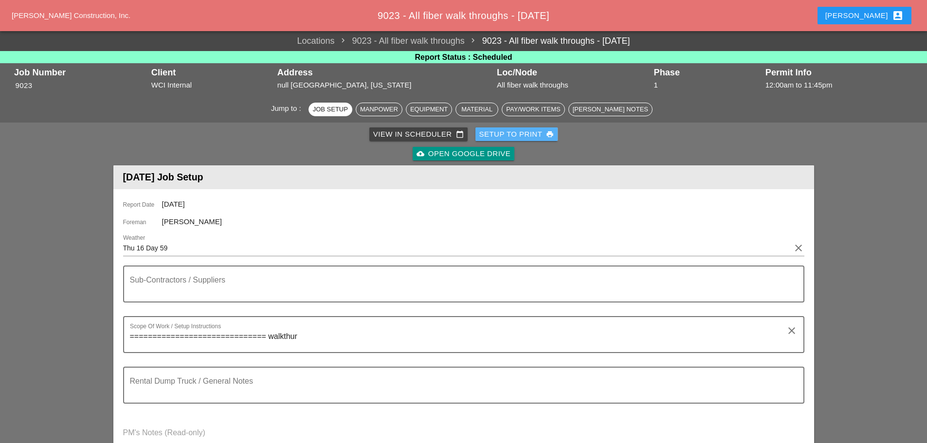
click at [512, 130] on div "Setup to Print print" at bounding box center [516, 134] width 75 height 11
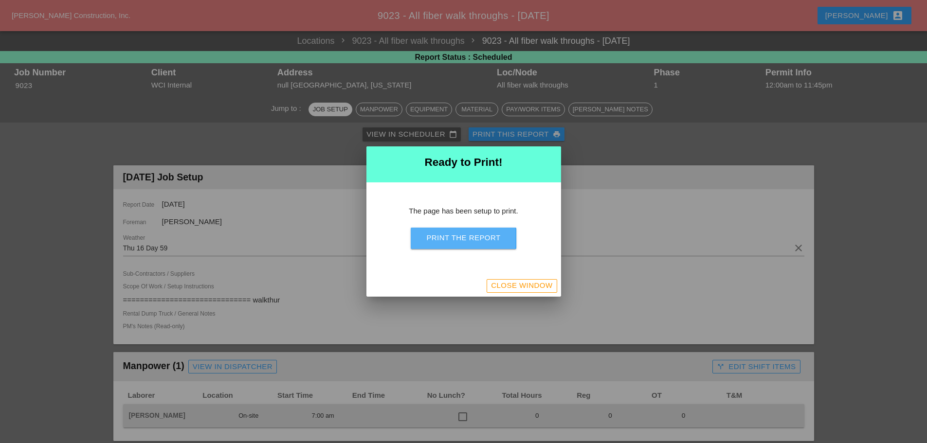
click at [491, 242] on div "Print the Report" at bounding box center [463, 238] width 74 height 11
click at [525, 277] on div "Close Window" at bounding box center [463, 285] width 195 height 21
click at [522, 296] on div "Close Window" at bounding box center [463, 285] width 195 height 21
click at [523, 283] on div "Close Window" at bounding box center [521, 285] width 61 height 11
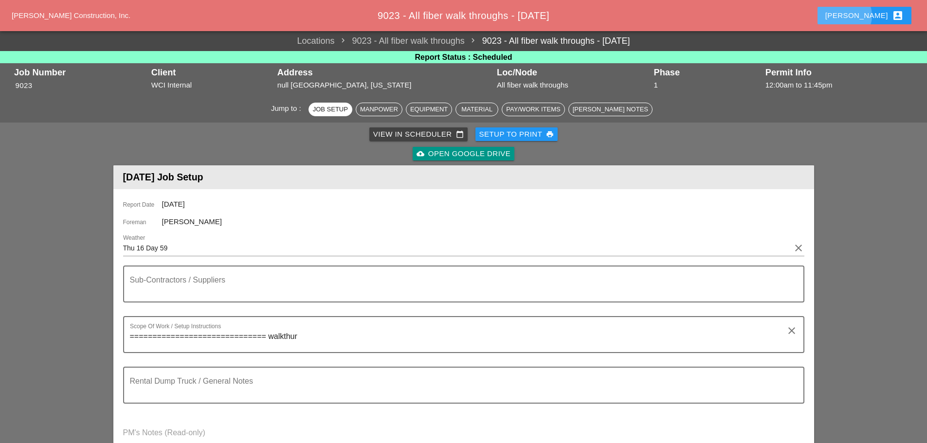
click at [880, 12] on div "Enrico account_box" at bounding box center [864, 16] width 78 height 12
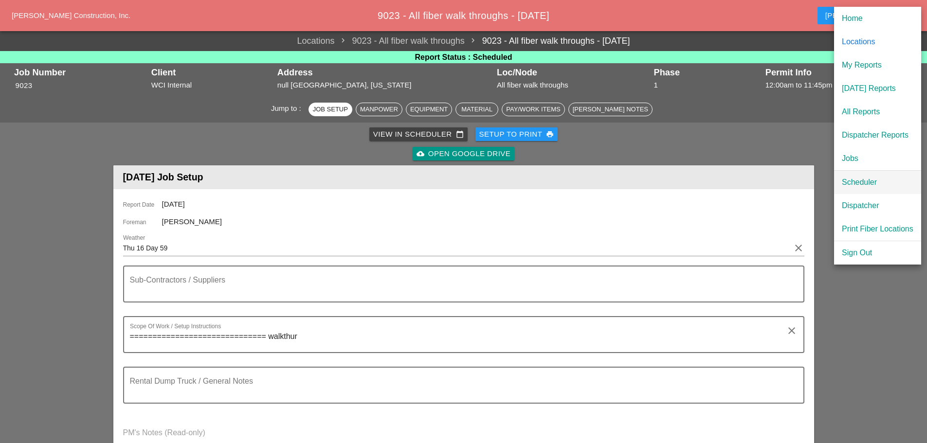
click at [873, 179] on div "Scheduler" at bounding box center [878, 183] width 72 height 12
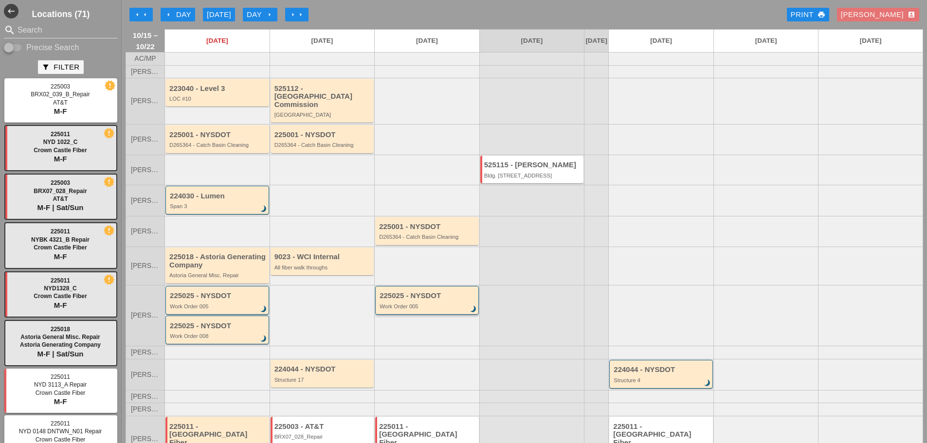
click at [448, 302] on div "225025 - NYSDOT Work Order 005 brightness_3" at bounding box center [427, 301] width 96 height 18
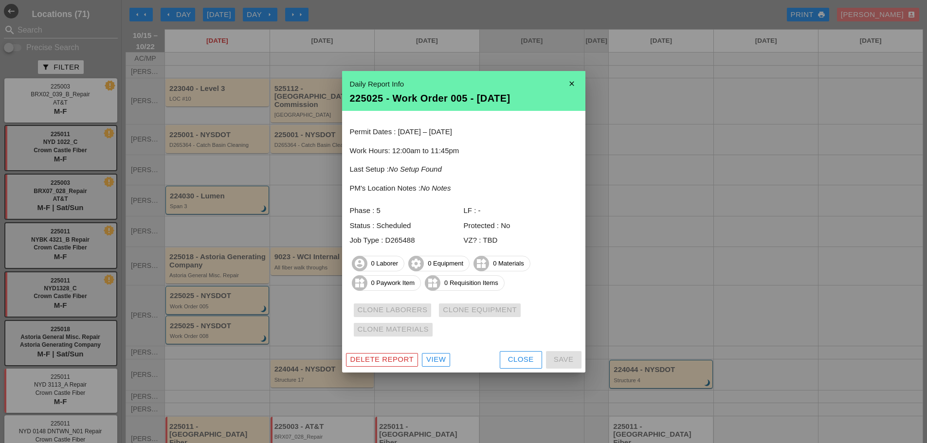
click at [577, 82] on icon "close" at bounding box center [571, 83] width 19 height 19
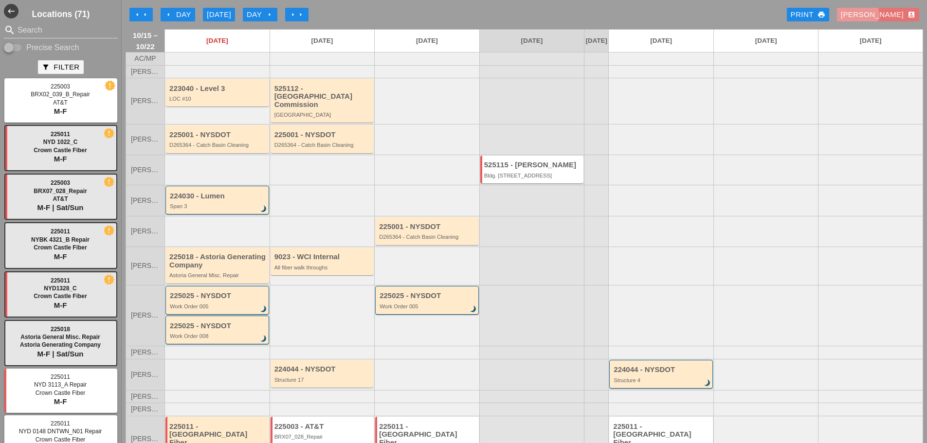
click at [883, 15] on div "Enrico account_box" at bounding box center [878, 14] width 74 height 11
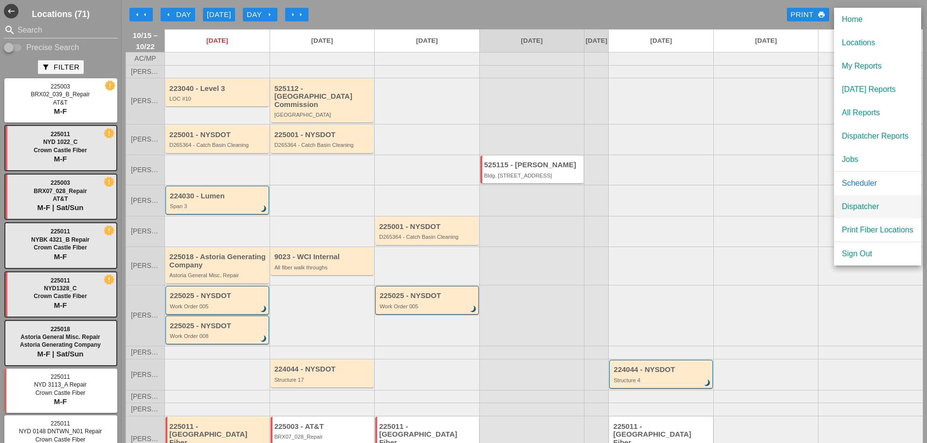
click at [865, 209] on div "Dispatcher" at bounding box center [878, 207] width 72 height 12
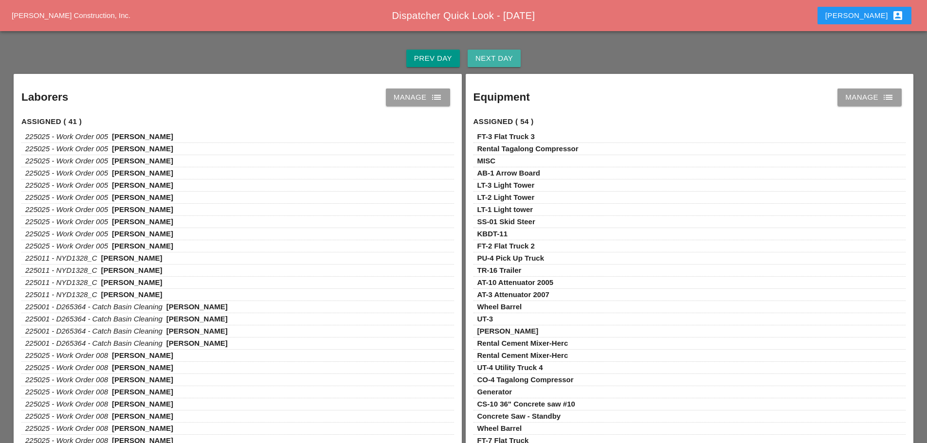
click at [493, 62] on div "Next Day" at bounding box center [493, 58] width 37 height 11
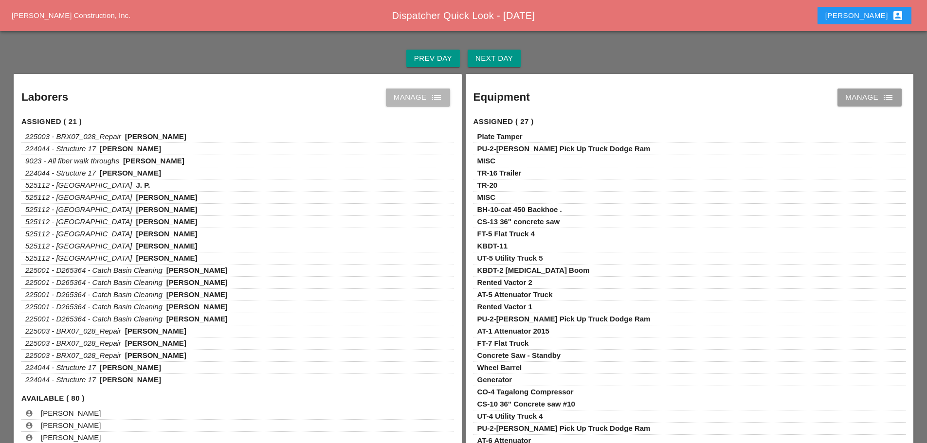
click at [436, 105] on link "Manage list" at bounding box center [418, 98] width 64 height 18
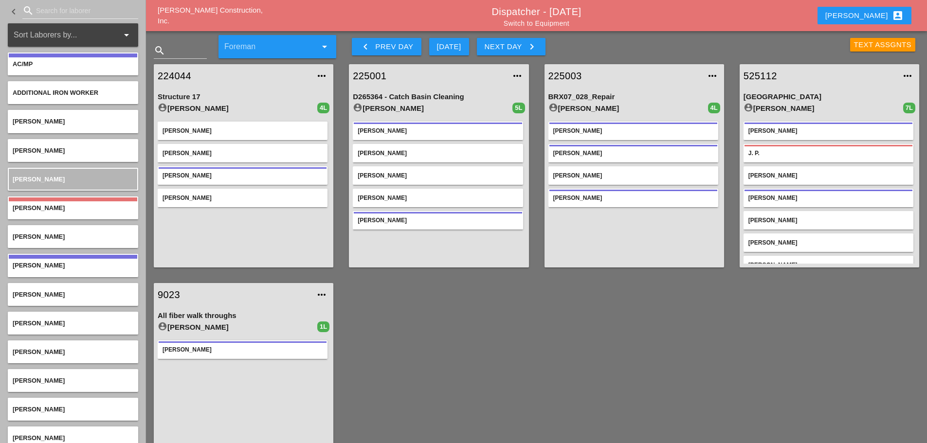
click at [864, 44] on div "Text Assgnts" at bounding box center [883, 44] width 58 height 11
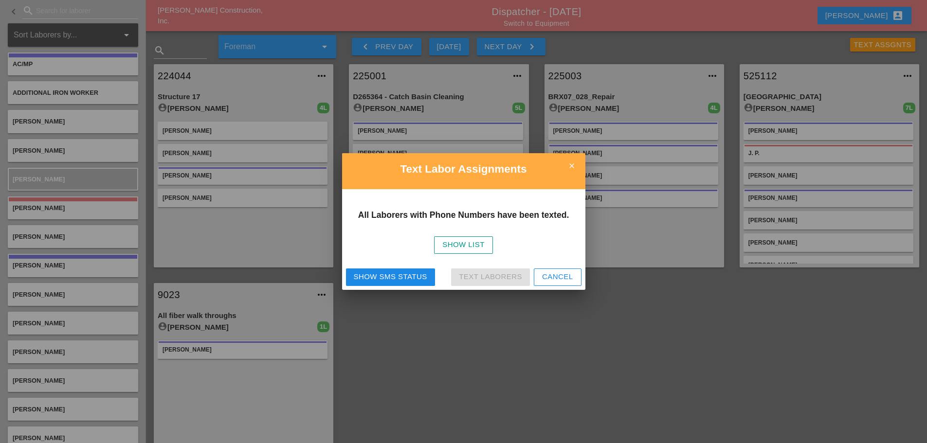
click at [570, 170] on icon "close" at bounding box center [571, 165] width 19 height 19
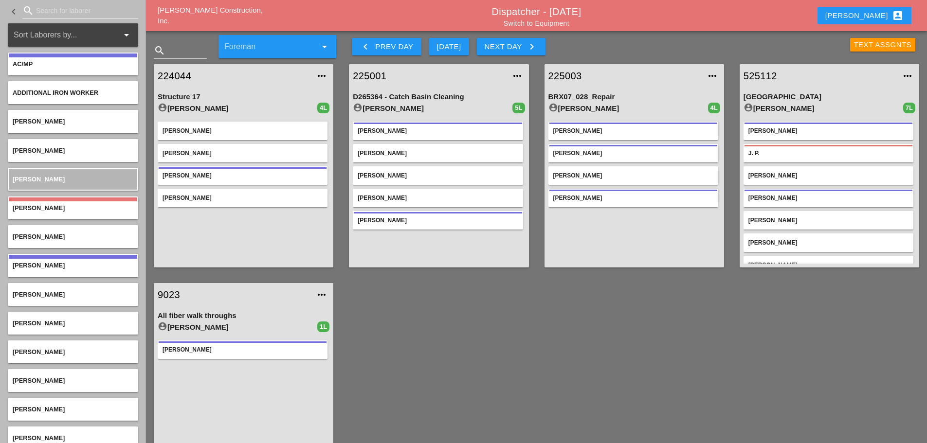
click at [864, 49] on div "Text Assgnts" at bounding box center [883, 44] width 58 height 11
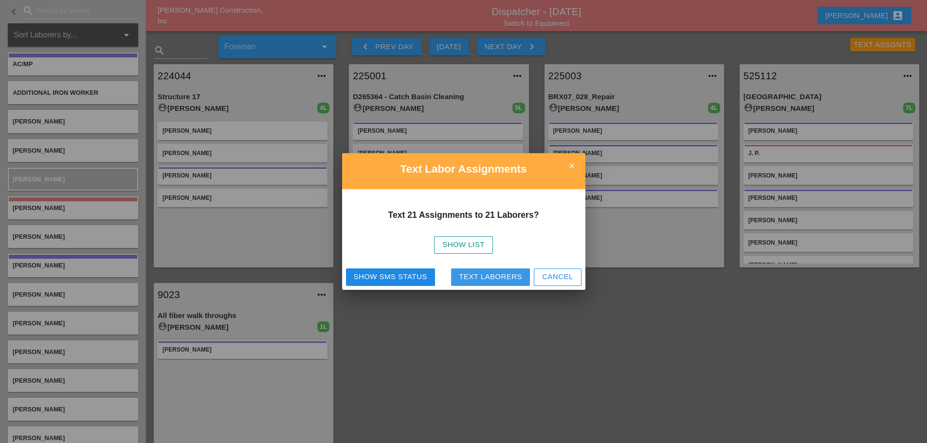
click at [518, 279] on div "Text Laborers" at bounding box center [490, 276] width 63 height 11
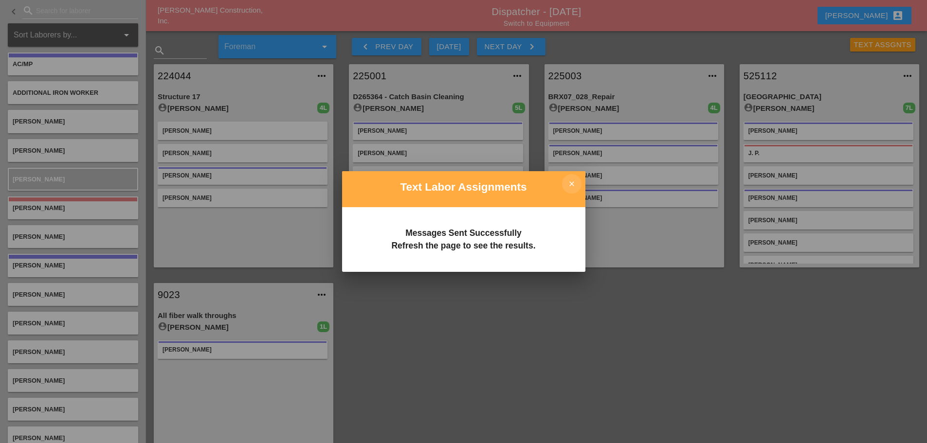
click at [577, 186] on icon "close" at bounding box center [571, 183] width 19 height 19
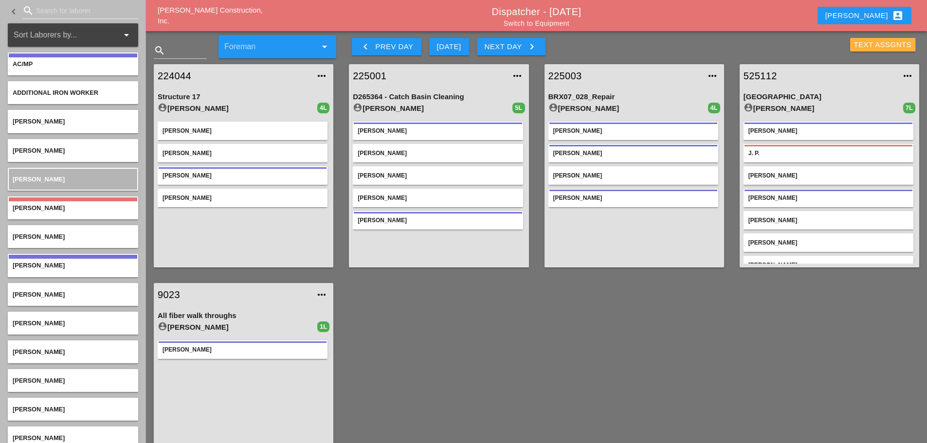
click at [861, 48] on div "Text Assgnts" at bounding box center [883, 44] width 58 height 11
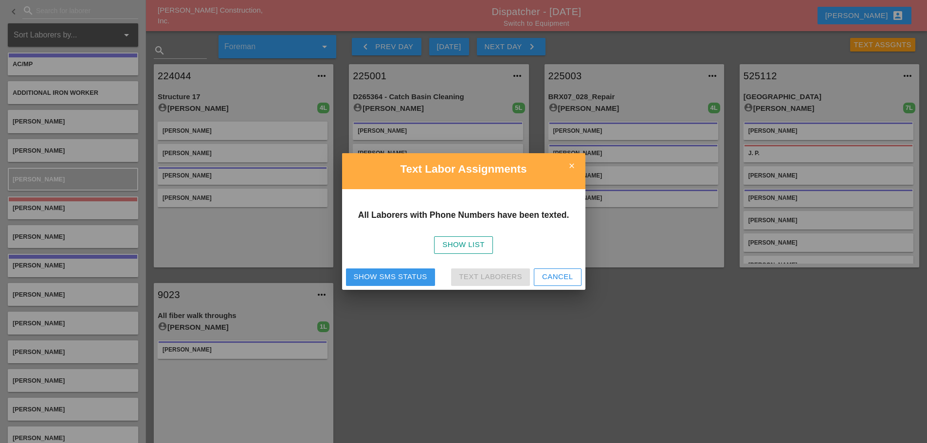
drag, startPoint x: 393, startPoint y: 277, endPoint x: 412, endPoint y: 262, distance: 24.5
click at [394, 276] on div "Show SMS Status" at bounding box center [390, 276] width 73 height 11
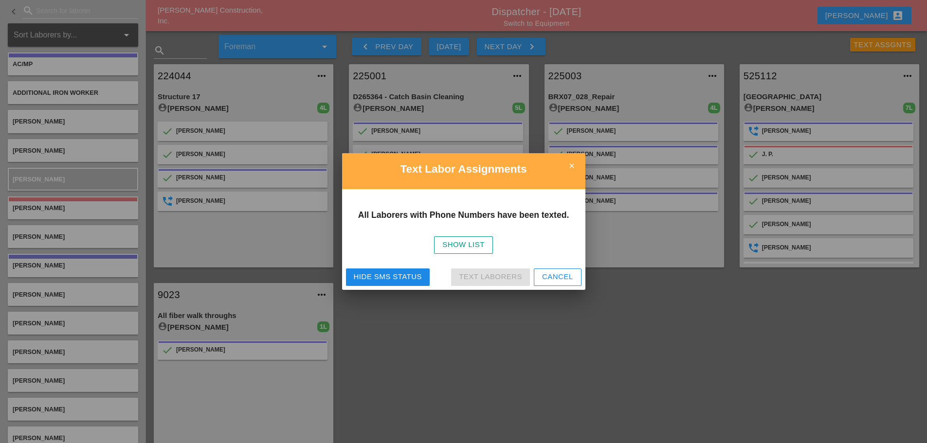
click at [567, 169] on icon "close" at bounding box center [571, 165] width 19 height 19
